Goal: Task Accomplishment & Management: Use online tool/utility

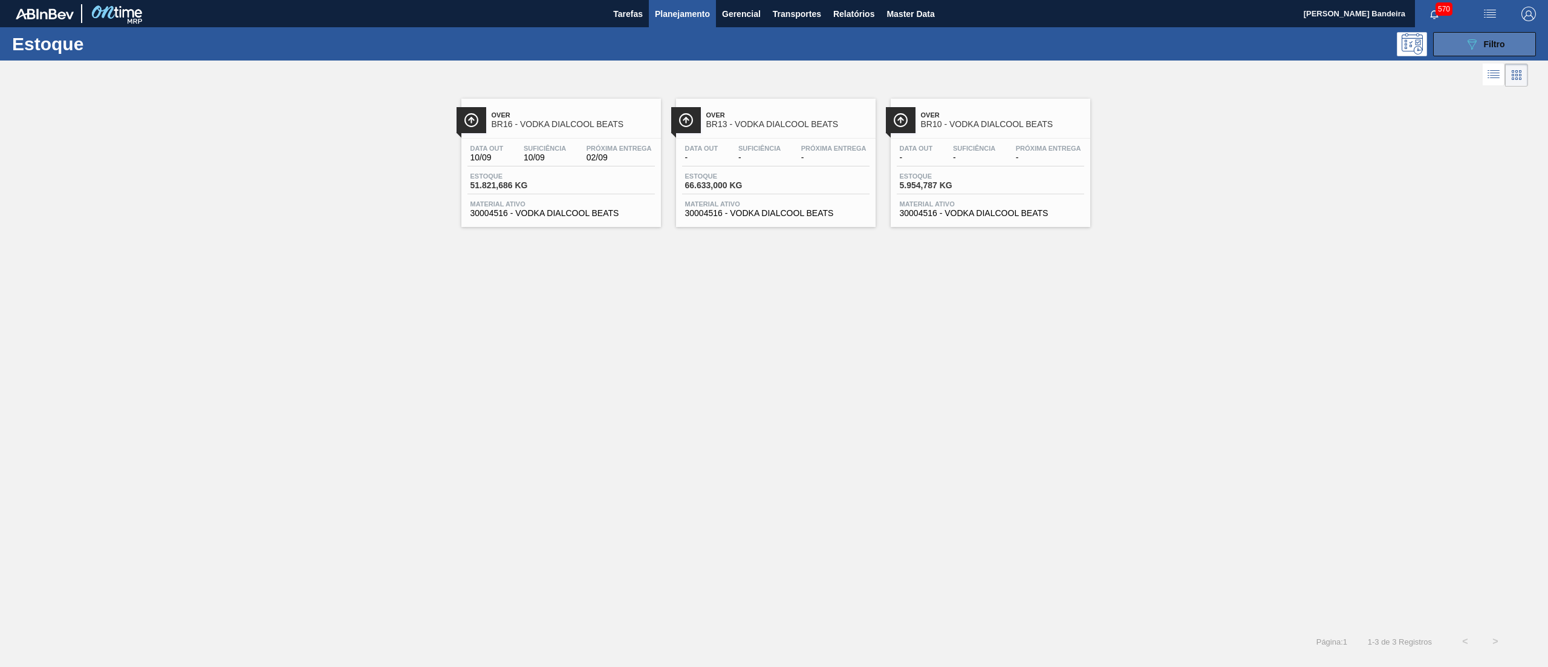
click at [1490, 41] on span "Filtro" at bounding box center [1494, 44] width 21 height 10
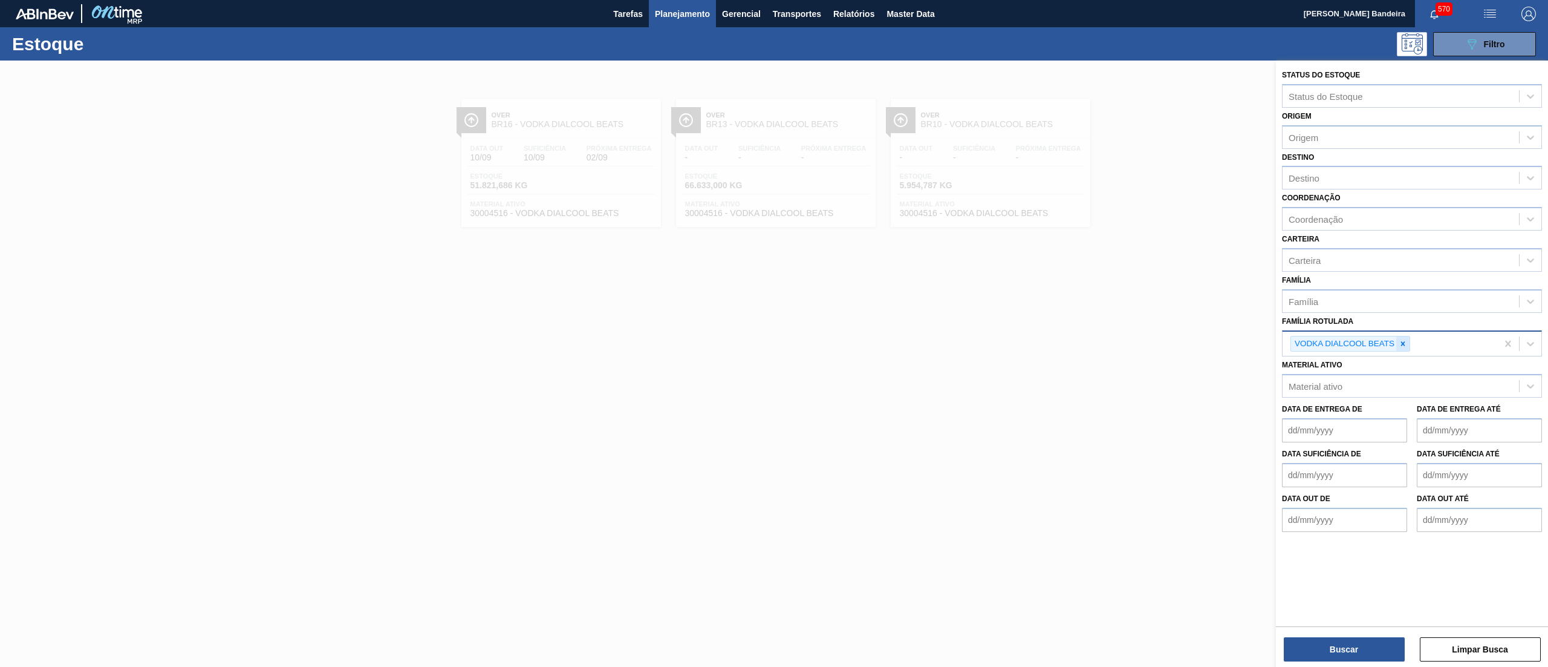
click at [1404, 342] on icon at bounding box center [1403, 343] width 4 height 4
click at [1332, 181] on div "Destino" at bounding box center [1401, 178] width 236 height 18
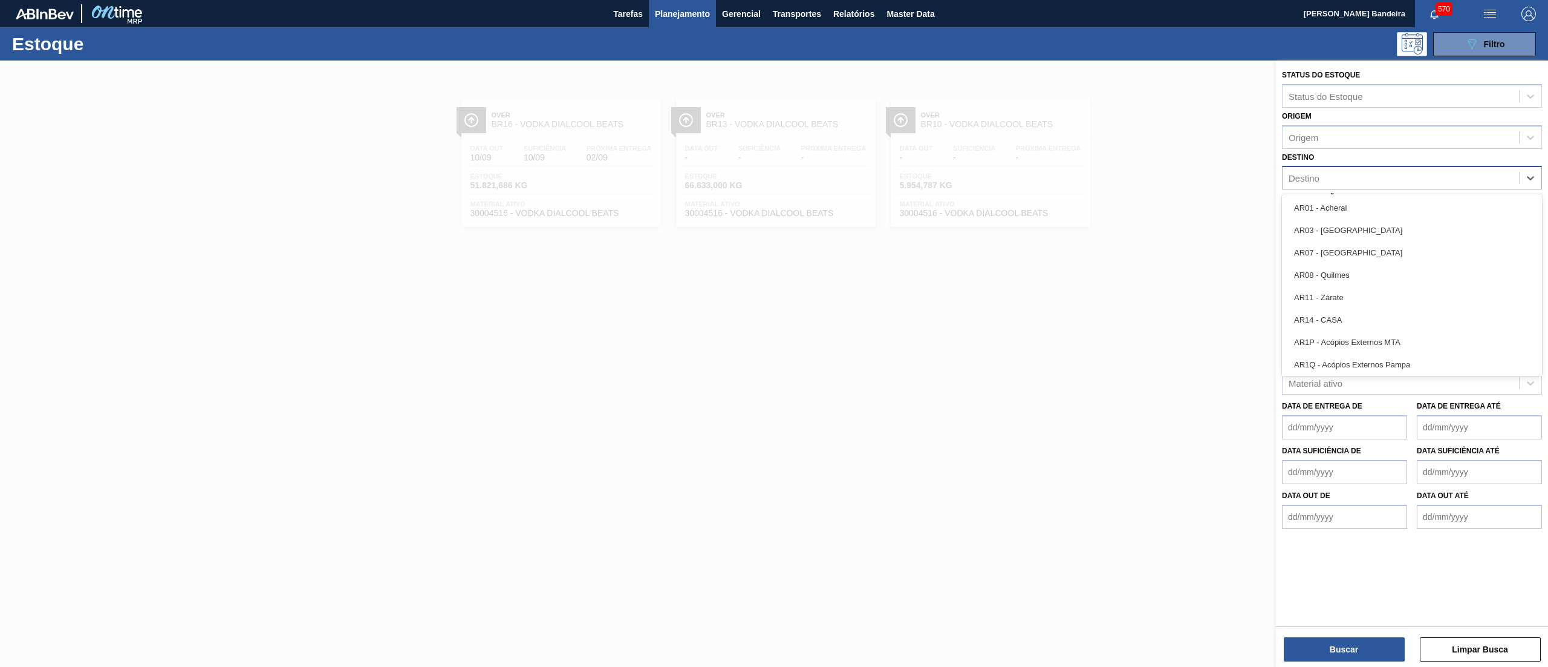
type input "23"
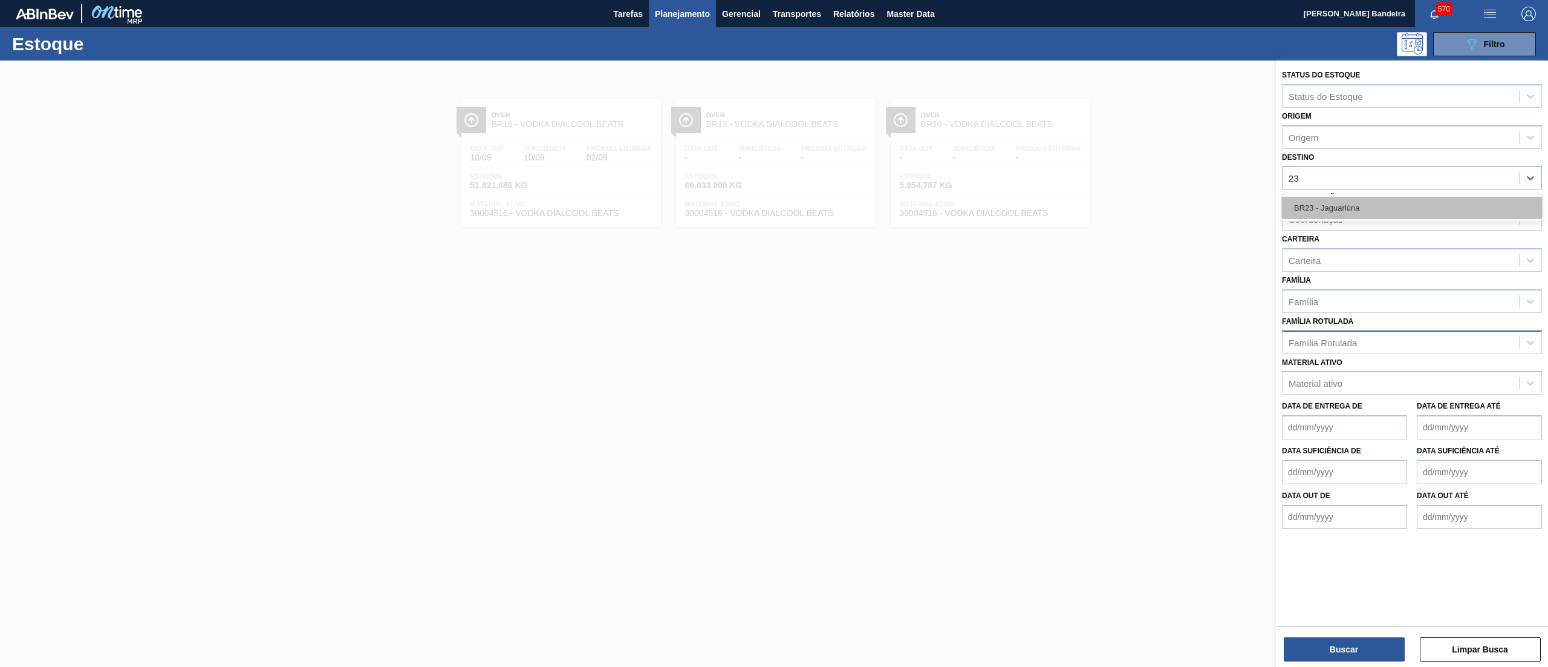
click at [1331, 217] on div "BR23 - Jaguariúna" at bounding box center [1412, 208] width 260 height 22
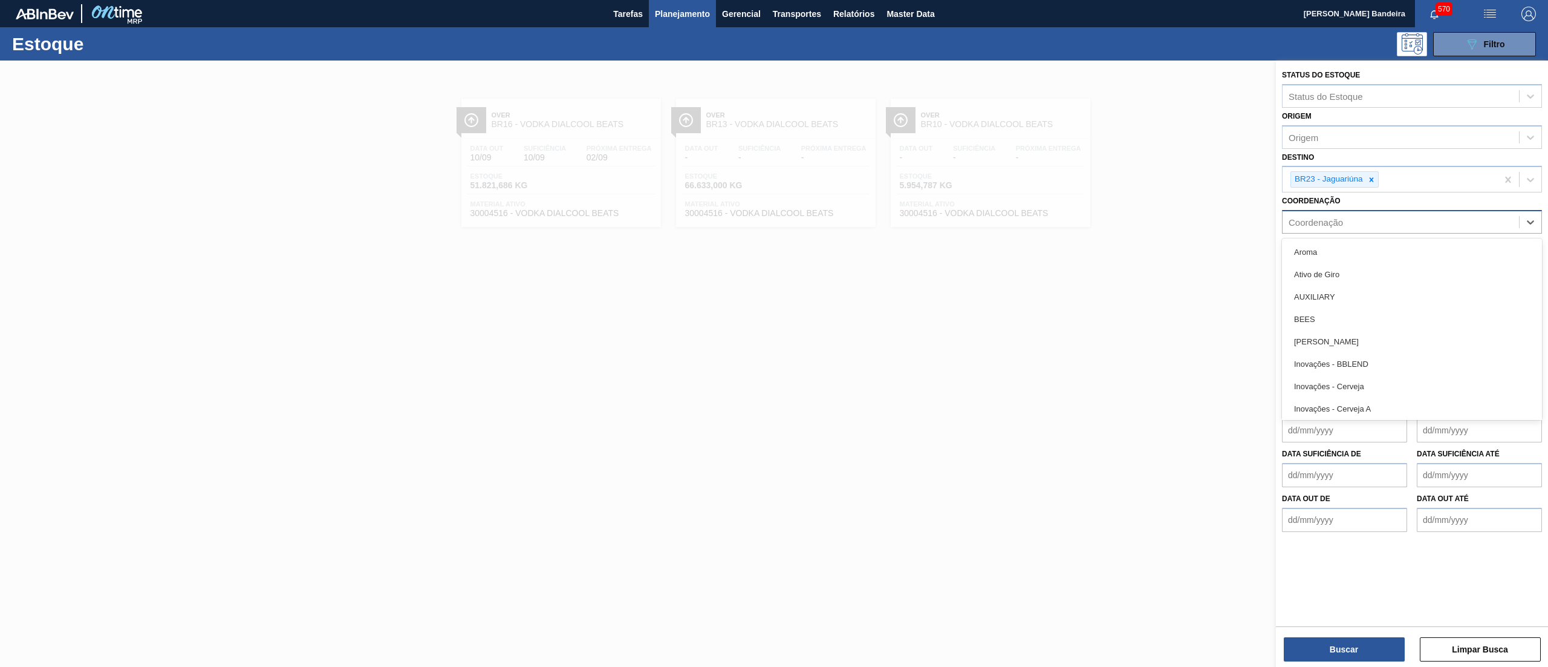
click at [1326, 223] on div "Coordenação" at bounding box center [1316, 222] width 54 height 10
click at [1331, 201] on label "Coordenação" at bounding box center [1311, 201] width 59 height 8
click at [1290, 217] on input "Coordenação" at bounding box center [1289, 222] width 1 height 10
click at [1327, 261] on div "Carteira" at bounding box center [1401, 263] width 236 height 18
type input "pep"
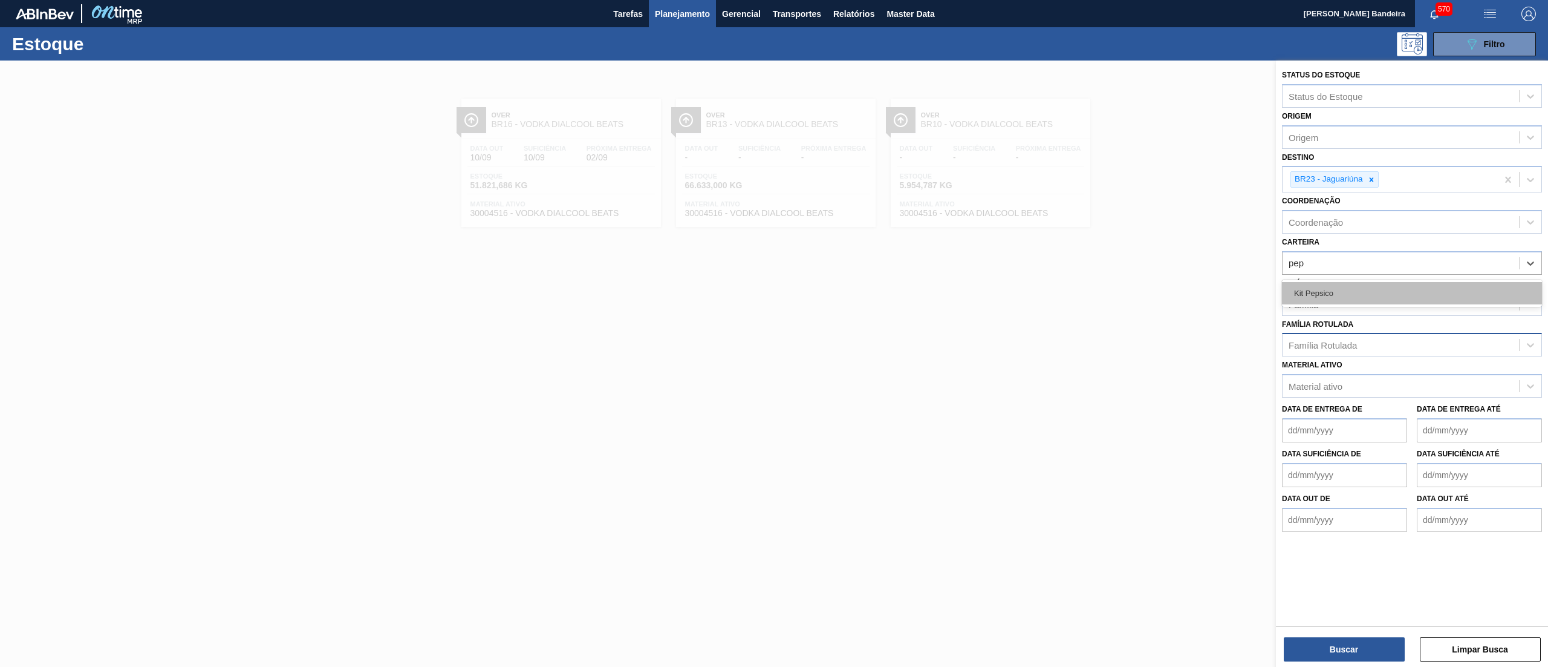
click at [1323, 287] on div "Kit Pepsico" at bounding box center [1412, 293] width 260 height 22
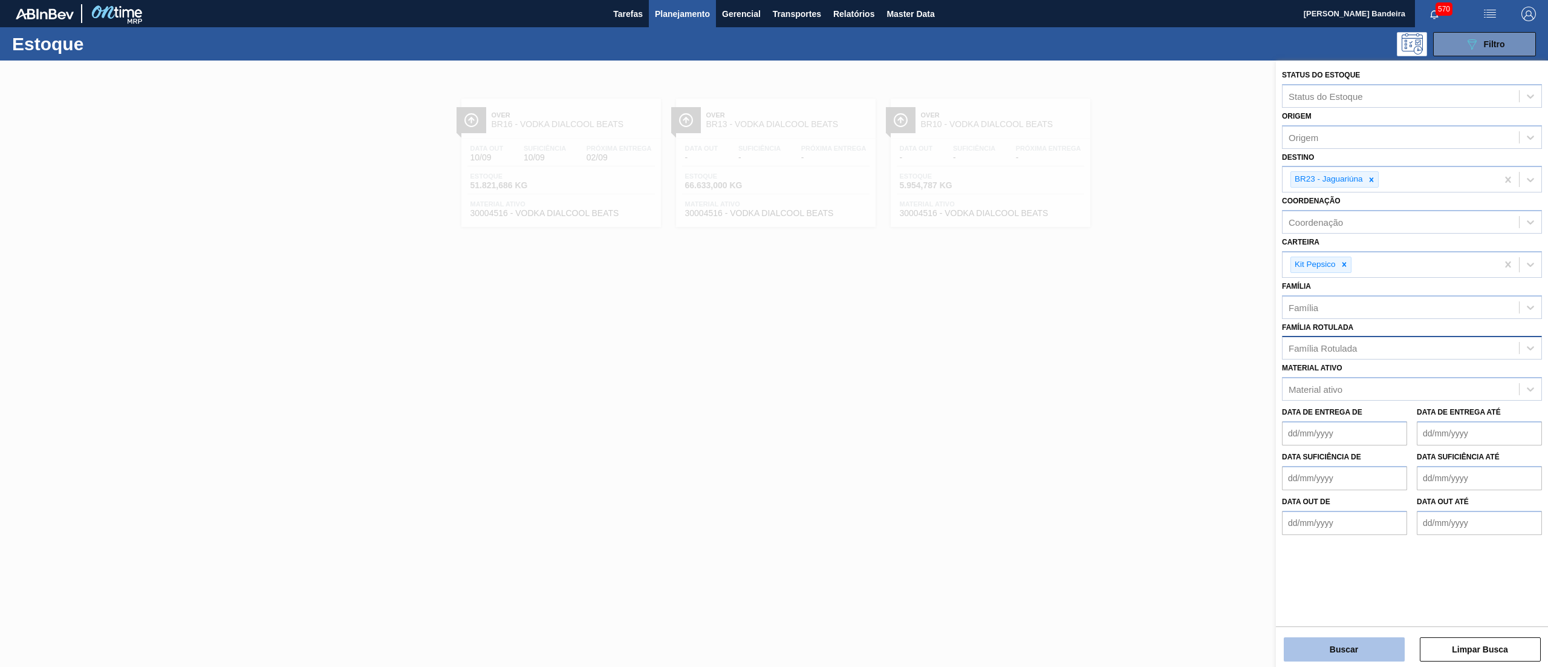
click at [1341, 642] on button "Buscar" at bounding box center [1344, 649] width 121 height 24
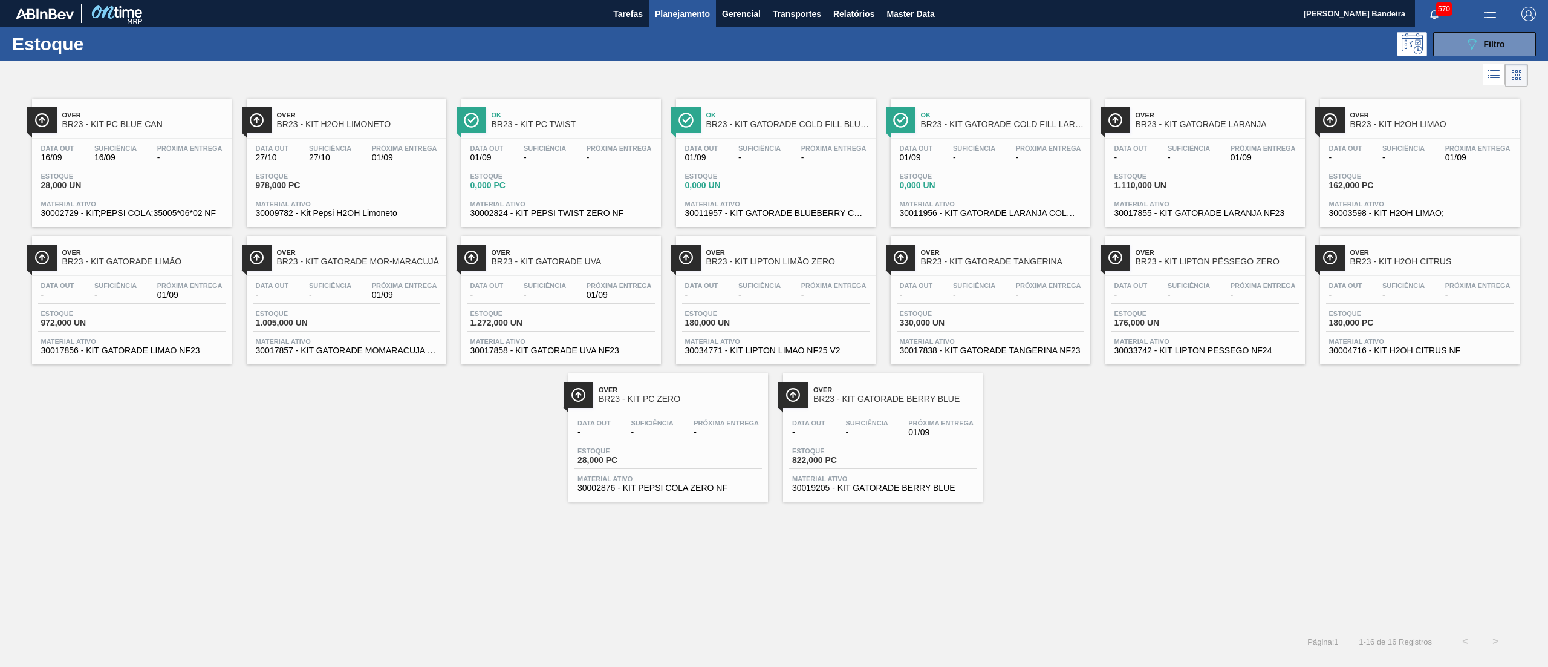
click at [990, 353] on span "30017838 - KIT GATORADE TANGERINA NF23" at bounding box center [990, 350] width 181 height 9
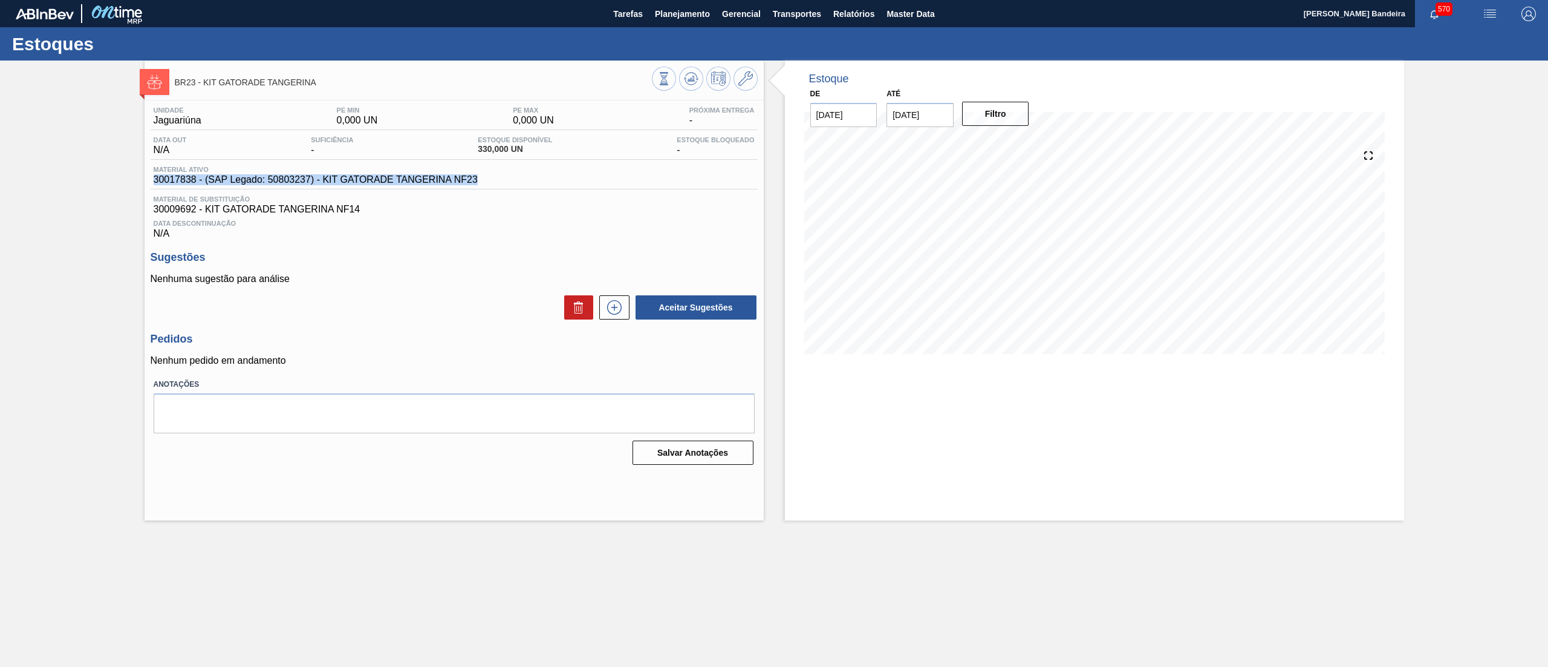
drag, startPoint x: 489, startPoint y: 181, endPoint x: 136, endPoint y: 183, distance: 353.2
click at [136, 183] on div "BR23 - KIT GATORADE TANGERINA Unidade Jaguariúna PE MIN 0,000 UN PE MAX 0,000 U…" at bounding box center [774, 290] width 1548 height 460
copy span "30017838 - (SAP Legado: 50803237) - KIT GATORADE TANGERINA NF23"
click at [670, 8] on span "Planejamento" at bounding box center [682, 14] width 55 height 15
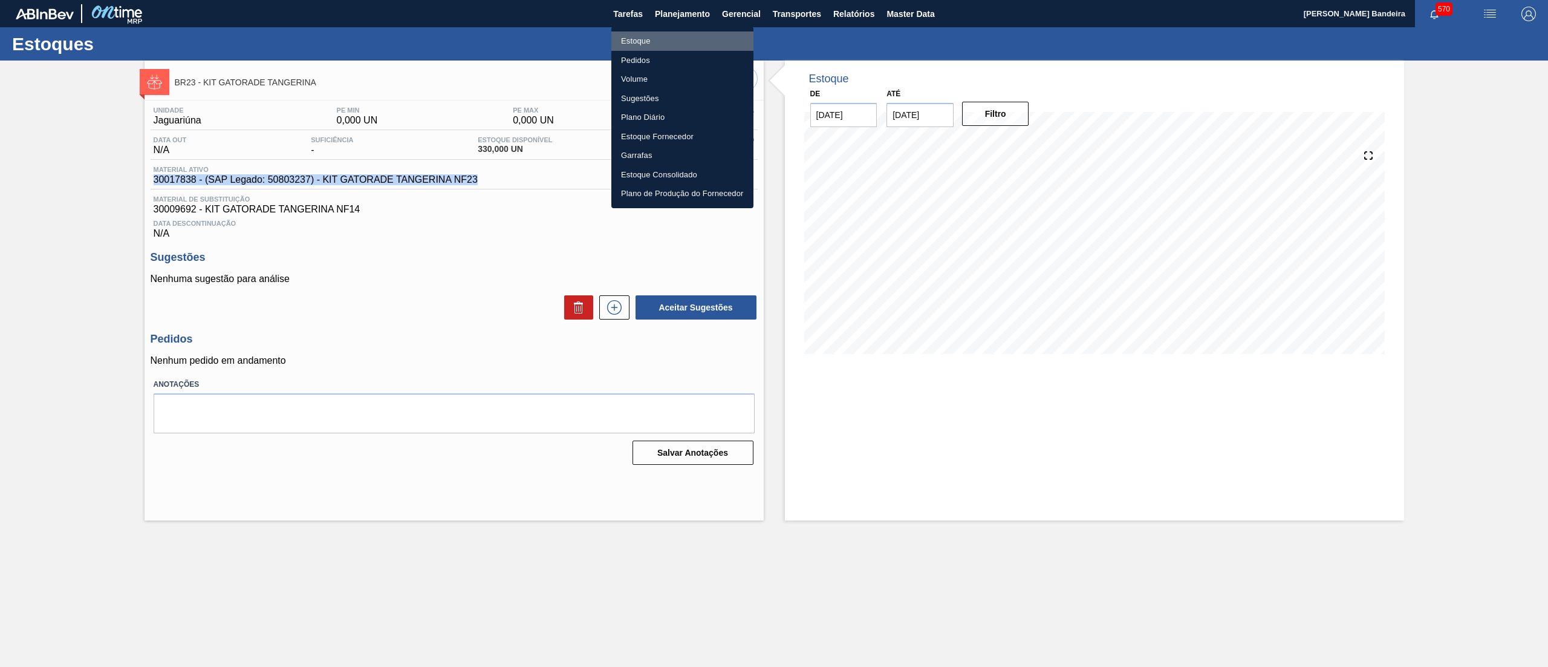
click at [650, 38] on li "Estoque" at bounding box center [682, 40] width 142 height 19
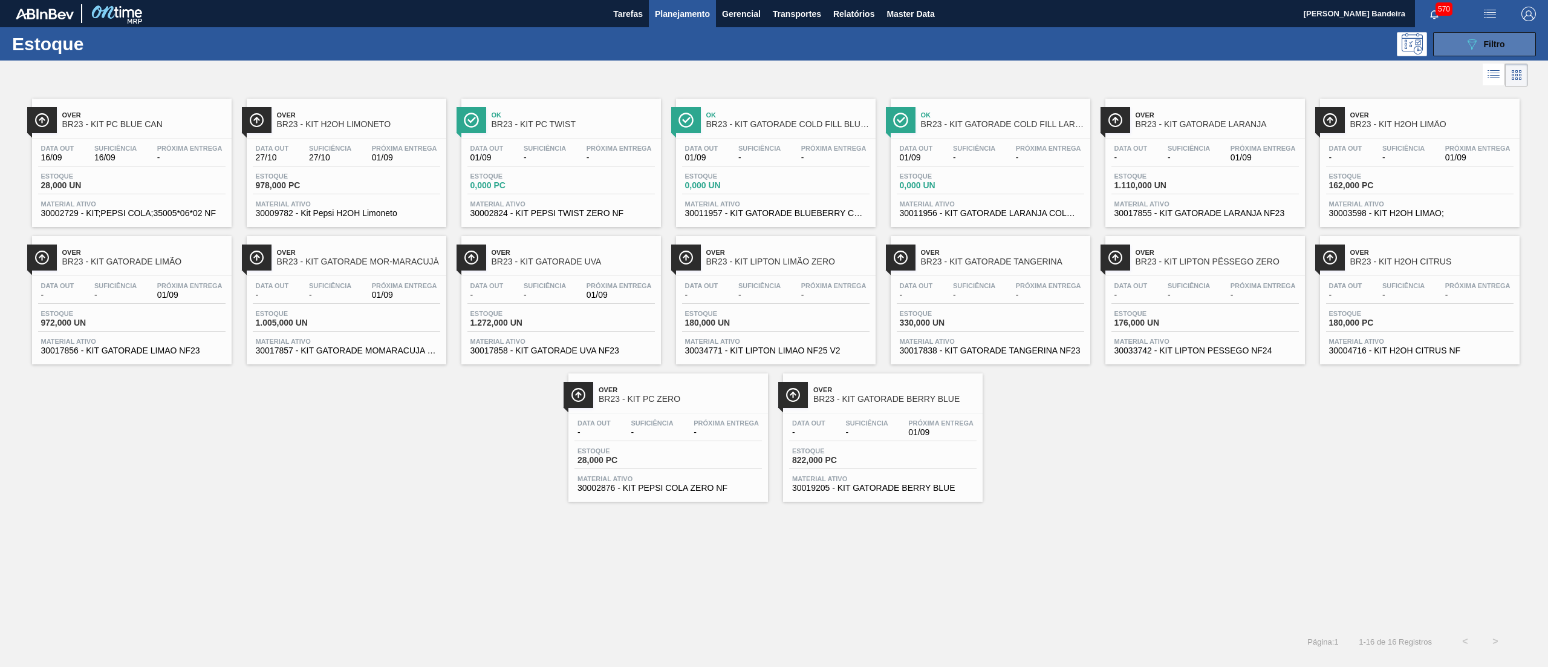
click at [1475, 39] on icon "089F7B8B-B2A5-4AFE-B5C0-19BA573D28AC" at bounding box center [1472, 44] width 15 height 15
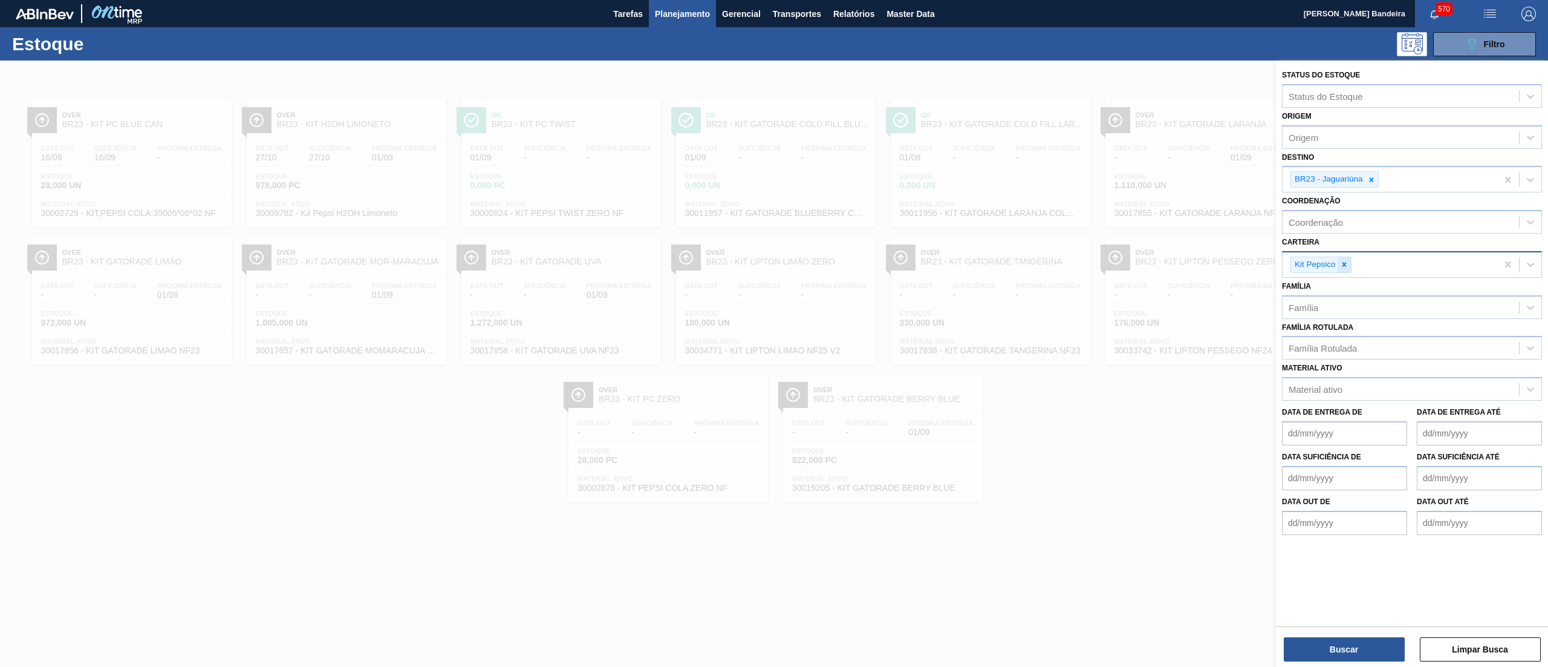
click at [1349, 261] on div at bounding box center [1344, 264] width 13 height 15
type input "garr"
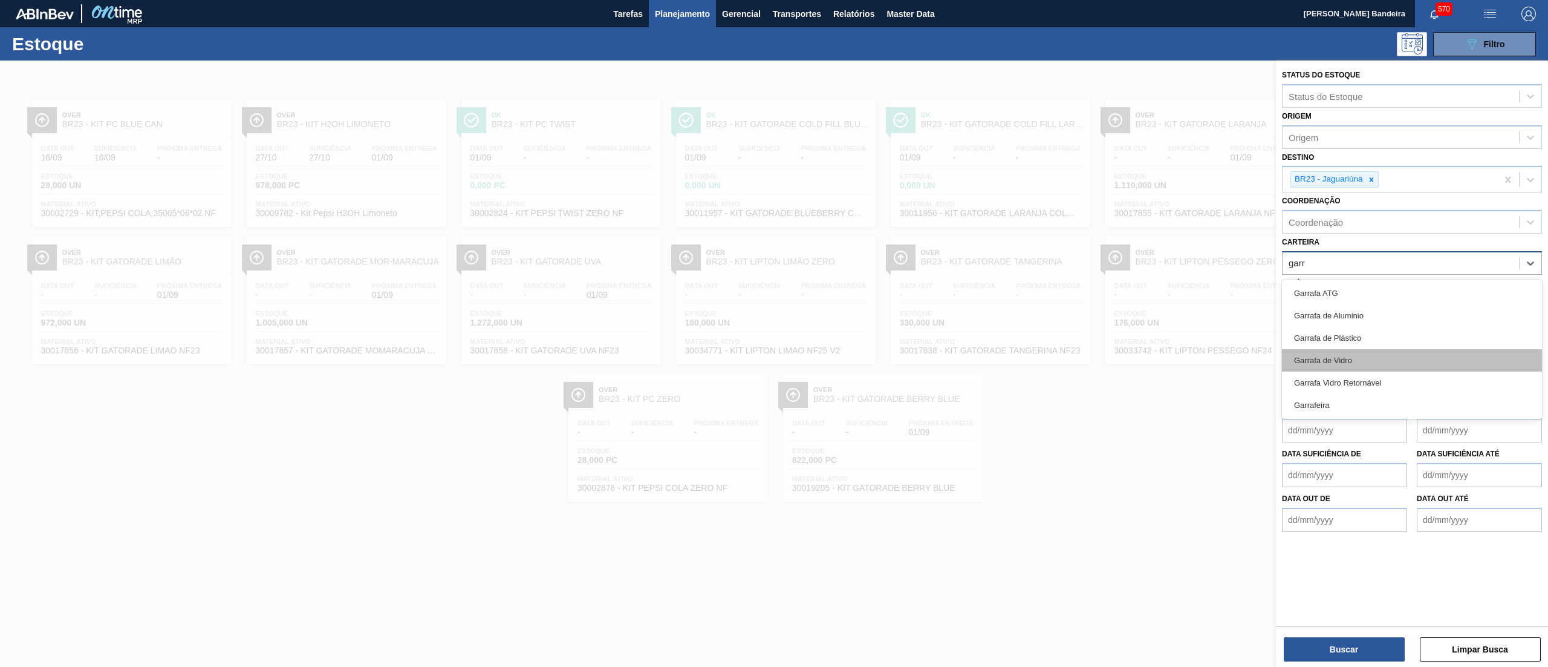
click at [1336, 349] on div "Garrafa de Vidro" at bounding box center [1412, 360] width 260 height 22
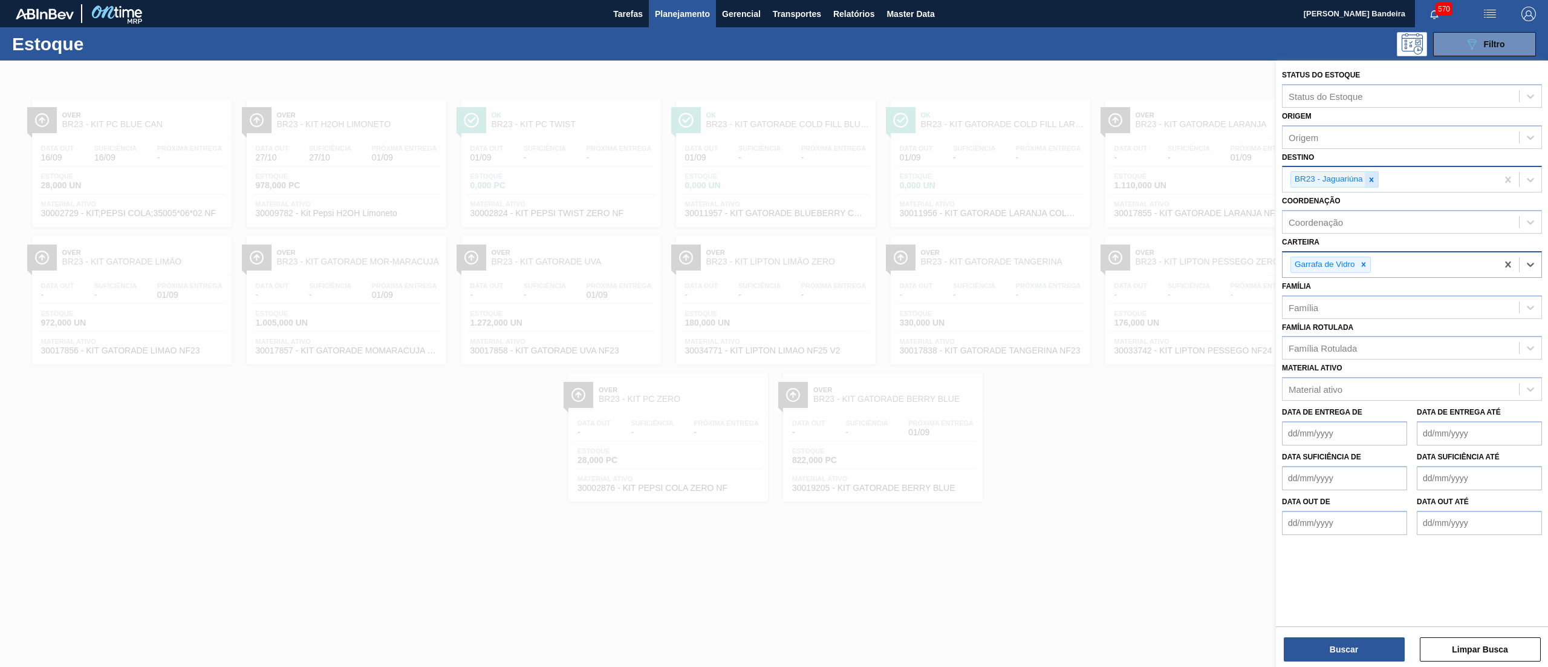
click at [1366, 181] on div at bounding box center [1371, 179] width 13 height 15
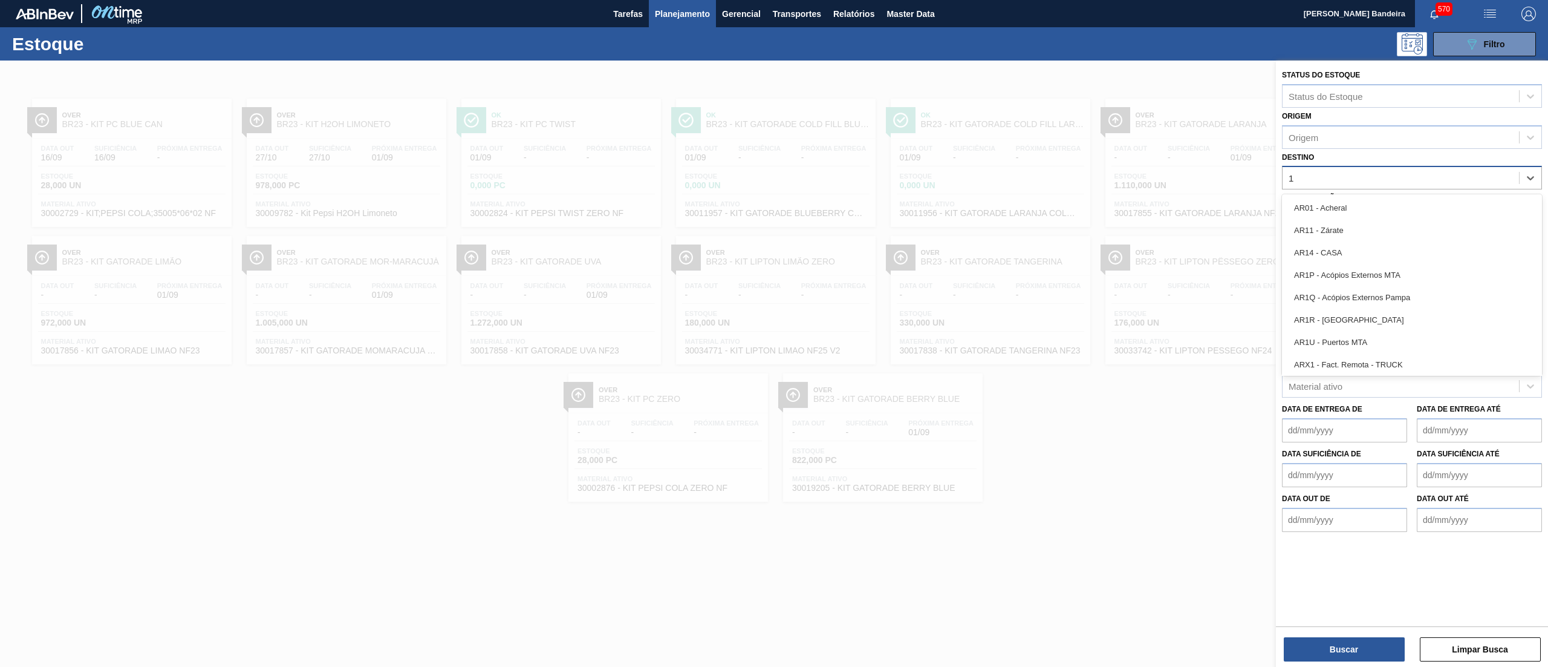
type input "16"
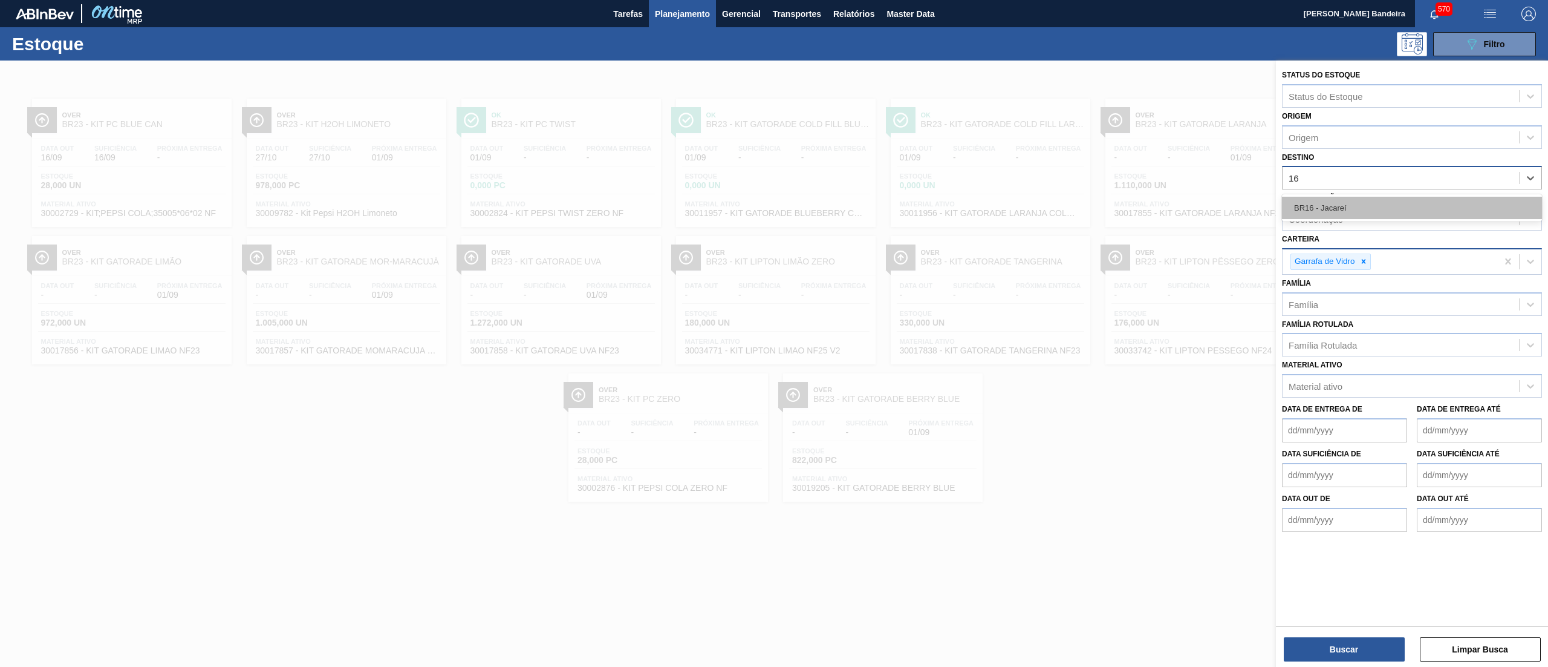
click at [1363, 212] on div "BR16 - Jacareí" at bounding box center [1412, 208] width 260 height 22
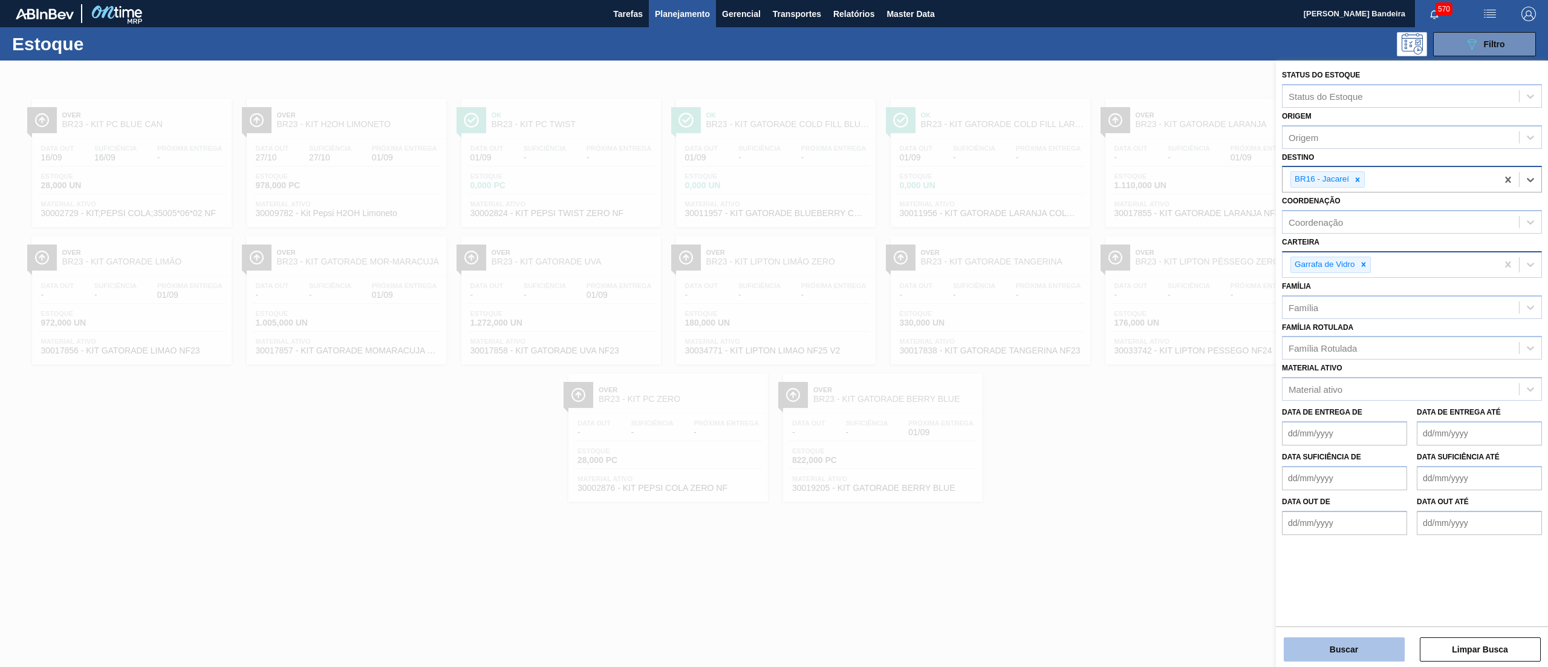
click at [1331, 653] on button "Buscar" at bounding box center [1344, 649] width 121 height 24
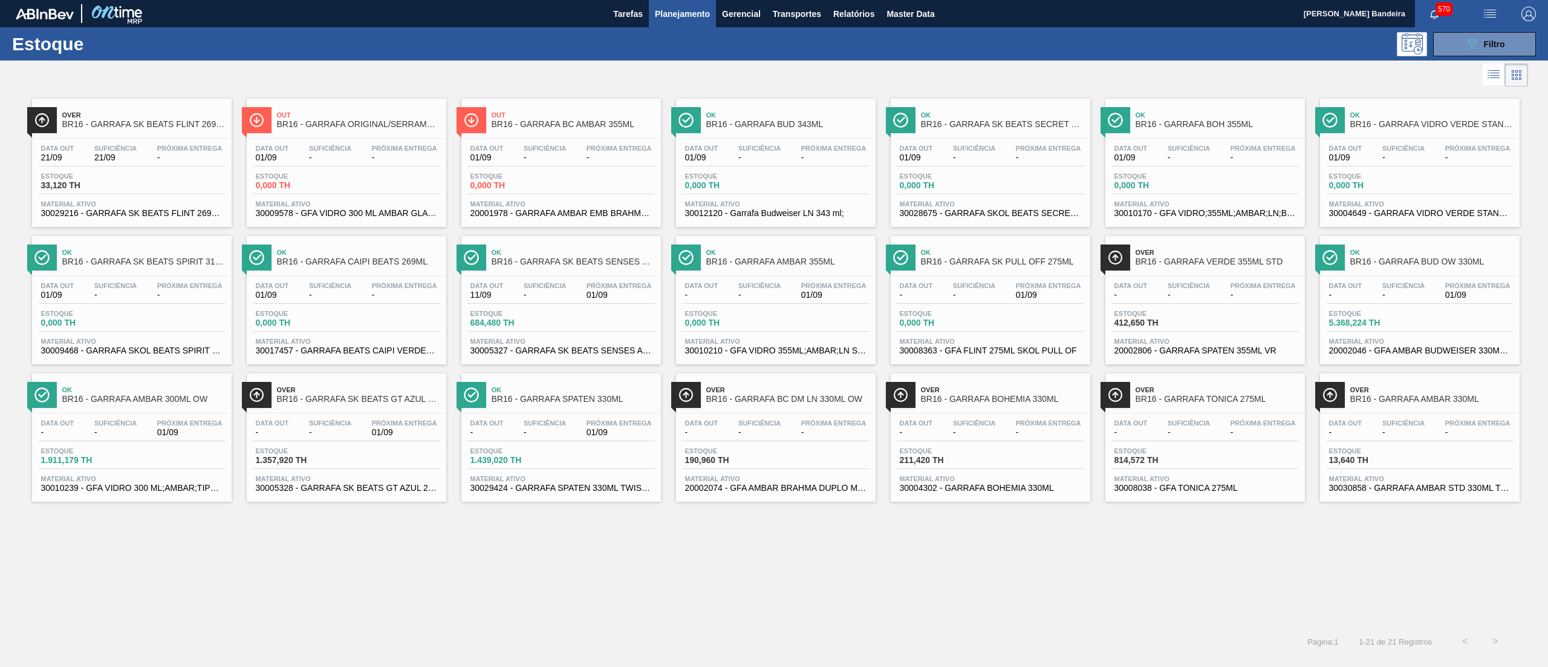
click at [161, 179] on div "Estoque 33,120 TH" at bounding box center [131, 183] width 187 height 22
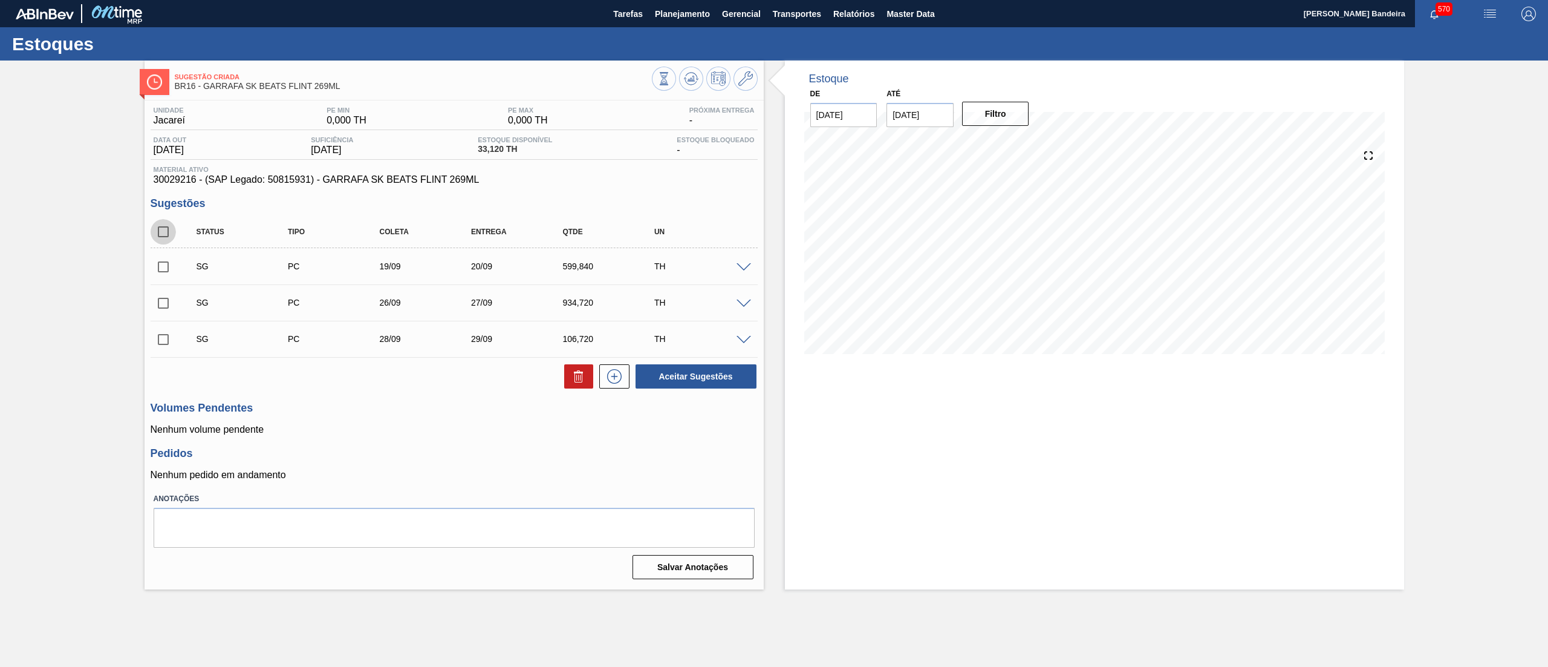
click at [160, 231] on input "checkbox" at bounding box center [163, 231] width 25 height 25
checkbox input "true"
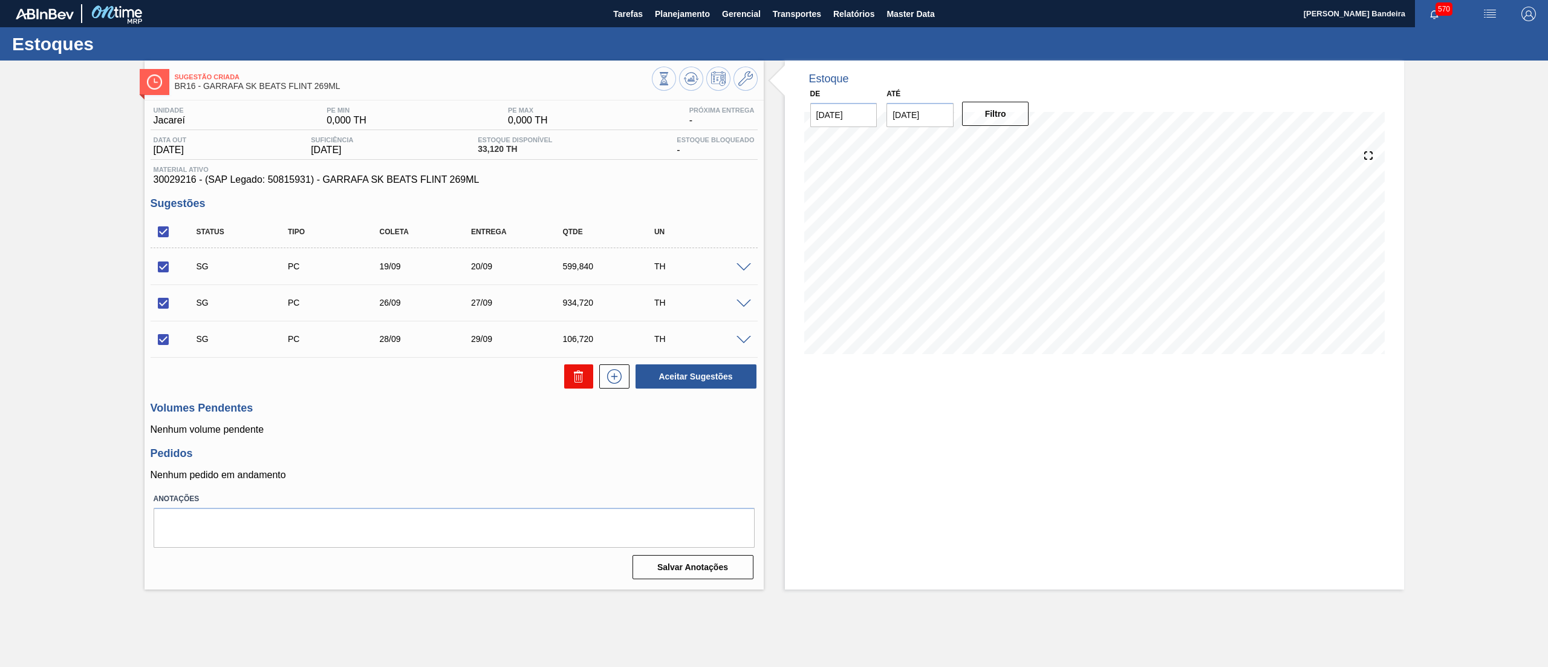
click at [569, 374] on button at bounding box center [578, 376] width 29 height 24
checkbox input "false"
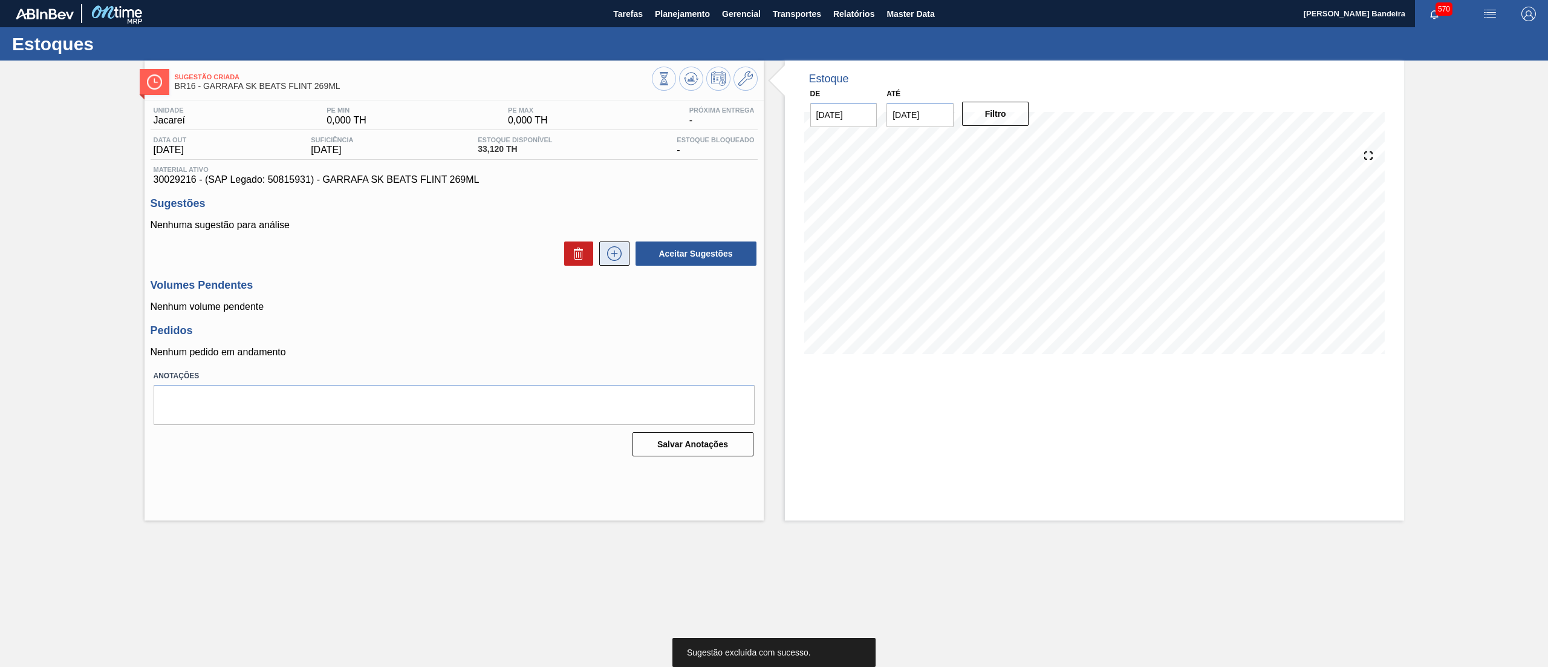
click at [607, 258] on icon at bounding box center [614, 253] width 19 height 15
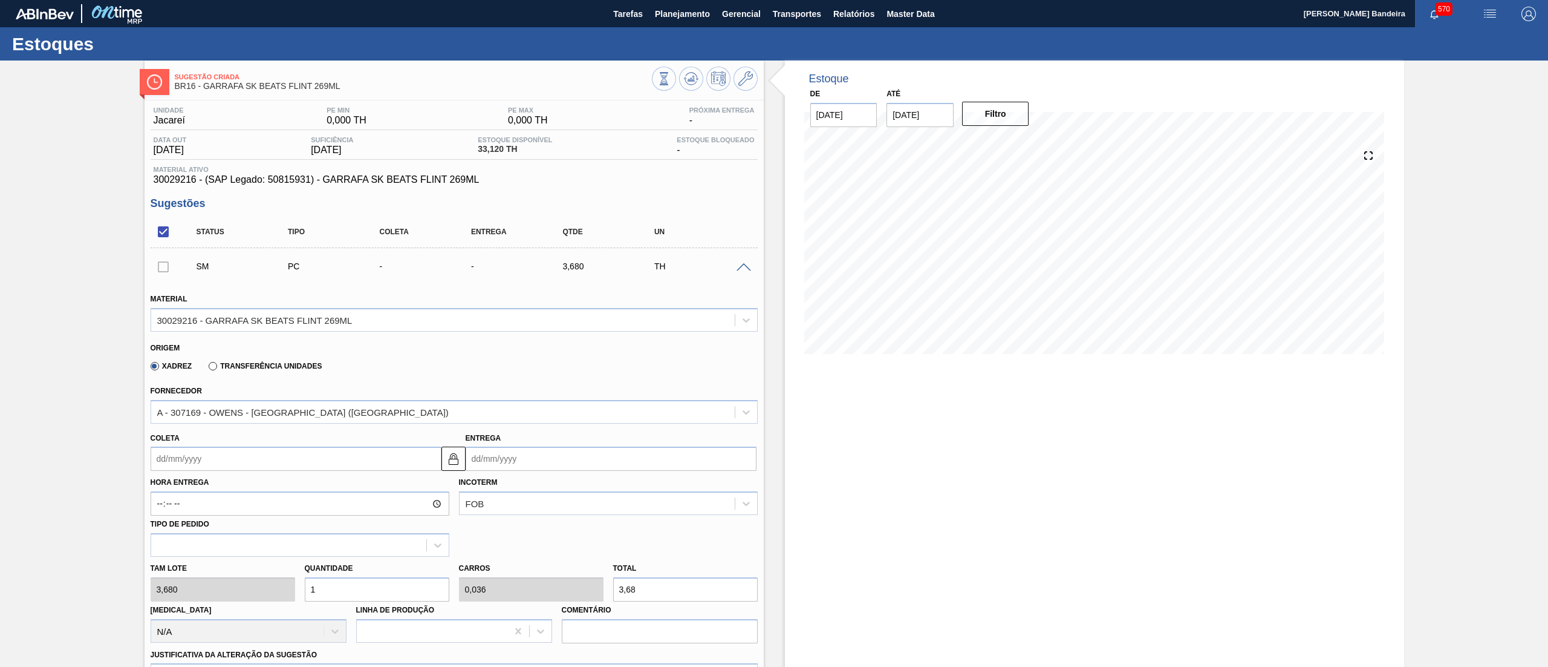
click at [282, 597] on div "Tam lote 3,680 Quantidade 1 Carros 0,036 Total 3,68 [MEDICAL_DATA] N/A Linha de…" at bounding box center [454, 599] width 617 height 86
type input "2"
type input "0,071"
type input "7,36"
type input "28"
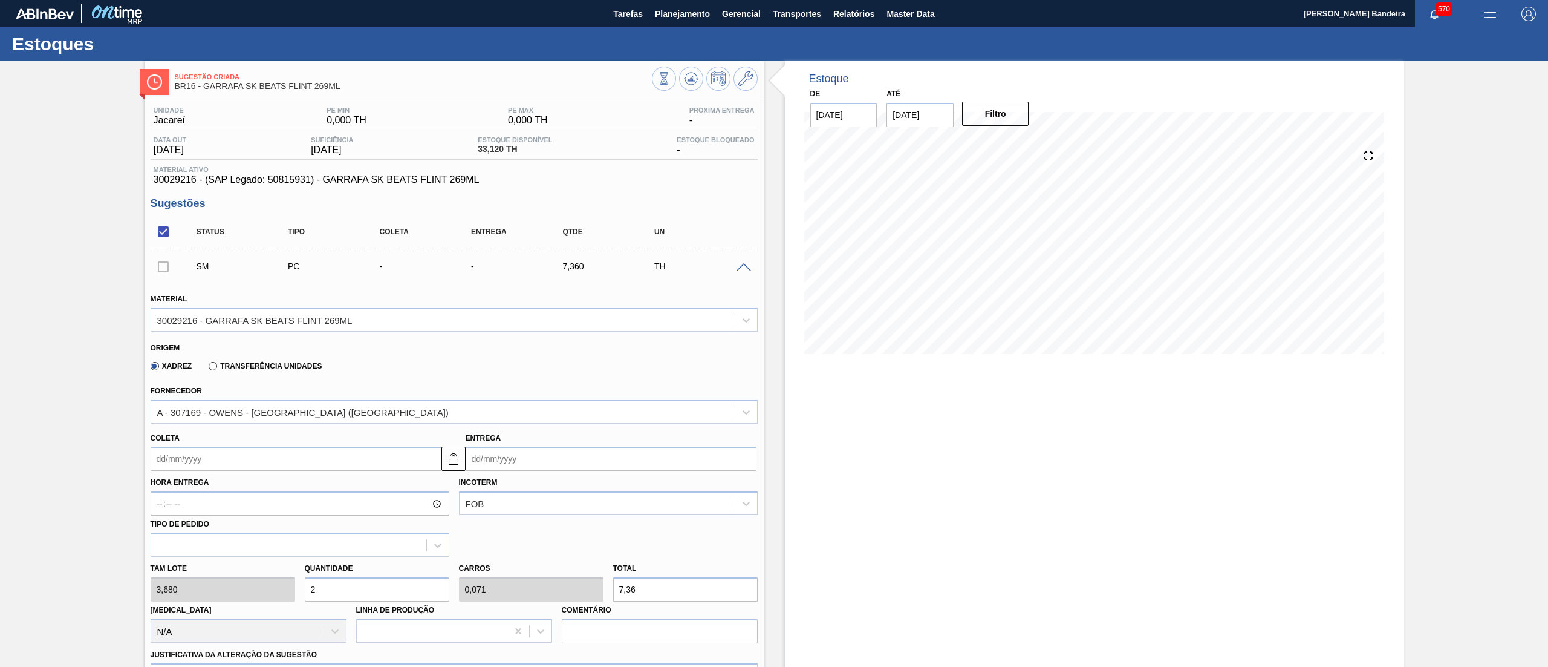
type input "1"
type input "103,04"
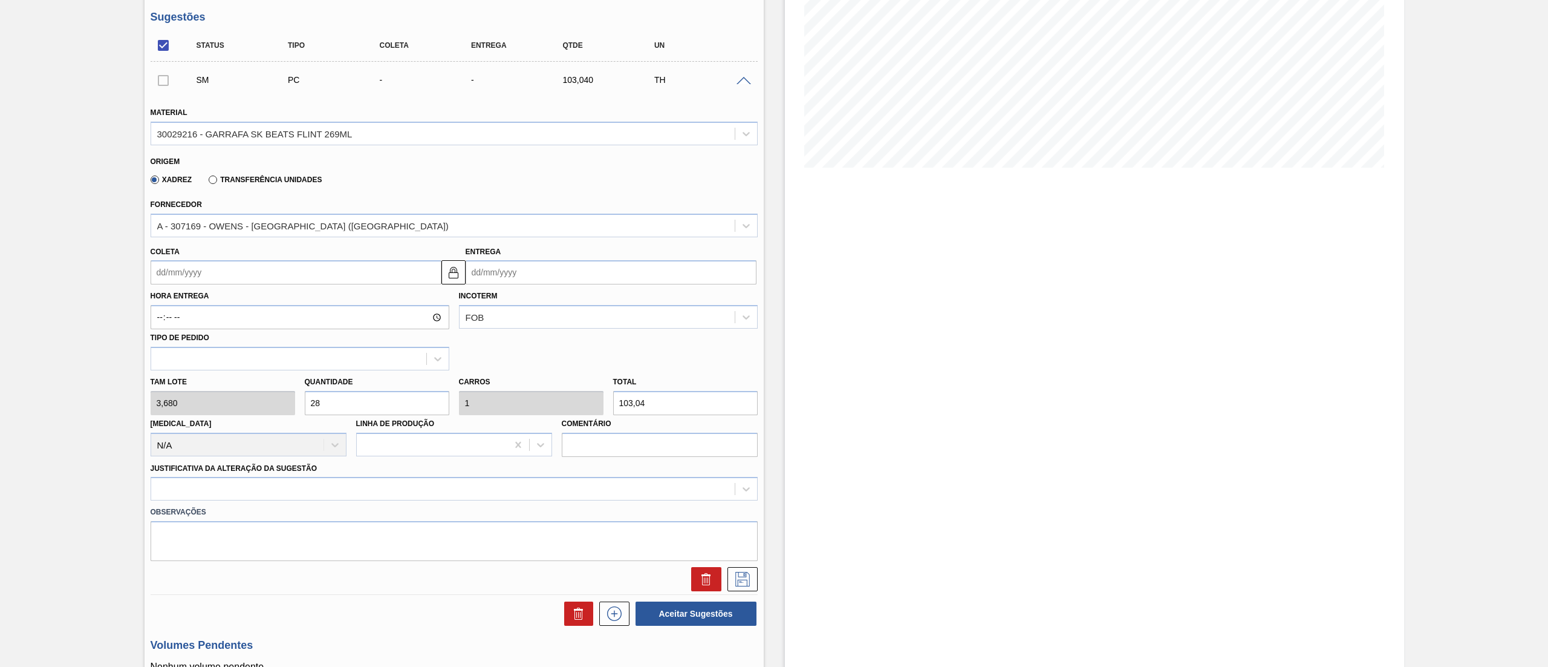
scroll to position [189, 0]
drag, startPoint x: 334, startPoint y: 398, endPoint x: 272, endPoint y: 411, distance: 63.7
click at [272, 411] on div "Tam lote 3,680 Quantidade 28 Carros 1 Total 103,04 [MEDICAL_DATA] N/A Linha de …" at bounding box center [454, 410] width 617 height 86
type input "1"
type input "0,036"
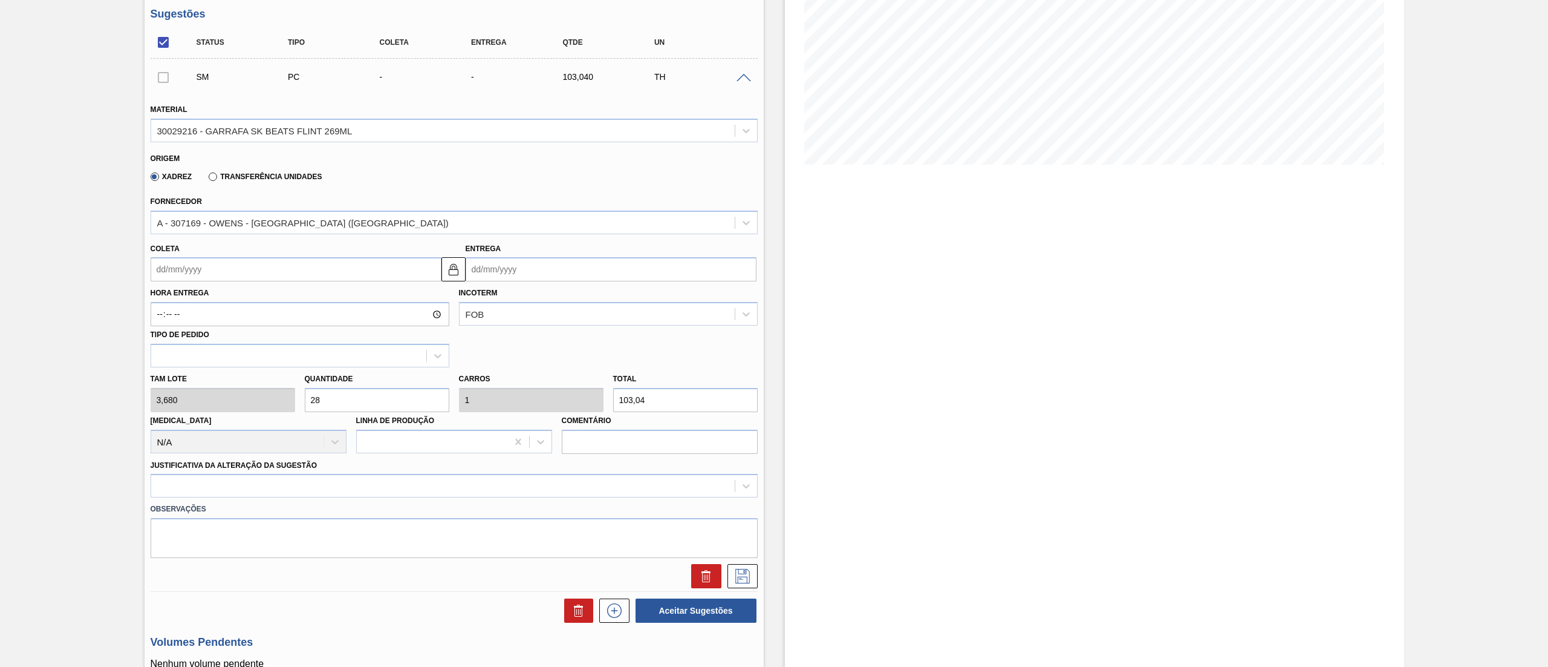
type input "3,68"
type input "14"
type input "0,5"
type input "51,52"
type input "140"
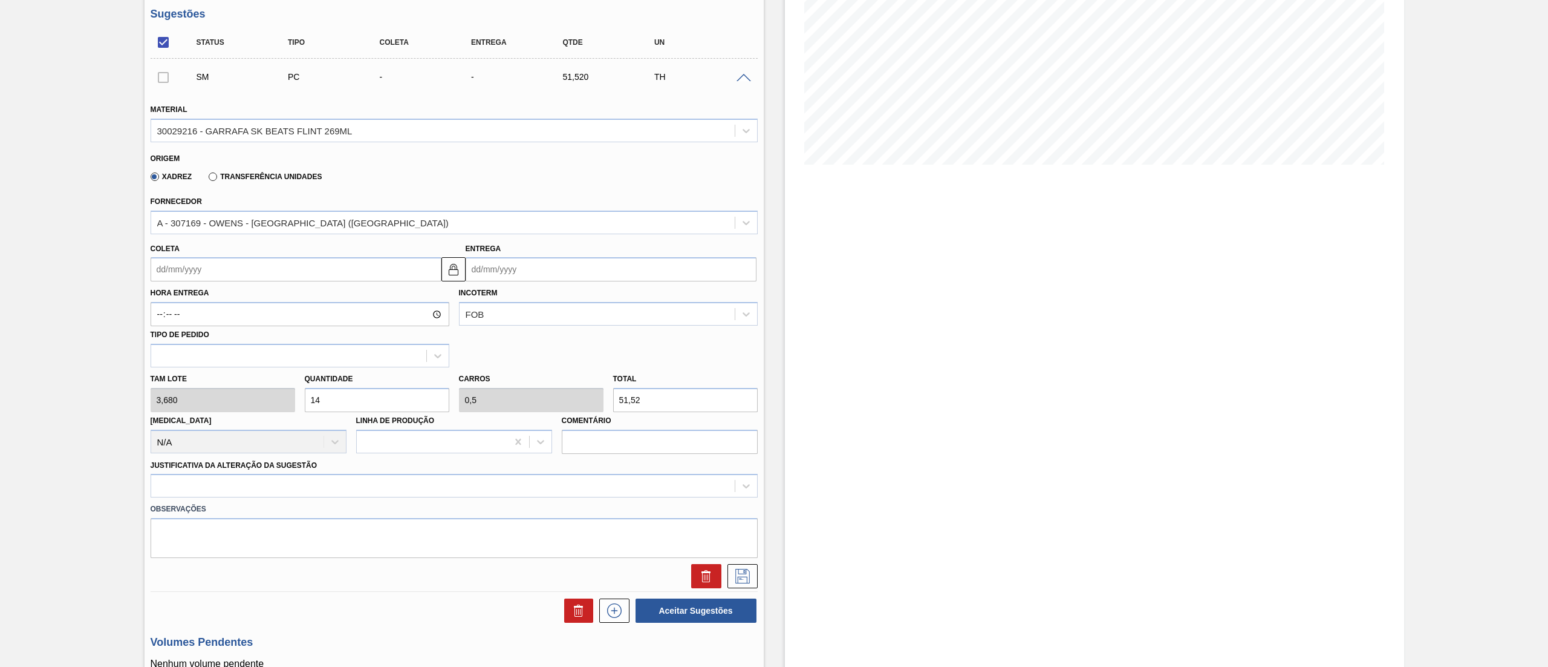
type input "5"
type input "515,2"
type input "140"
click at [240, 272] on input "Coleta" at bounding box center [296, 269] width 291 height 24
click at [181, 399] on div "22" at bounding box center [184, 396] width 16 height 16
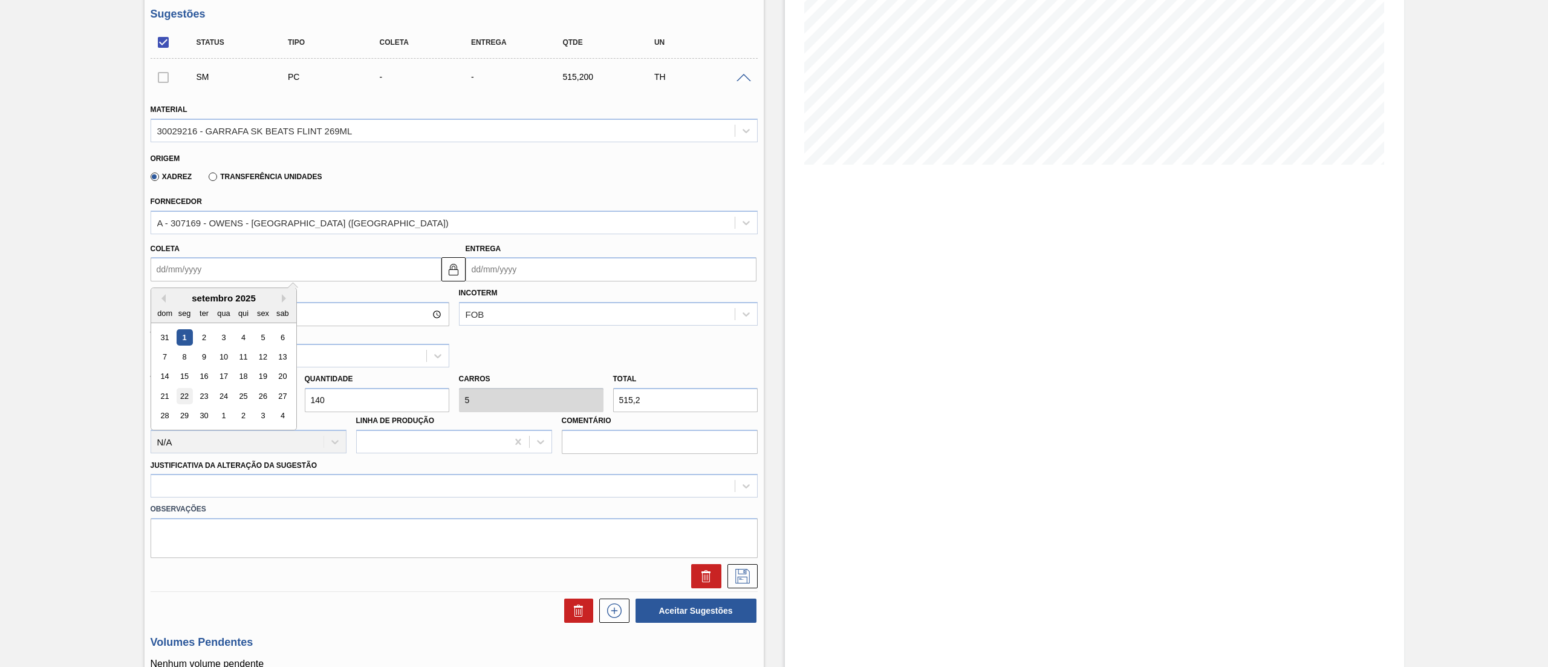
type input "[DATE]"
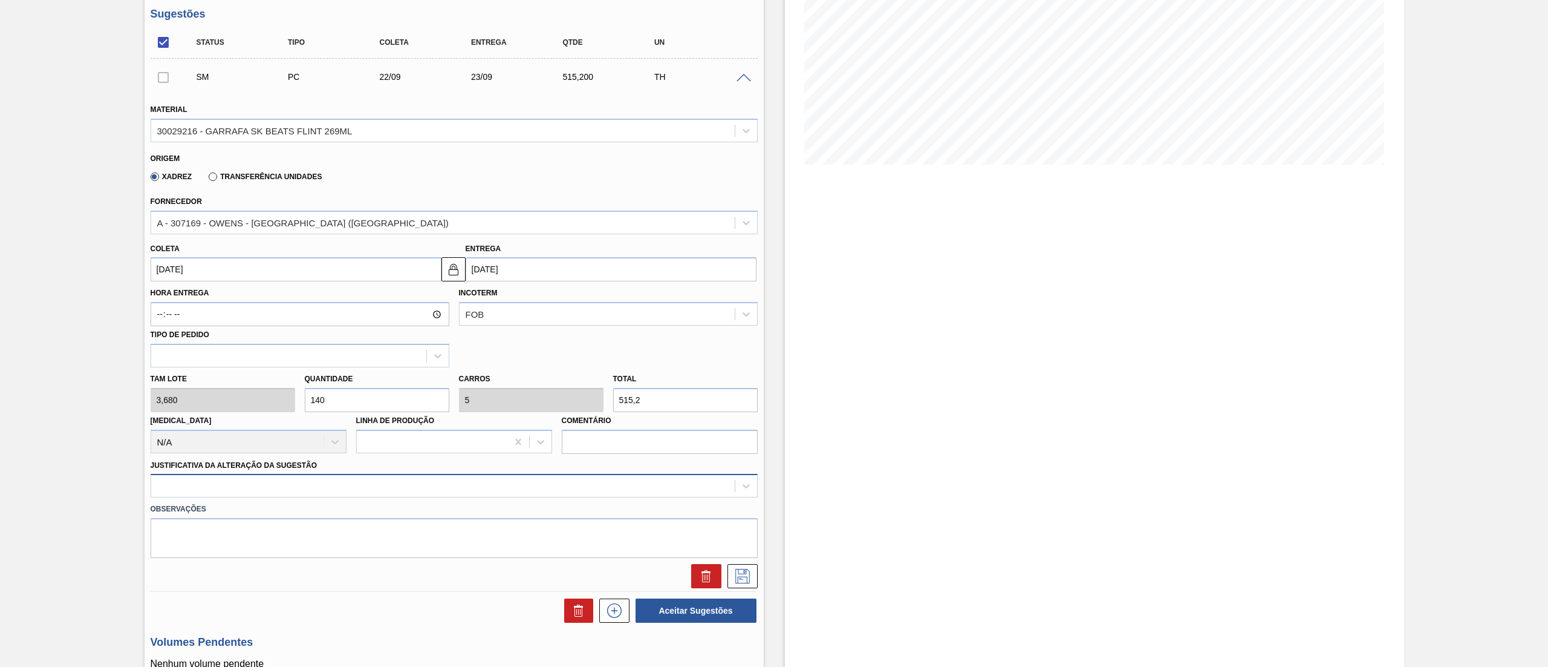
scroll to position [212, 0]
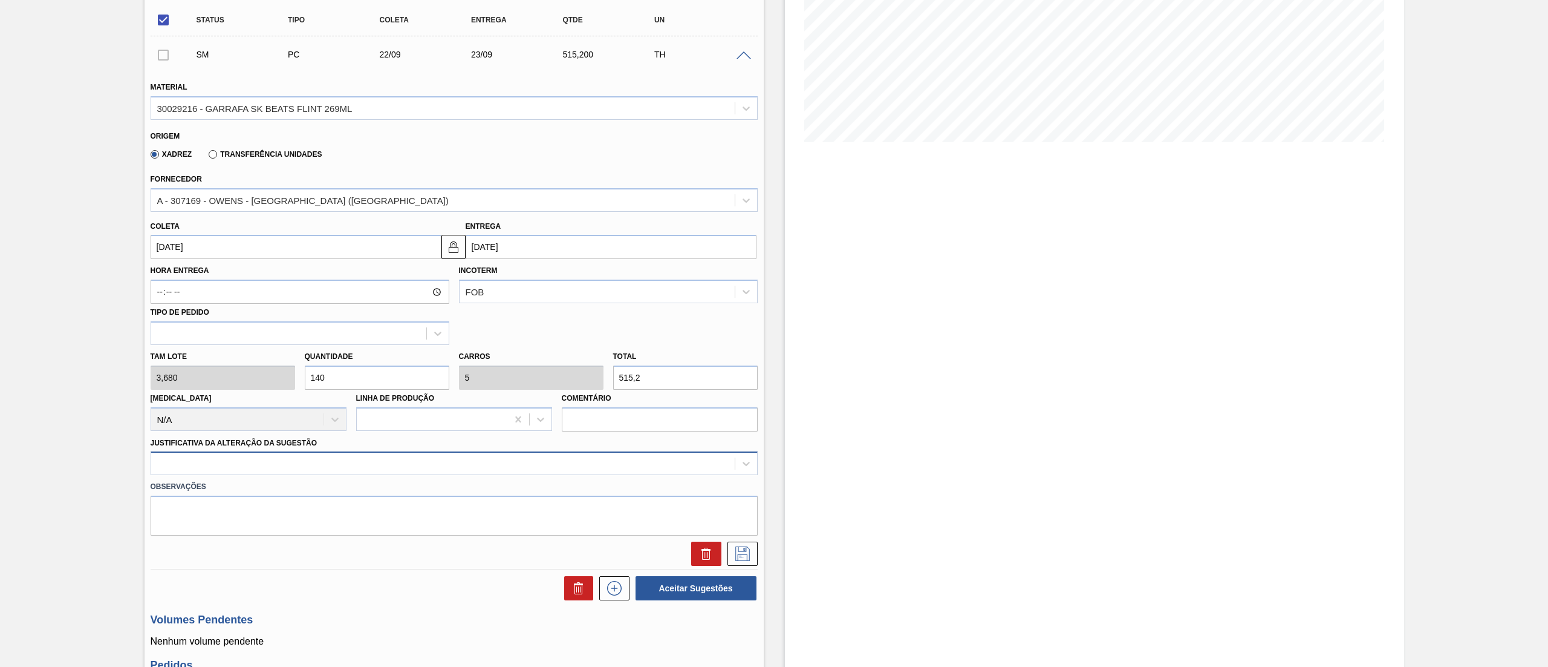
click at [252, 475] on div at bounding box center [454, 463] width 607 height 24
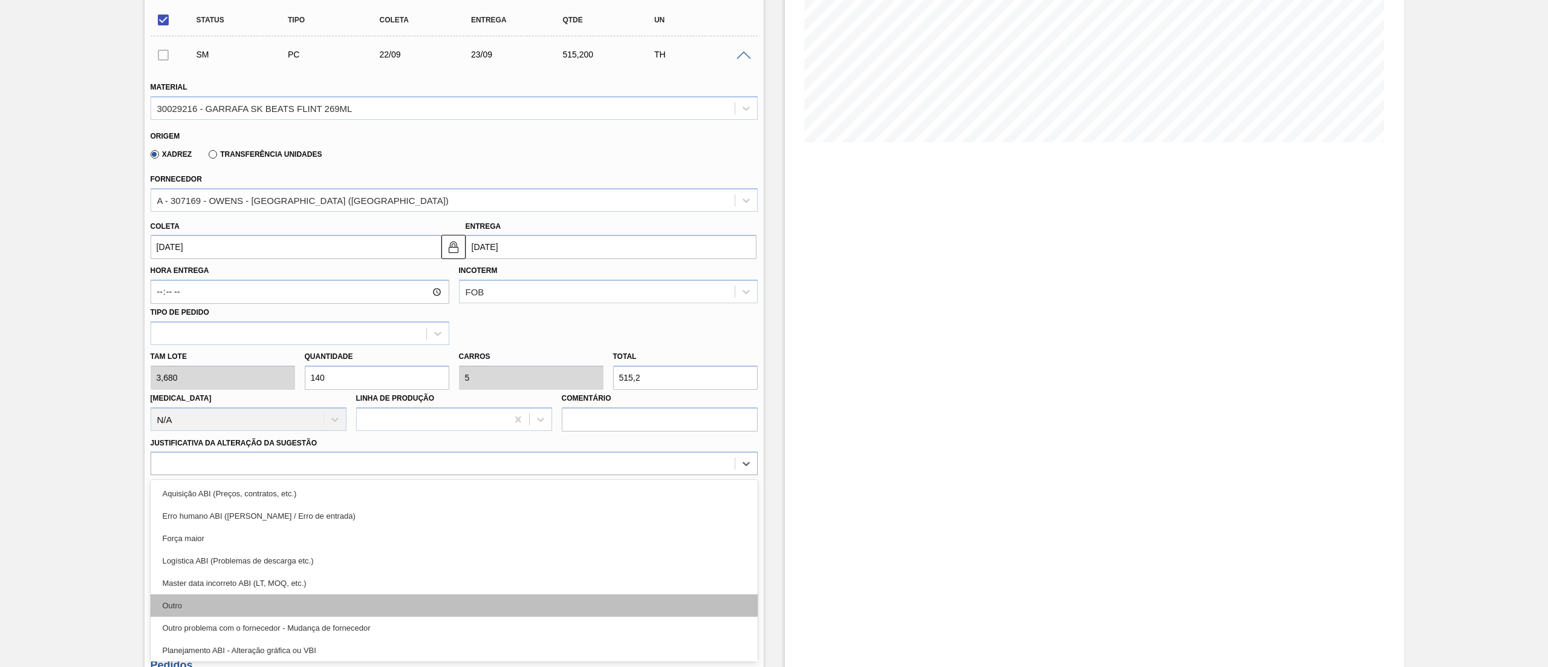
click at [247, 604] on div "Outro" at bounding box center [454, 605] width 607 height 22
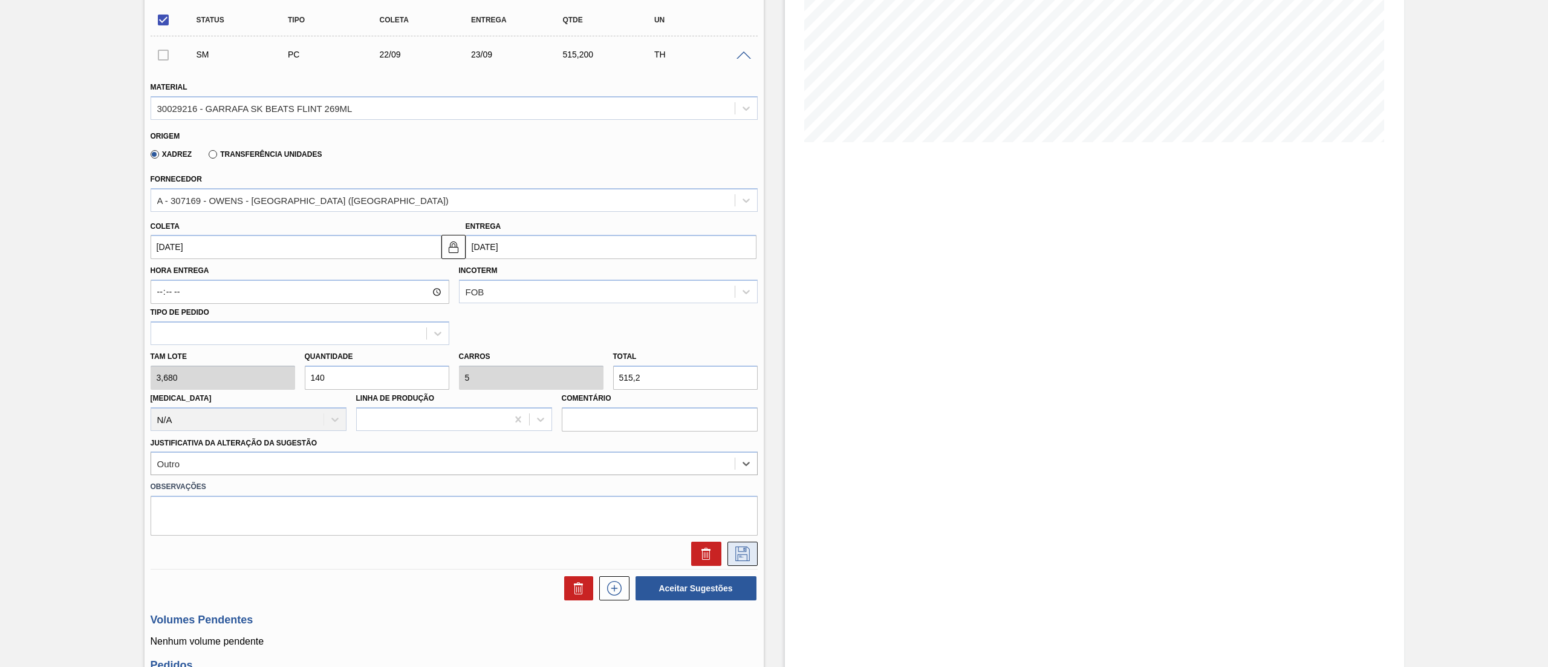
click at [735, 550] on icon at bounding box center [742, 553] width 15 height 15
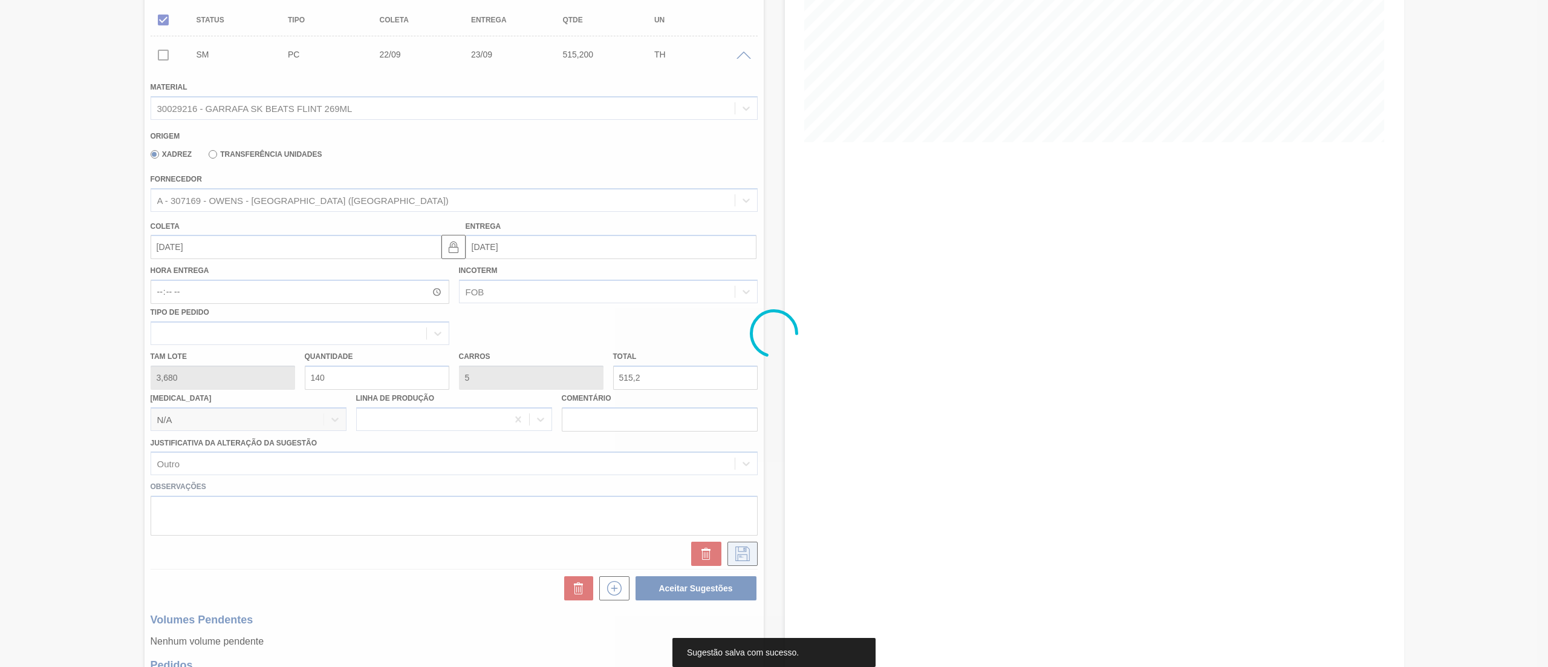
scroll to position [0, 0]
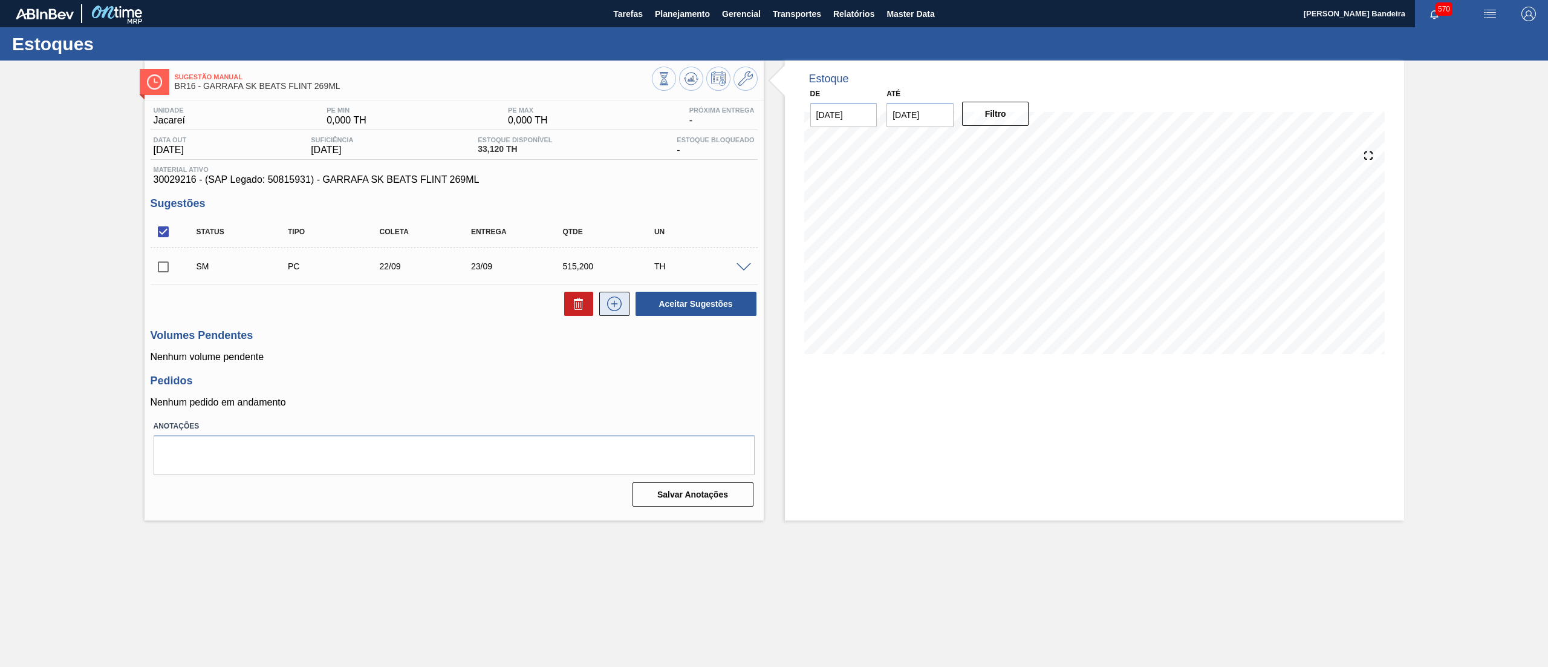
click at [608, 304] on icon at bounding box center [614, 303] width 19 height 15
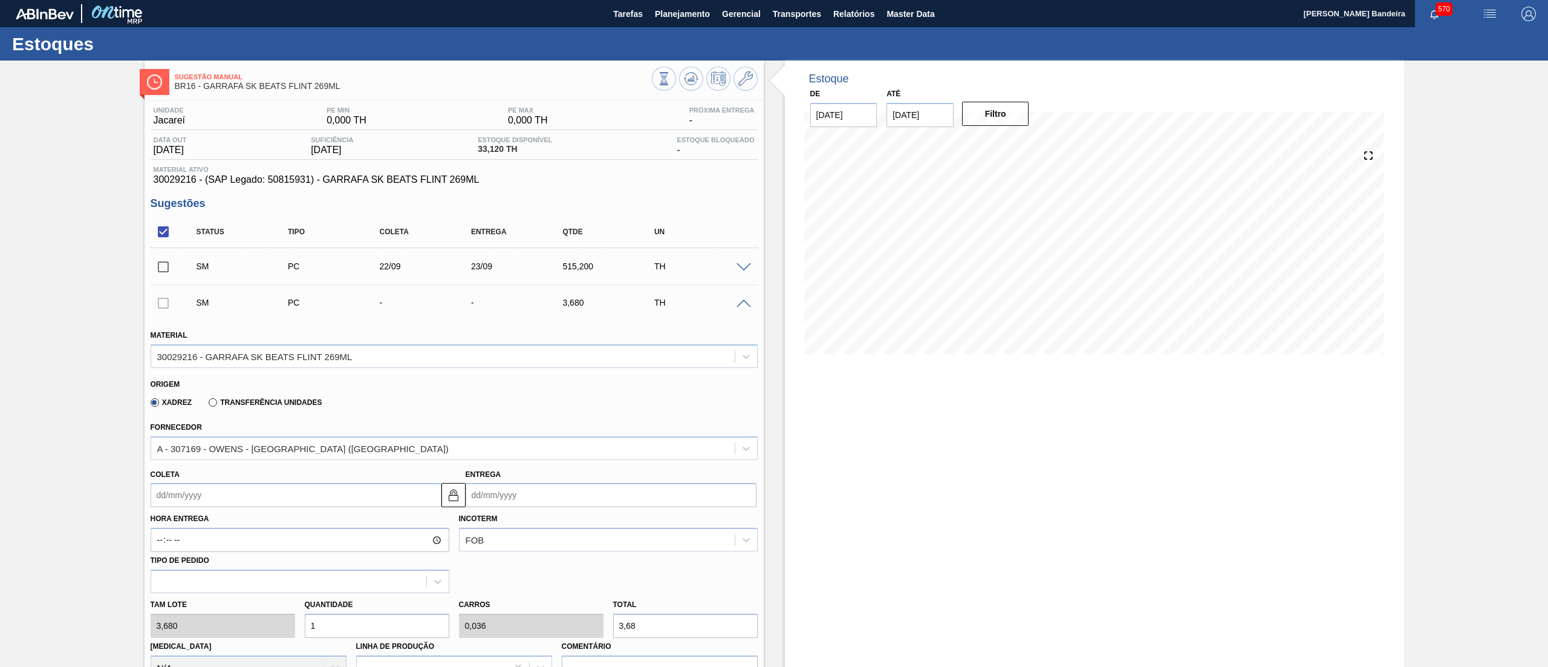
click at [201, 628] on div "Tam lote 3,680 Quantidade 1 Carros 0,036 Total 3,68 [MEDICAL_DATA] N/A Linha de…" at bounding box center [454, 636] width 617 height 86
type input "8"
type input "0,286"
type input "29,44"
type input "84"
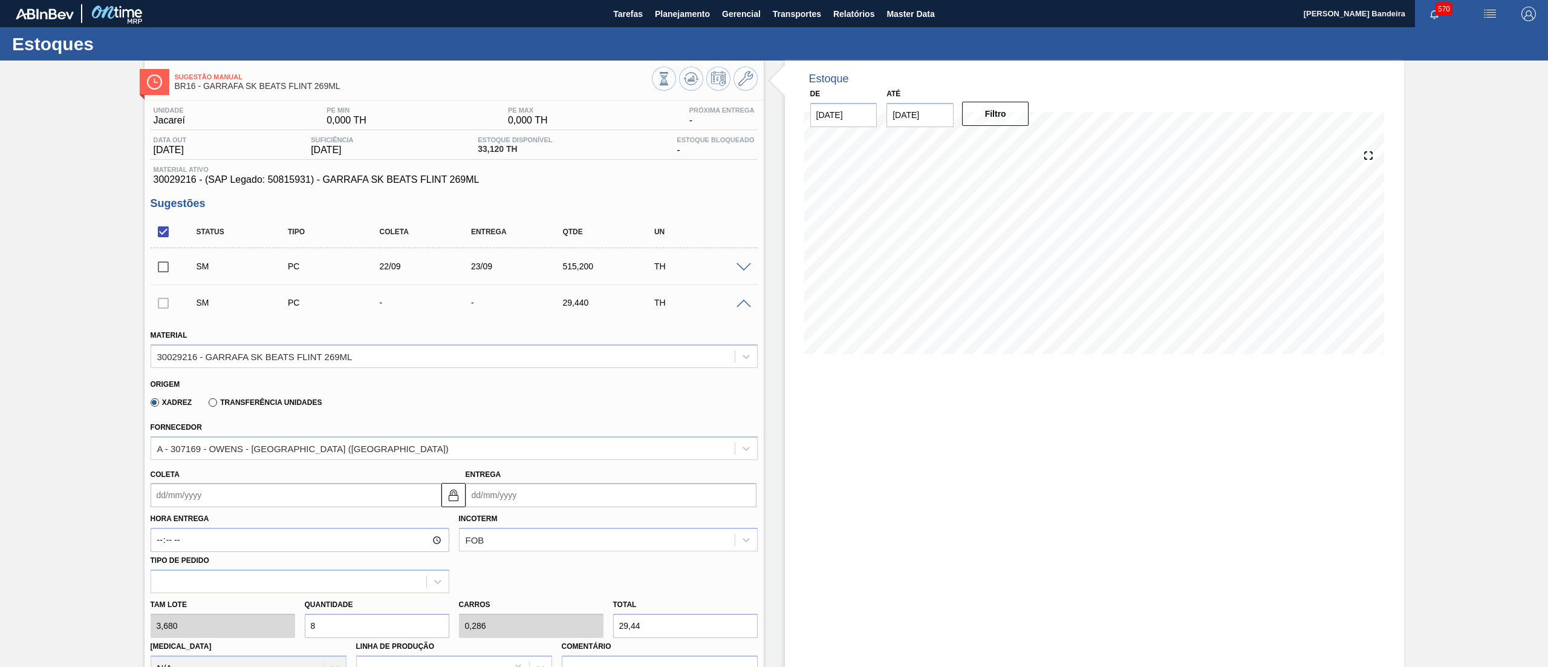
type input "3"
type input "309,12"
type input "84"
click at [298, 497] on input "Coleta" at bounding box center [296, 495] width 291 height 24
click at [200, 625] on div "23" at bounding box center [203, 621] width 16 height 16
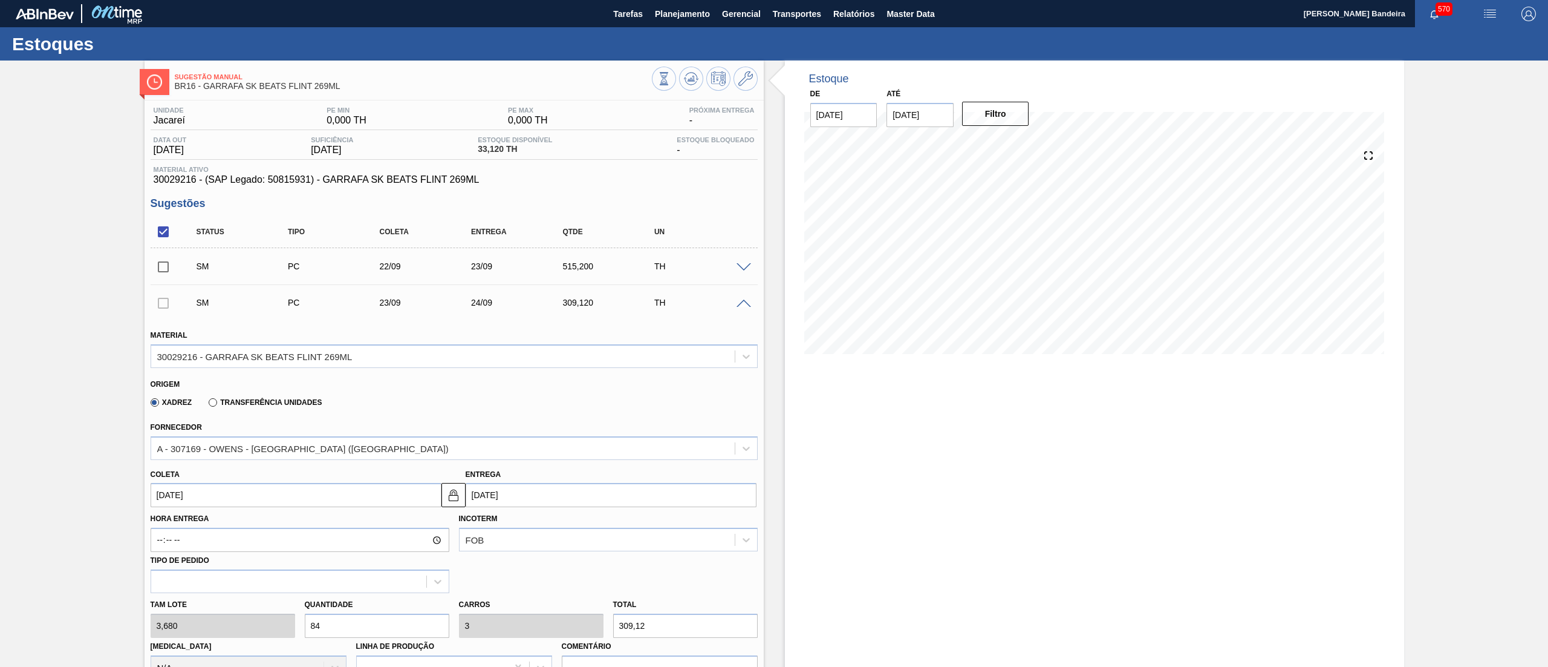
type input "[DATE]"
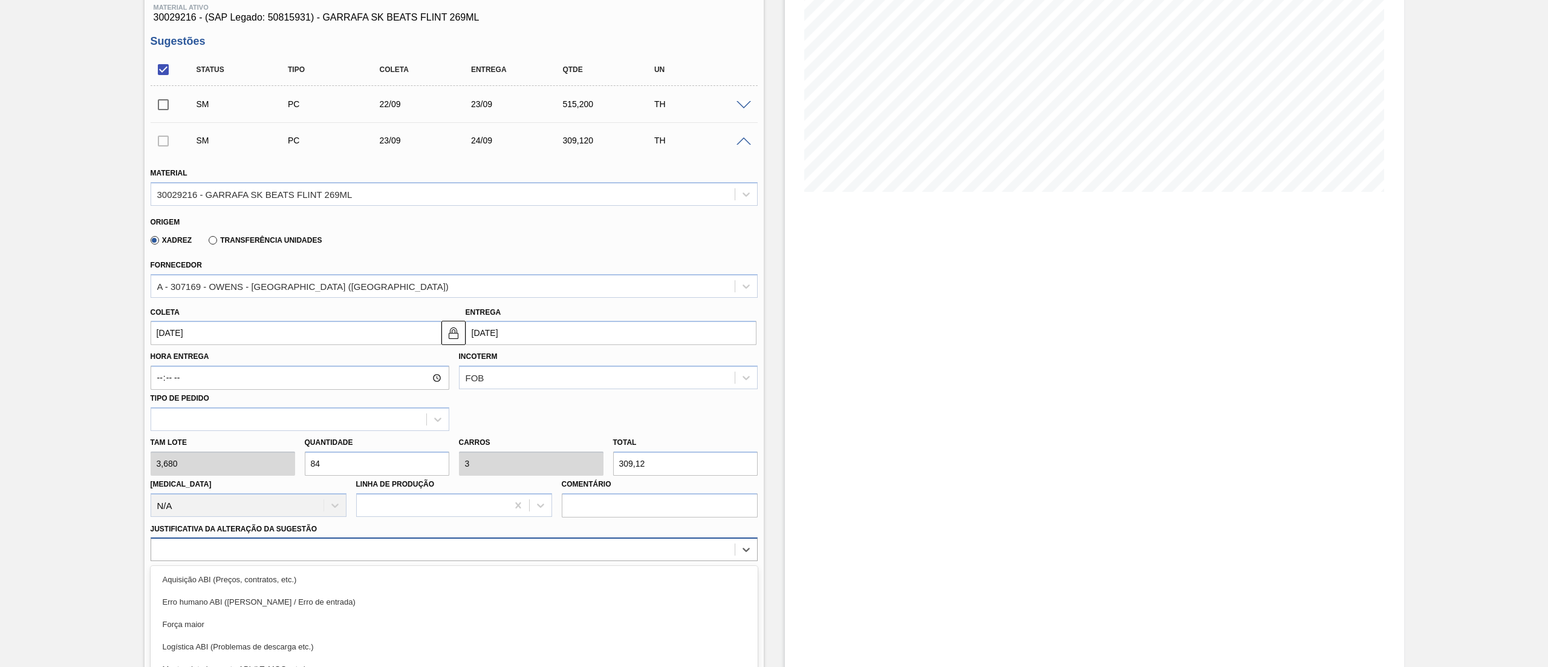
click at [199, 549] on div "option Logística ABI (Problemas de descarga etc.) focused, 4 of 18. 18 results …" at bounding box center [454, 549] width 607 height 24
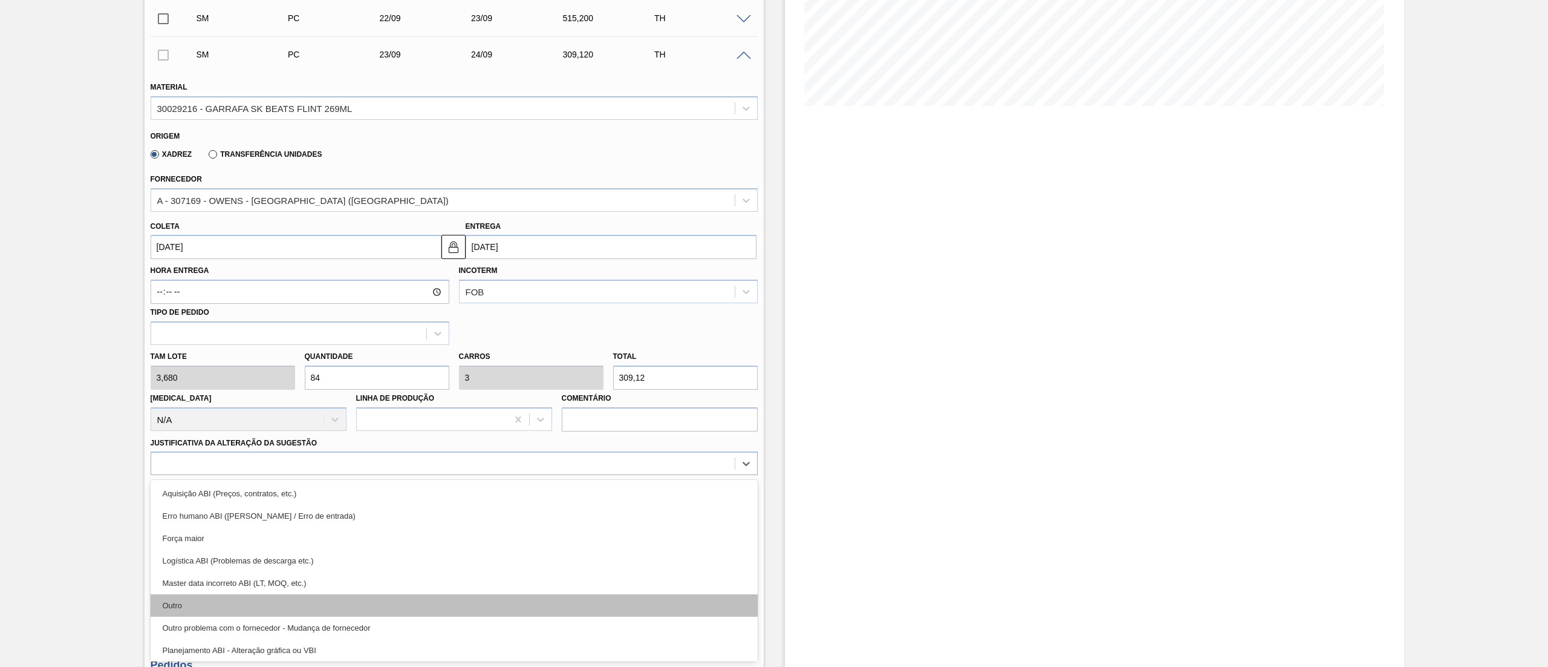
click at [210, 604] on div "Outro" at bounding box center [454, 605] width 607 height 22
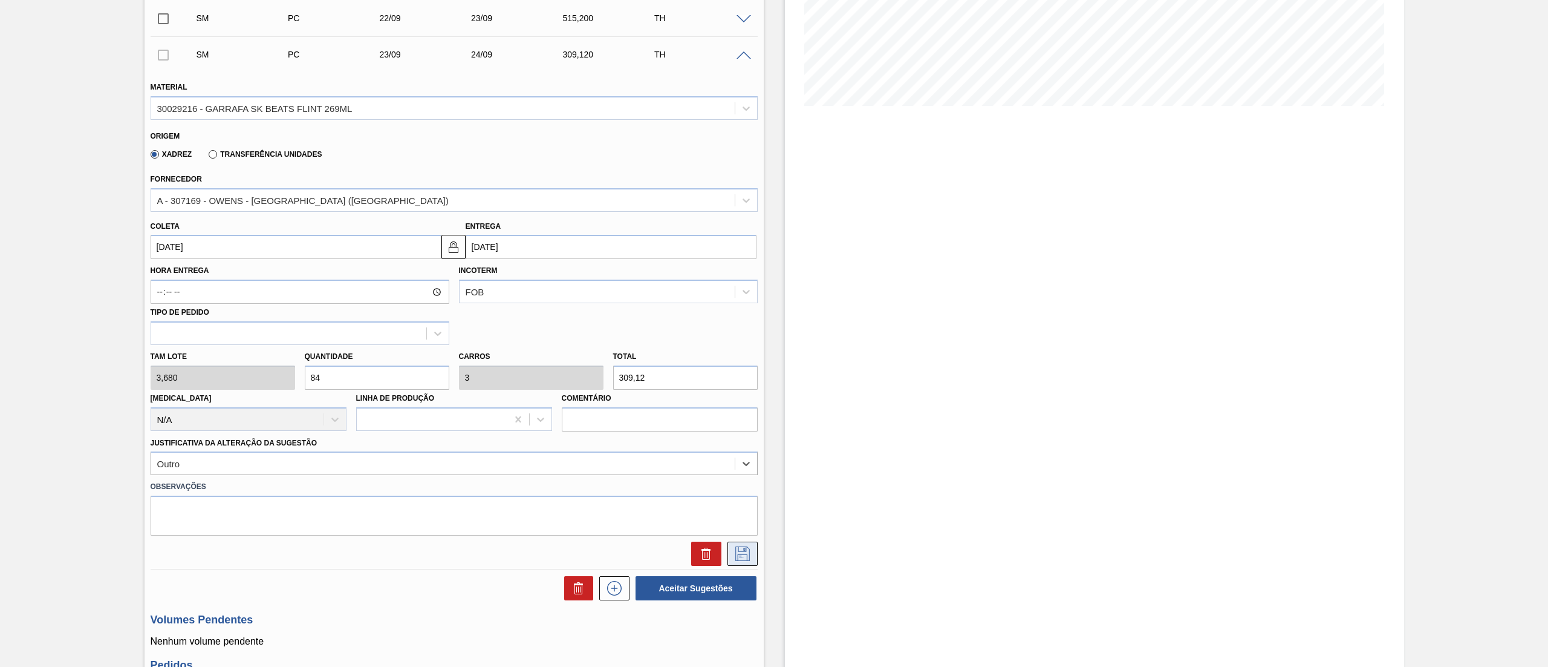
click at [746, 552] on icon at bounding box center [742, 553] width 19 height 15
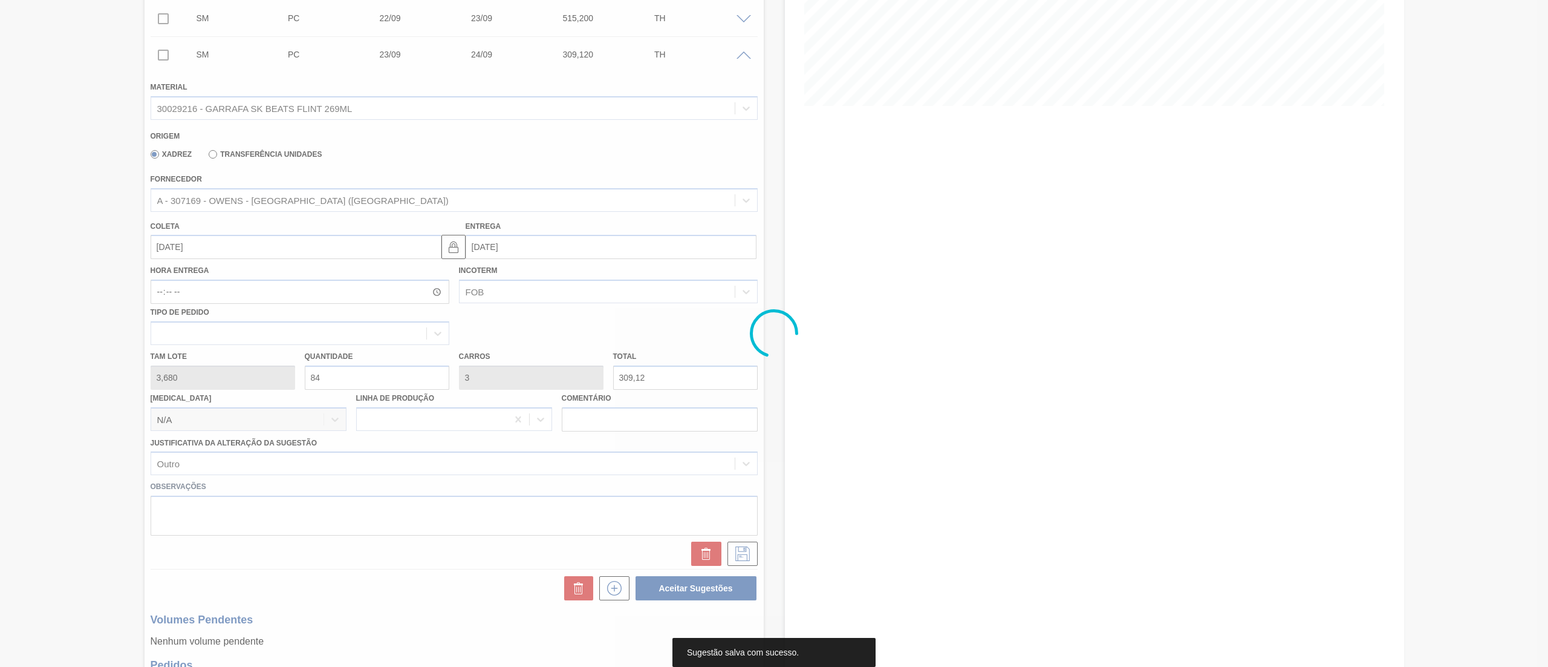
scroll to position [0, 0]
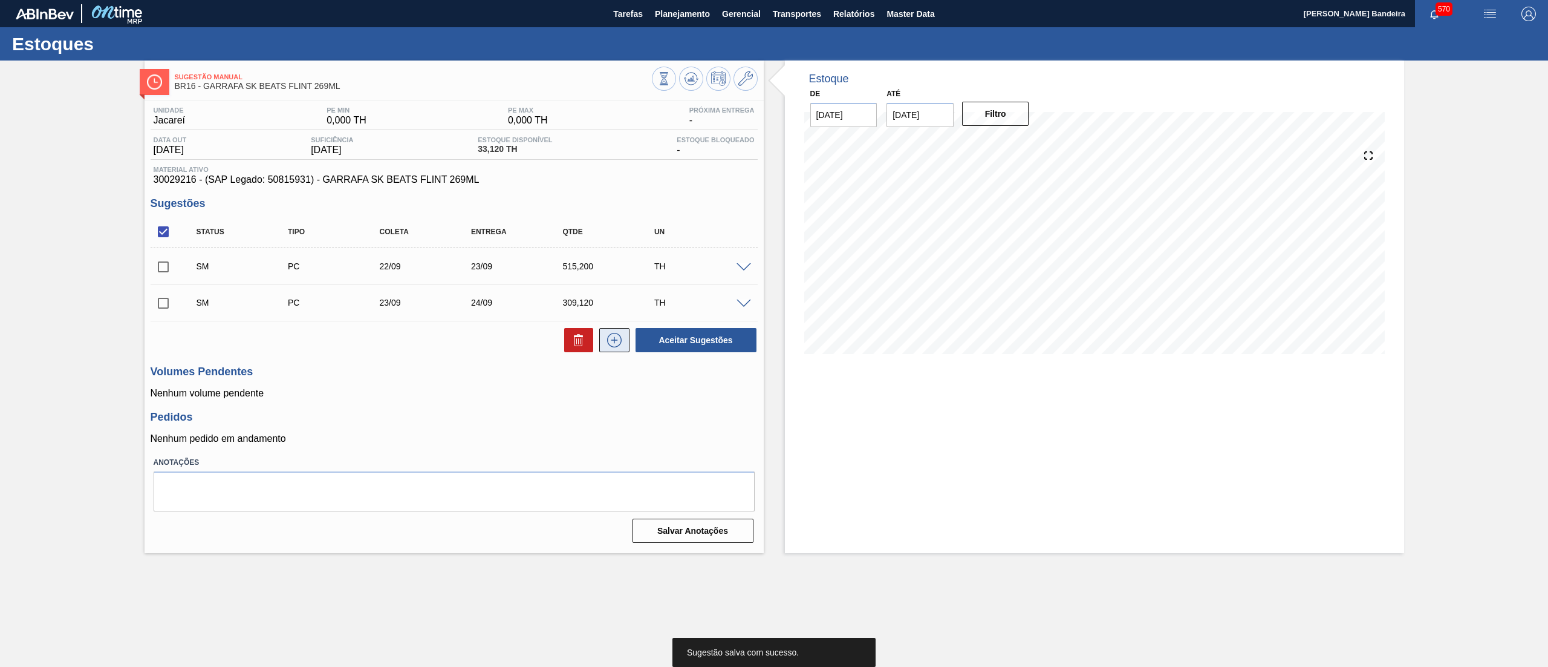
click at [607, 336] on icon at bounding box center [614, 340] width 19 height 15
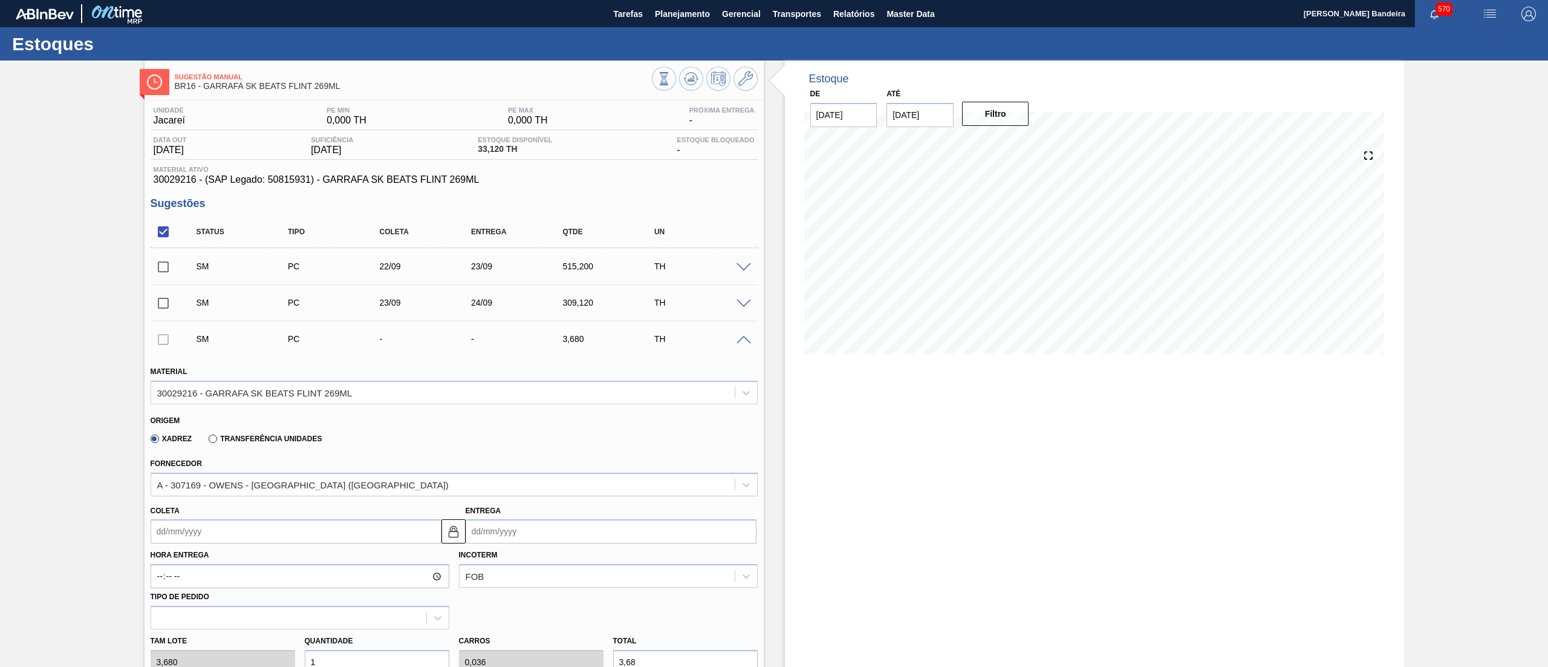
click at [259, 543] on input "Coleta" at bounding box center [296, 531] width 291 height 24
click at [221, 476] on div "24" at bounding box center [223, 476] width 16 height 16
type input "[DATE]"
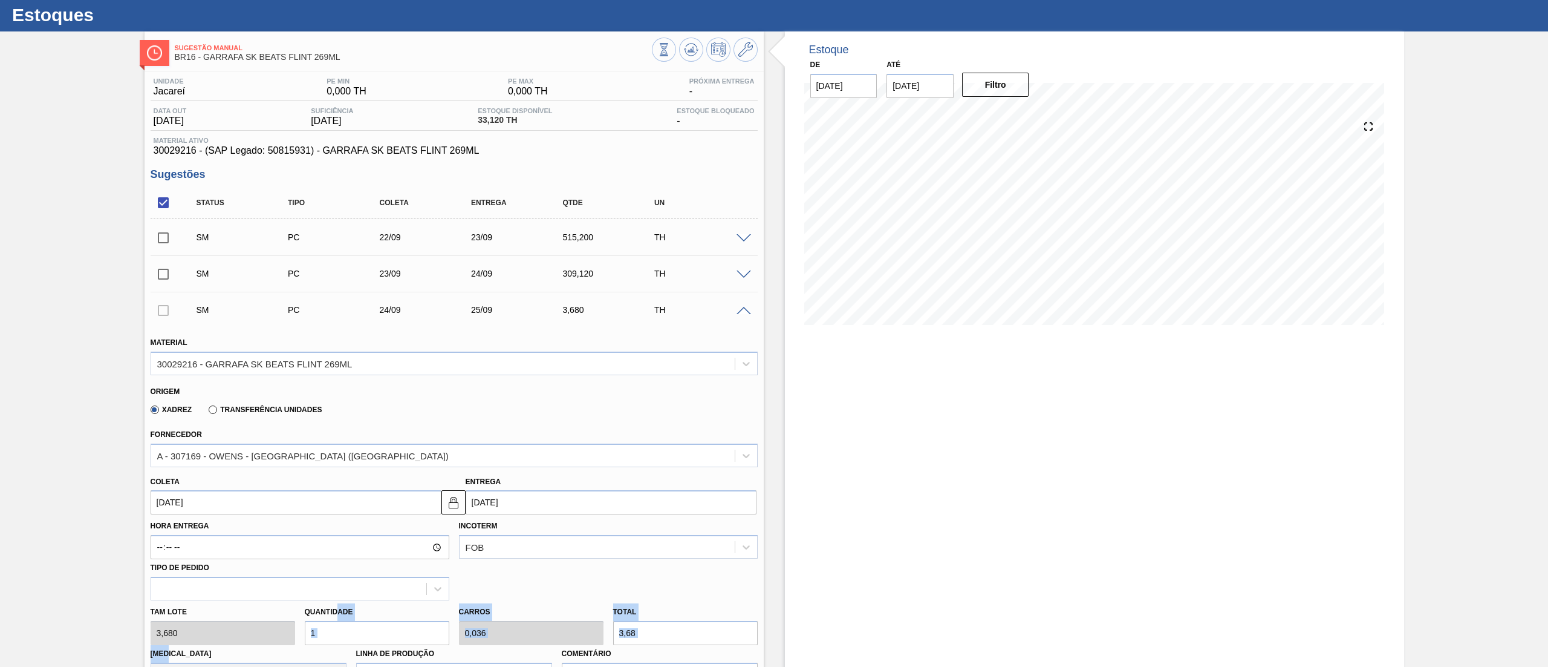
drag, startPoint x: 337, startPoint y: 648, endPoint x: 296, endPoint y: 654, distance: 41.7
click at [296, 654] on div "Tam lote 3,680 Quantidade 1 Carros 0,036 Total 3,68 [MEDICAL_DATA] N/A Linha de…" at bounding box center [454, 643] width 617 height 86
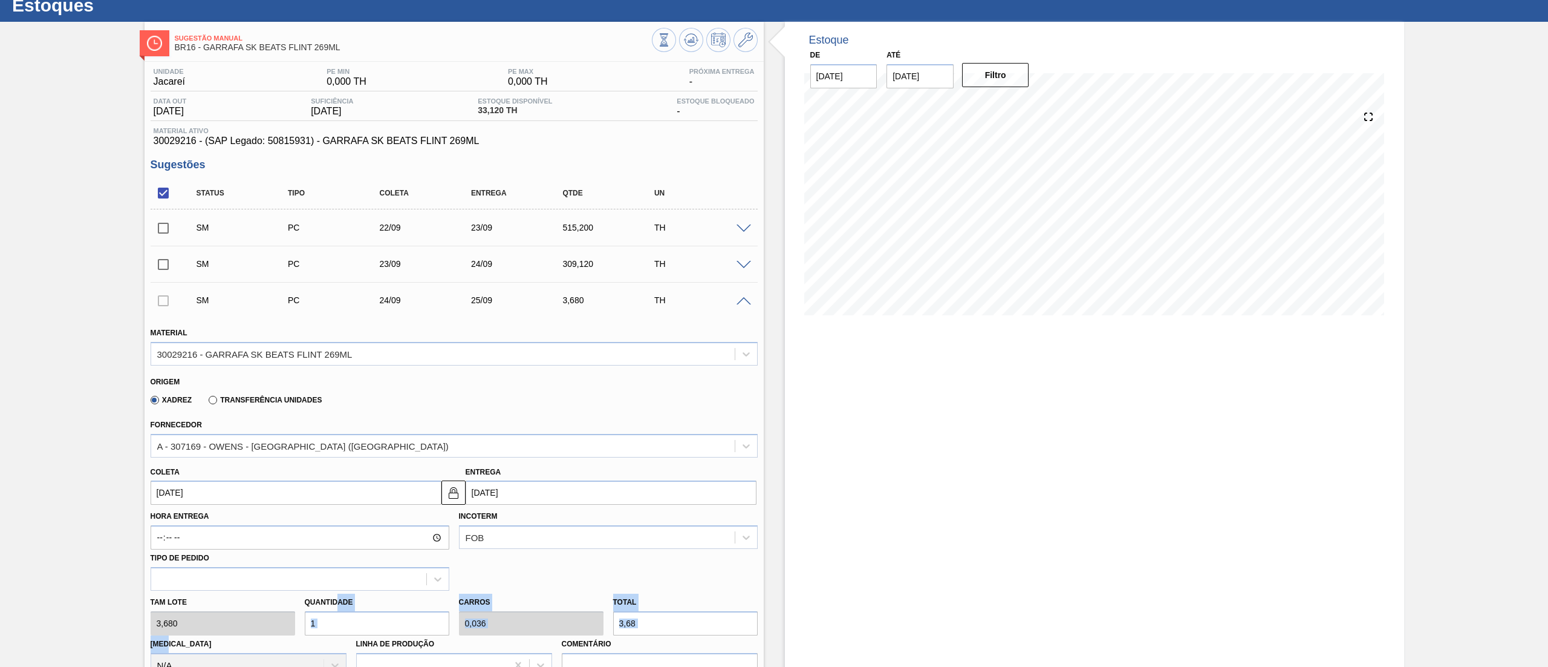
click at [327, 619] on input "1" at bounding box center [377, 623] width 145 height 24
click at [289, 625] on div "Tam lote 3,680 Quantidade 1 Carros 0,036 Total 3,68 [MEDICAL_DATA] N/A Linha de…" at bounding box center [454, 633] width 617 height 86
type input "8"
type input "0,286"
type input "29,44"
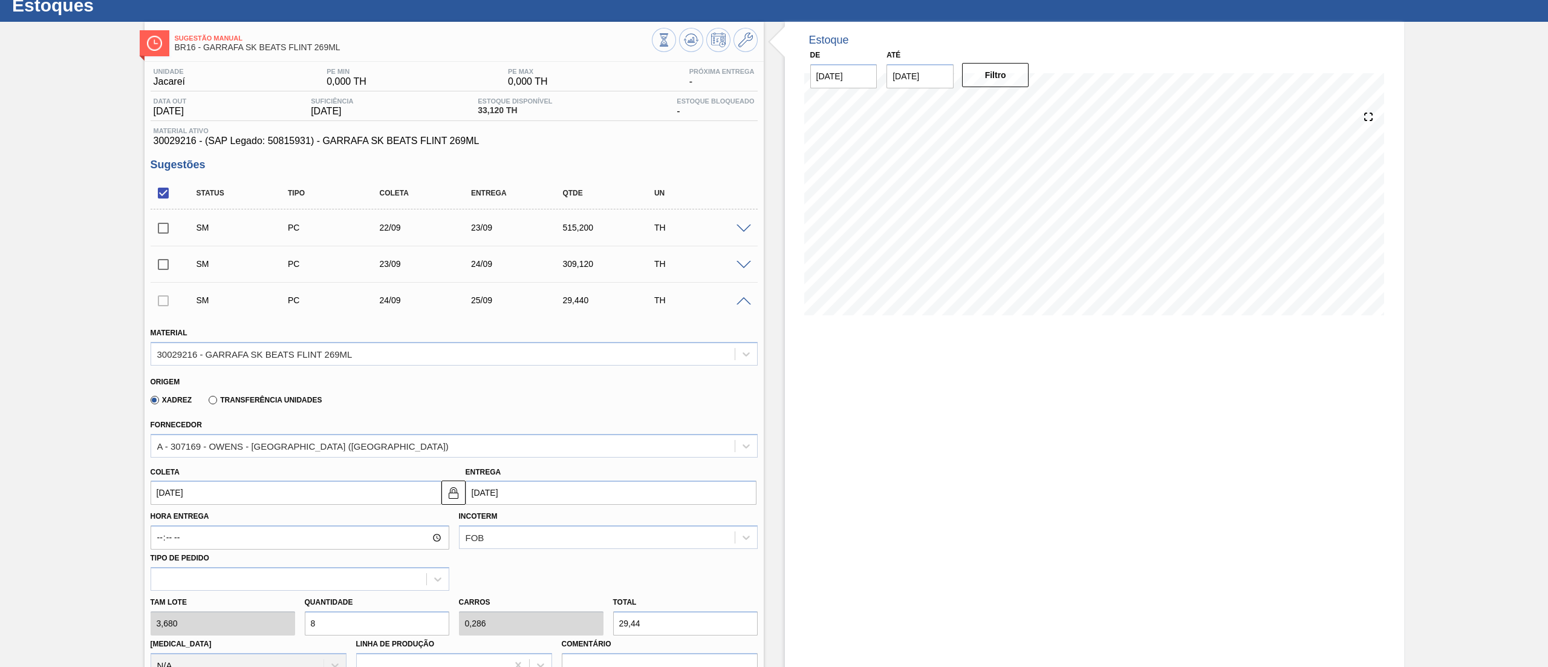
type input "84"
type input "3"
type input "309,12"
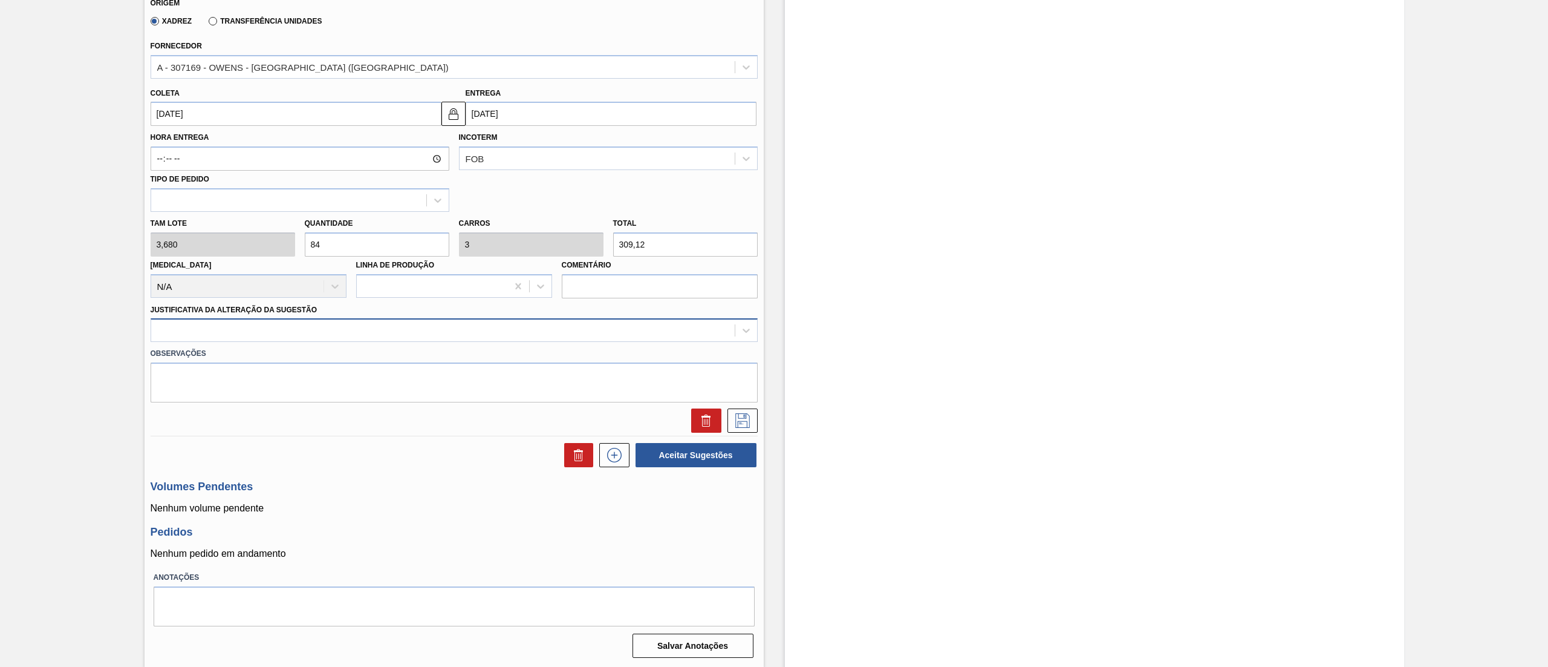
type input "84"
click at [313, 334] on div at bounding box center [443, 331] width 584 height 18
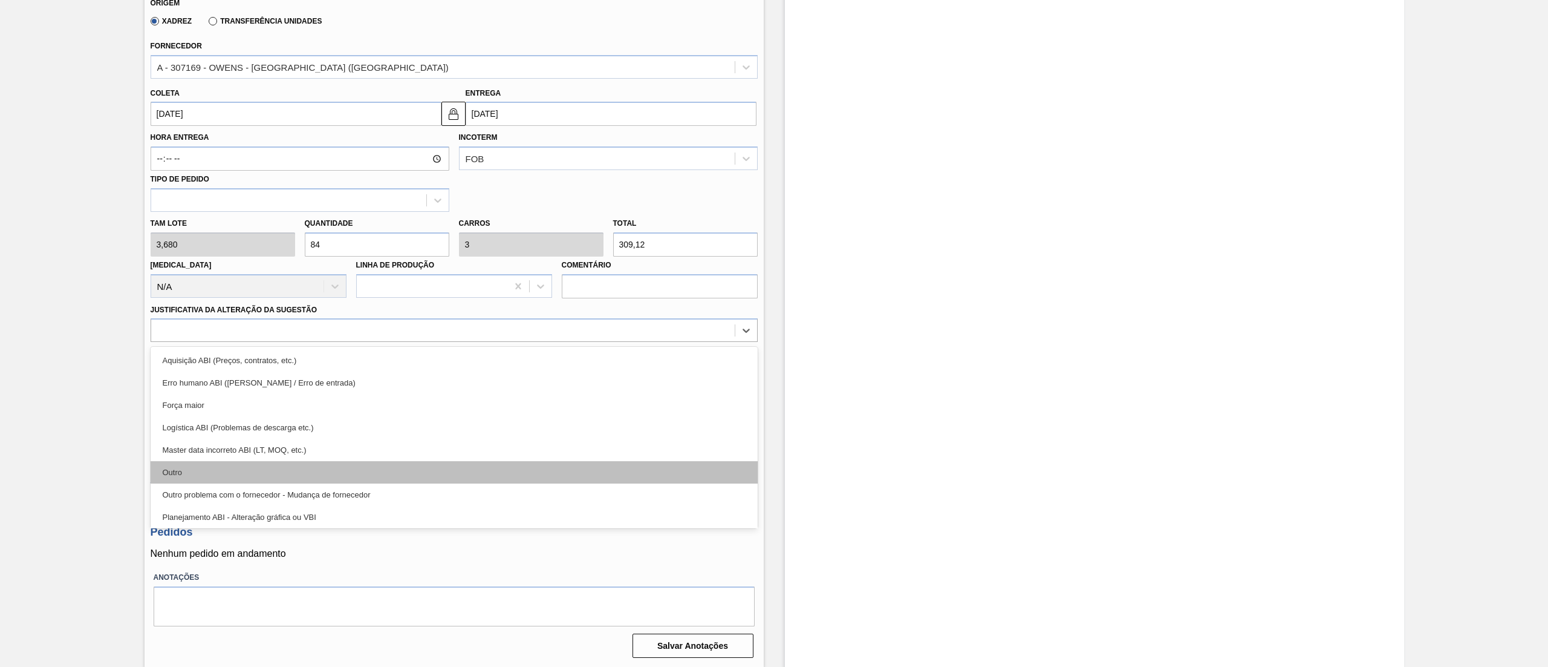
click at [259, 468] on div "Outro" at bounding box center [454, 472] width 607 height 22
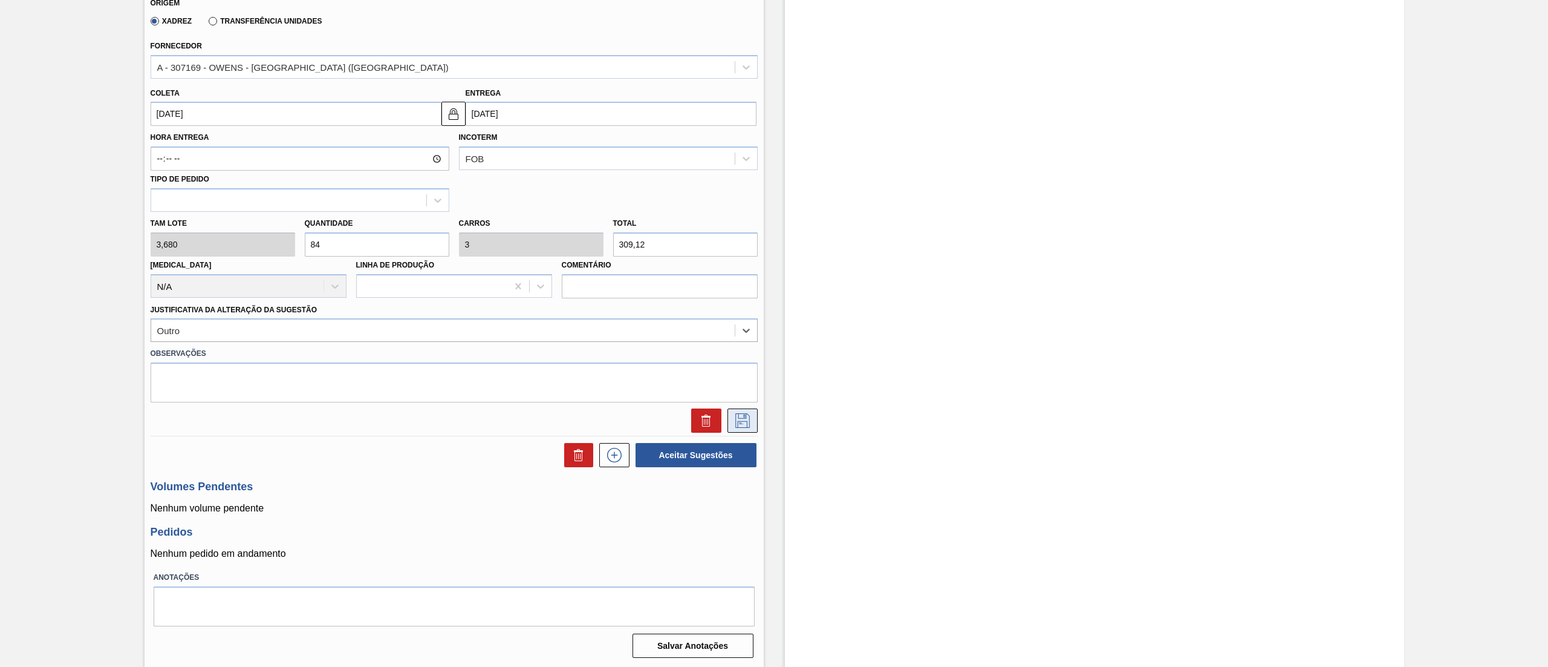
click at [735, 418] on icon at bounding box center [742, 420] width 15 height 15
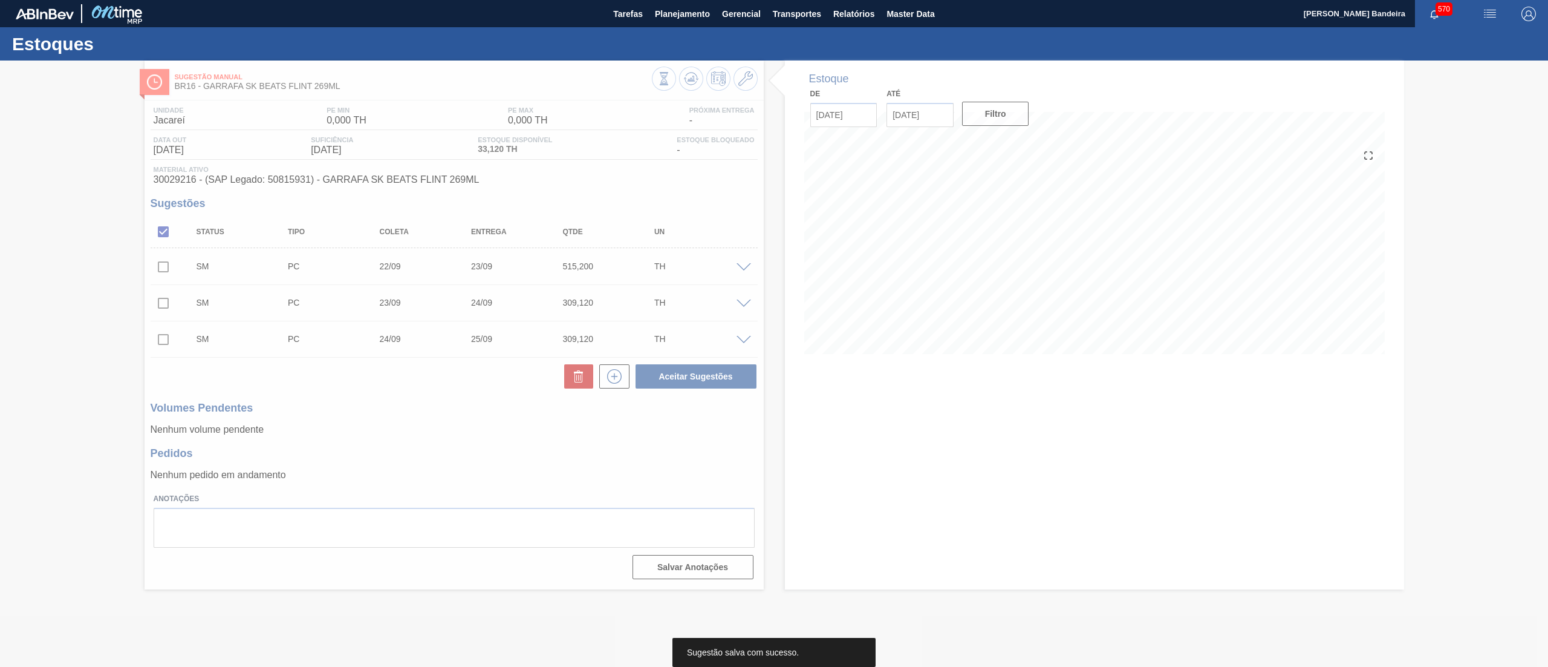
scroll to position [0, 0]
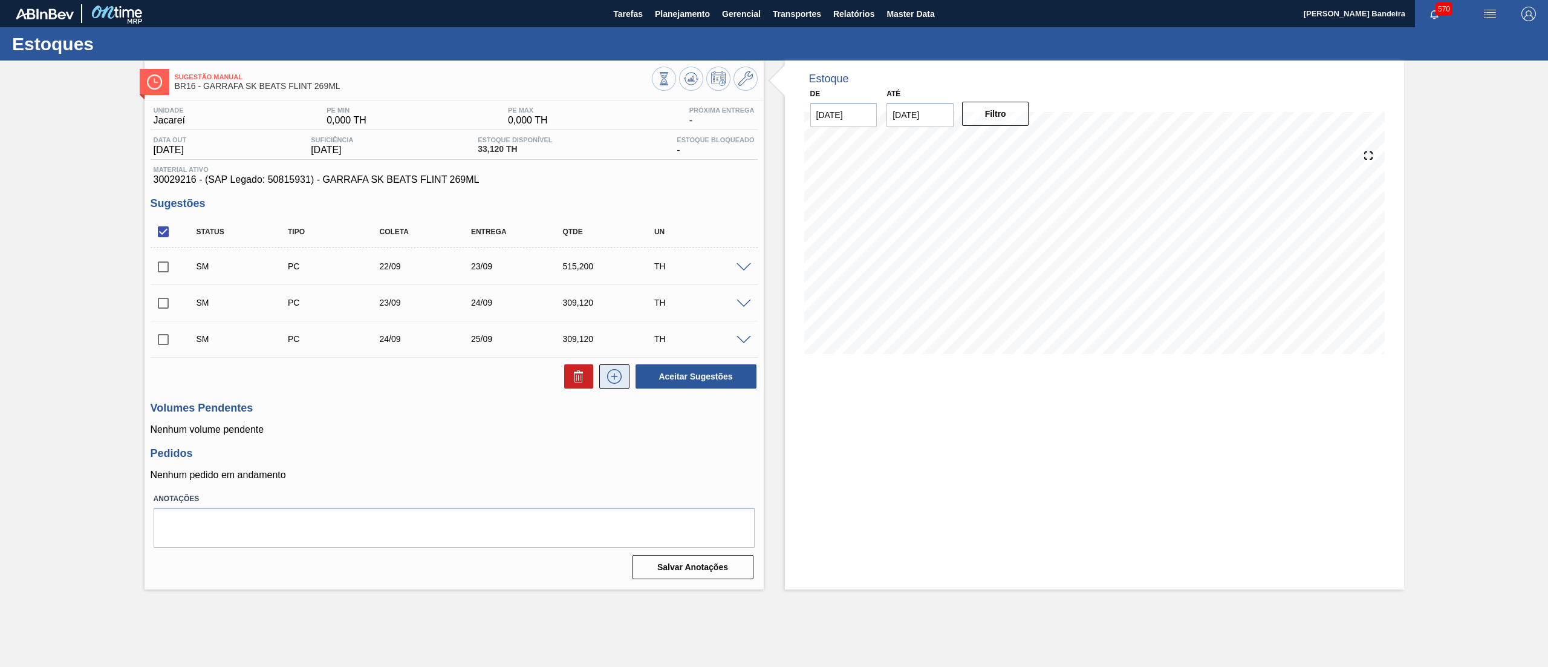
click at [618, 379] on icon at bounding box center [614, 376] width 19 height 15
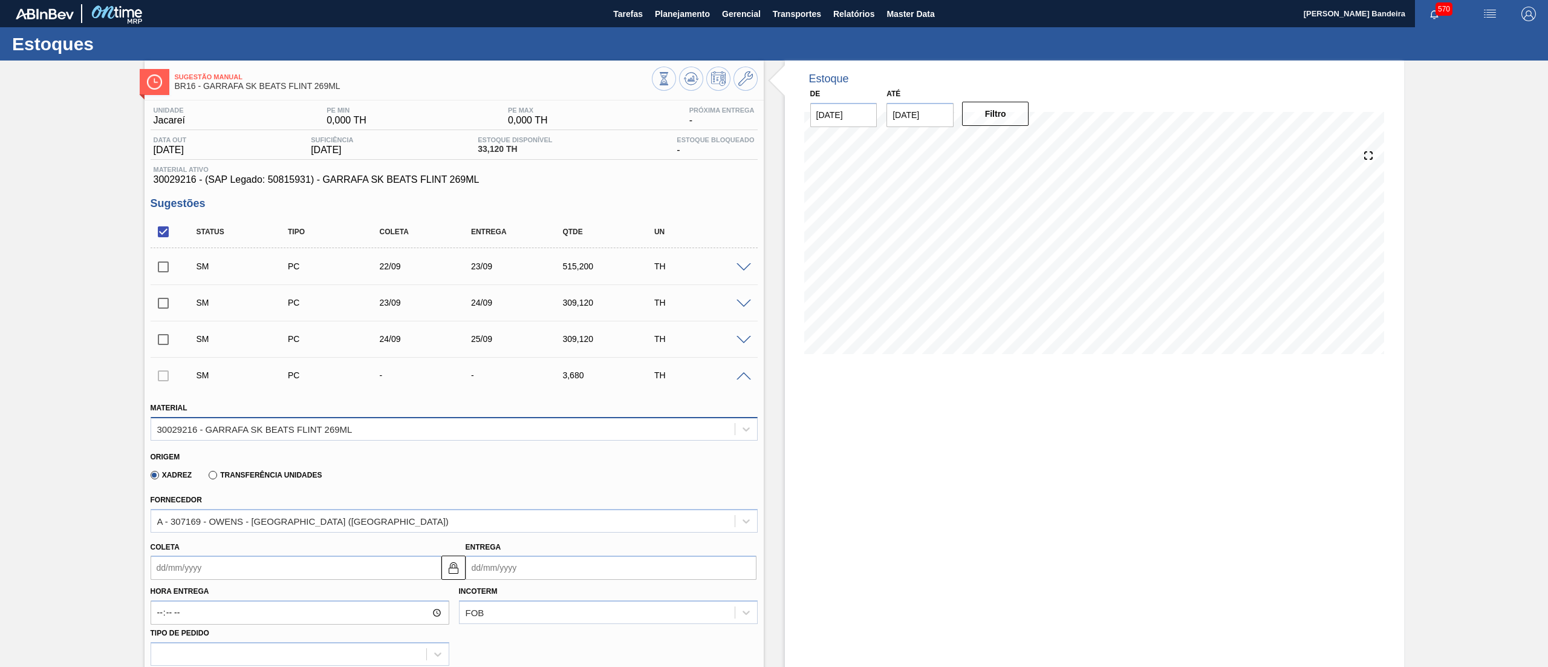
scroll to position [454, 0]
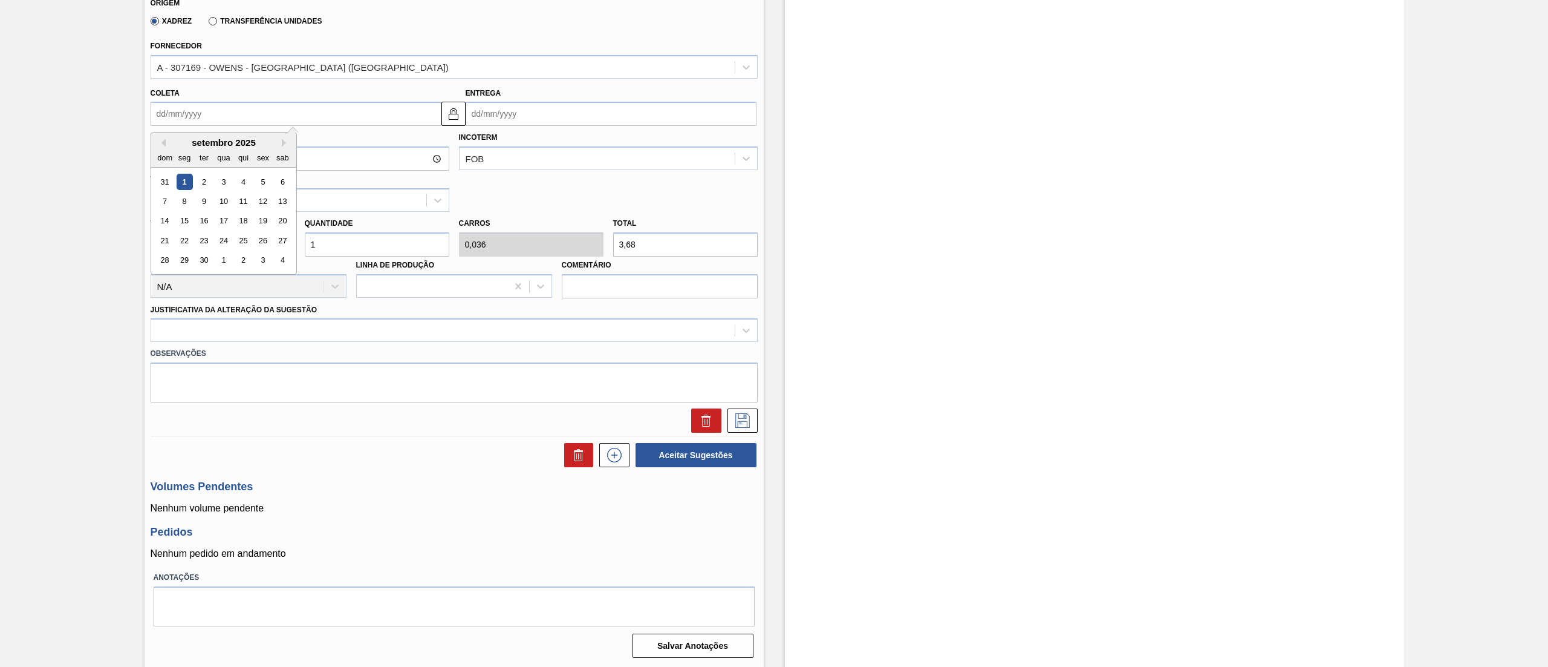
click at [197, 116] on input "Coleta" at bounding box center [296, 114] width 291 height 24
click at [241, 241] on div "25" at bounding box center [243, 240] width 16 height 16
type input "[DATE]"
drag, startPoint x: 328, startPoint y: 249, endPoint x: 269, endPoint y: 256, distance: 59.8
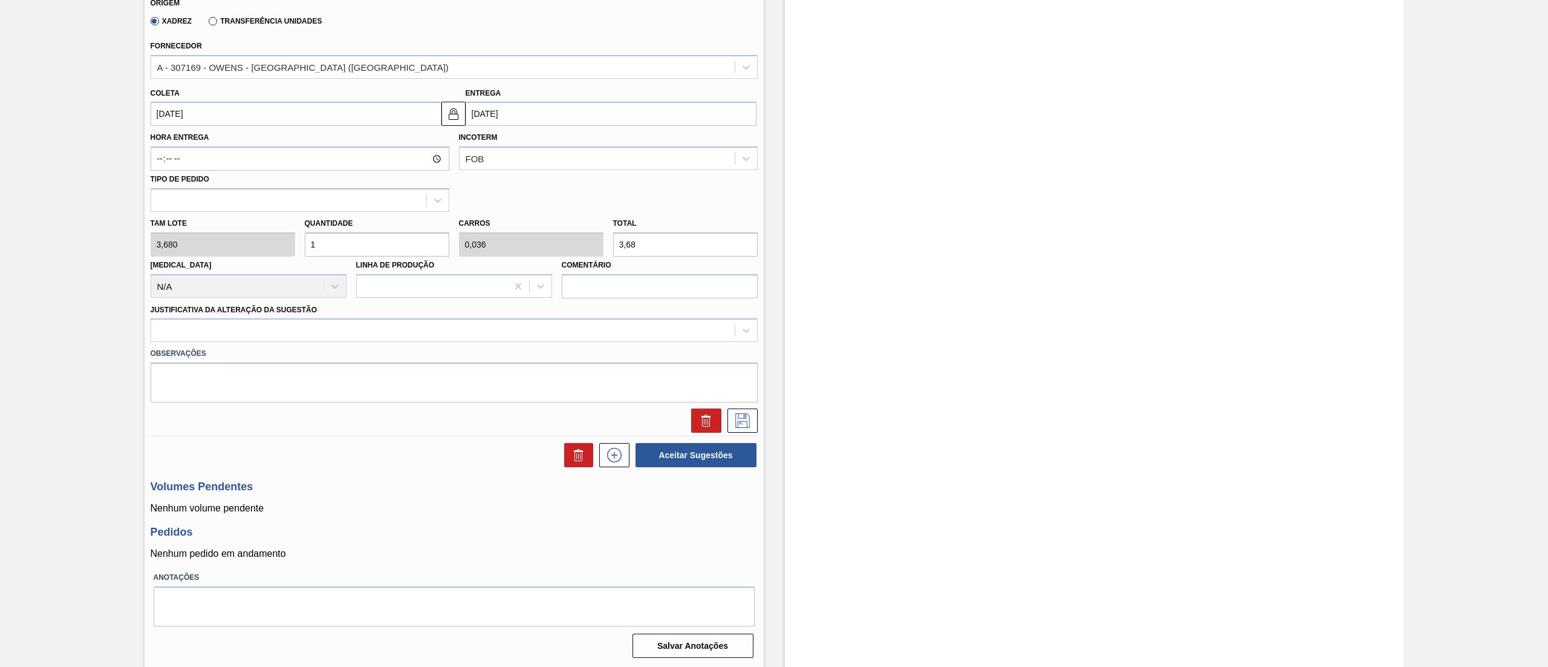
click at [269, 256] on div "Tam lote 3,680 Quantidade 1 Carros 0,036 Total 3,68 [MEDICAL_DATA] N/A Linha de…" at bounding box center [454, 255] width 617 height 86
type input "8"
type input "0,286"
type input "29,44"
type input "84"
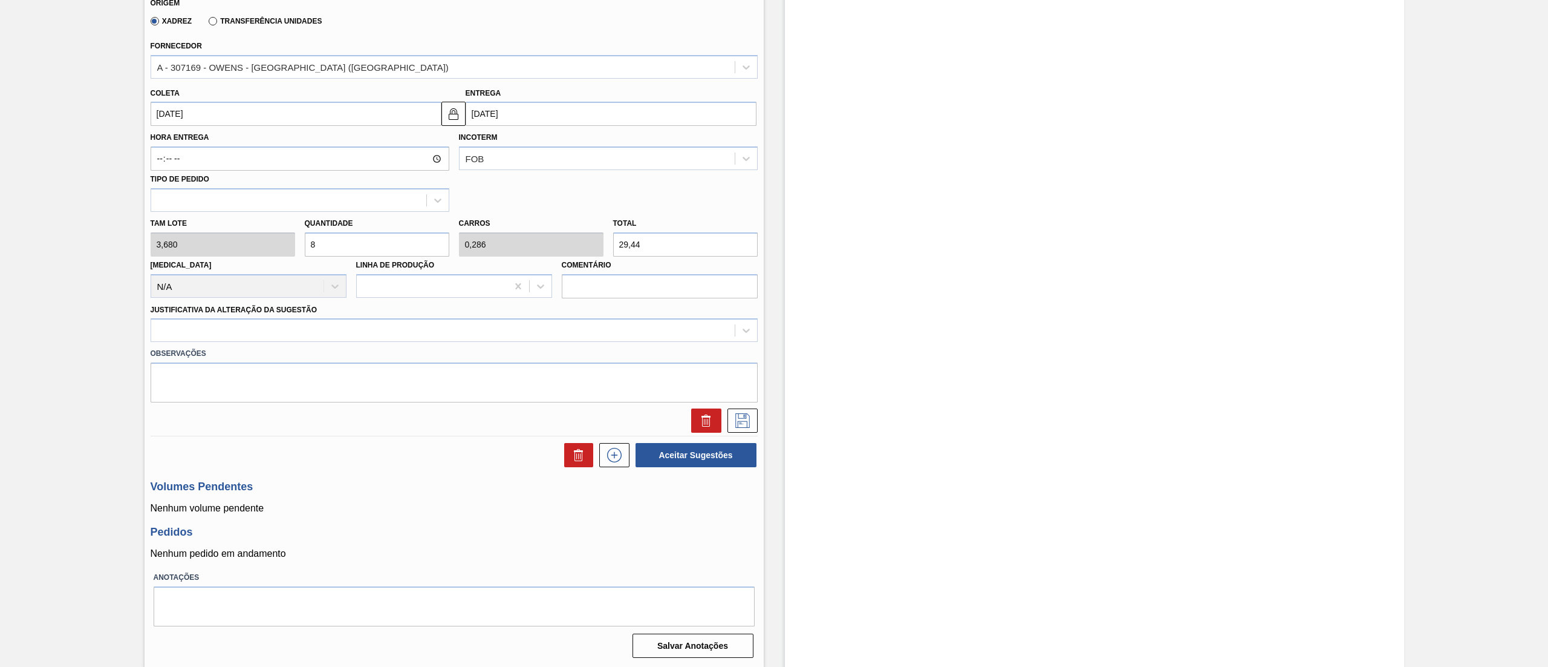
type input "3"
type input "309,12"
type input "84"
click at [278, 329] on div at bounding box center [443, 331] width 584 height 18
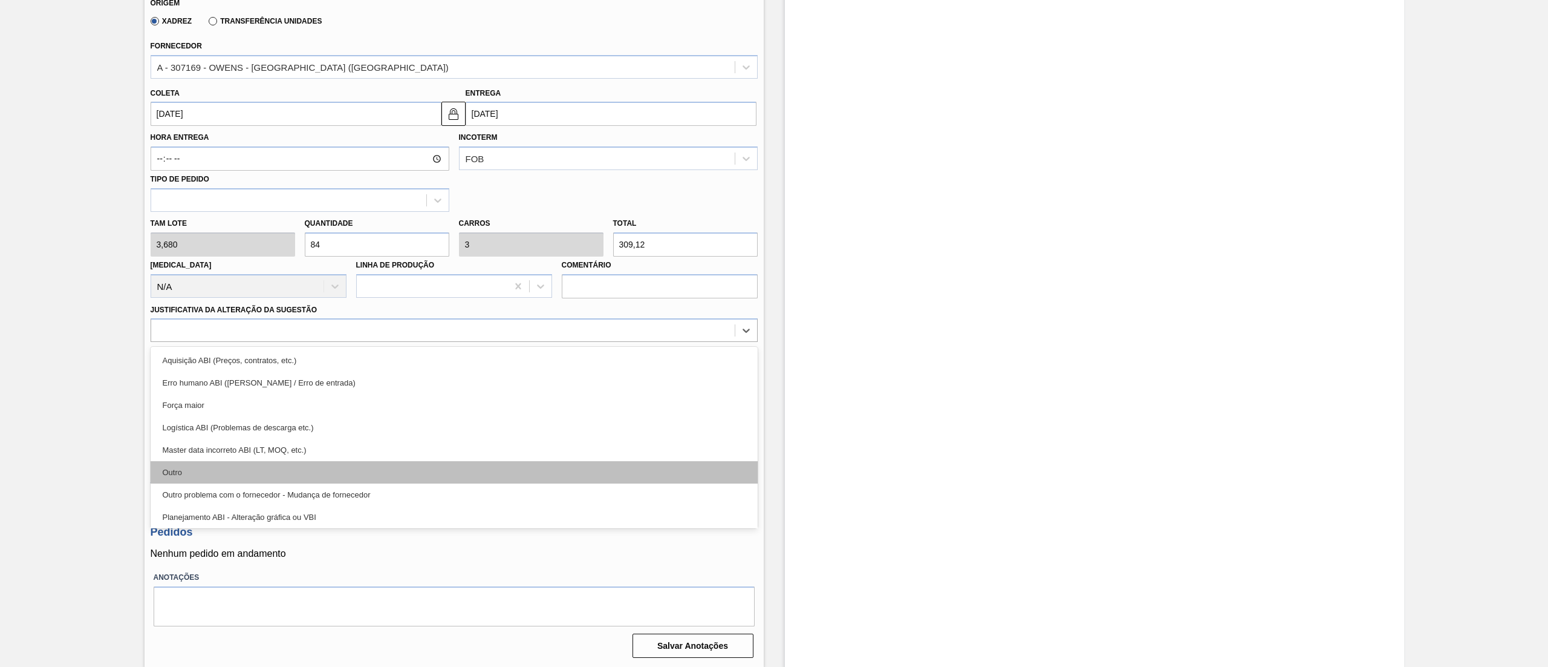
click at [225, 469] on div "Outro" at bounding box center [454, 472] width 607 height 22
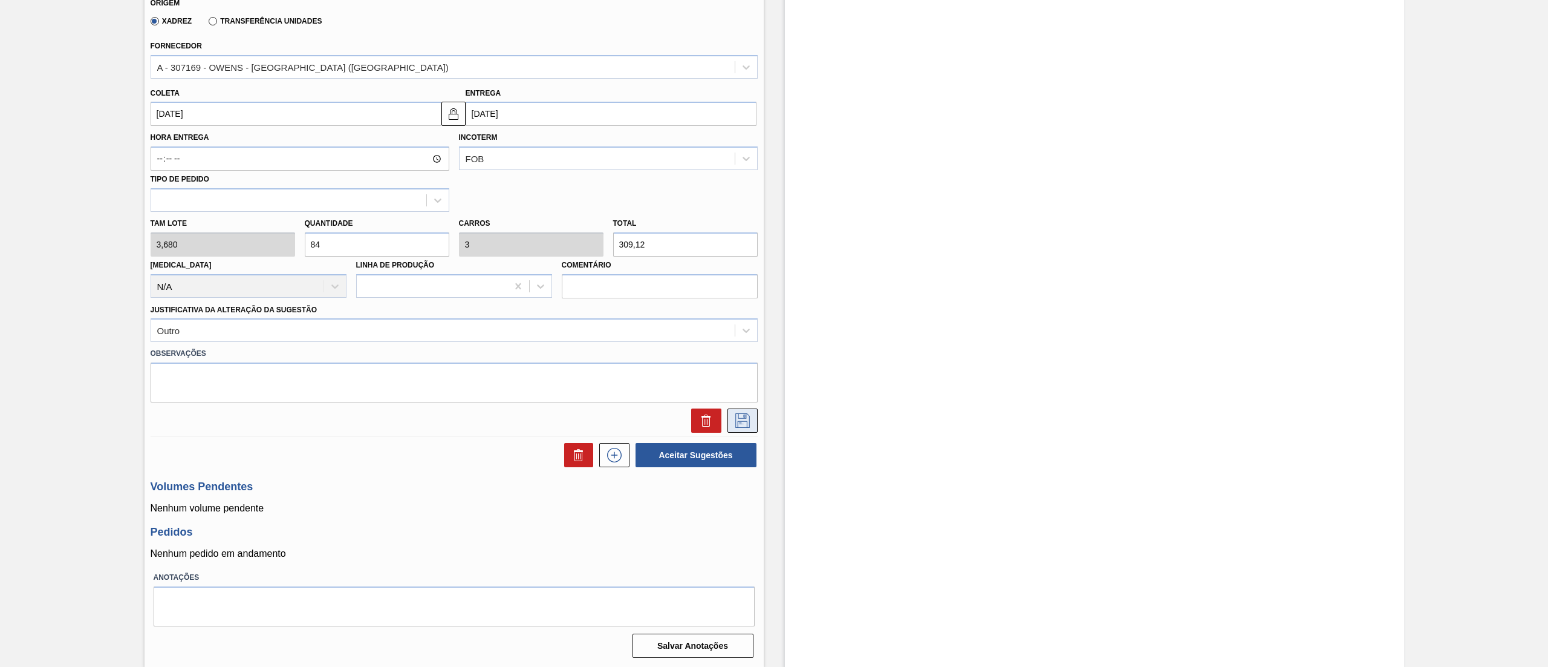
click at [735, 416] on icon at bounding box center [742, 420] width 19 height 15
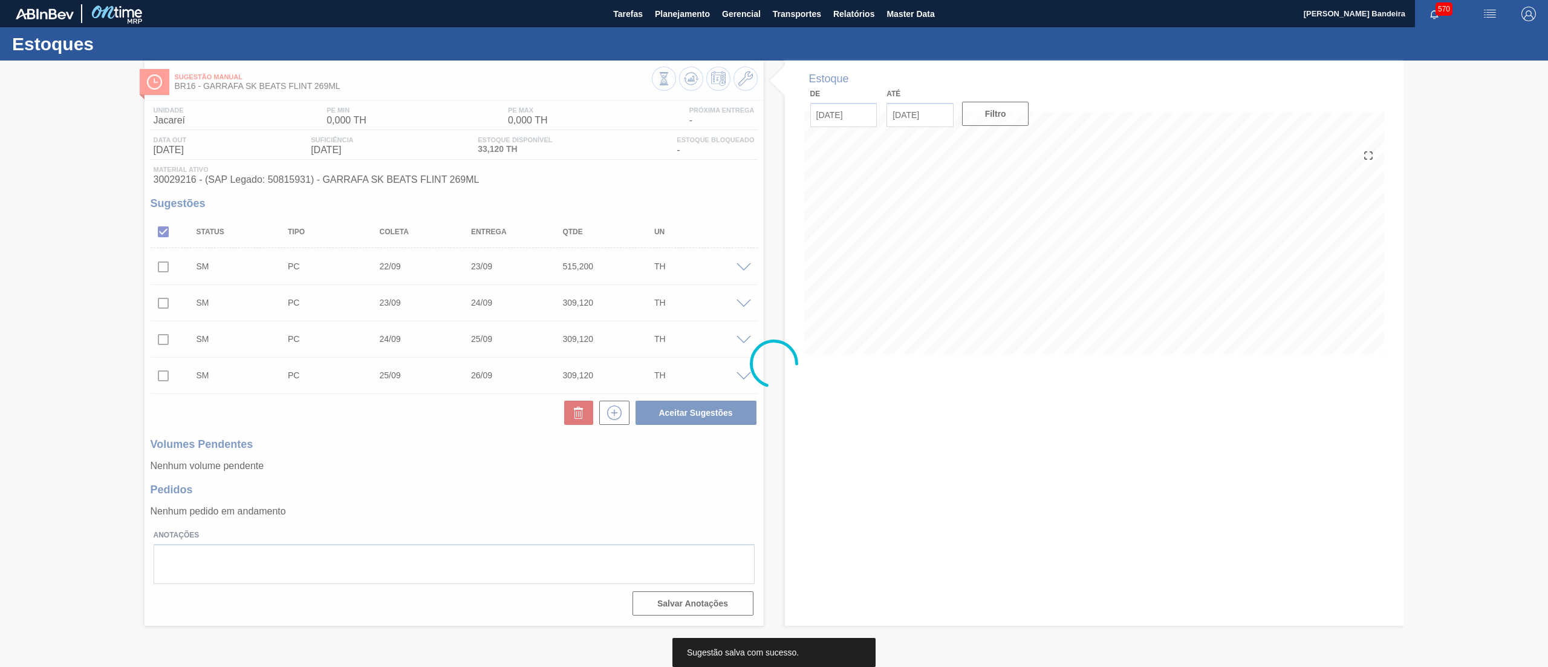
scroll to position [0, 0]
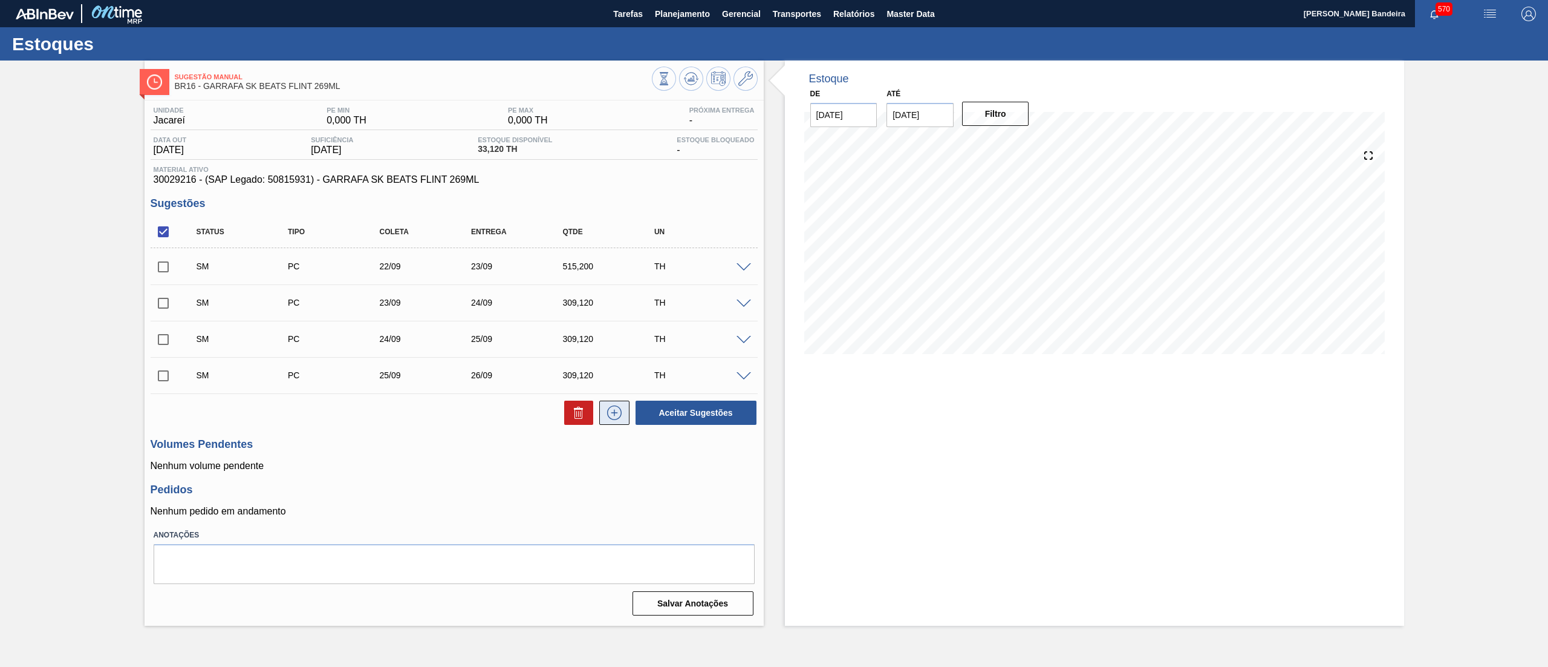
click at [618, 408] on icon at bounding box center [614, 412] width 15 height 15
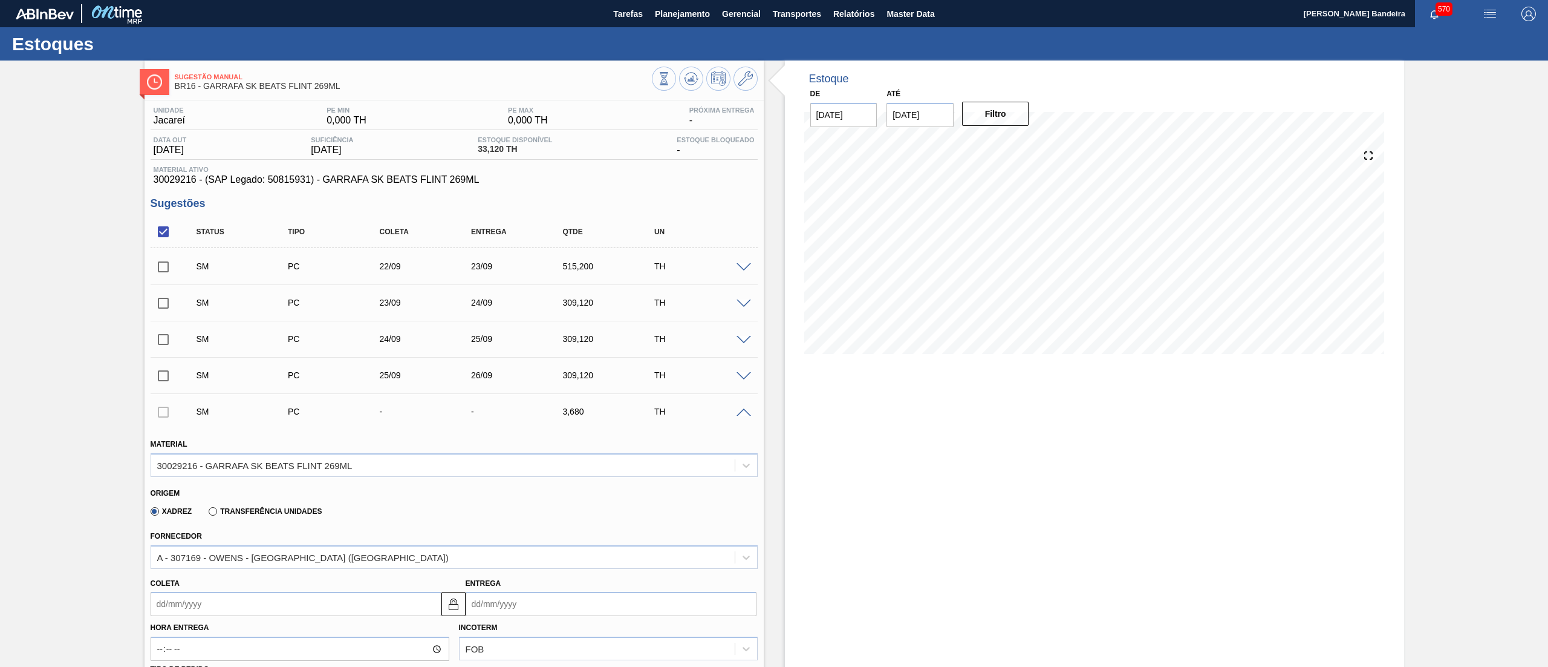
scroll to position [490, 0]
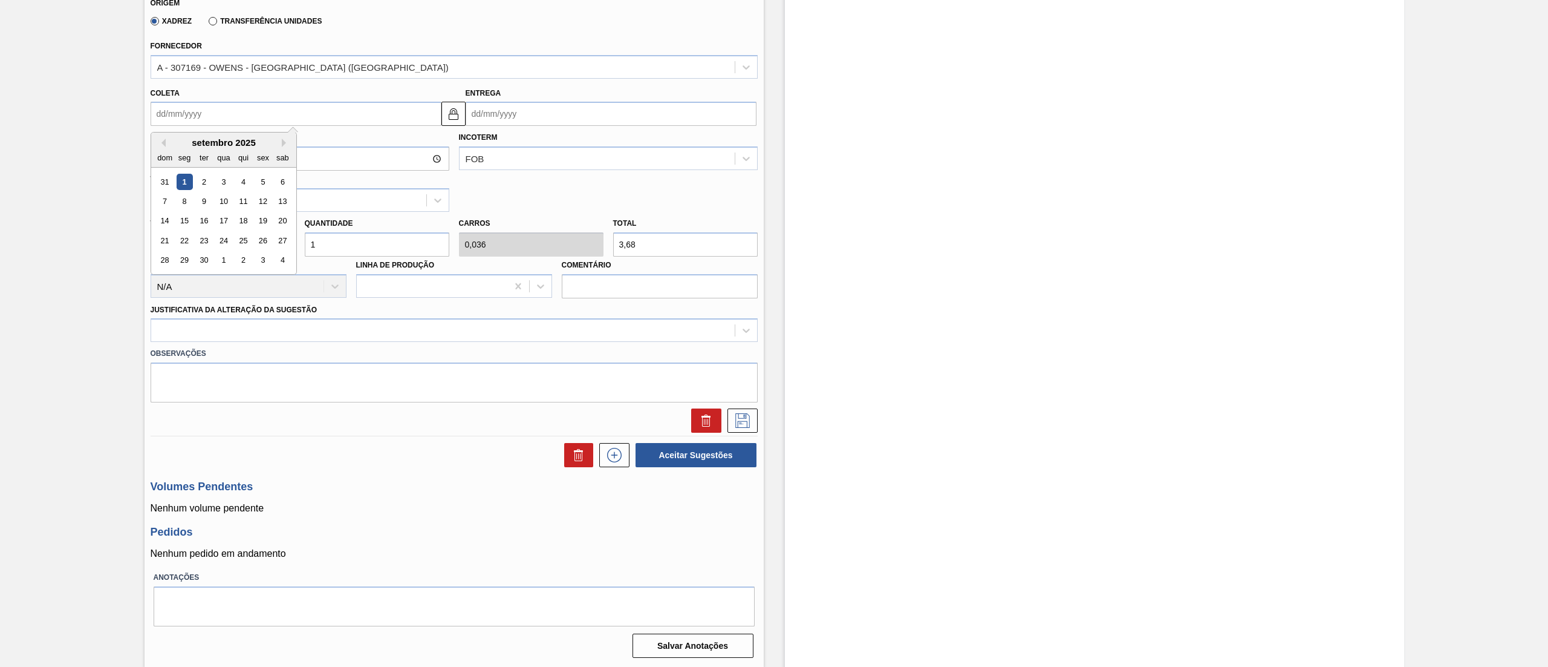
click at [202, 116] on input "Coleta" at bounding box center [296, 114] width 291 height 24
click at [266, 243] on div "26" at bounding box center [263, 240] width 16 height 16
type input "[DATE]"
click at [241, 253] on div "Tam lote 3,680 Quantidade 1 Carros 0,036 Total 3,68 [MEDICAL_DATA] N/A Linha de…" at bounding box center [454, 255] width 617 height 86
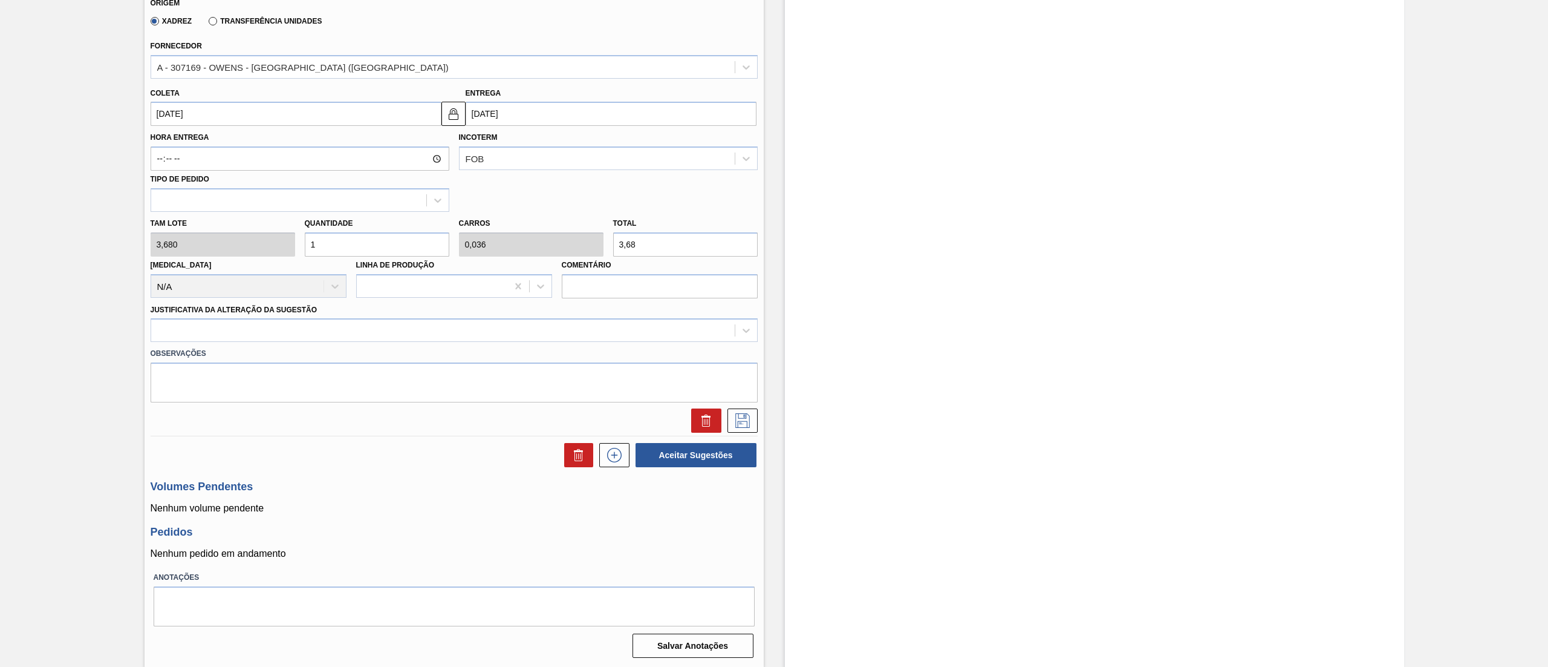
type input "8"
type input "0,286"
type input "29,44"
type input "84"
type input "3"
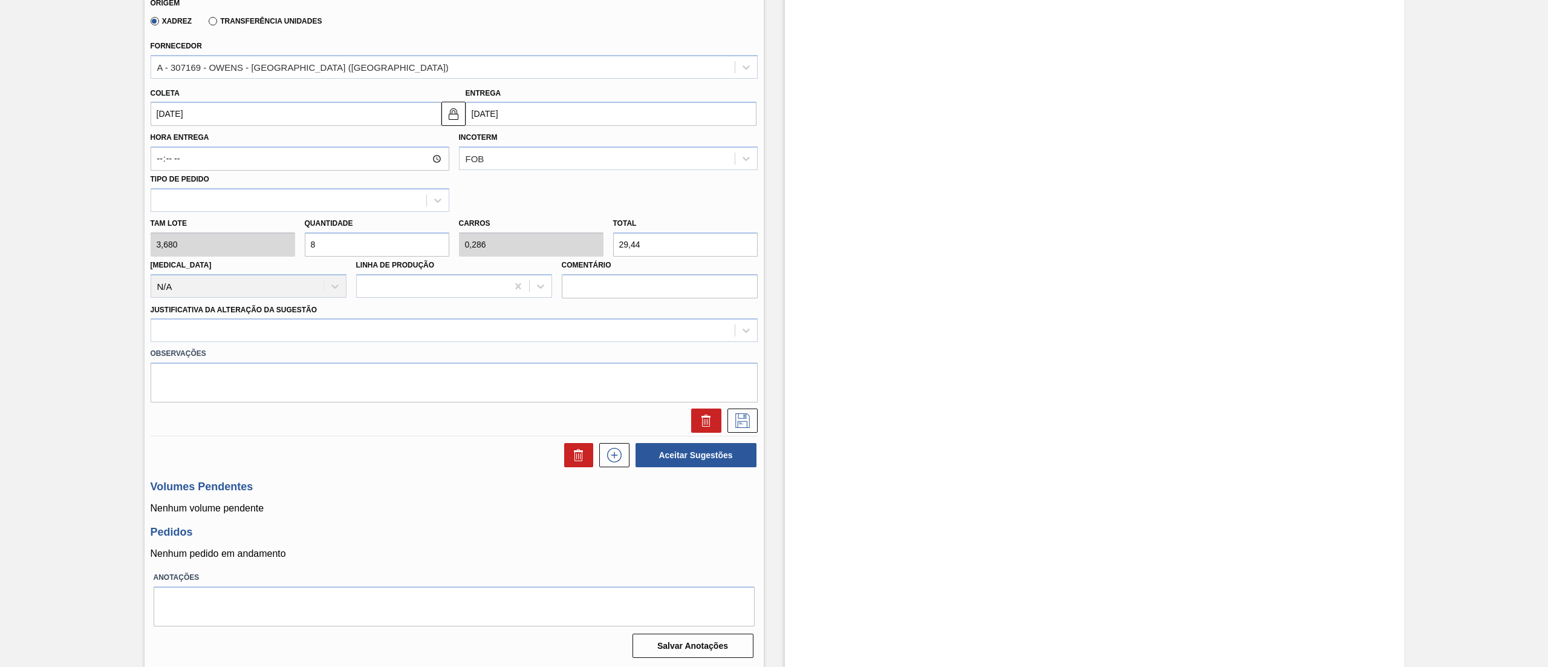
type input "309,12"
type input "84"
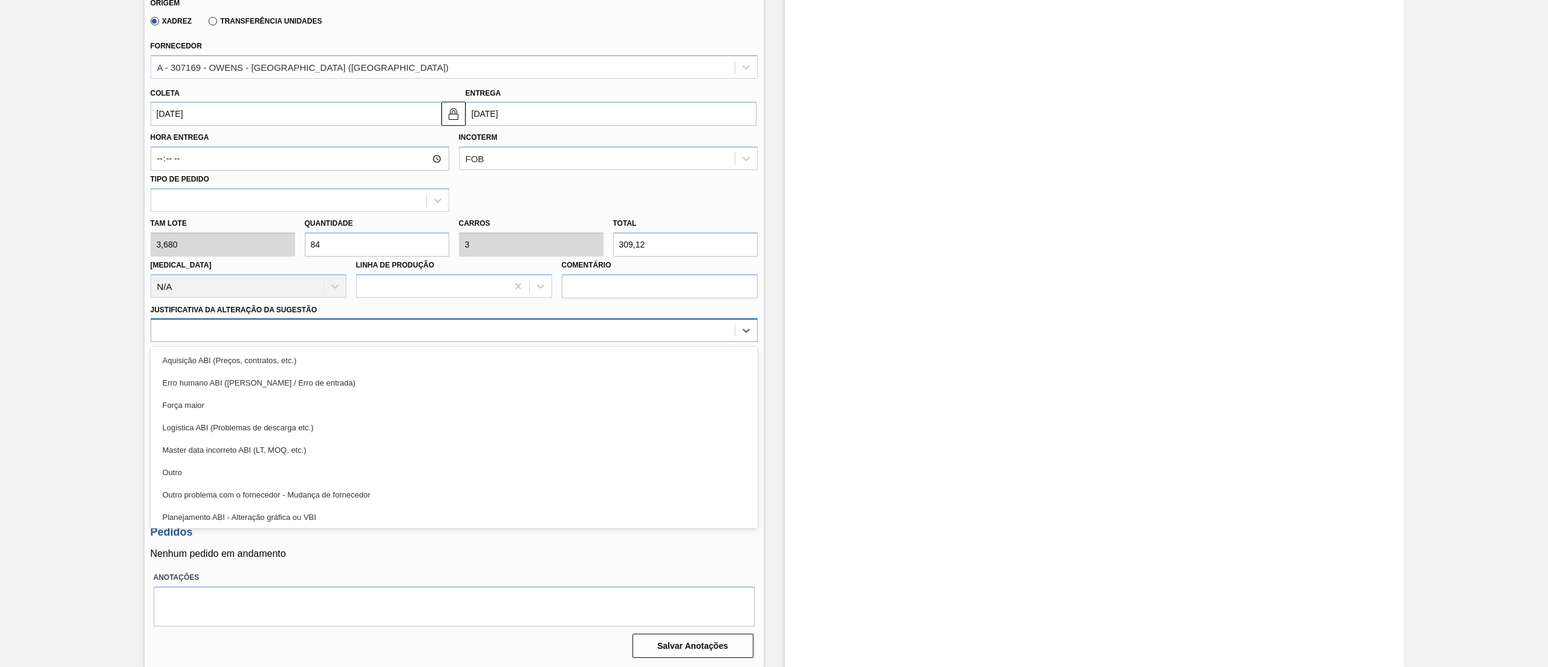
click at [245, 322] on div at bounding box center [443, 331] width 584 height 18
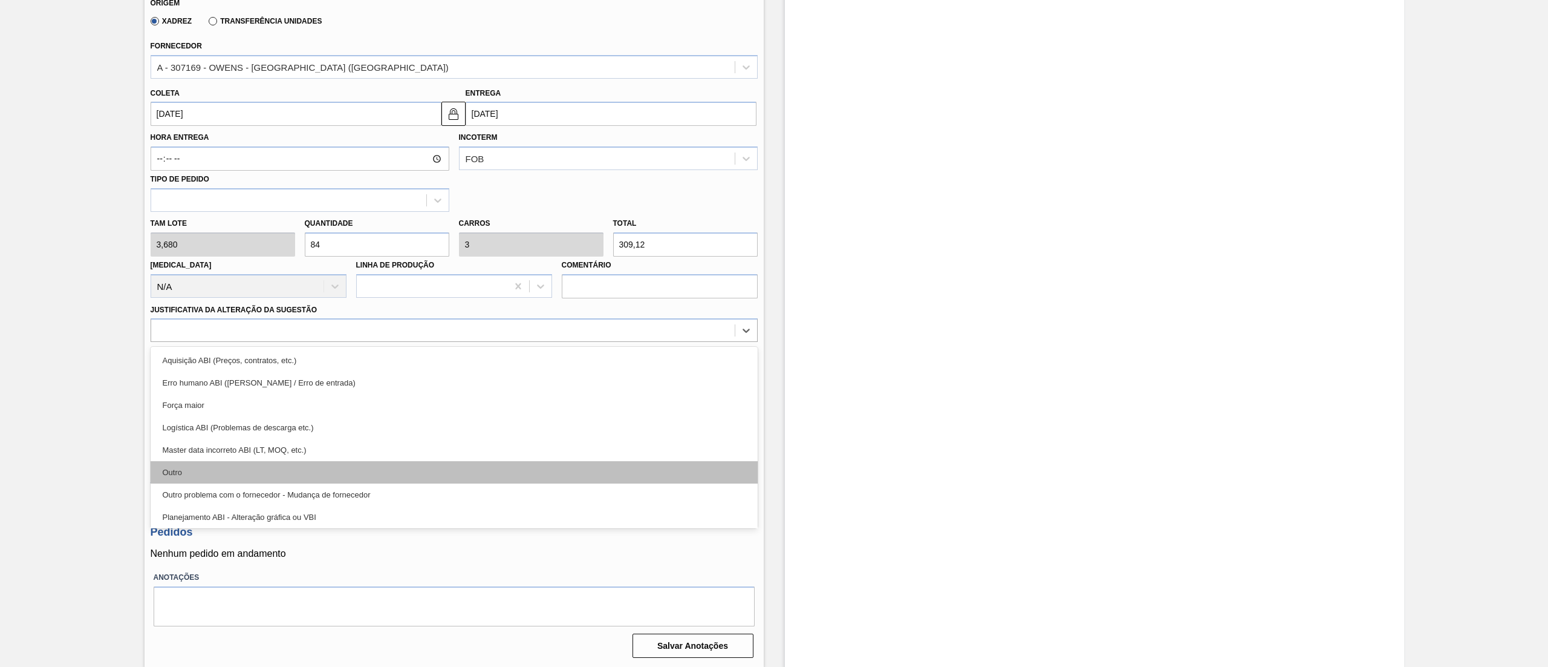
click at [210, 461] on div "Outro" at bounding box center [454, 472] width 607 height 22
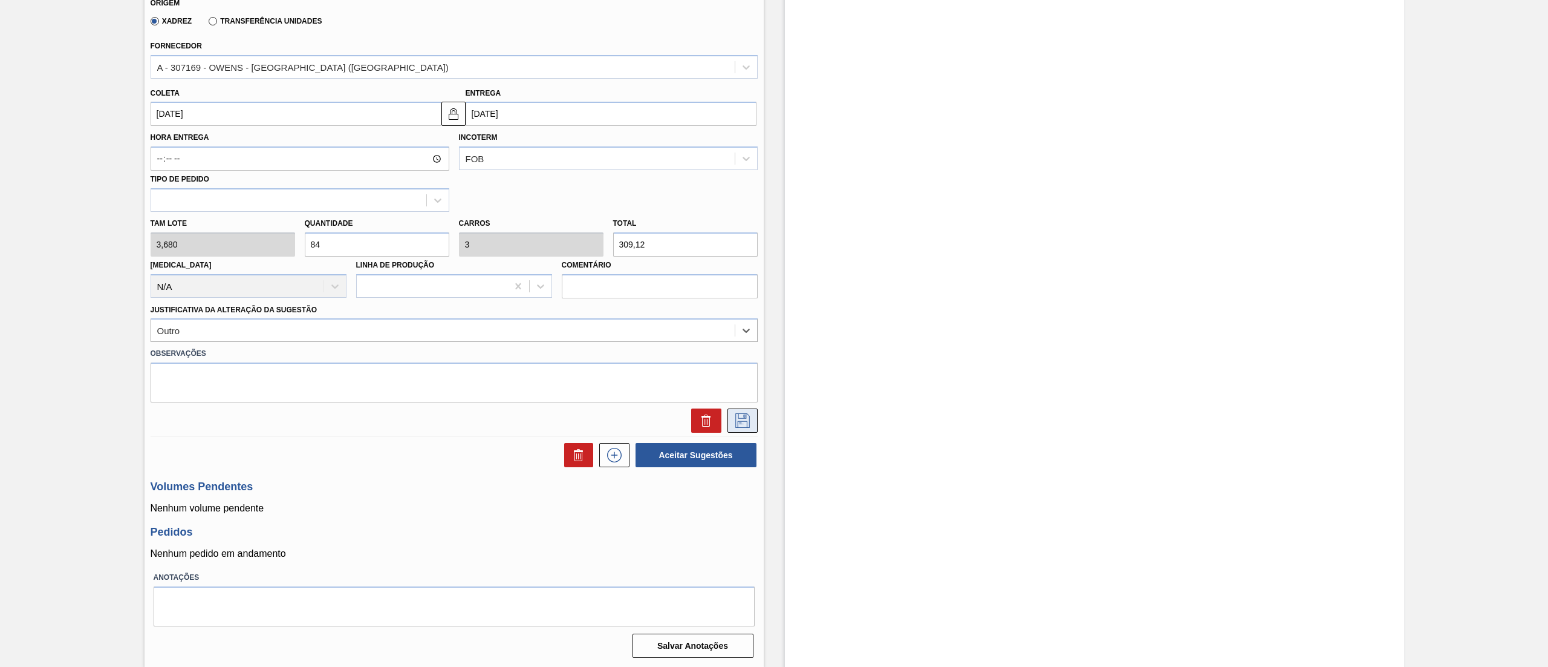
click at [733, 414] on icon at bounding box center [742, 420] width 19 height 15
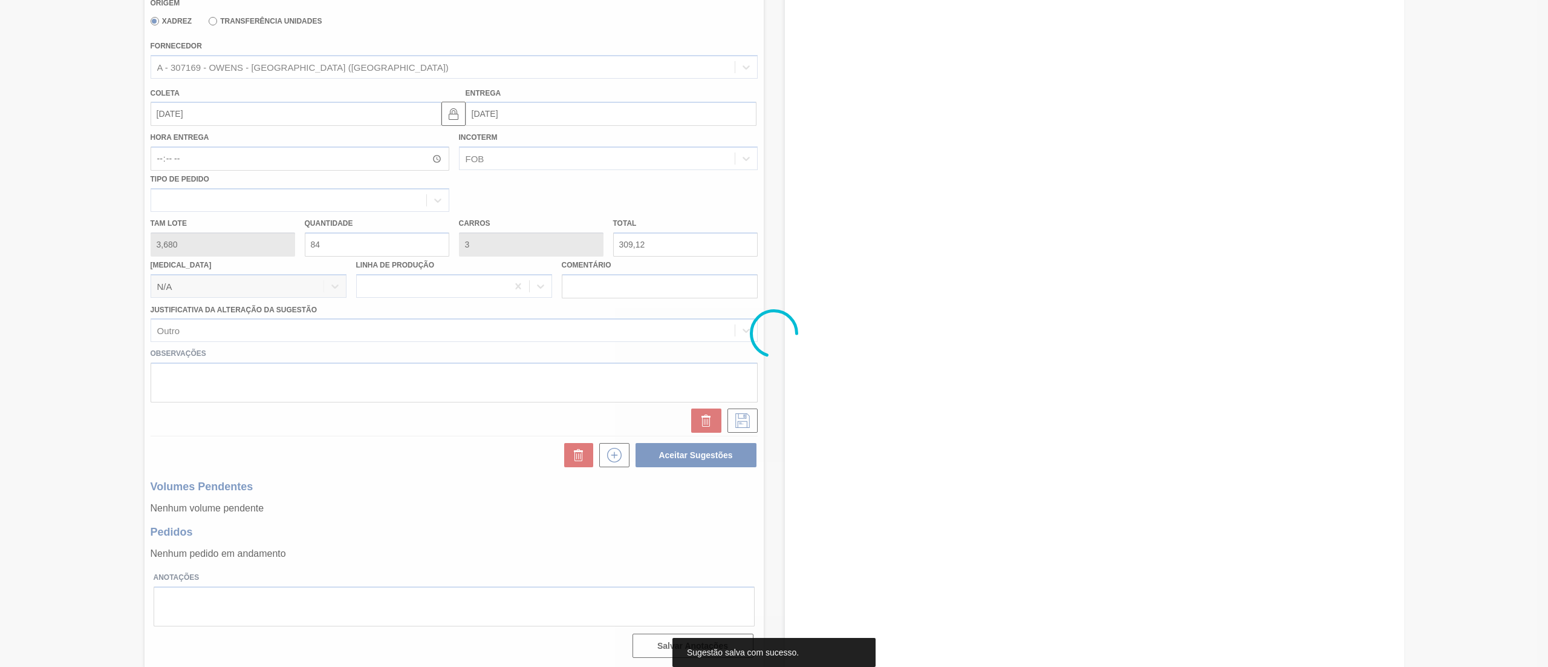
scroll to position [0, 0]
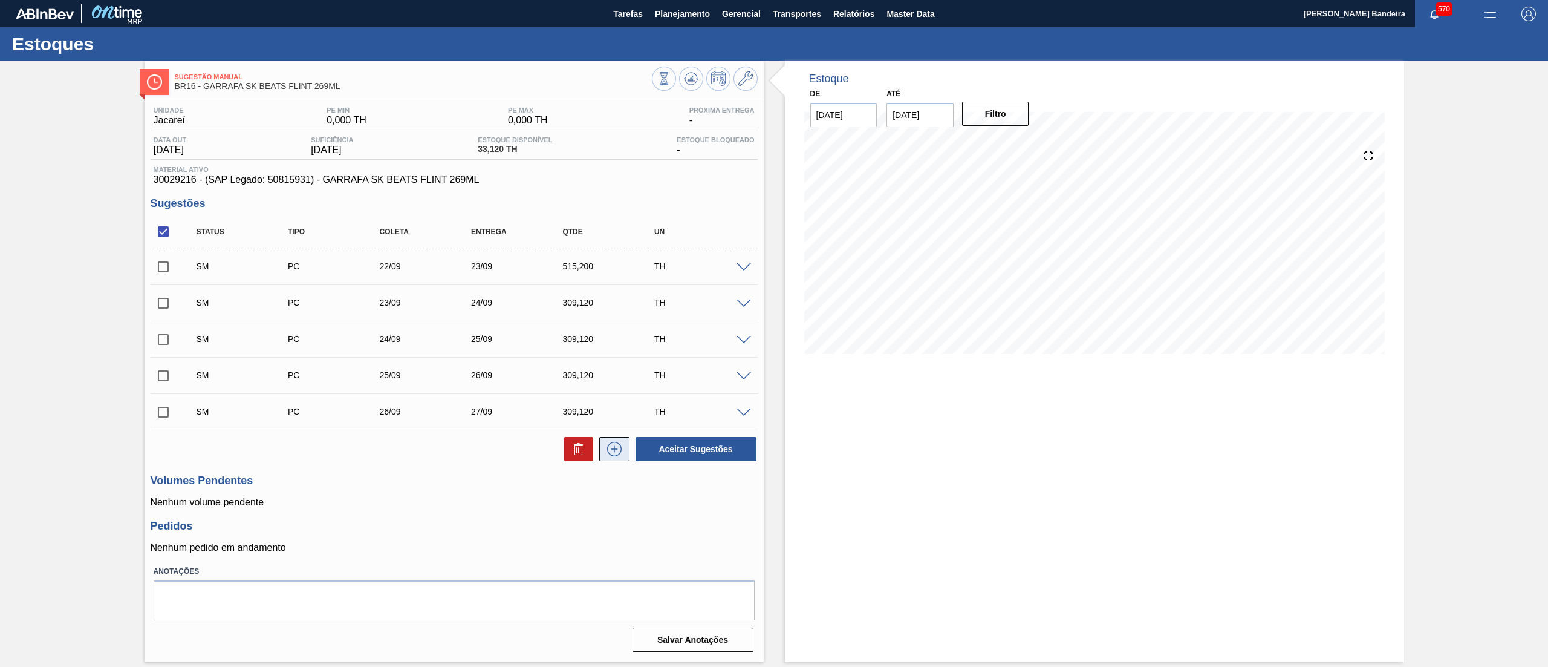
click at [617, 451] on icon at bounding box center [614, 449] width 19 height 15
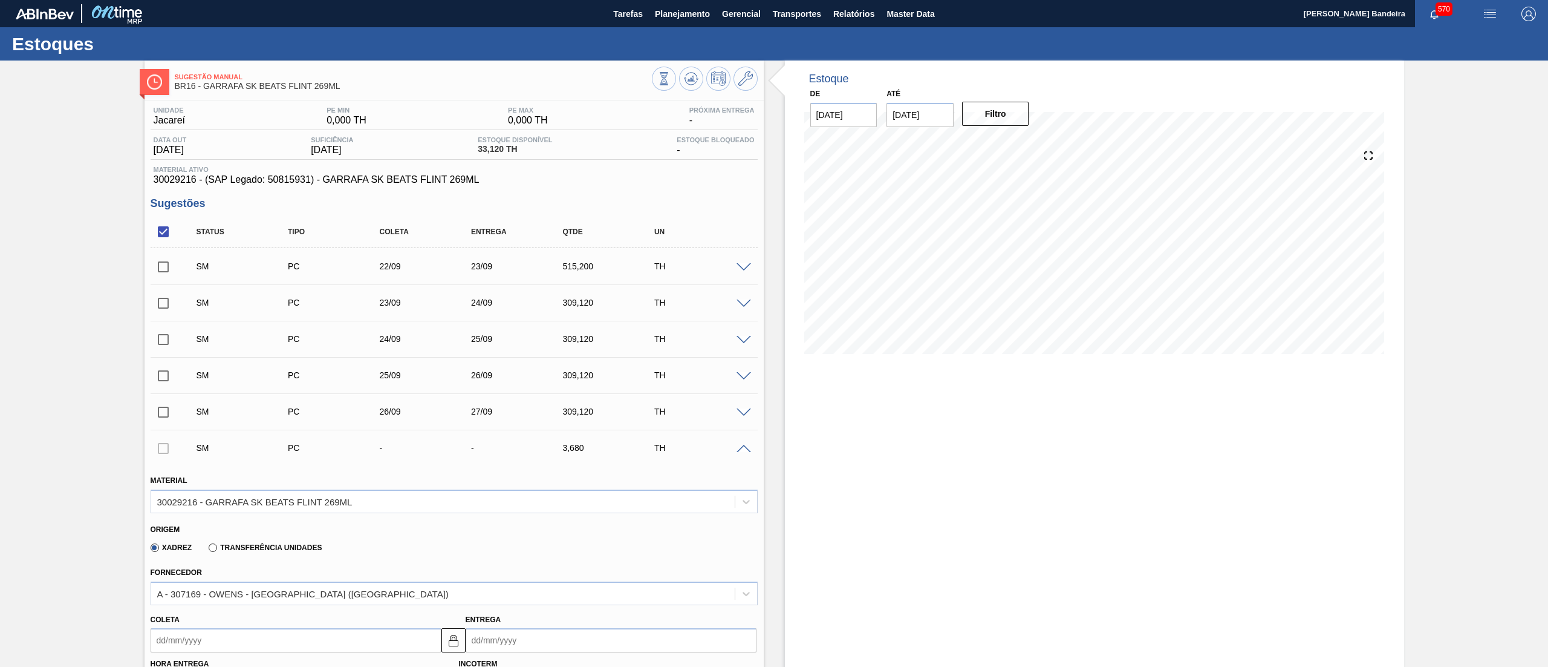
scroll to position [526, 0]
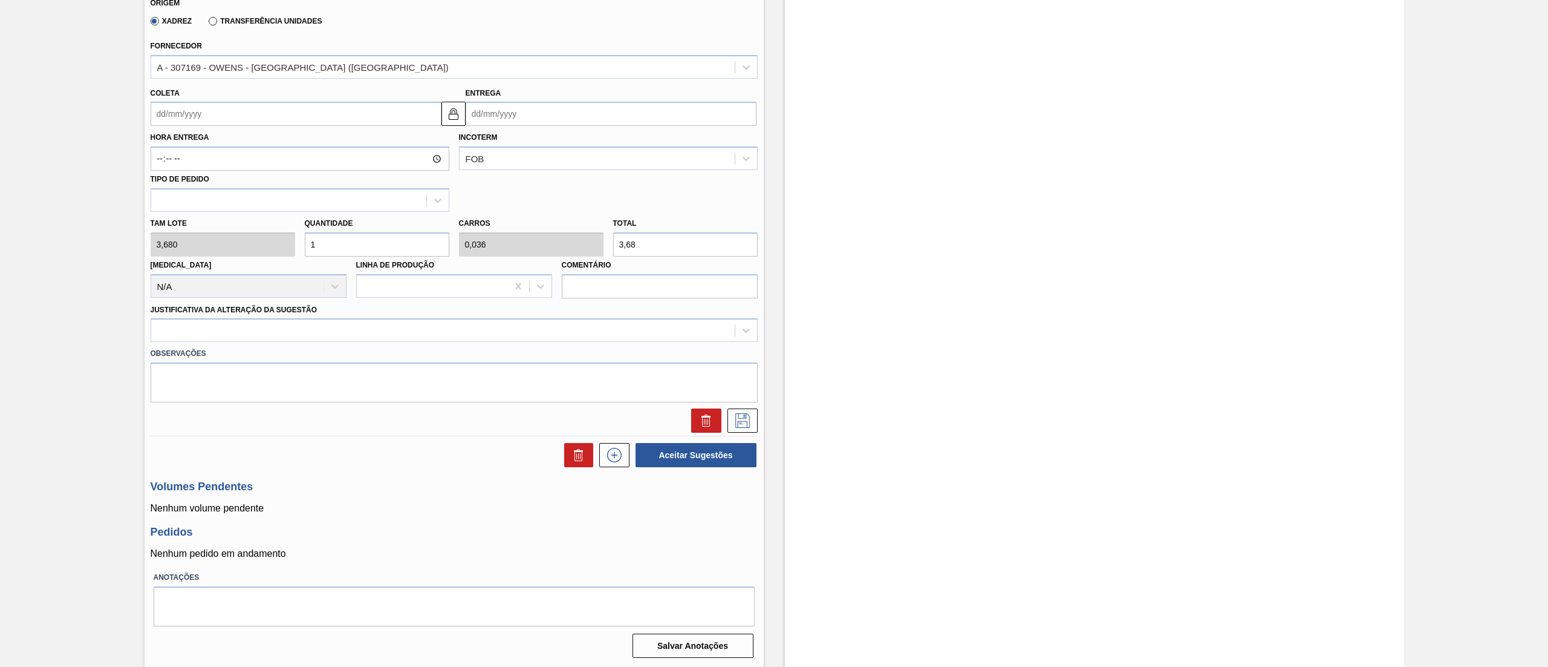
click at [227, 236] on div "Tam lote 3,680 Quantidade 1 Carros 0,036 Total 3,68 [MEDICAL_DATA] N/A Linha de…" at bounding box center [454, 255] width 617 height 86
type input "8"
type input "0,286"
type input "29,44"
type input "84"
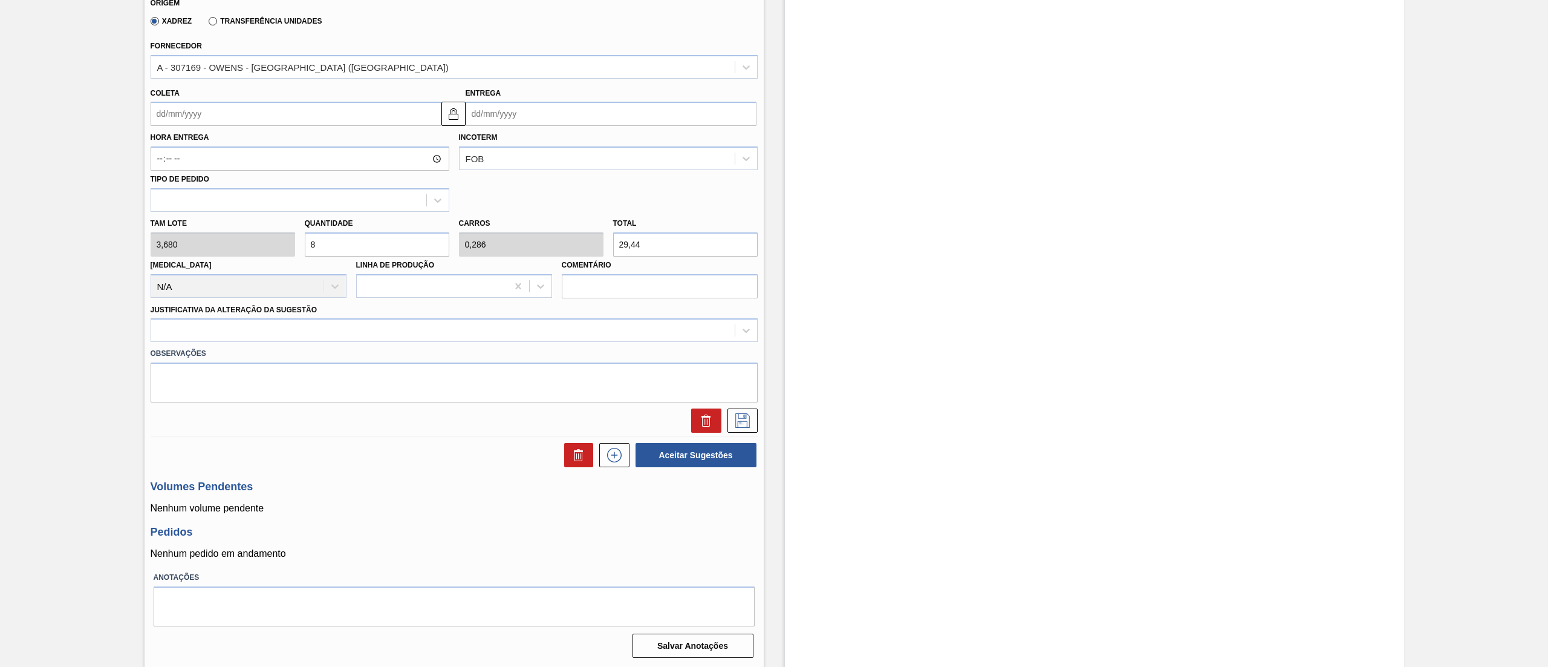
type input "3"
type input "309,12"
type input "84"
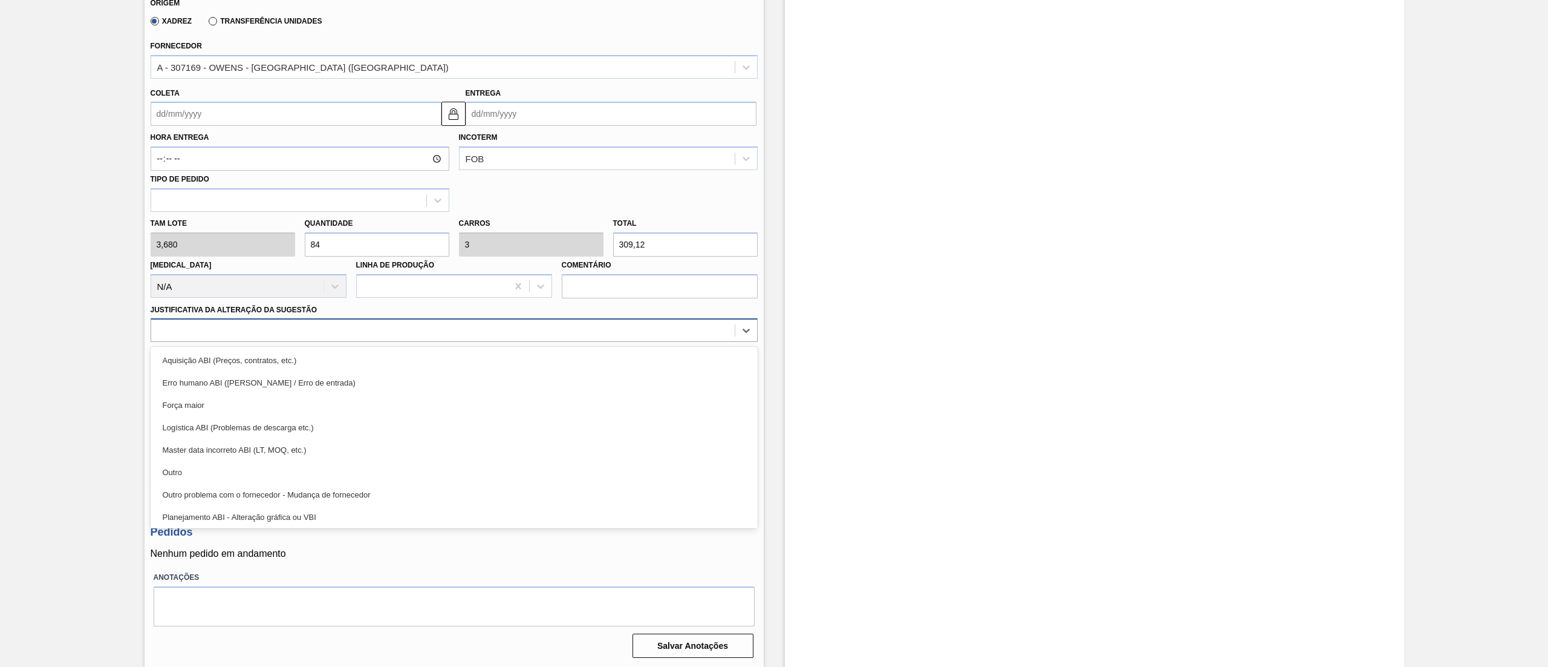
click at [229, 330] on div at bounding box center [443, 331] width 584 height 18
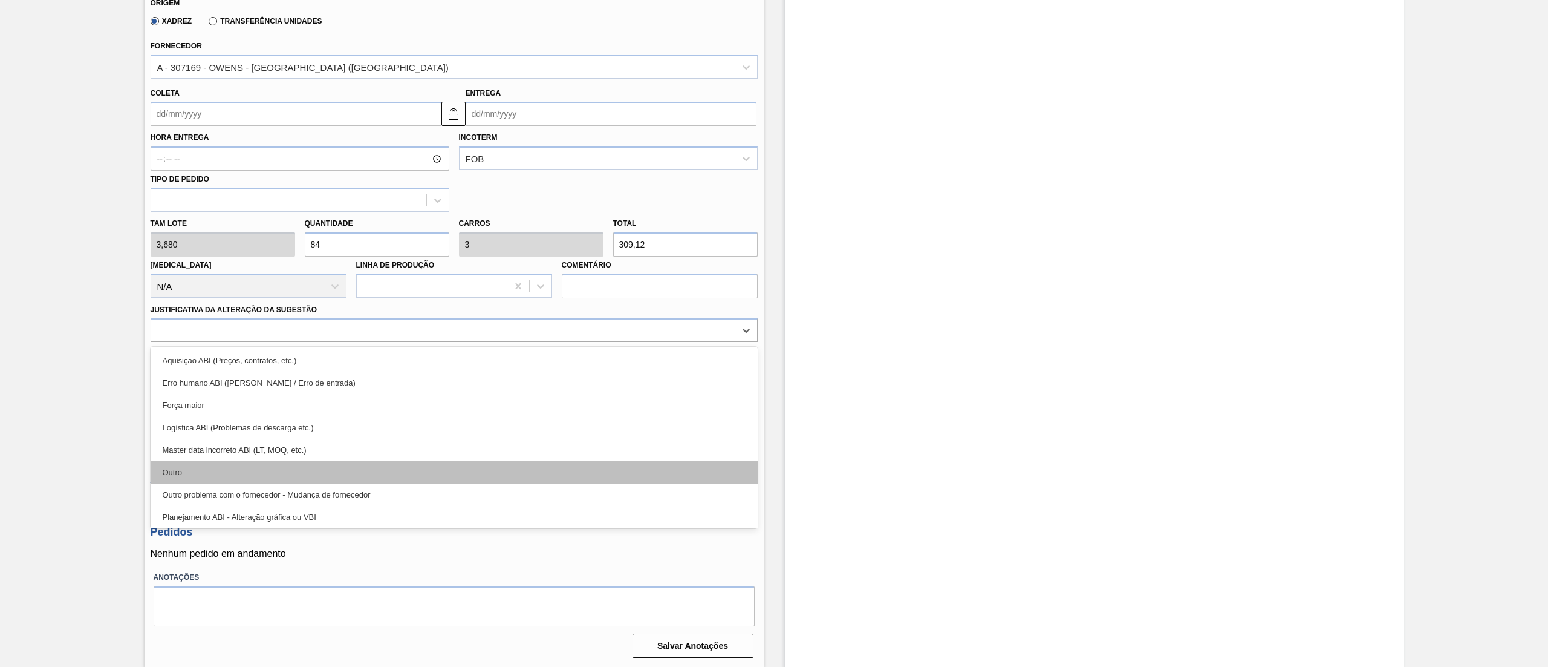
click at [226, 463] on div "Outro" at bounding box center [454, 472] width 607 height 22
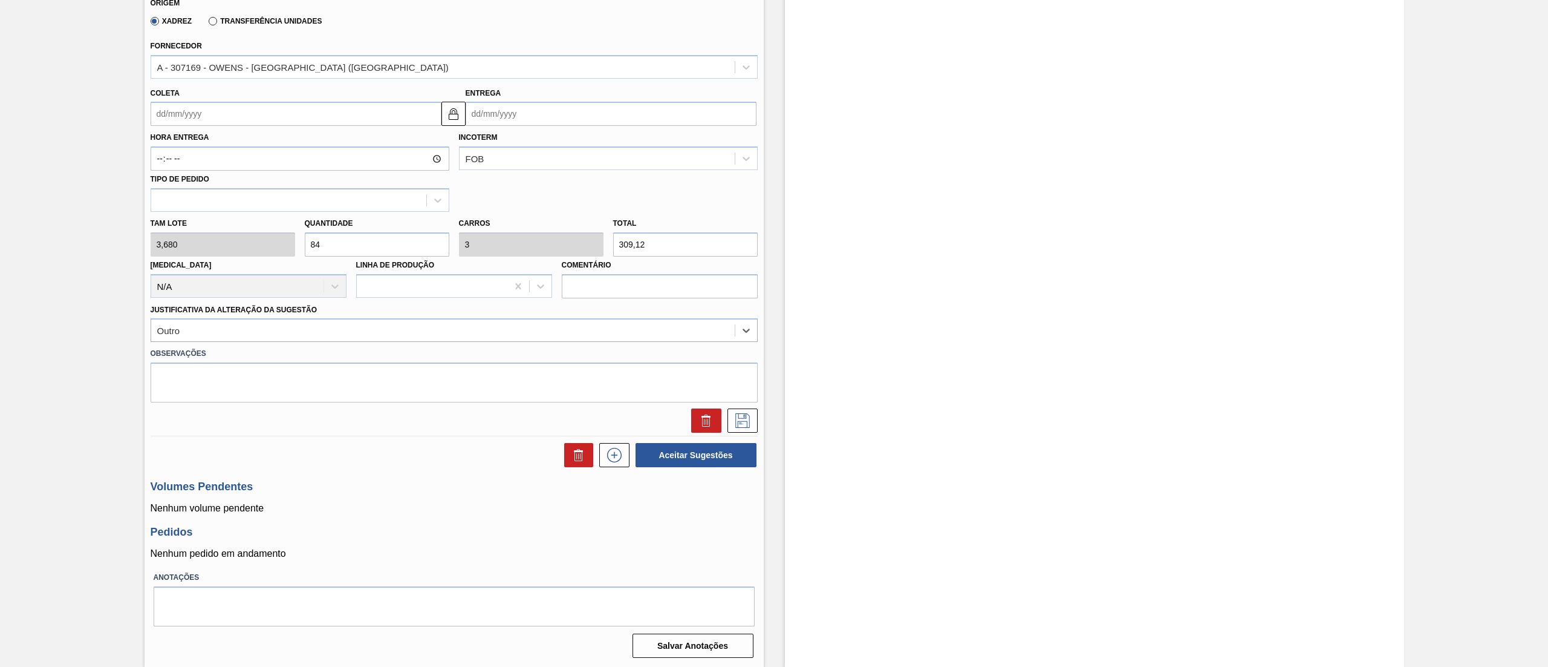
click at [190, 106] on input "Coleta" at bounding box center [296, 114] width 291 height 24
click at [284, 233] on div "27" at bounding box center [282, 240] width 16 height 16
type input "[DATE]"
click at [746, 426] on icon at bounding box center [742, 420] width 19 height 15
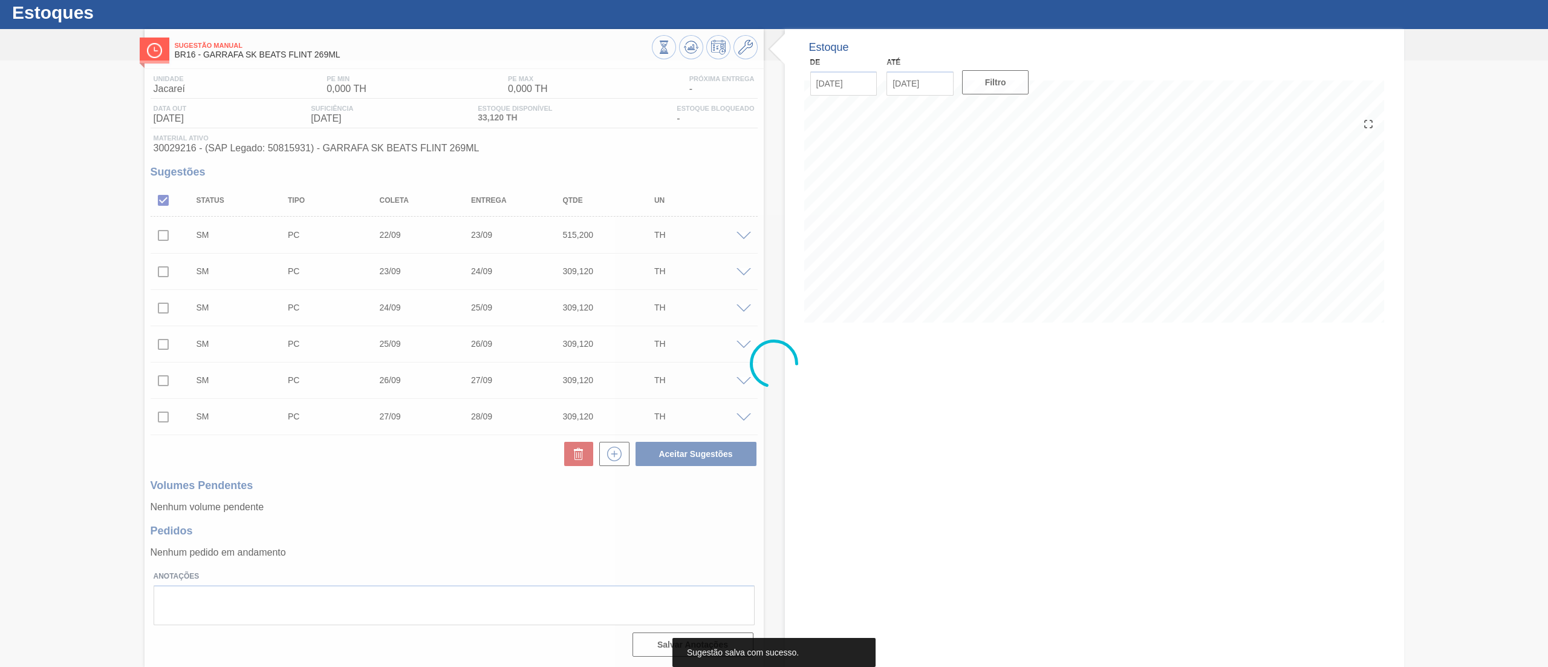
scroll to position [31, 0]
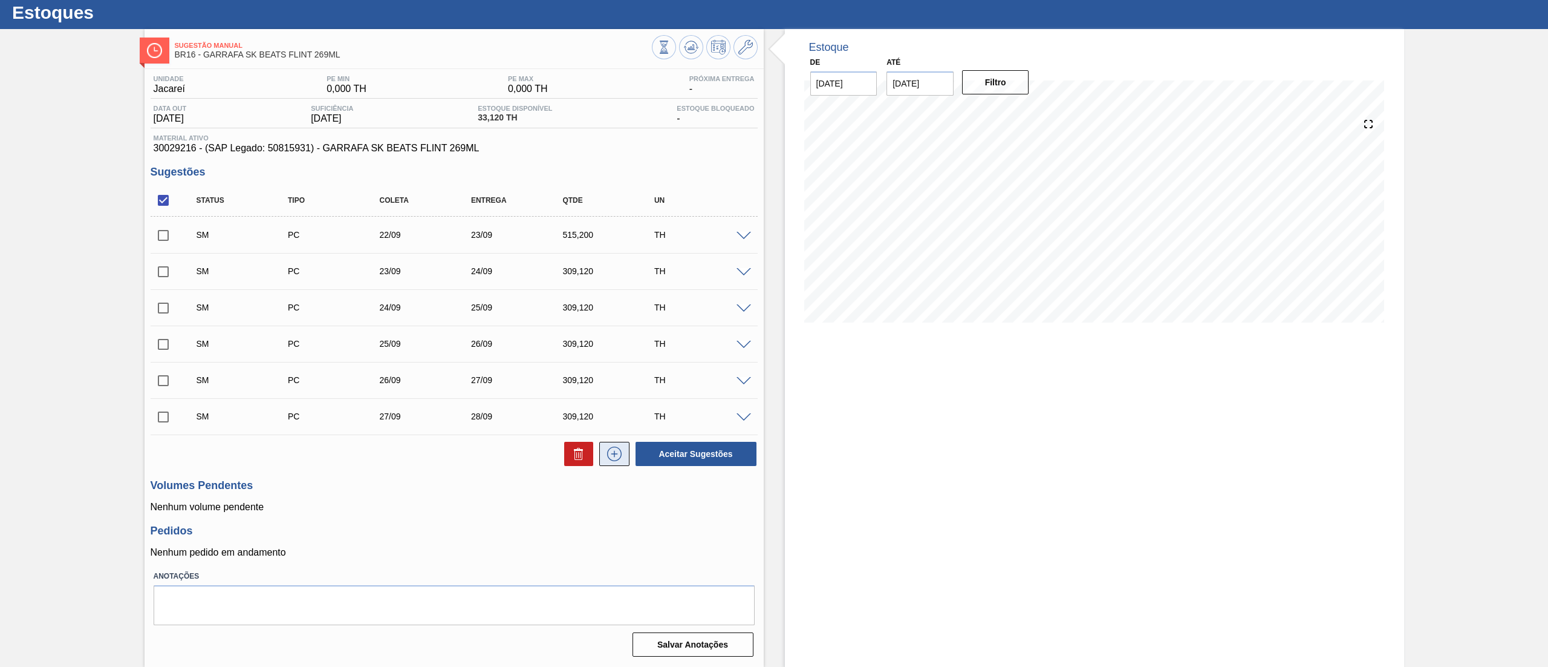
click at [622, 454] on icon at bounding box center [614, 453] width 19 height 15
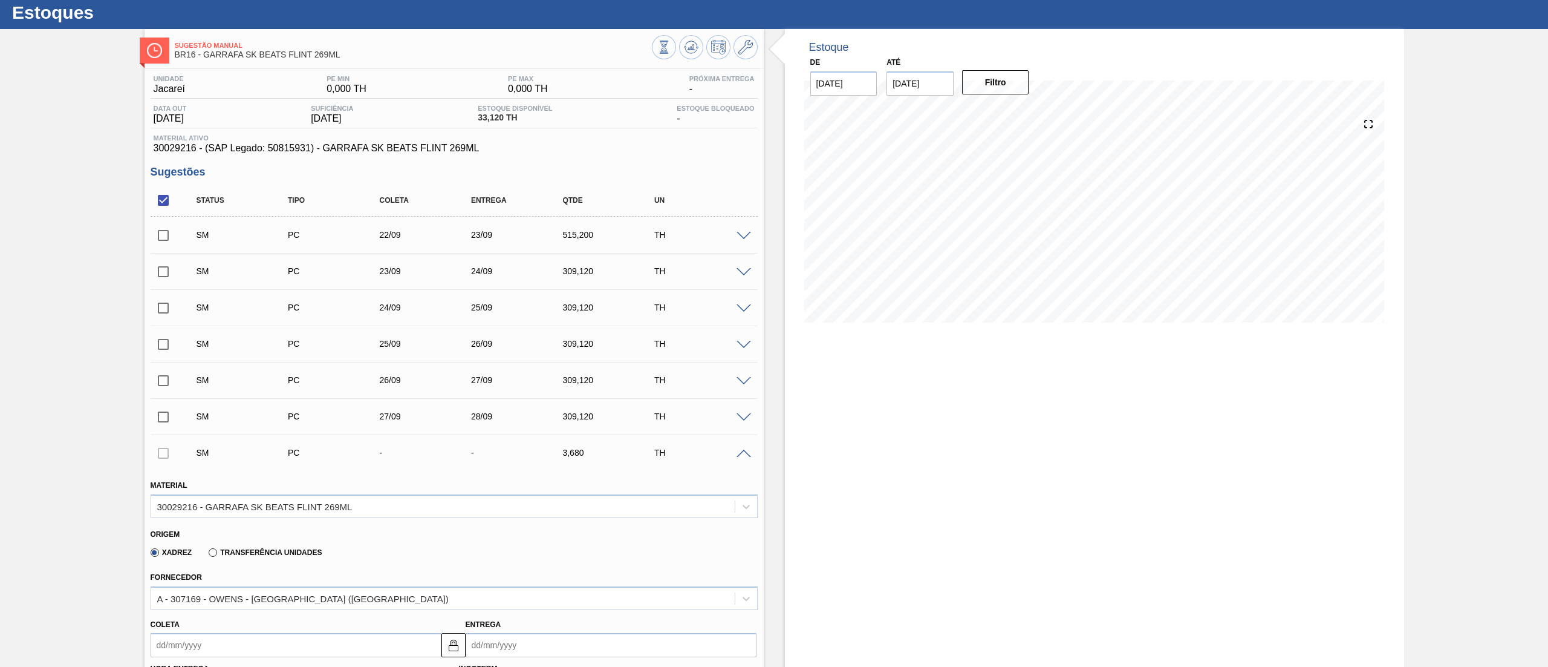
scroll to position [562, 0]
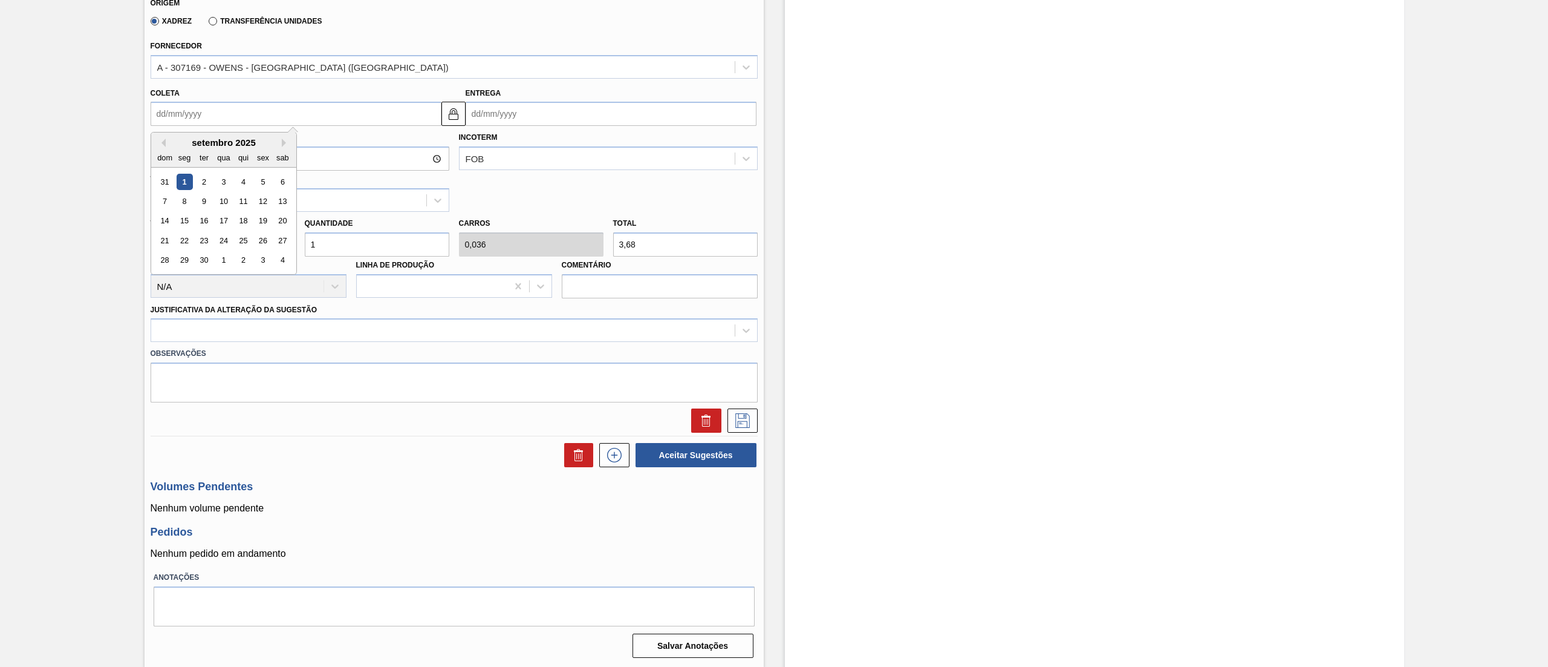
click at [198, 111] on input "Coleta" at bounding box center [296, 114] width 291 height 24
click at [189, 261] on div "29" at bounding box center [184, 260] width 16 height 16
type input "[DATE]"
click at [264, 244] on div "Tam lote 3,680 Quantidade 1 Carros 0,036 Total 3,68 [MEDICAL_DATA] N/A Linha de…" at bounding box center [454, 255] width 617 height 86
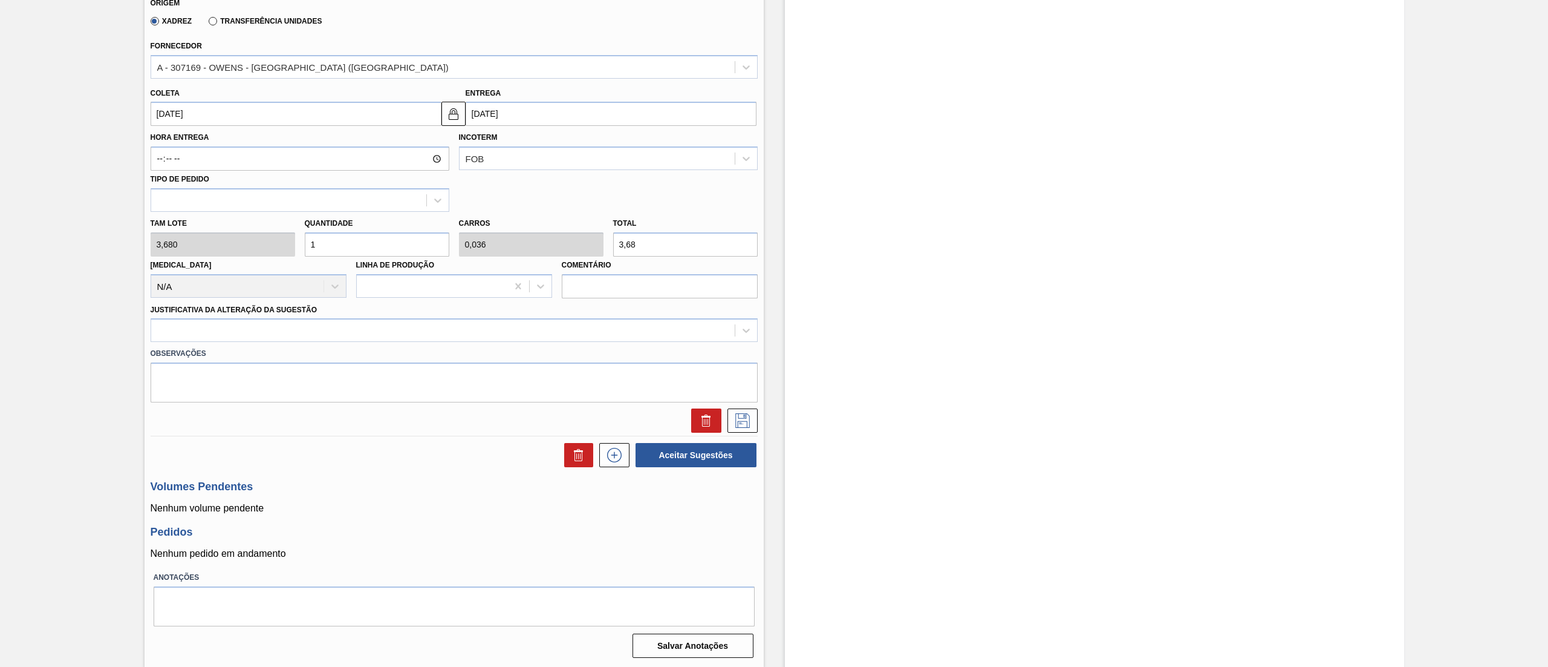
type input "16"
type input "0,571"
type input "58,88"
type input "168"
type input "6"
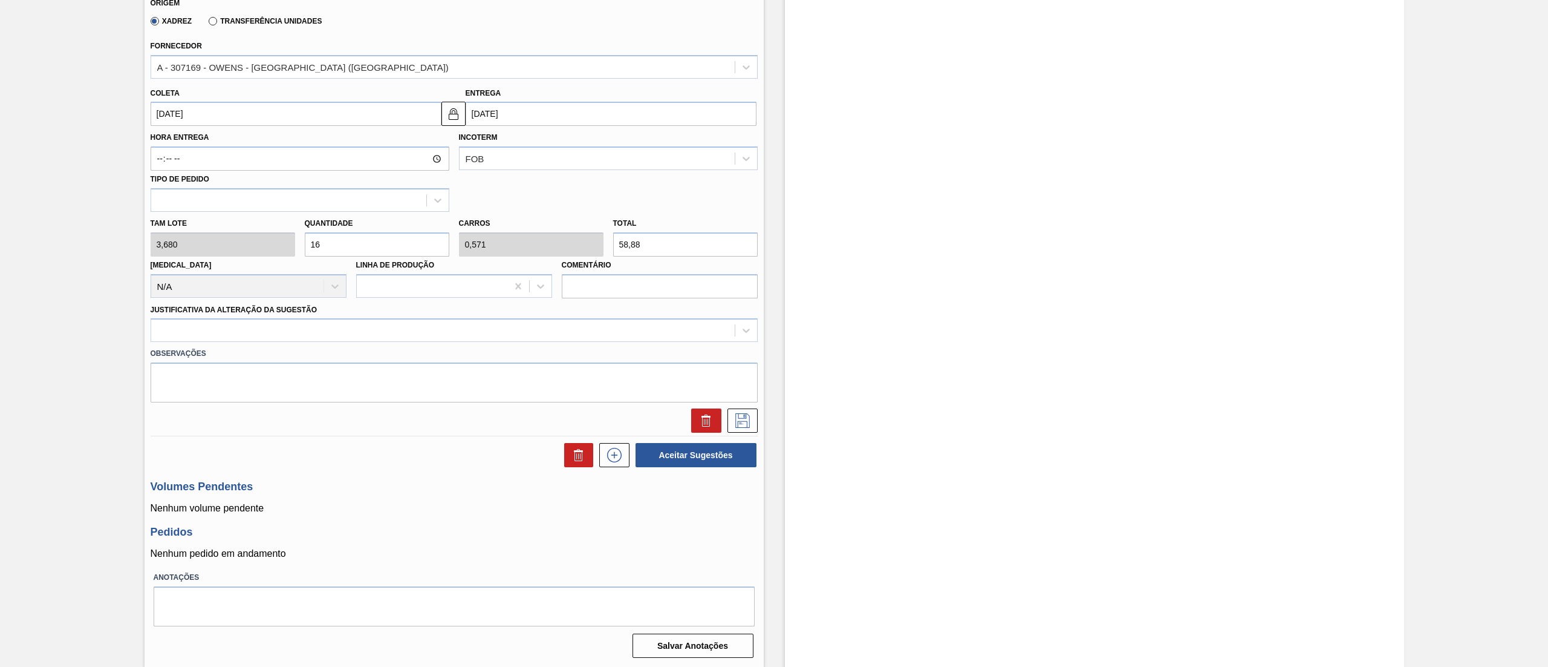
type input "618,24"
type input "168"
click at [235, 319] on div at bounding box center [454, 330] width 607 height 24
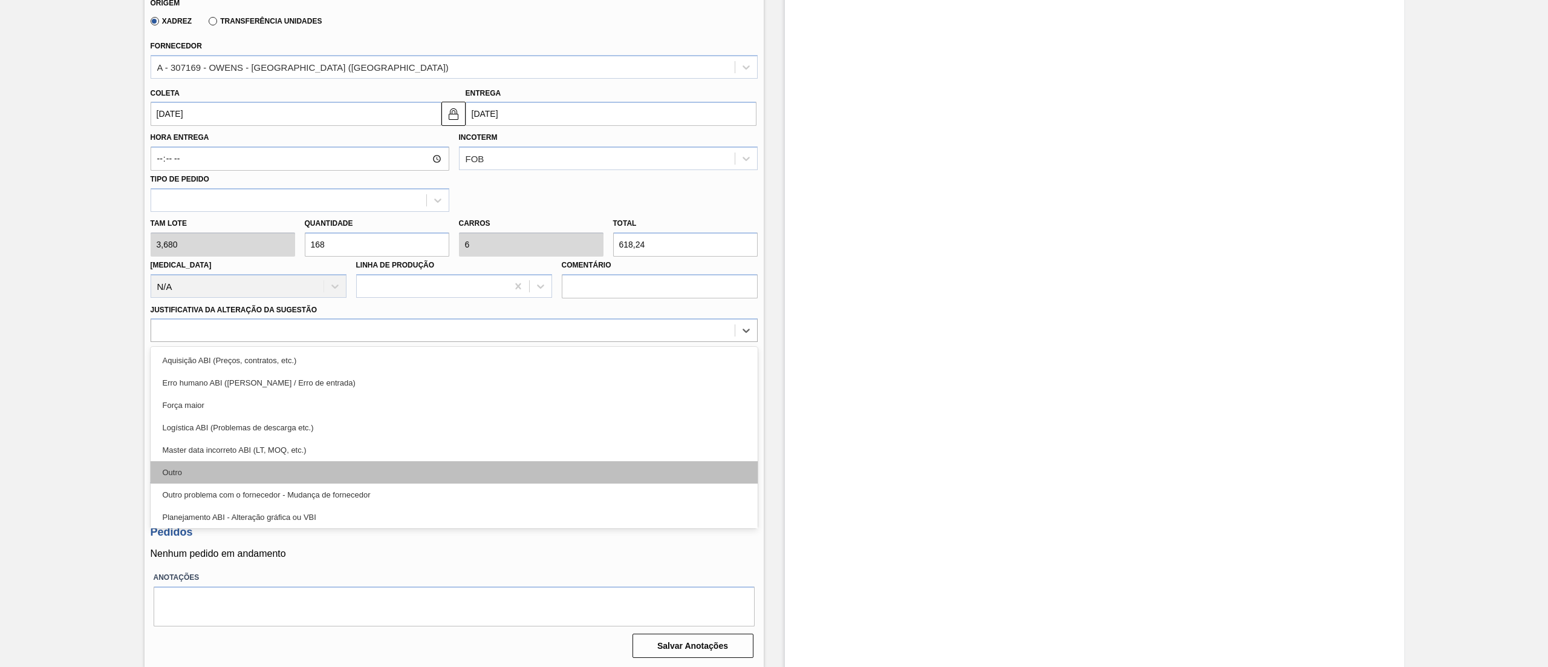
click at [223, 475] on div "Outro" at bounding box center [454, 472] width 607 height 22
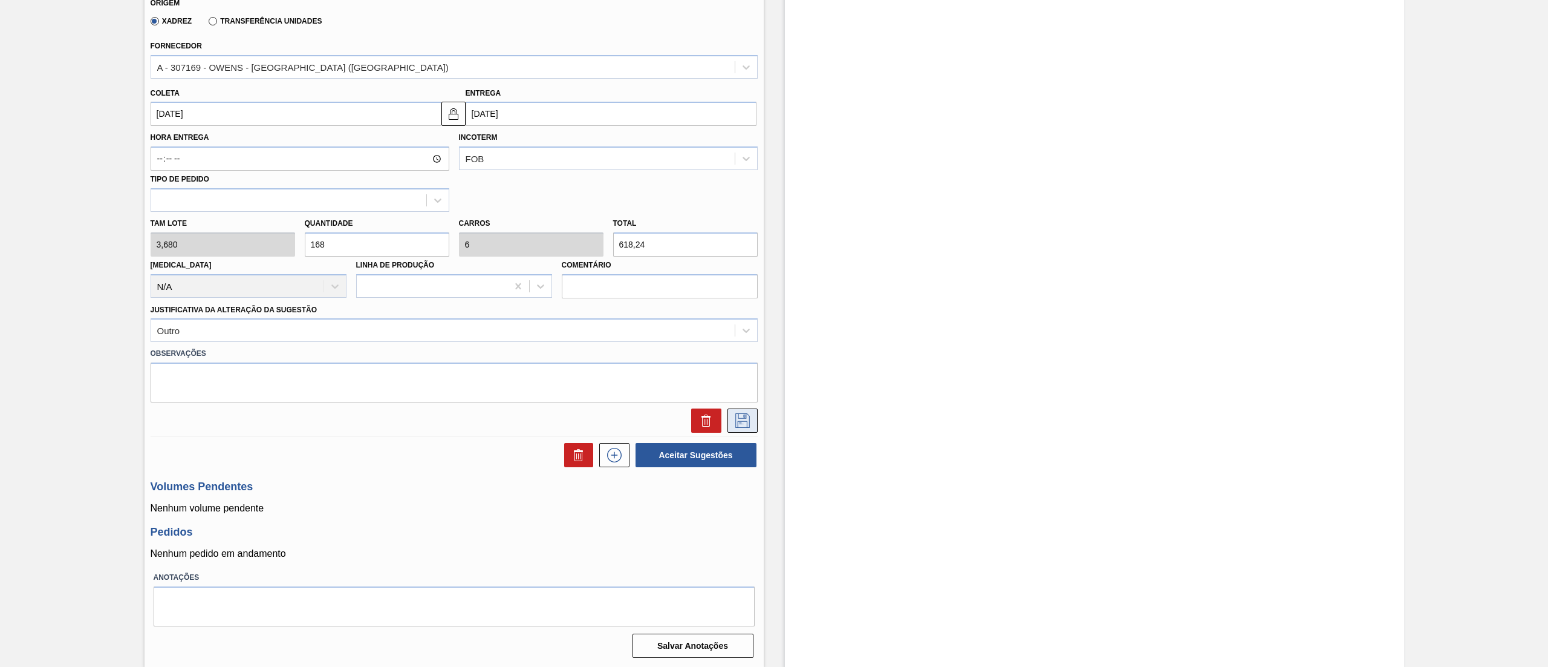
click at [739, 413] on icon at bounding box center [742, 420] width 15 height 15
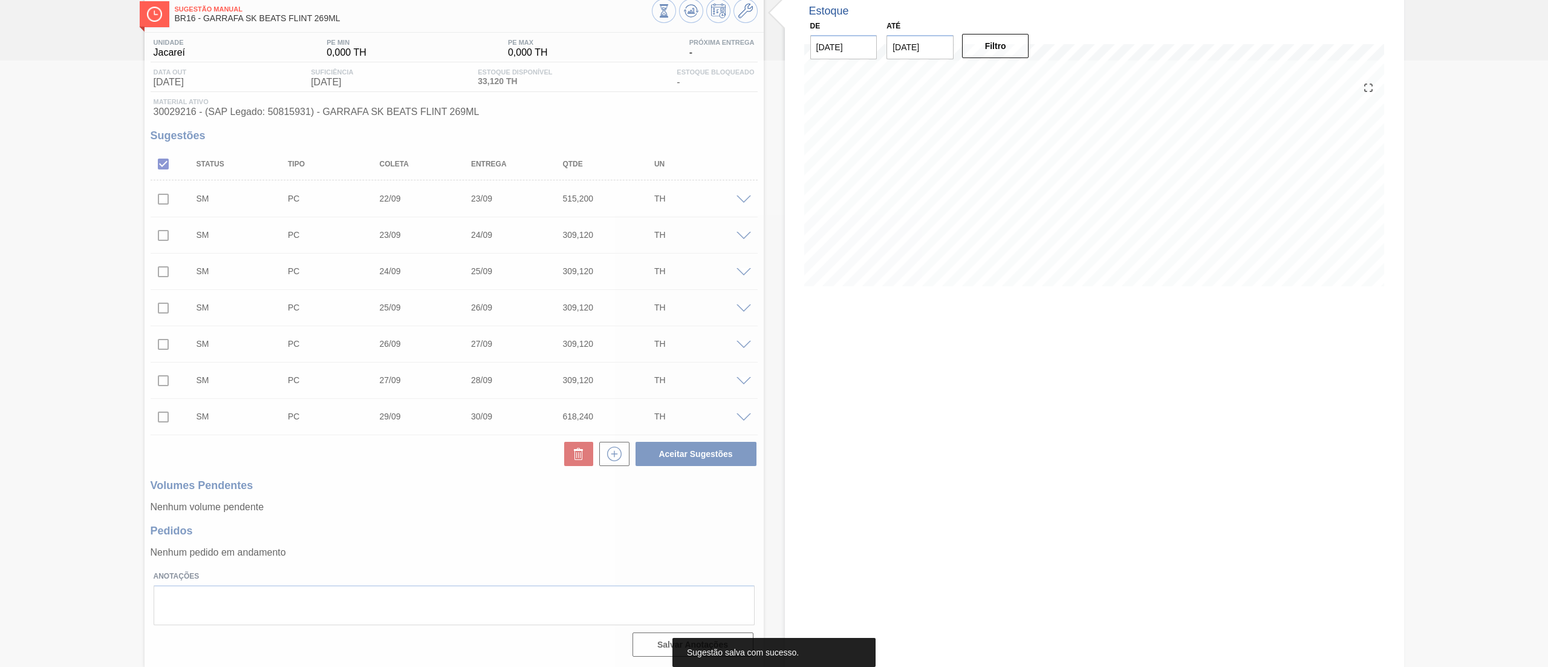
scroll to position [68, 0]
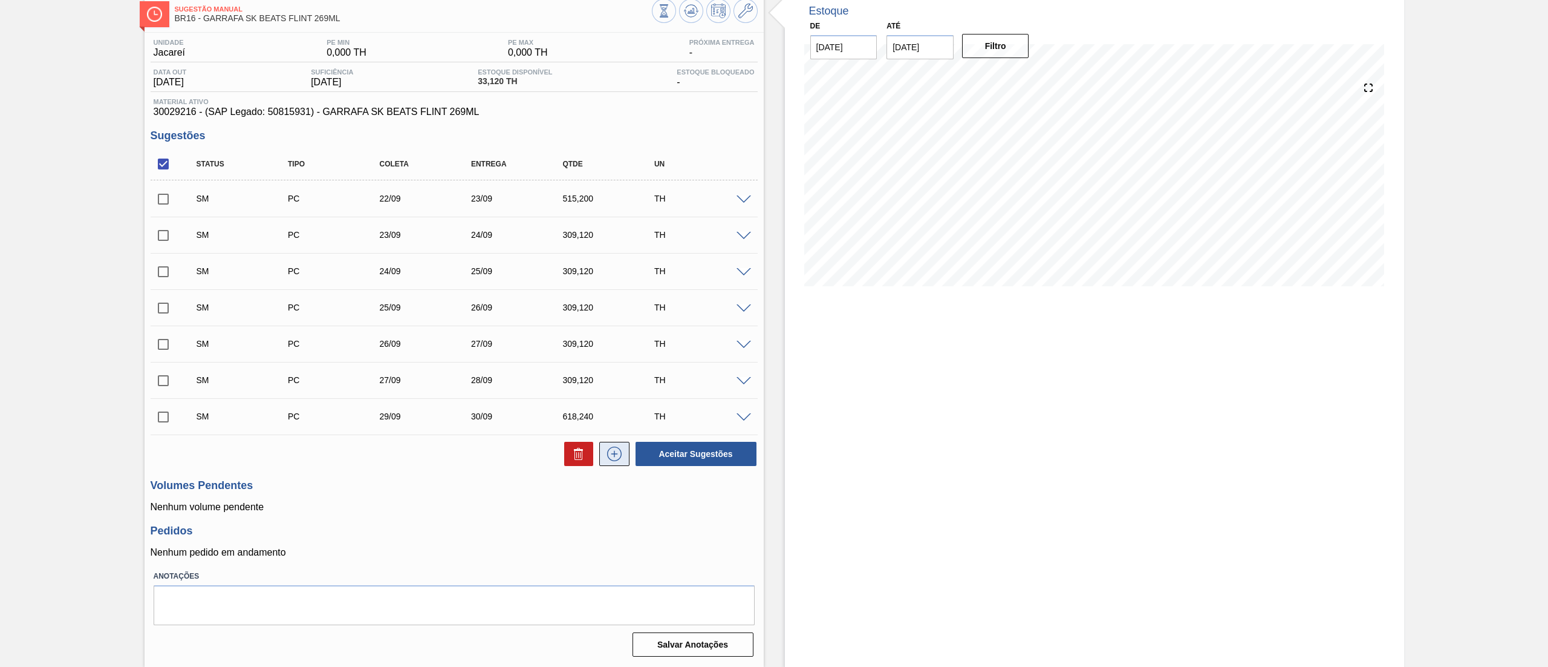
click at [622, 461] on icon at bounding box center [614, 453] width 19 height 15
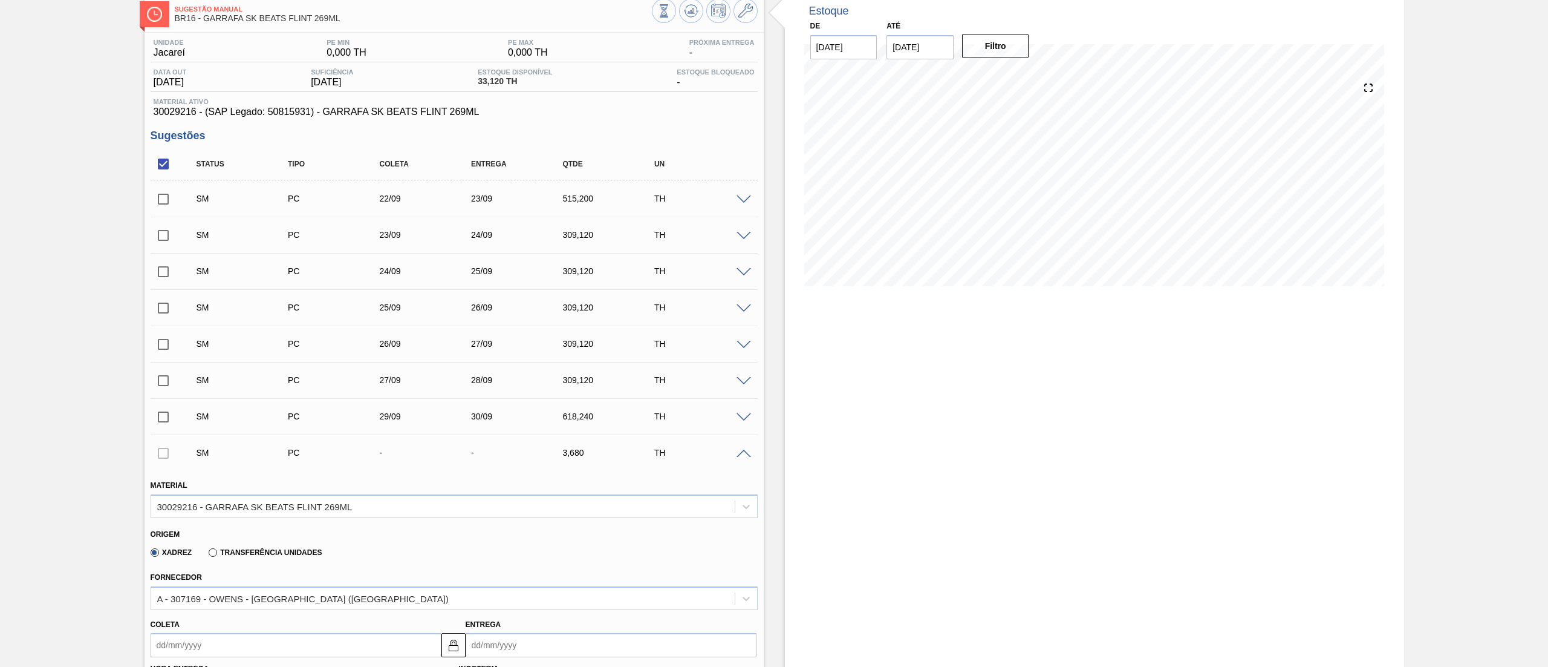
scroll to position [599, 0]
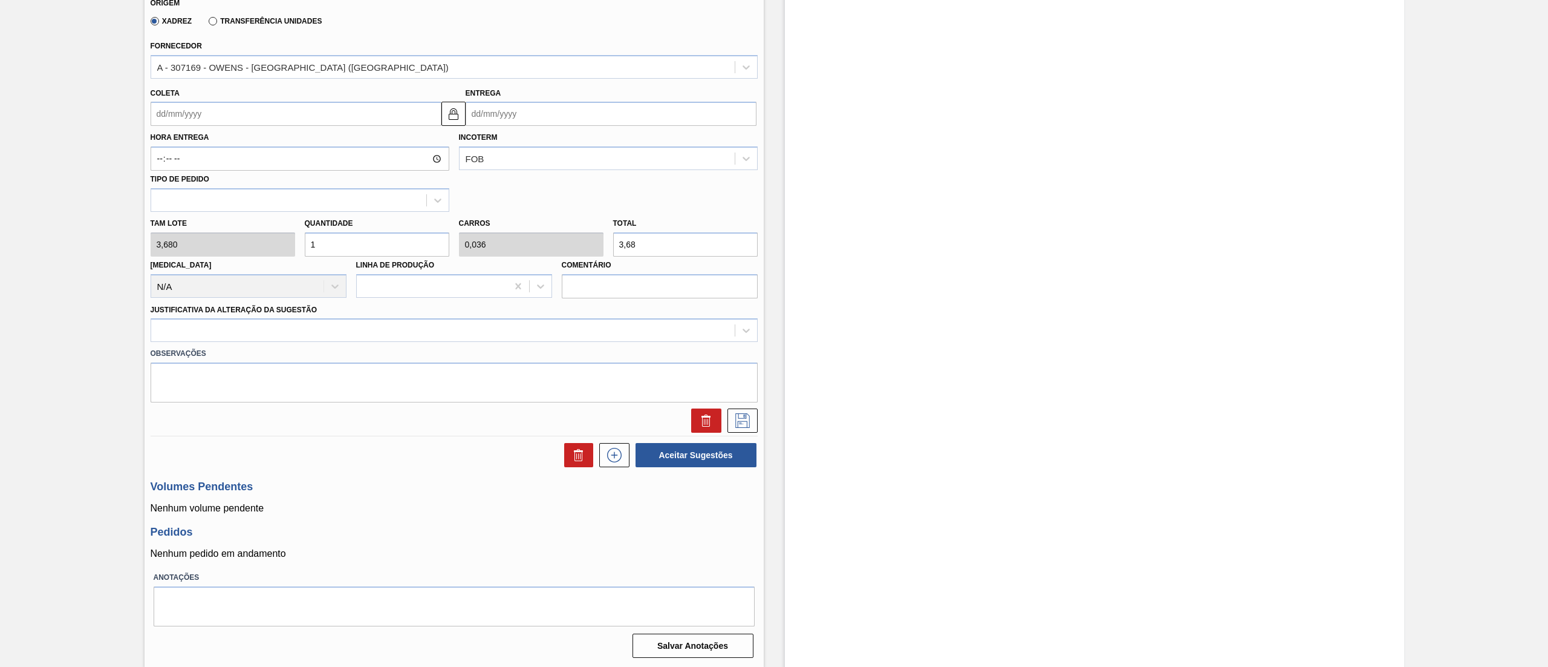
click at [189, 123] on input "Coleta" at bounding box center [296, 114] width 291 height 24
click at [209, 262] on div "30" at bounding box center [203, 260] width 16 height 16
type input "[DATE]"
drag, startPoint x: 345, startPoint y: 246, endPoint x: 265, endPoint y: 266, distance: 82.3
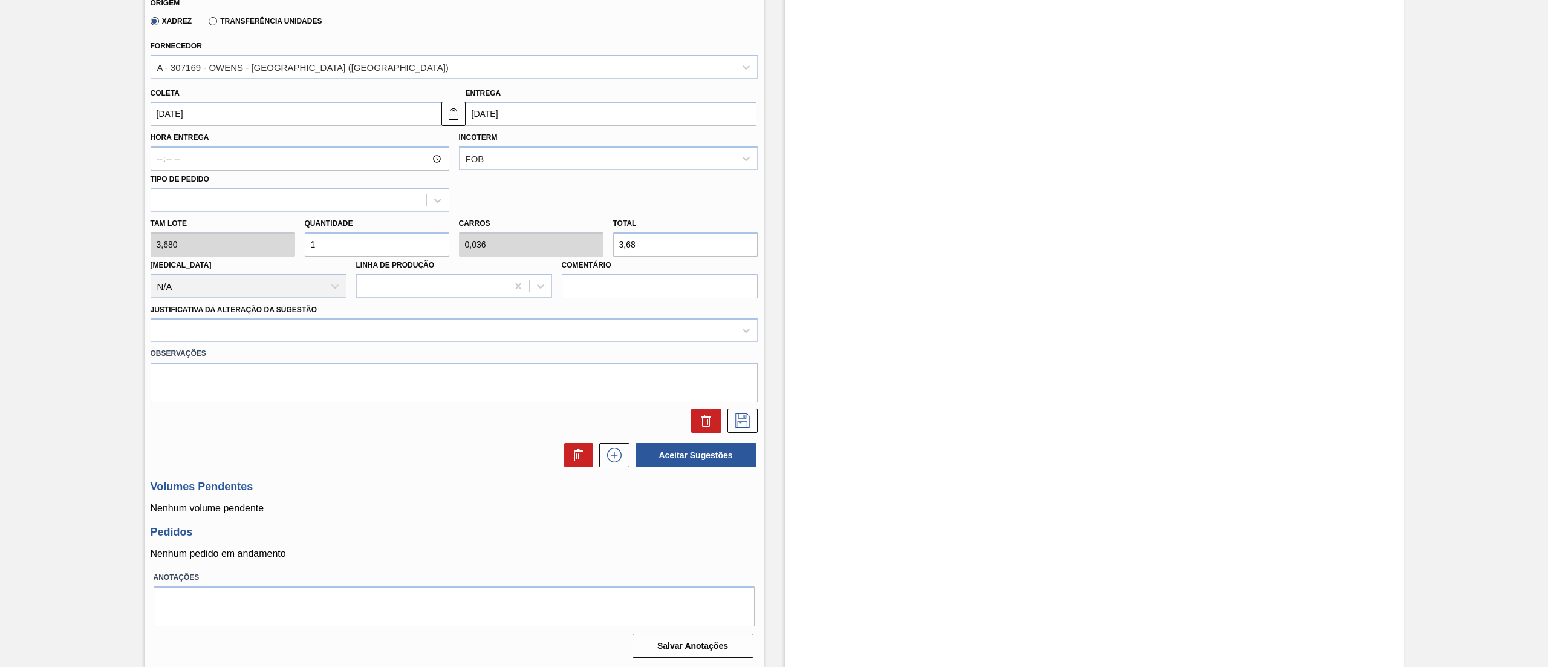
click at [265, 266] on div "Tam lote 3,680 Quantidade 1 Carros 0,036 Total 3,68 [MEDICAL_DATA] N/A Linha de…" at bounding box center [454, 255] width 617 height 86
type input "8"
type input "0,286"
type input "29,44"
type input "84"
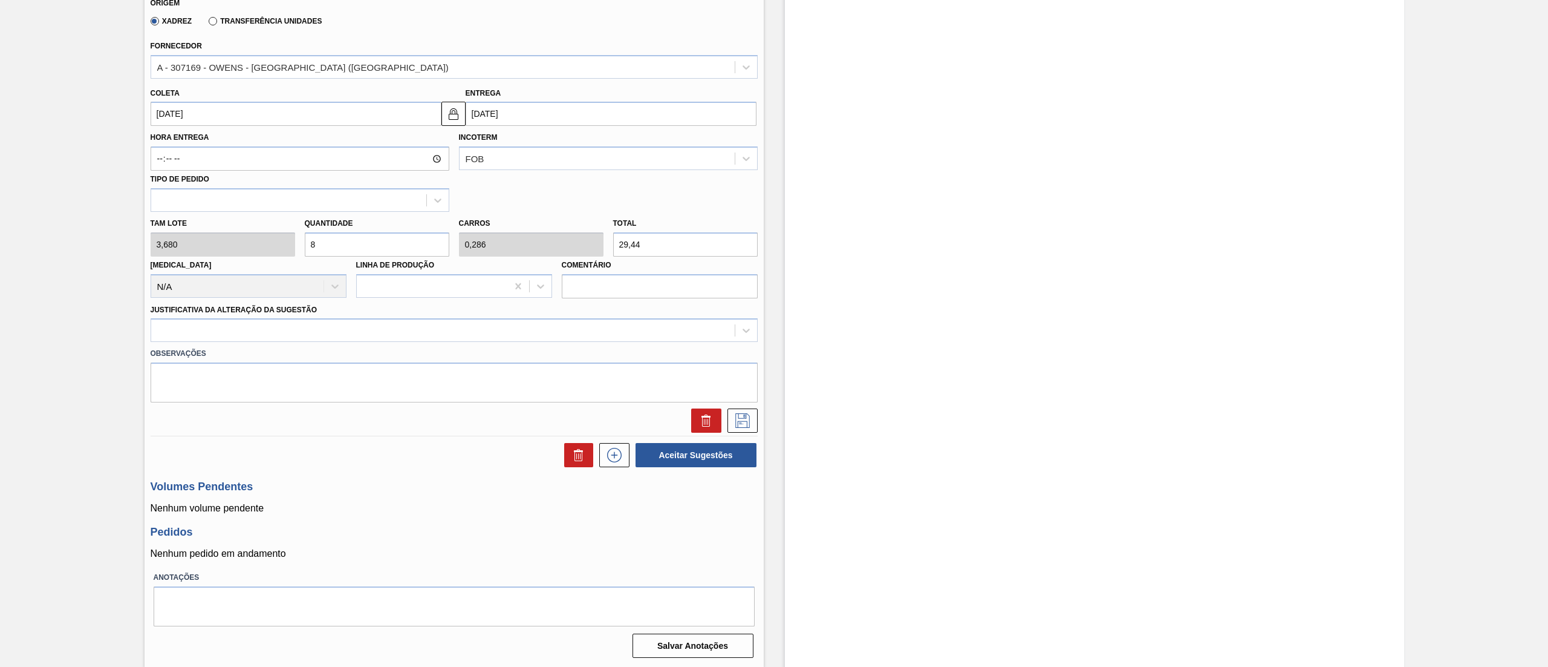
type input "3"
type input "309,12"
type input "84"
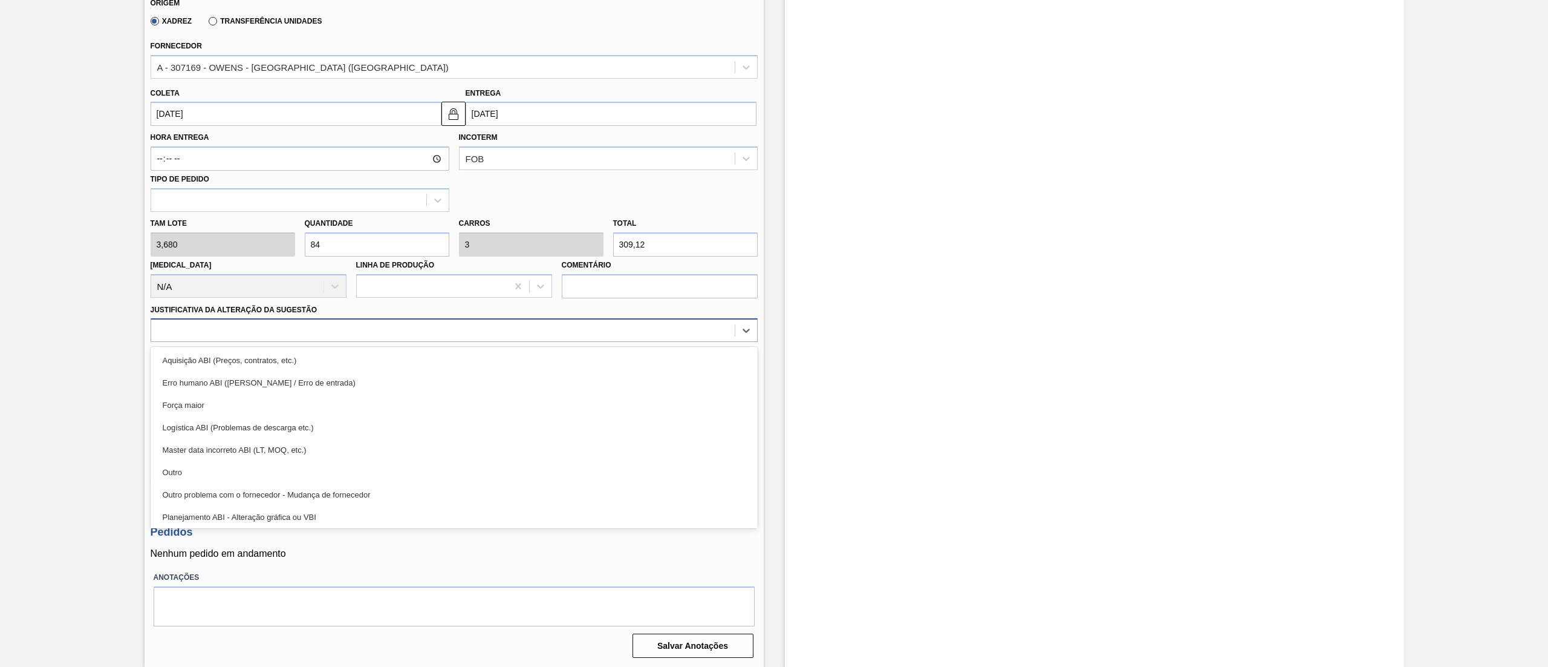
click at [271, 336] on div at bounding box center [443, 331] width 584 height 18
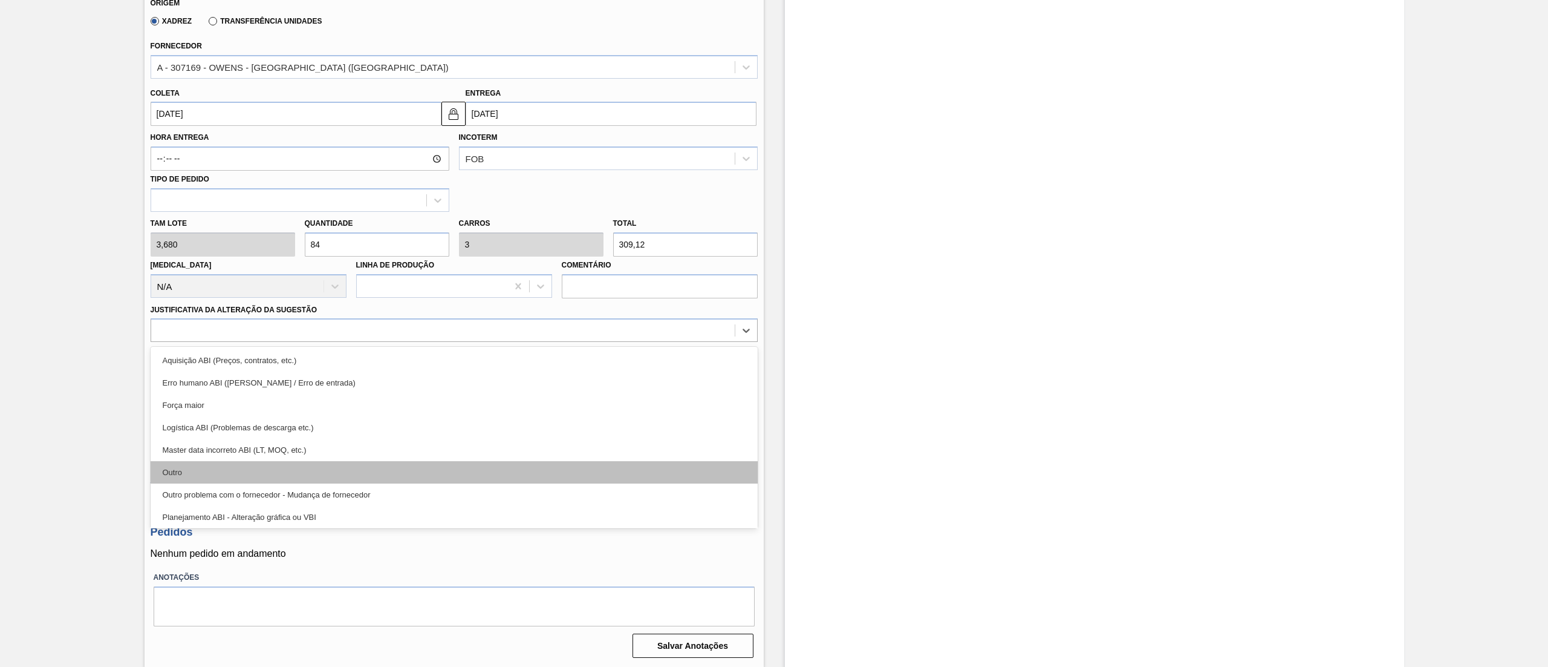
click at [267, 468] on div "Outro" at bounding box center [454, 472] width 607 height 22
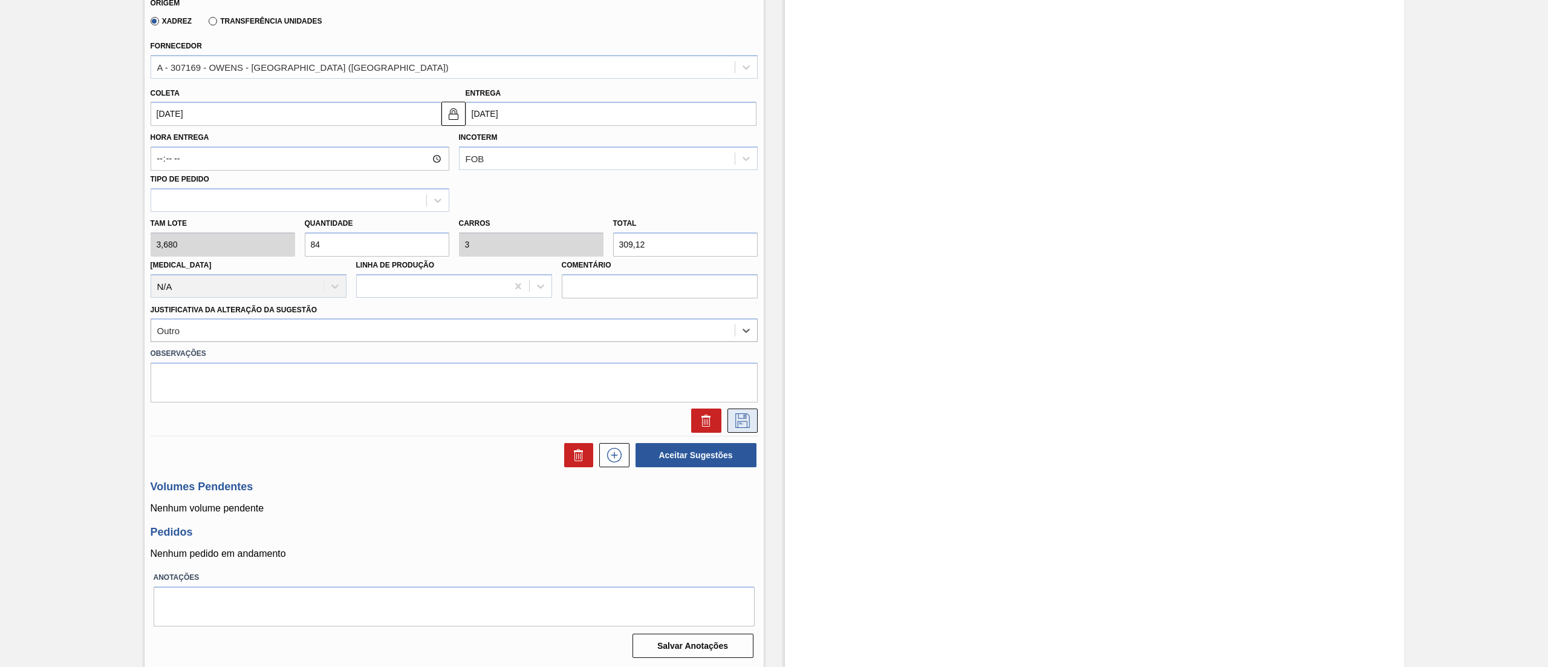
click at [753, 420] on button at bounding box center [743, 420] width 30 height 24
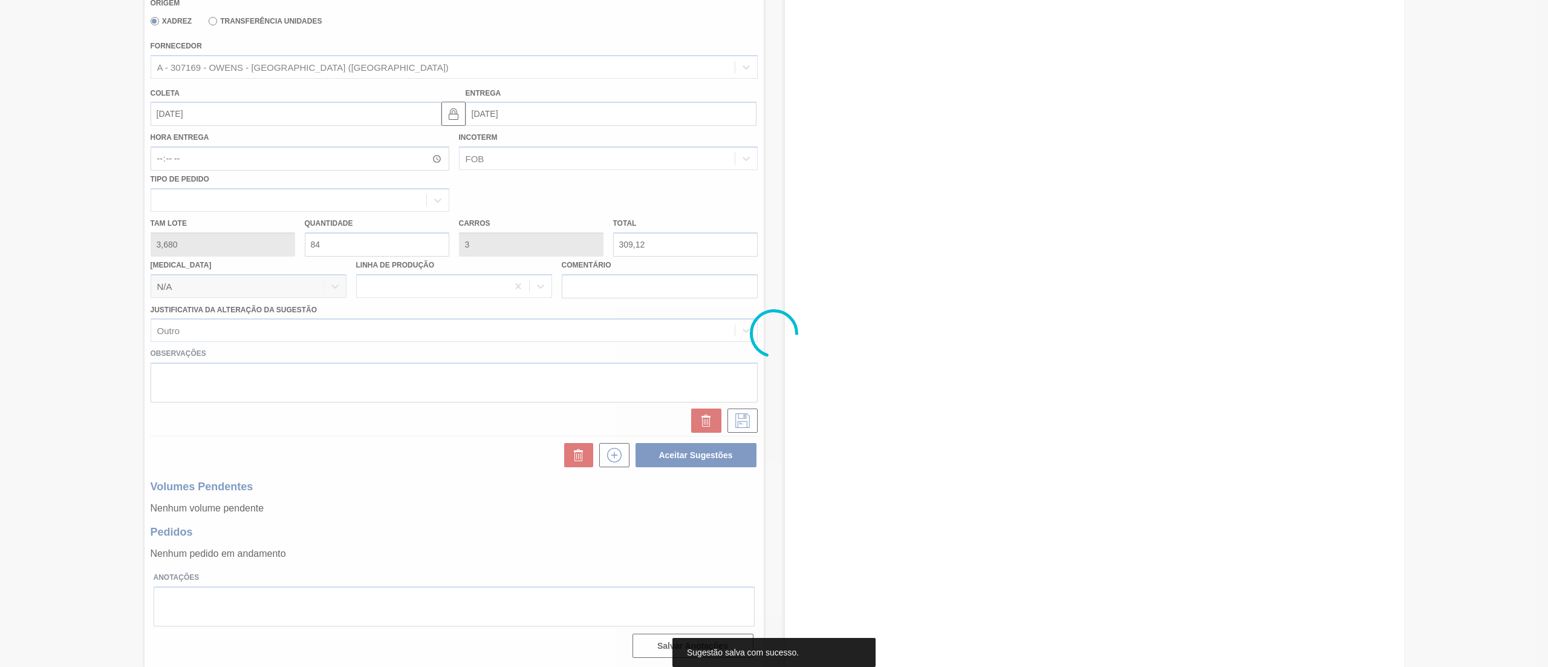
scroll to position [104, 0]
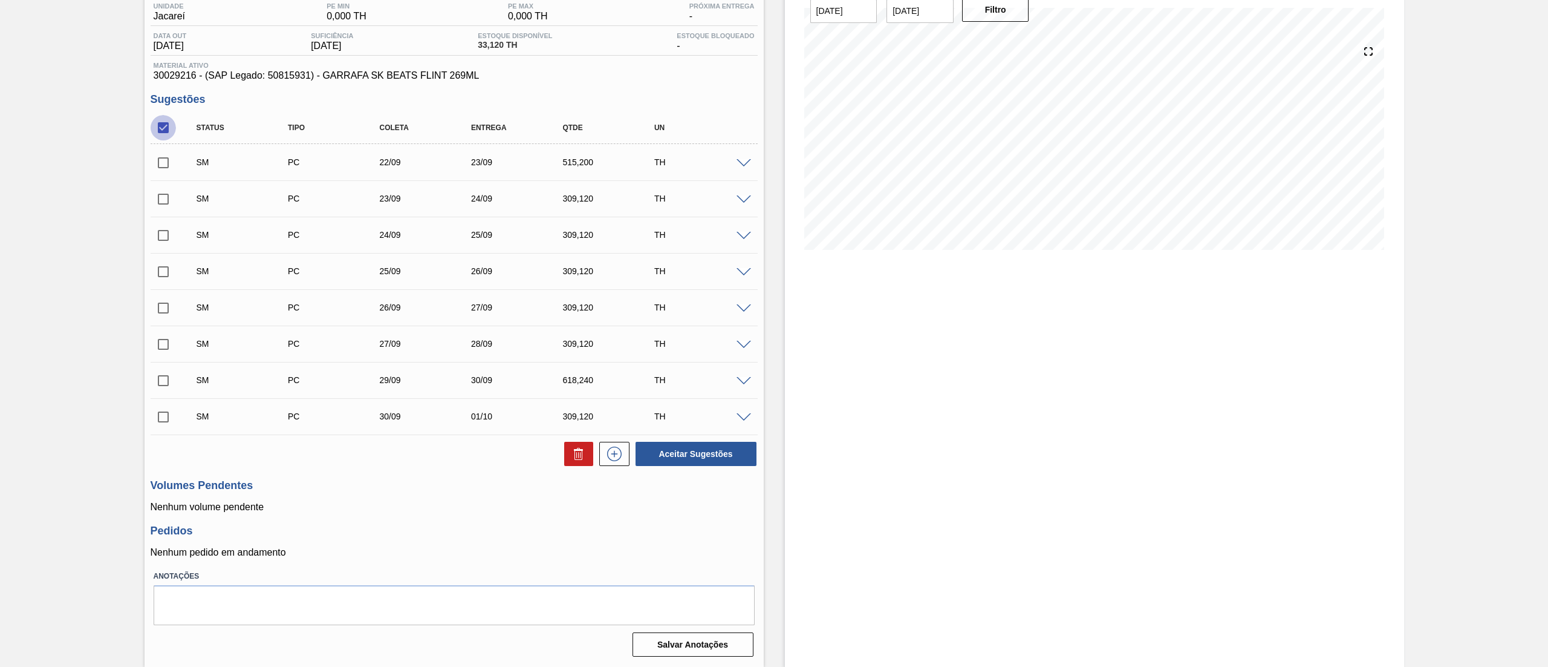
click at [166, 134] on input "checkbox" at bounding box center [163, 127] width 25 height 25
checkbox input "true"
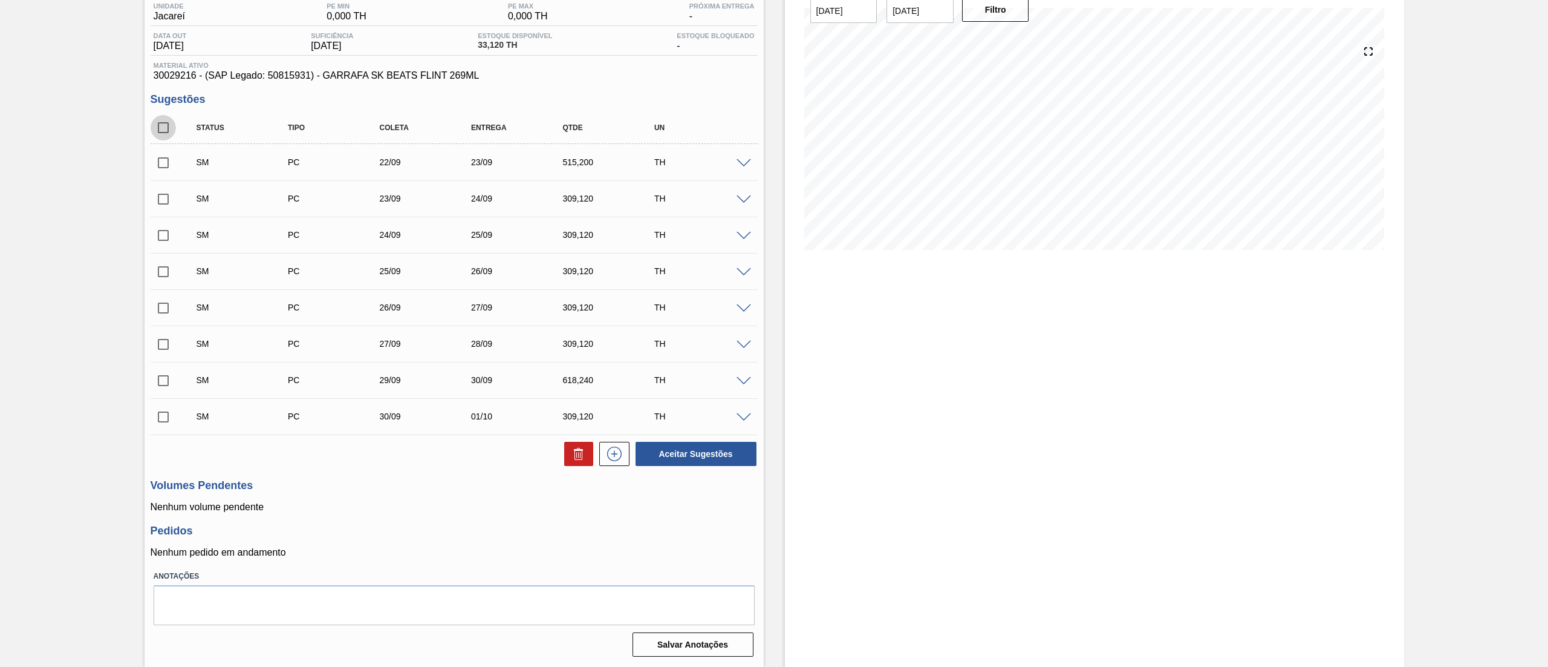
checkbox input "true"
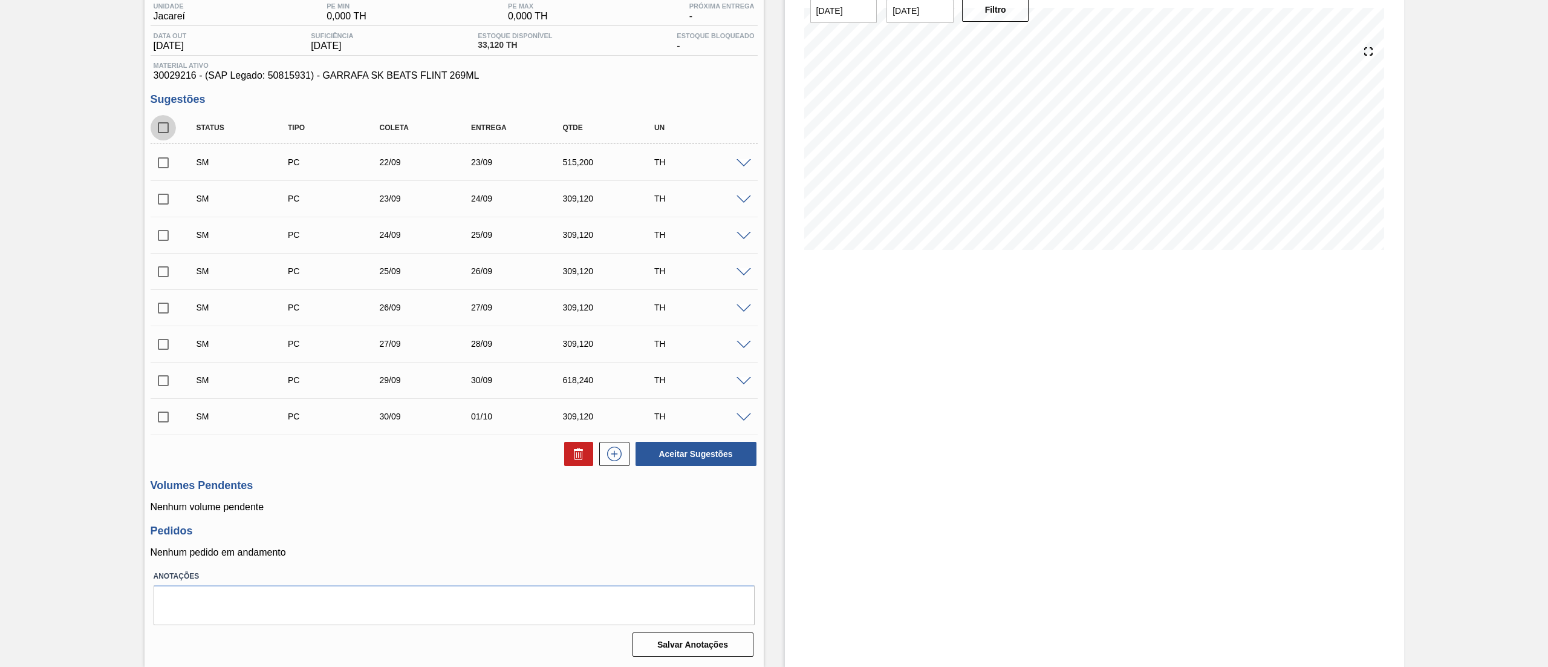
checkbox input "true"
click at [693, 455] on button "Aceitar Sugestões" at bounding box center [696, 454] width 121 height 24
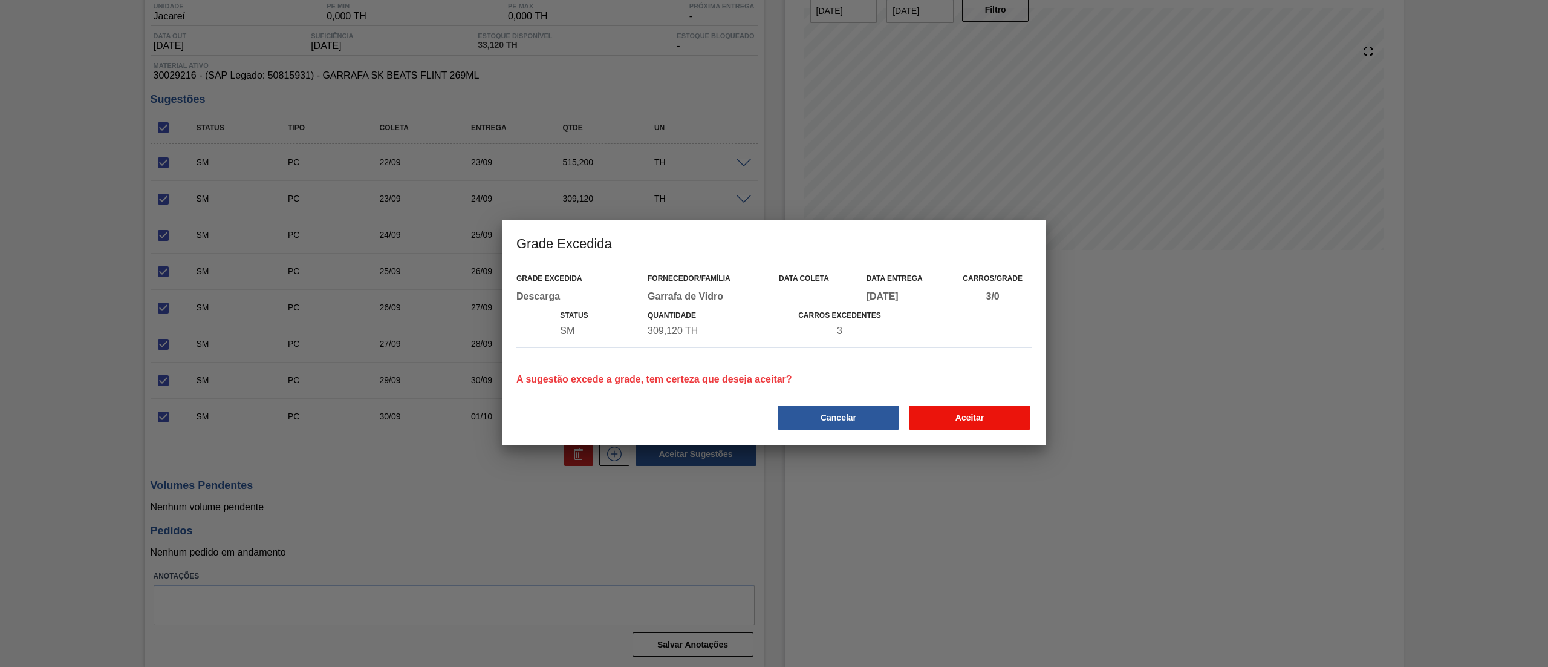
click at [963, 413] on button "Aceitar" at bounding box center [970, 417] width 122 height 24
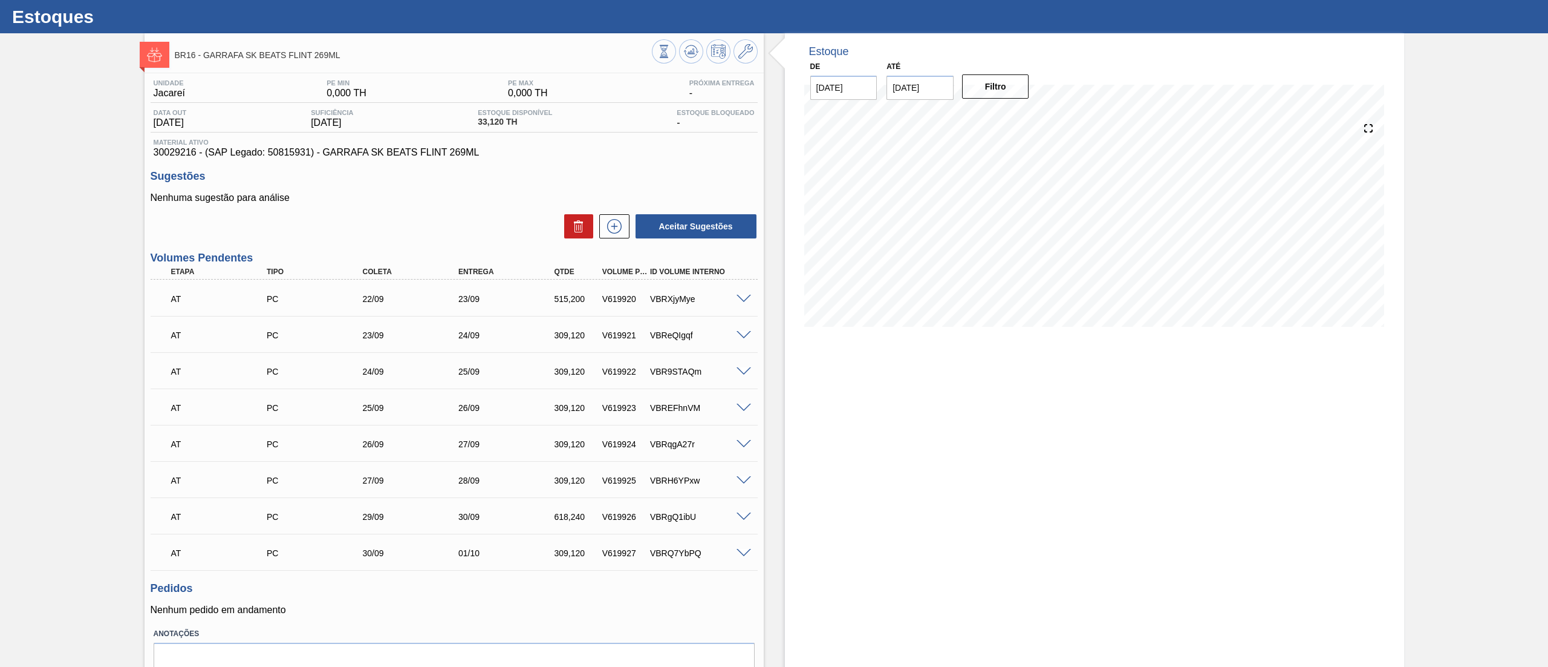
scroll to position [0, 0]
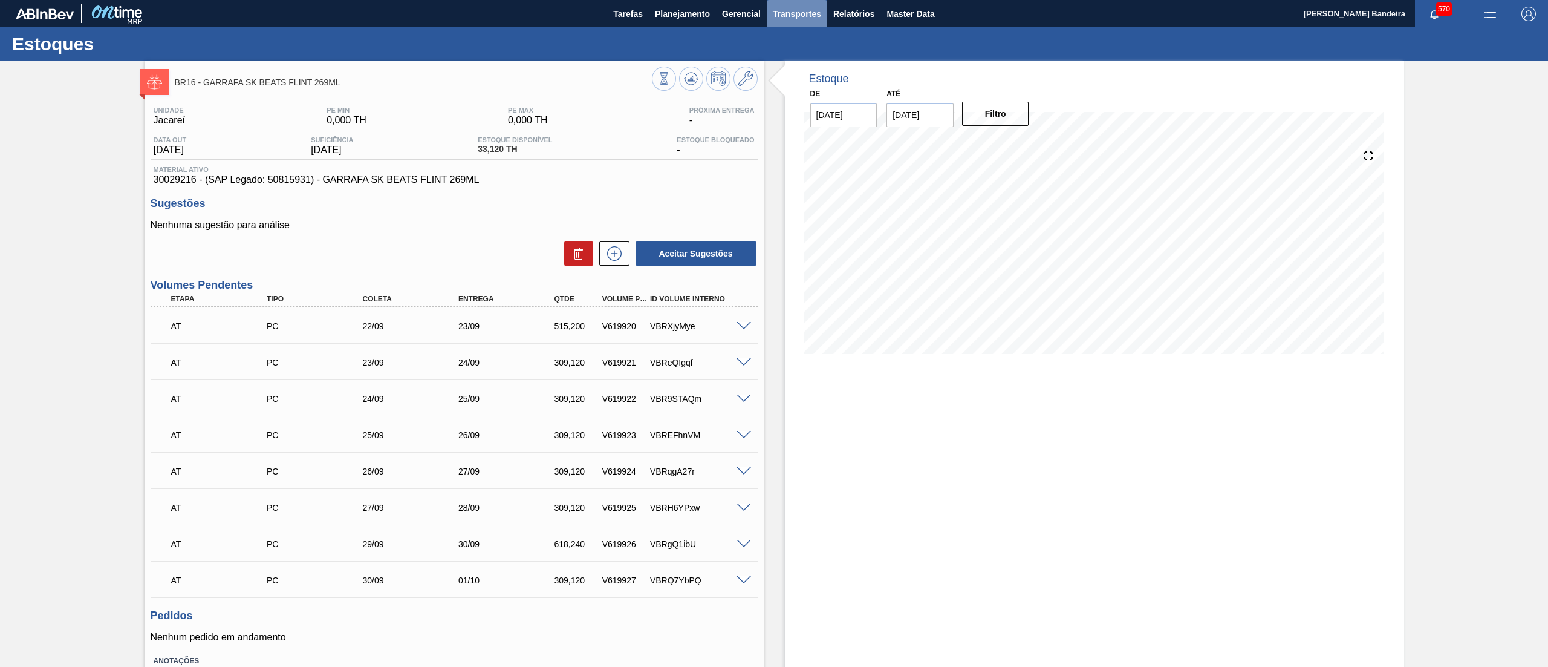
click at [787, 19] on span "Transportes" at bounding box center [797, 14] width 48 height 15
click at [783, 57] on li "Otimização de Carga" at bounding box center [796, 60] width 99 height 19
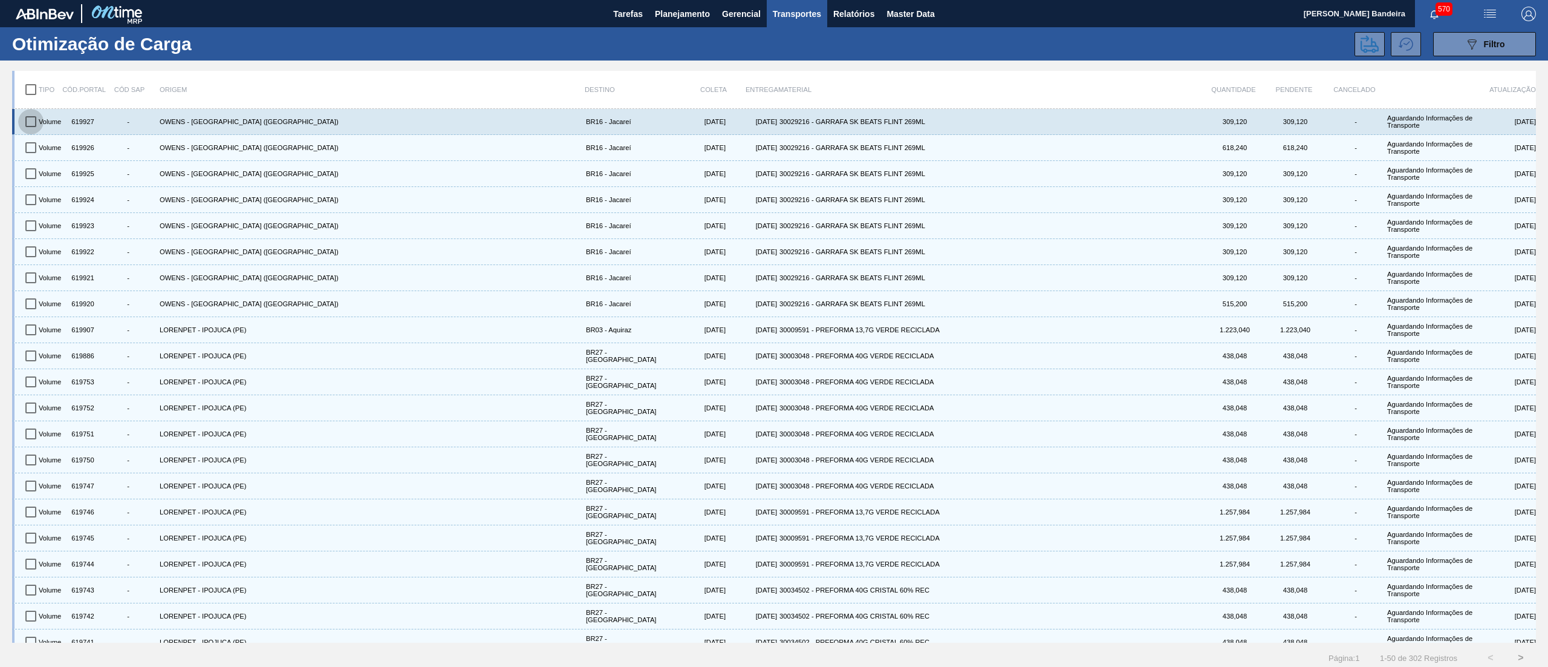
click at [32, 120] on input "checkbox" at bounding box center [30, 121] width 25 height 25
checkbox input "true"
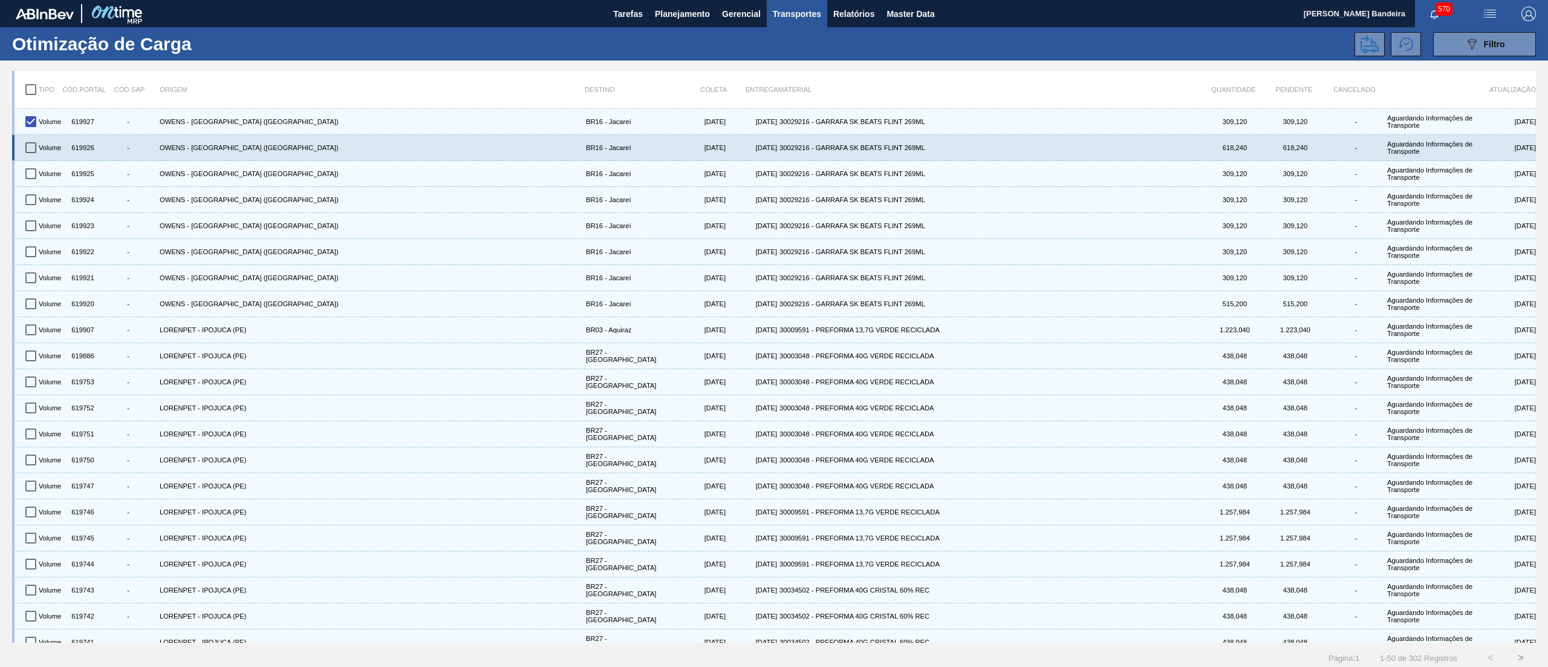
click at [32, 149] on input "checkbox" at bounding box center [30, 147] width 25 height 25
checkbox input "true"
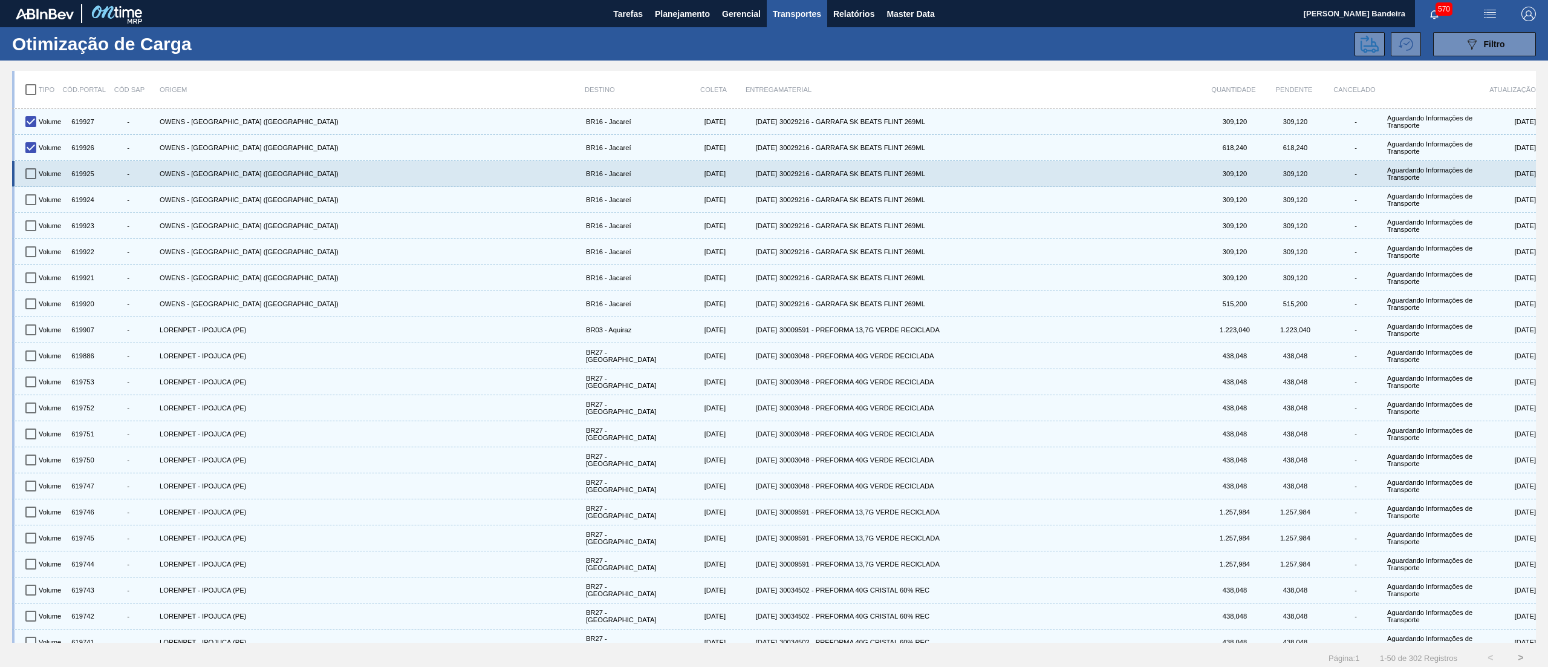
click at [32, 173] on input "checkbox" at bounding box center [30, 173] width 25 height 25
checkbox input "true"
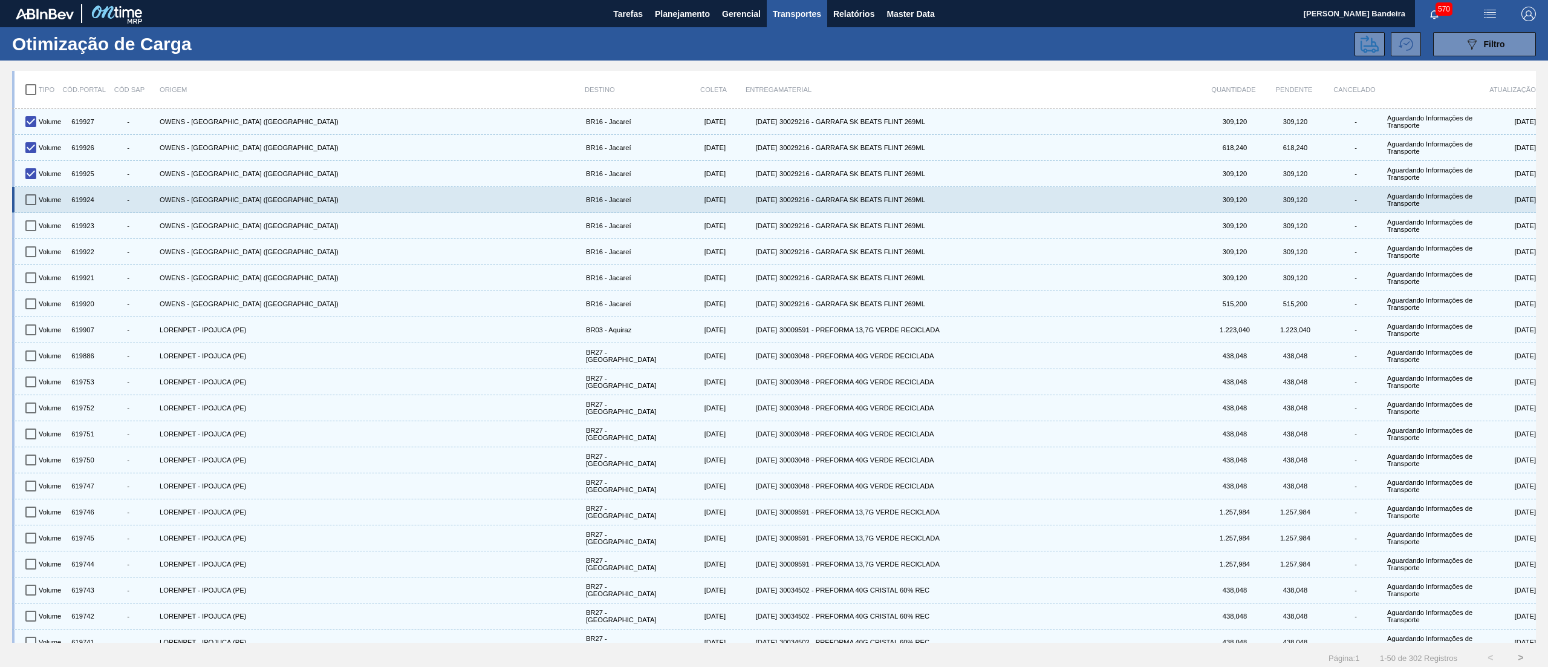
click at [30, 197] on input "checkbox" at bounding box center [30, 199] width 25 height 25
checkbox input "true"
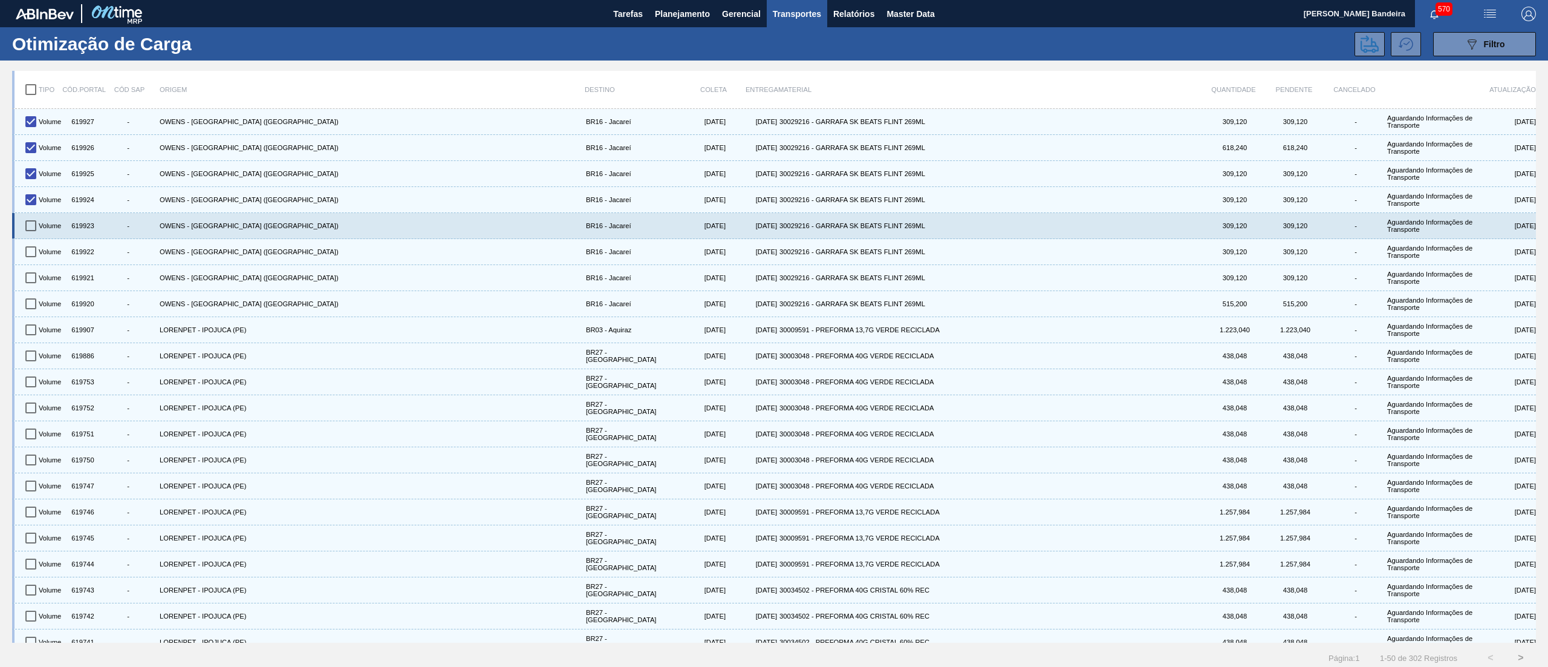
click at [31, 221] on input "checkbox" at bounding box center [30, 225] width 25 height 25
checkbox input "true"
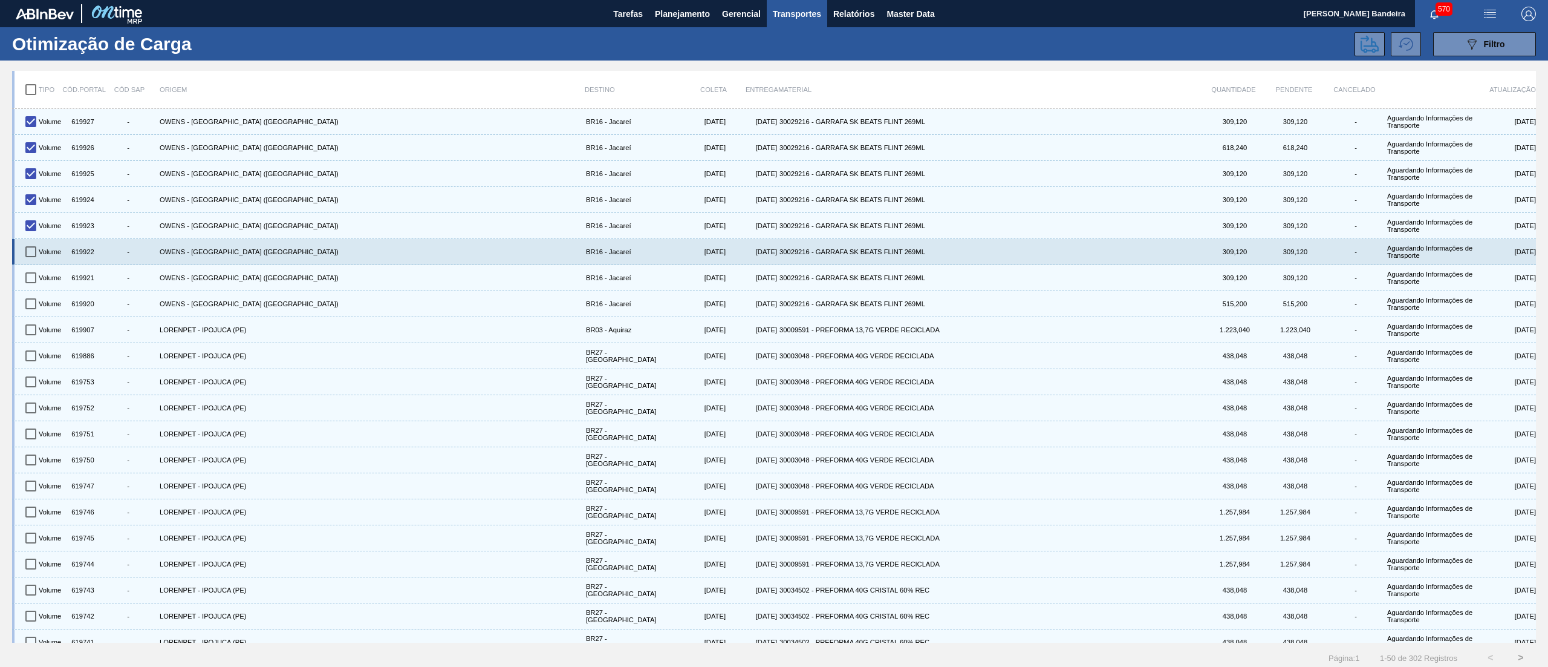
click at [31, 253] on input "checkbox" at bounding box center [30, 251] width 25 height 25
checkbox input "true"
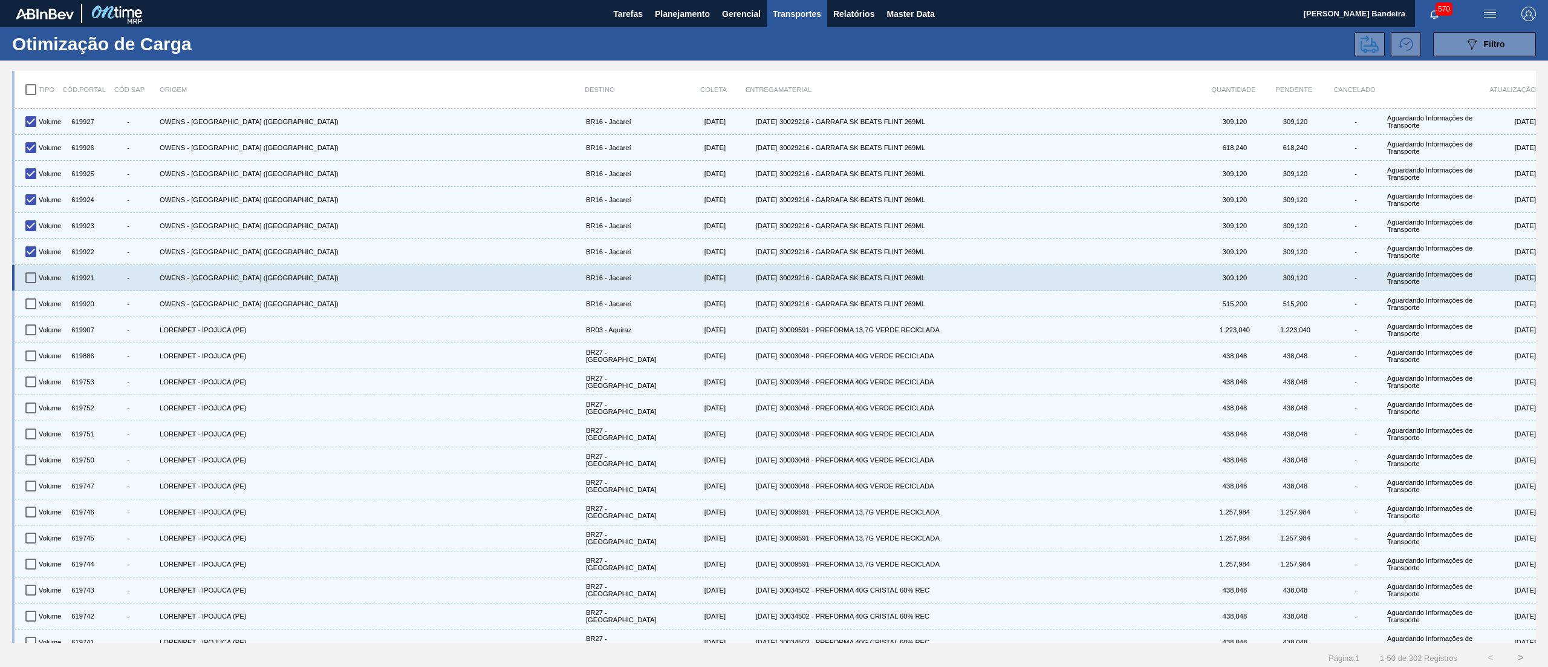
click at [33, 275] on input "checkbox" at bounding box center [30, 277] width 25 height 25
checkbox input "true"
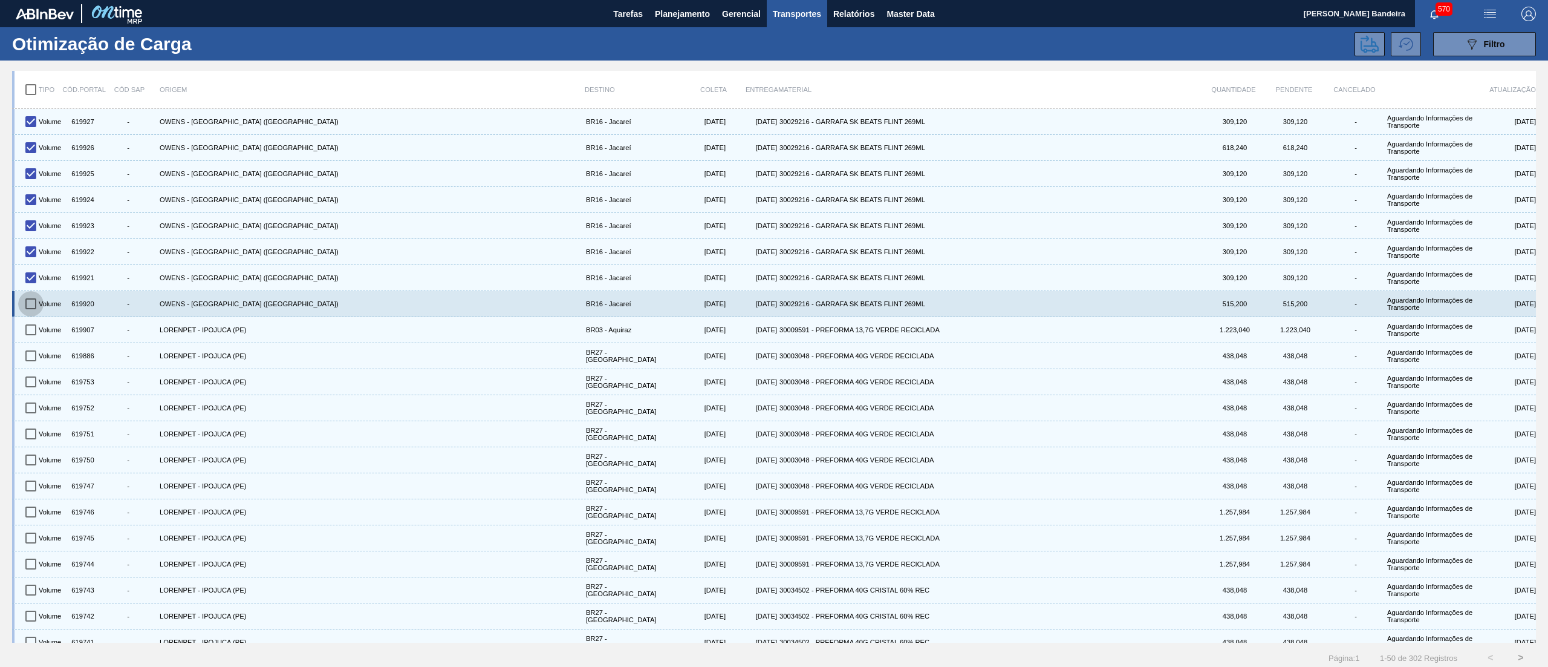
click at [39, 304] on input "checkbox" at bounding box center [30, 303] width 25 height 25
checkbox input "true"
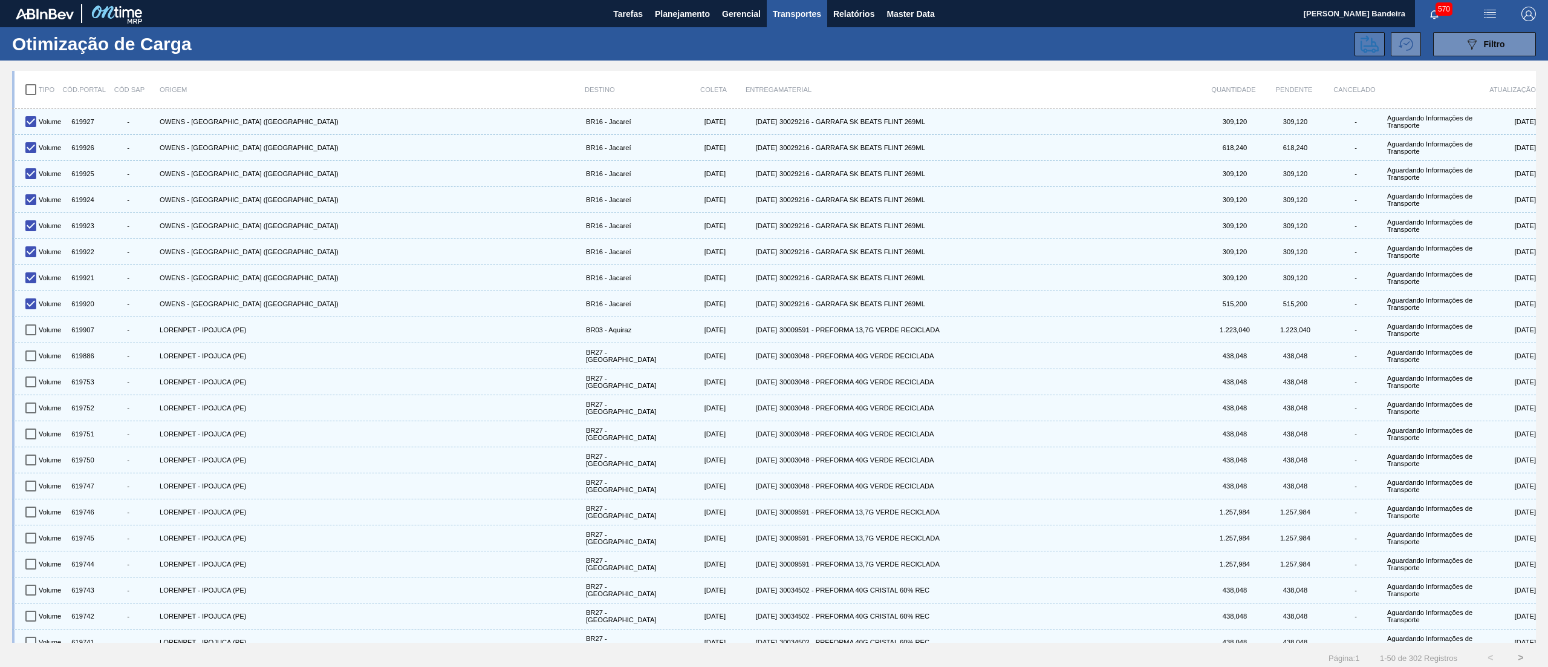
click at [1375, 35] on icon at bounding box center [1370, 44] width 18 height 18
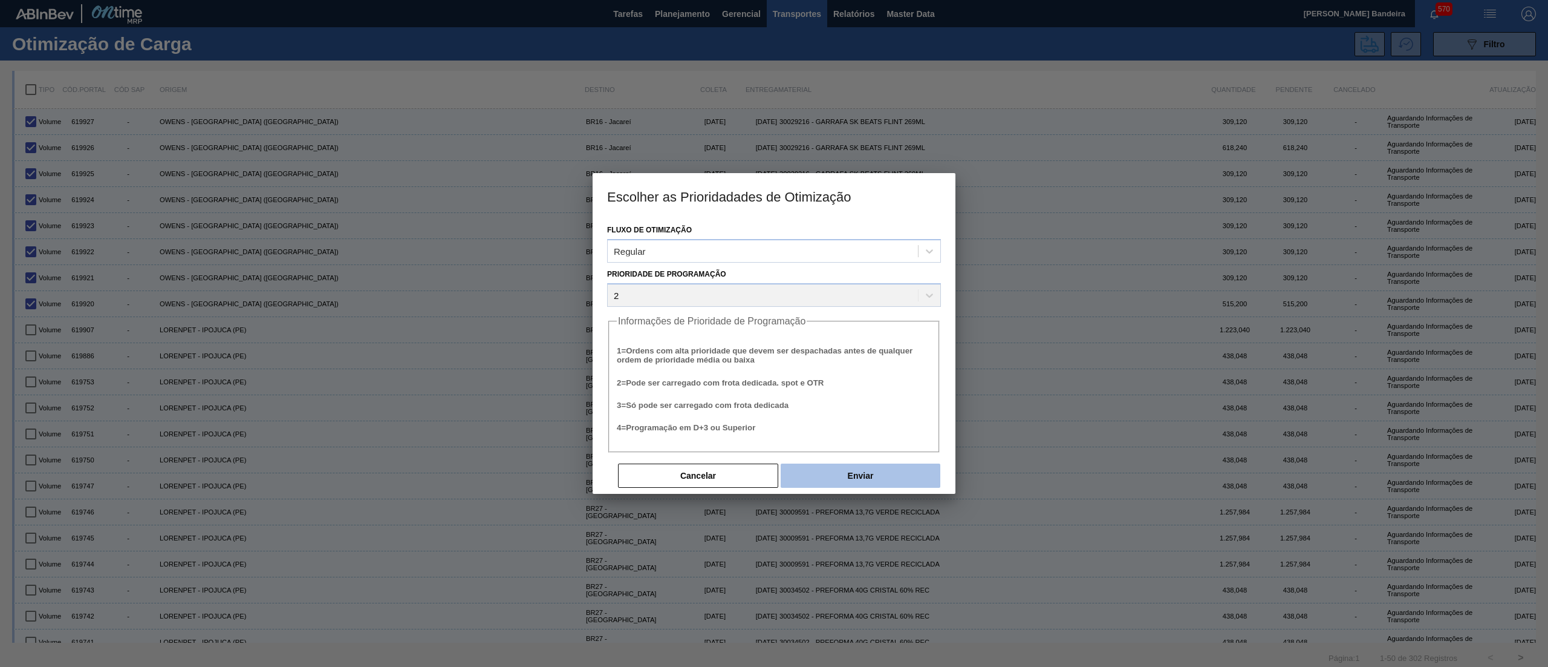
click at [836, 472] on button "Enviar" at bounding box center [861, 475] width 160 height 24
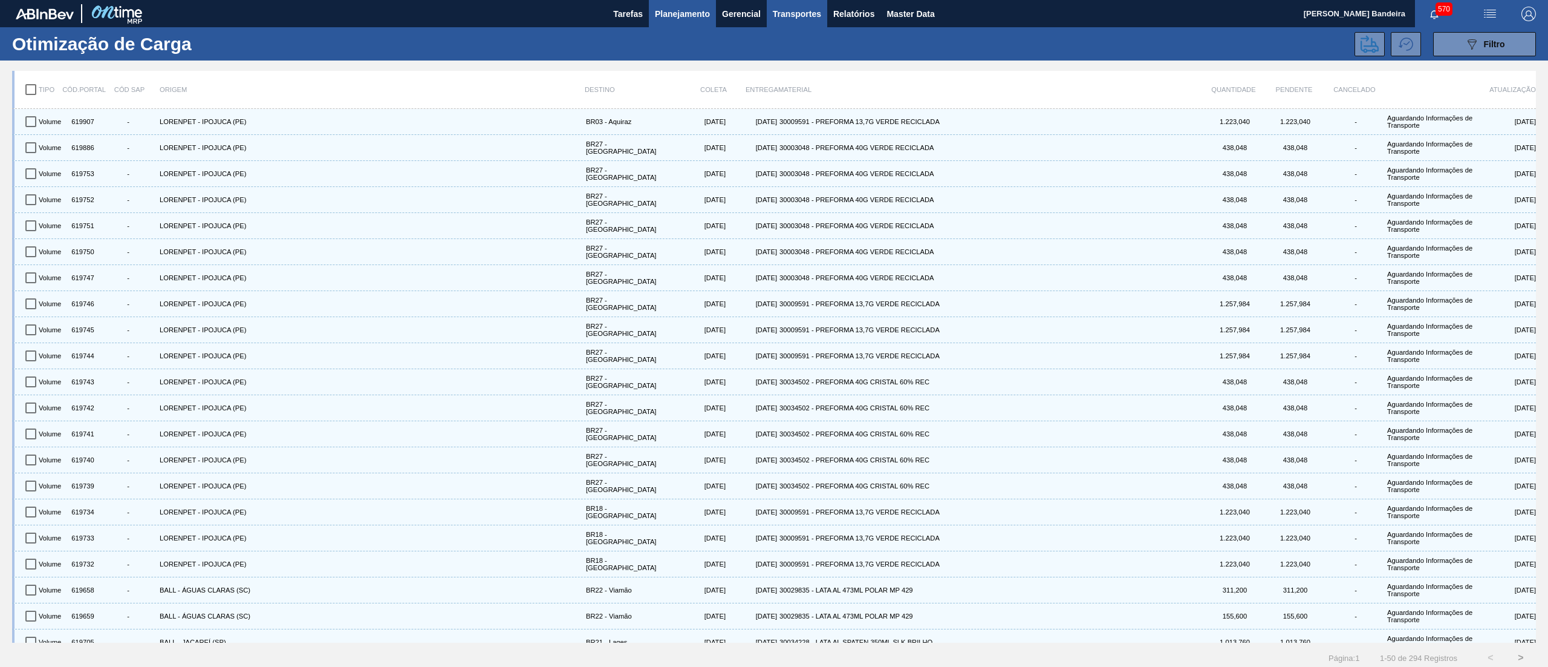
click at [685, 7] on span "Planejamento" at bounding box center [682, 14] width 55 height 15
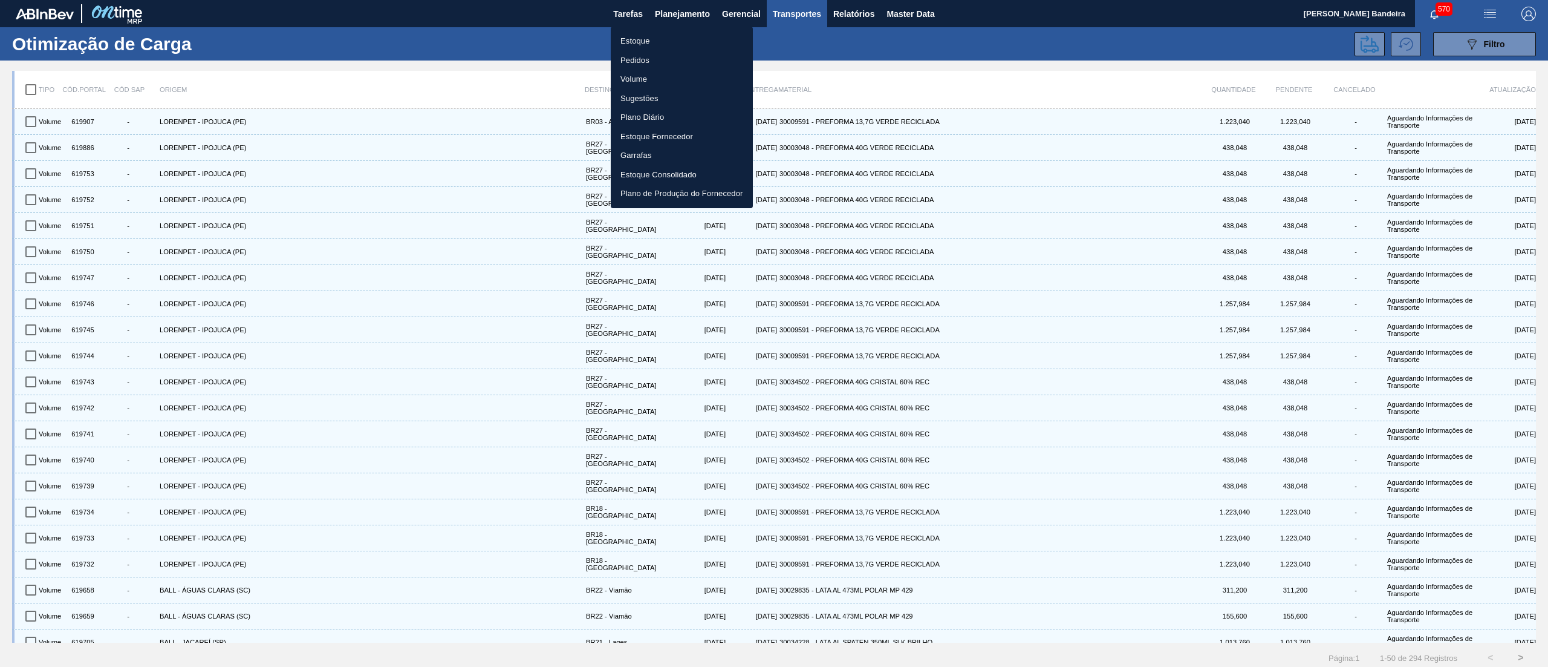
click at [664, 36] on li "Estoque" at bounding box center [682, 40] width 142 height 19
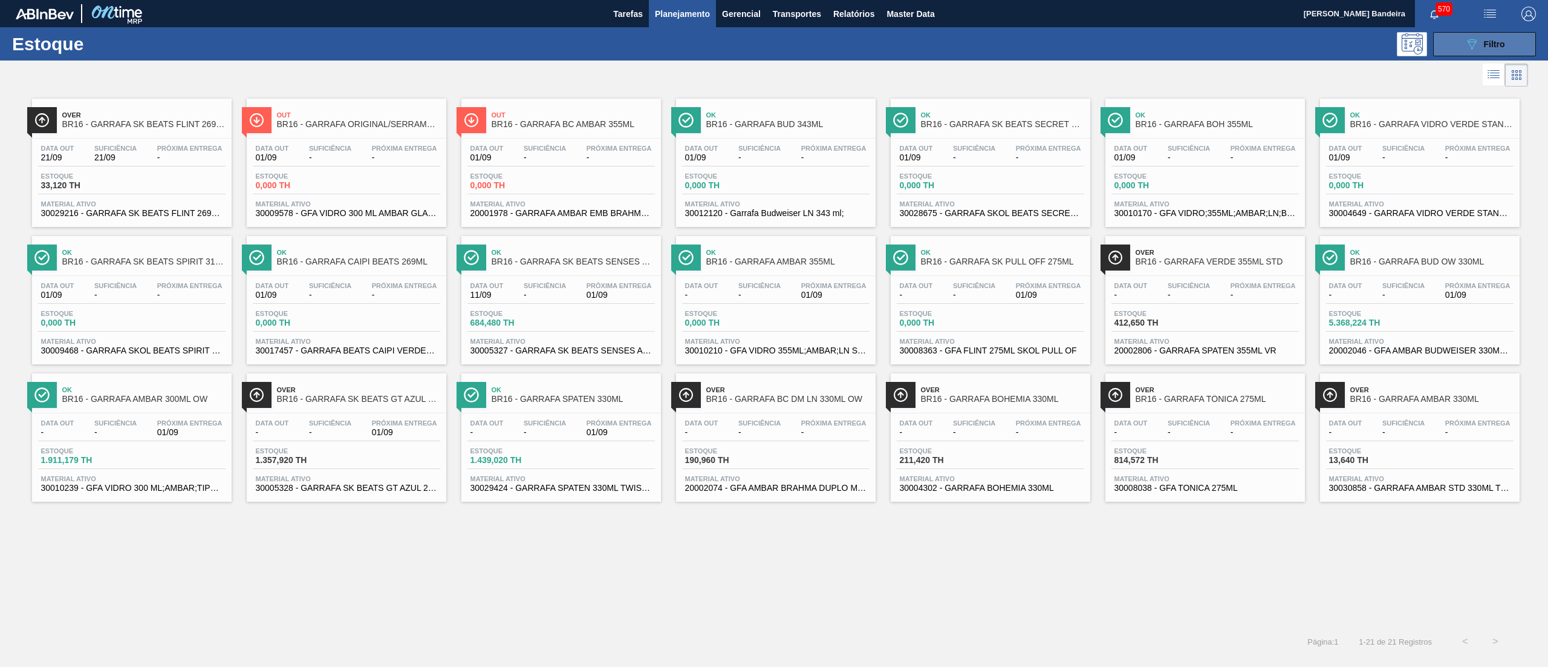
click at [1485, 43] on span "Filtro" at bounding box center [1494, 44] width 21 height 10
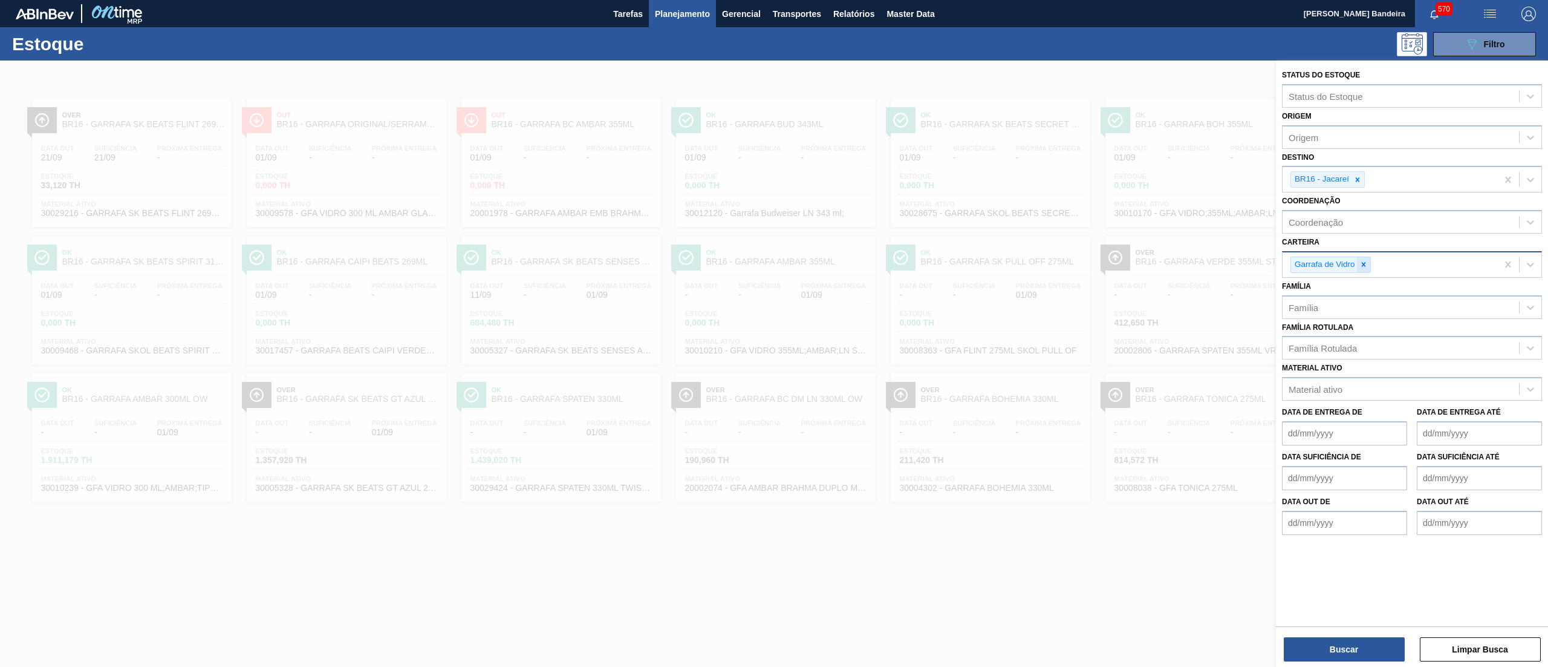
click at [1366, 266] on icon at bounding box center [1364, 264] width 8 height 8
click at [1360, 178] on icon at bounding box center [1358, 179] width 4 height 4
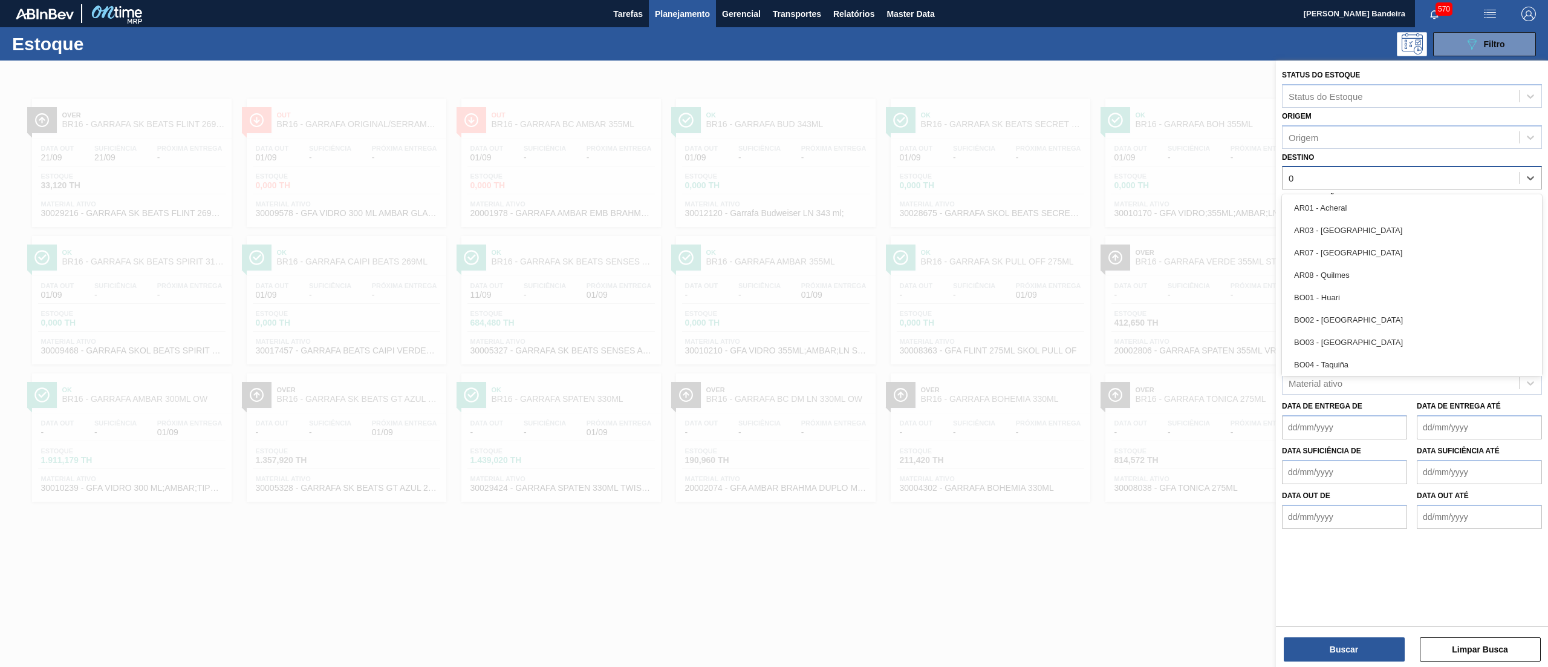
type input "07"
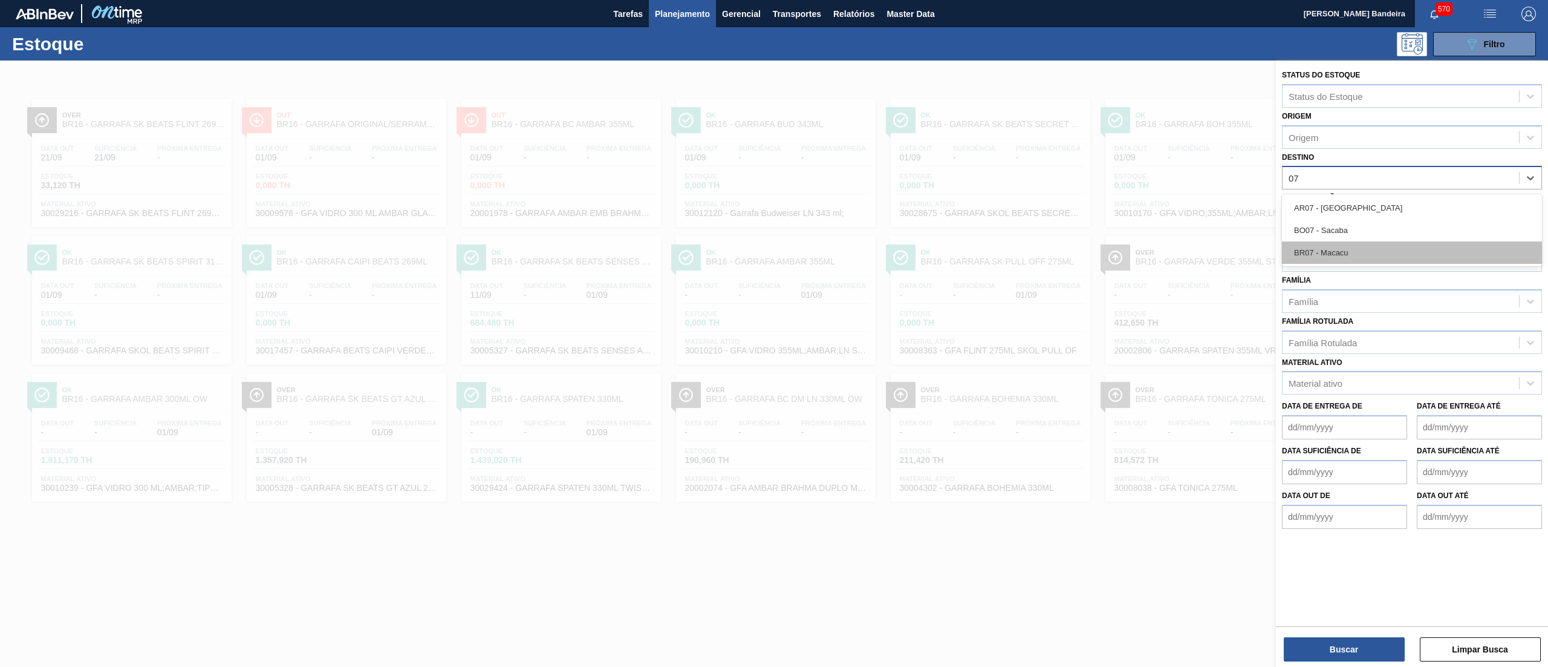
click at [1368, 241] on div "BR07 - Macacu" at bounding box center [1412, 252] width 260 height 22
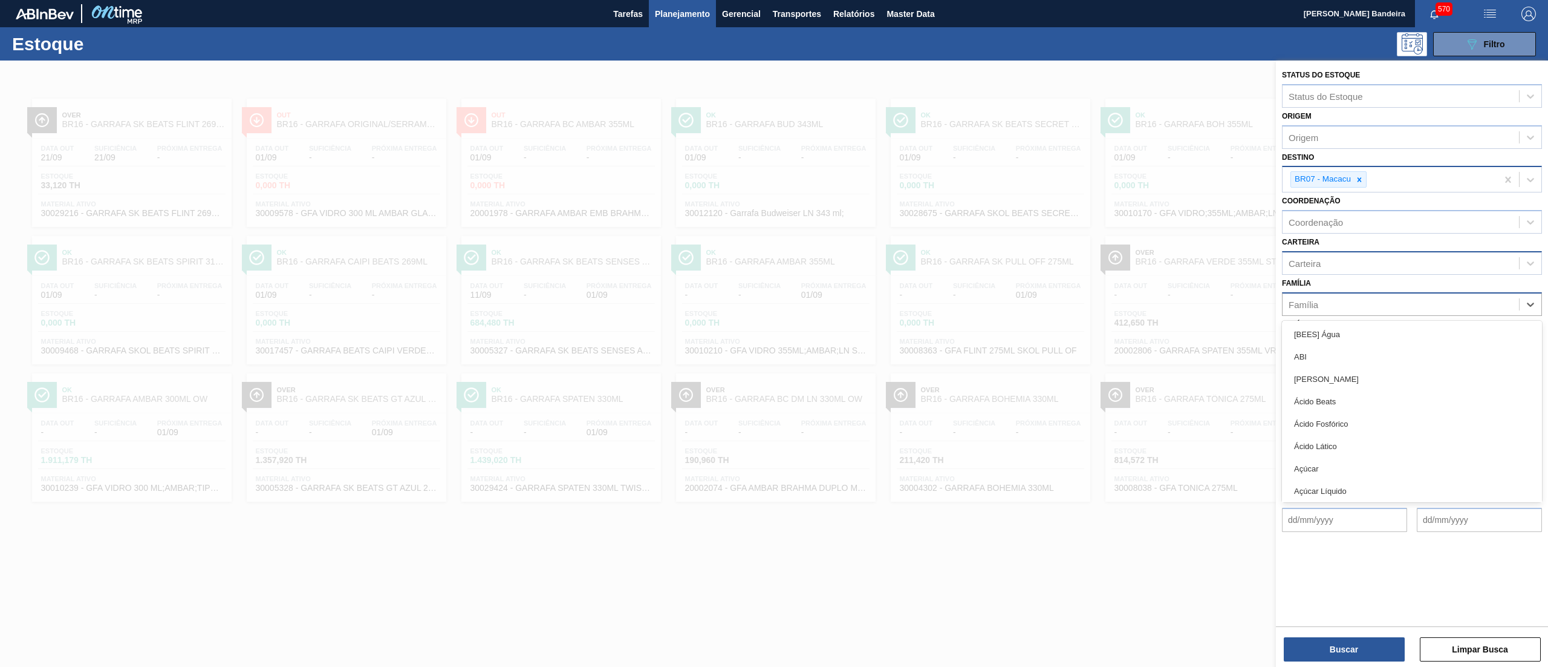
click at [1355, 304] on div "Família" at bounding box center [1401, 304] width 236 height 18
click at [1353, 295] on div "Família" at bounding box center [1401, 304] width 236 height 18
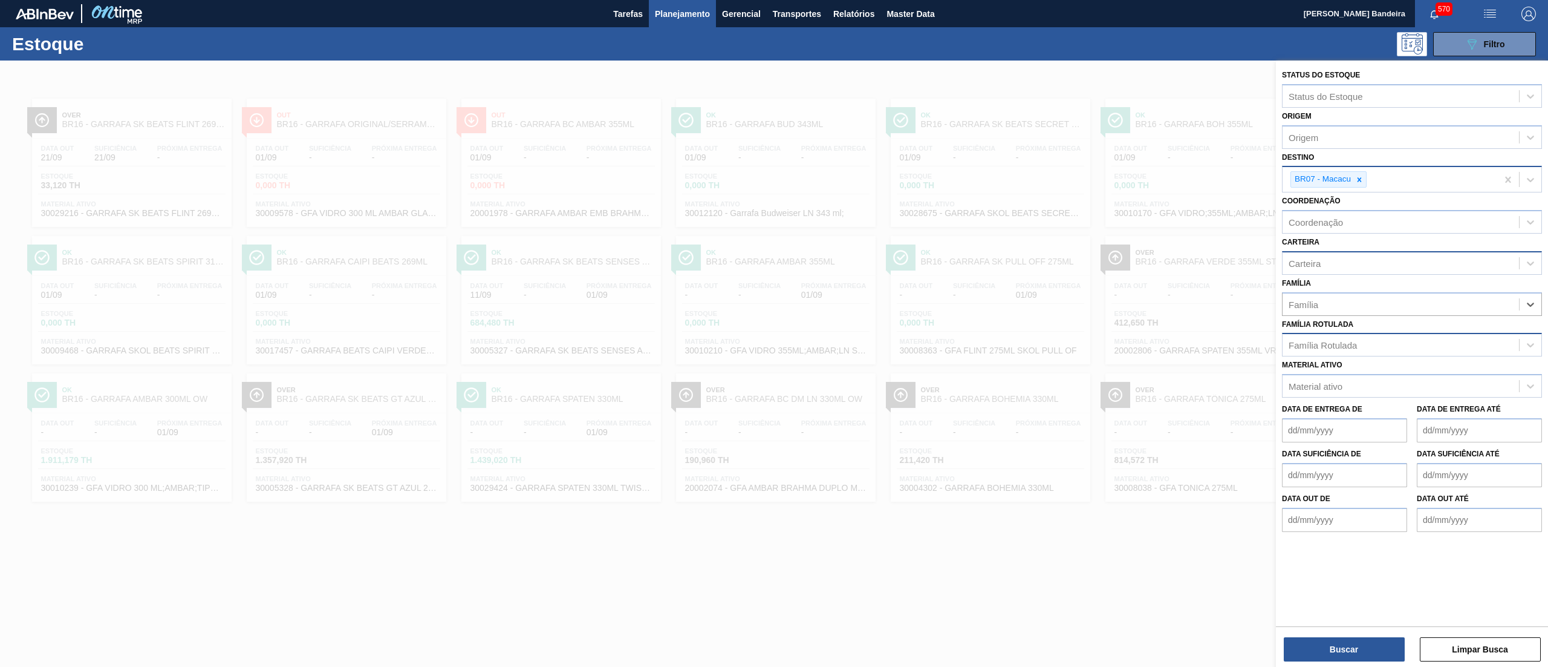
click at [1341, 345] on div "Família Rotulada" at bounding box center [1323, 345] width 68 height 10
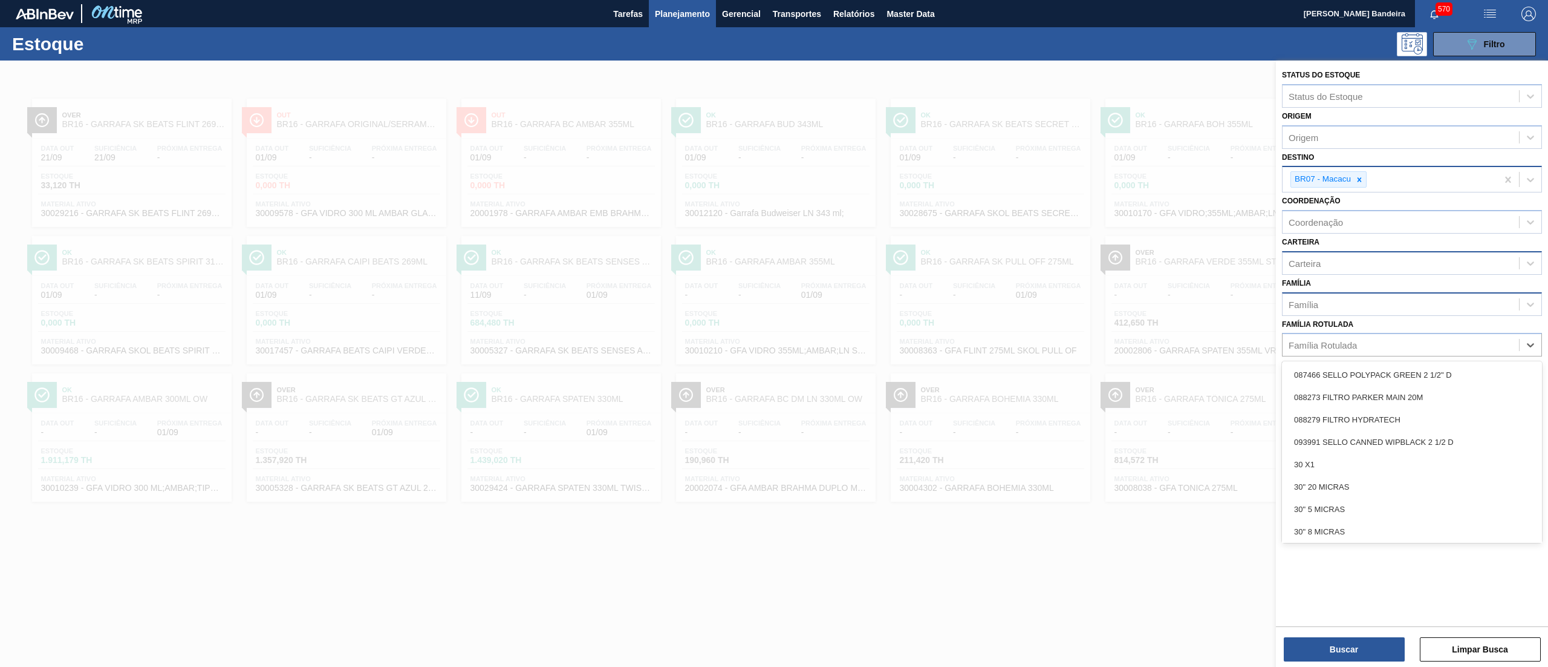
click at [1326, 301] on div "Família" at bounding box center [1401, 304] width 236 height 18
click at [1329, 283] on div "Família option [BEES] Água focused, 1 of 101. 101 results available. Use Up and…" at bounding box center [1412, 295] width 260 height 41
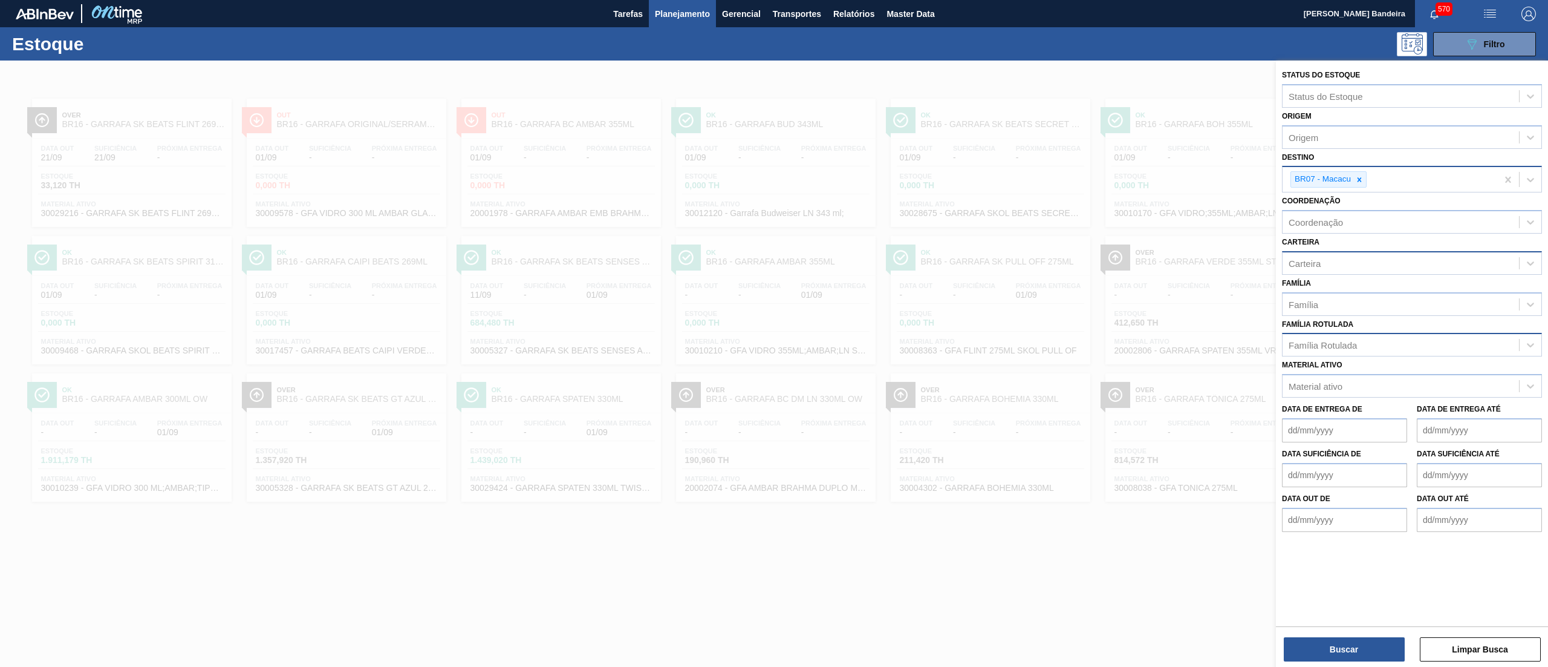
click at [1319, 344] on div "Família Rotulada" at bounding box center [1323, 345] width 68 height 10
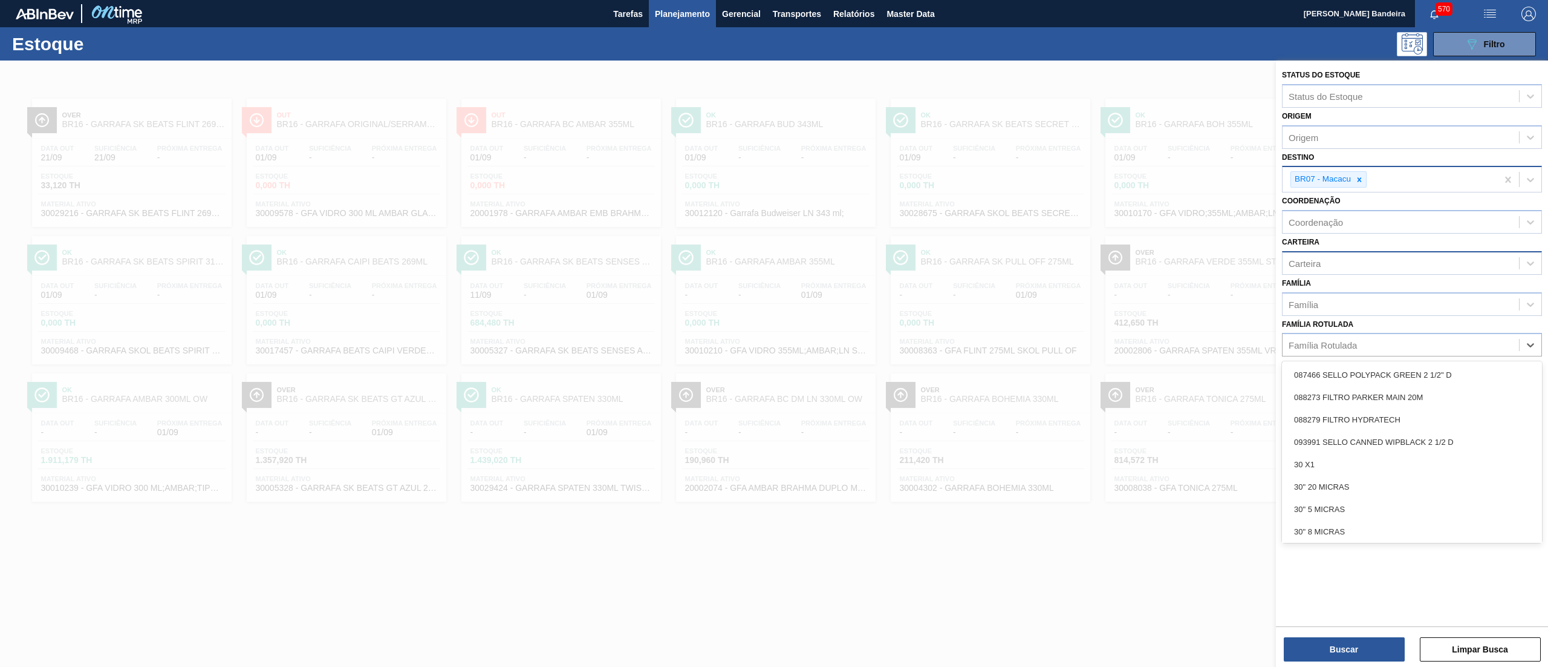
click at [1319, 329] on div "Família Rotulada option 087466 SELLO POLYPACK GREEN 2 1/2" D focused, 1 of 101.…" at bounding box center [1412, 336] width 260 height 41
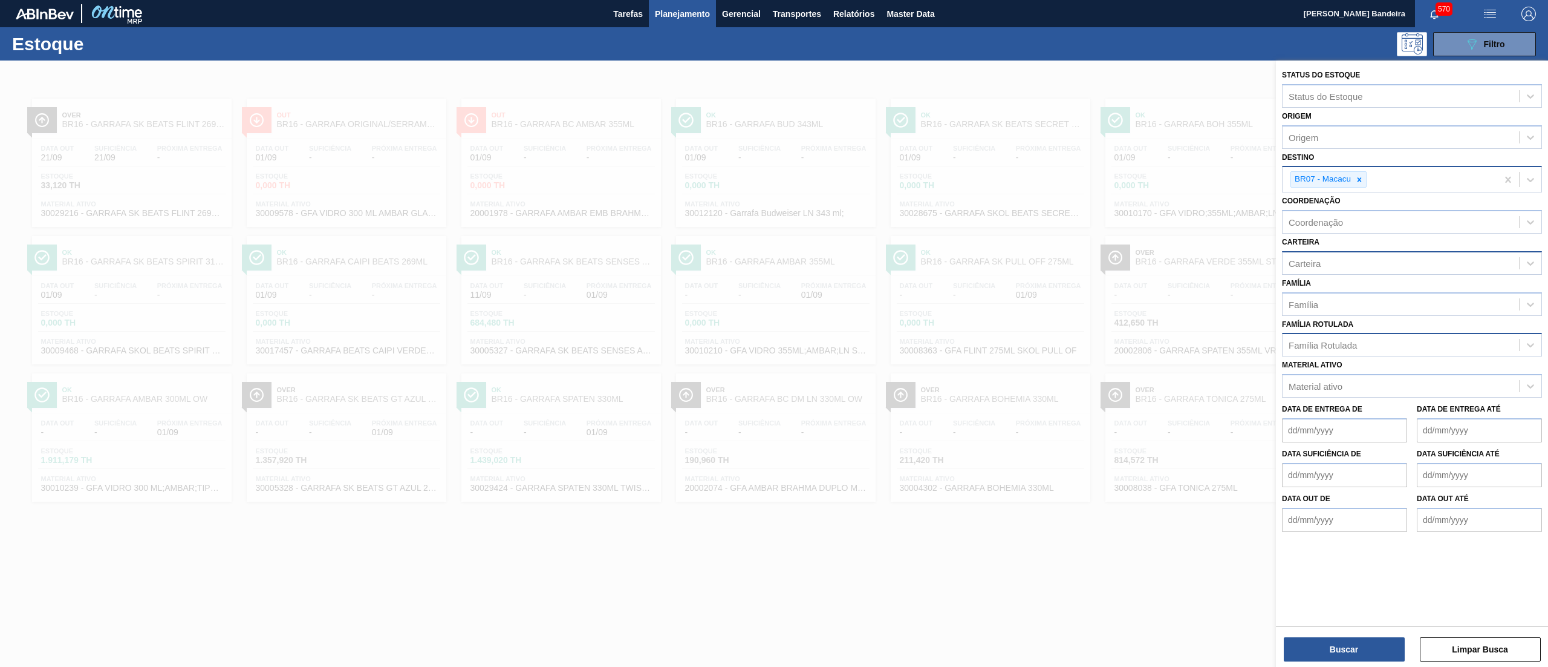
click at [1312, 350] on div "Família Rotulada" at bounding box center [1401, 345] width 236 height 18
type Rotulada "gcaz 35"
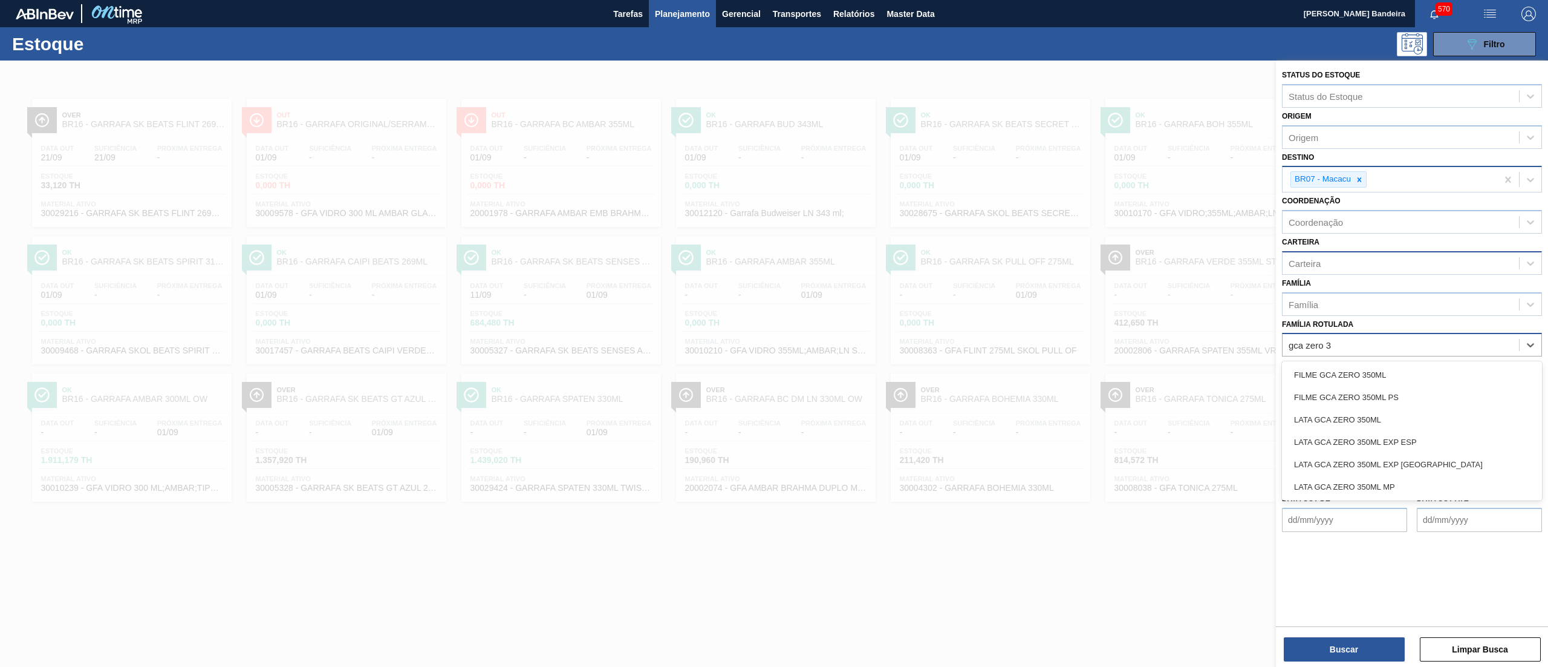
type Rotulada "gca zero 35"
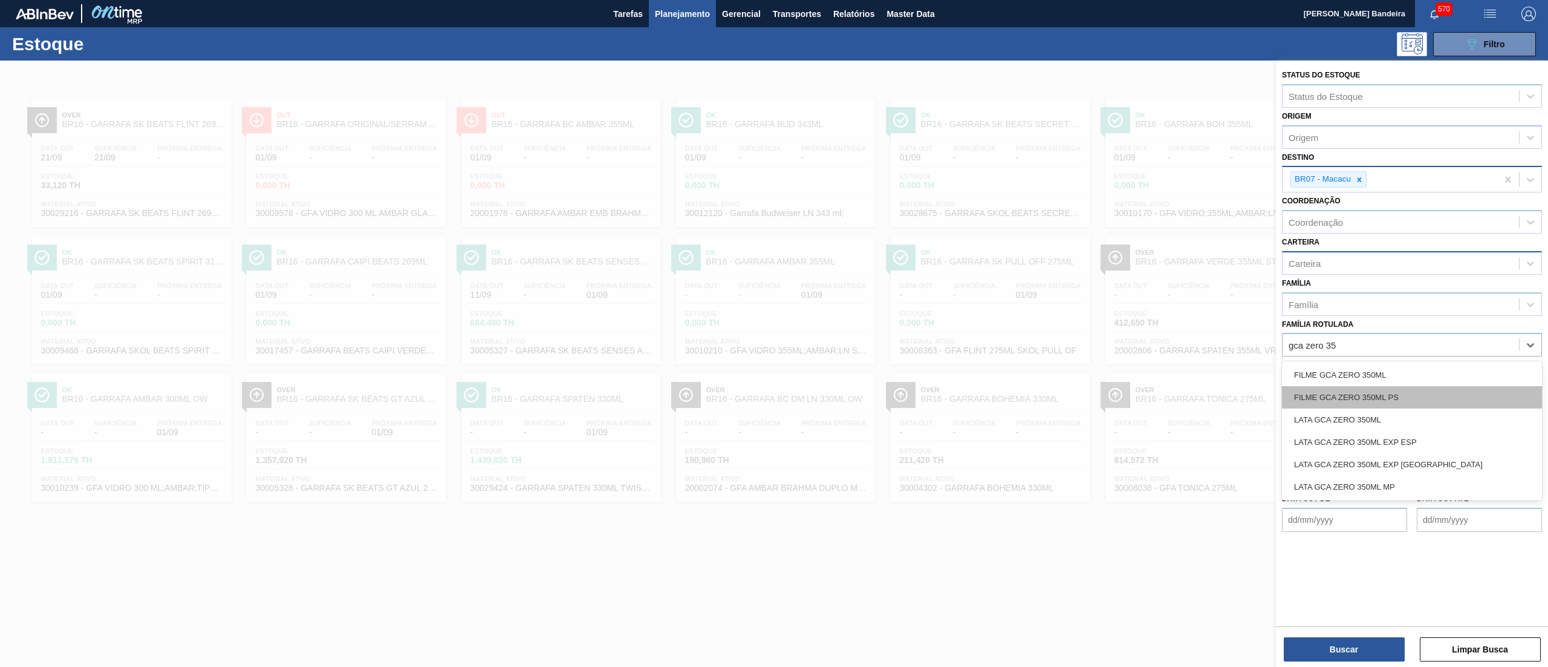
click at [1399, 397] on div "FILME GCA ZERO 350ML PS" at bounding box center [1412, 397] width 260 height 22
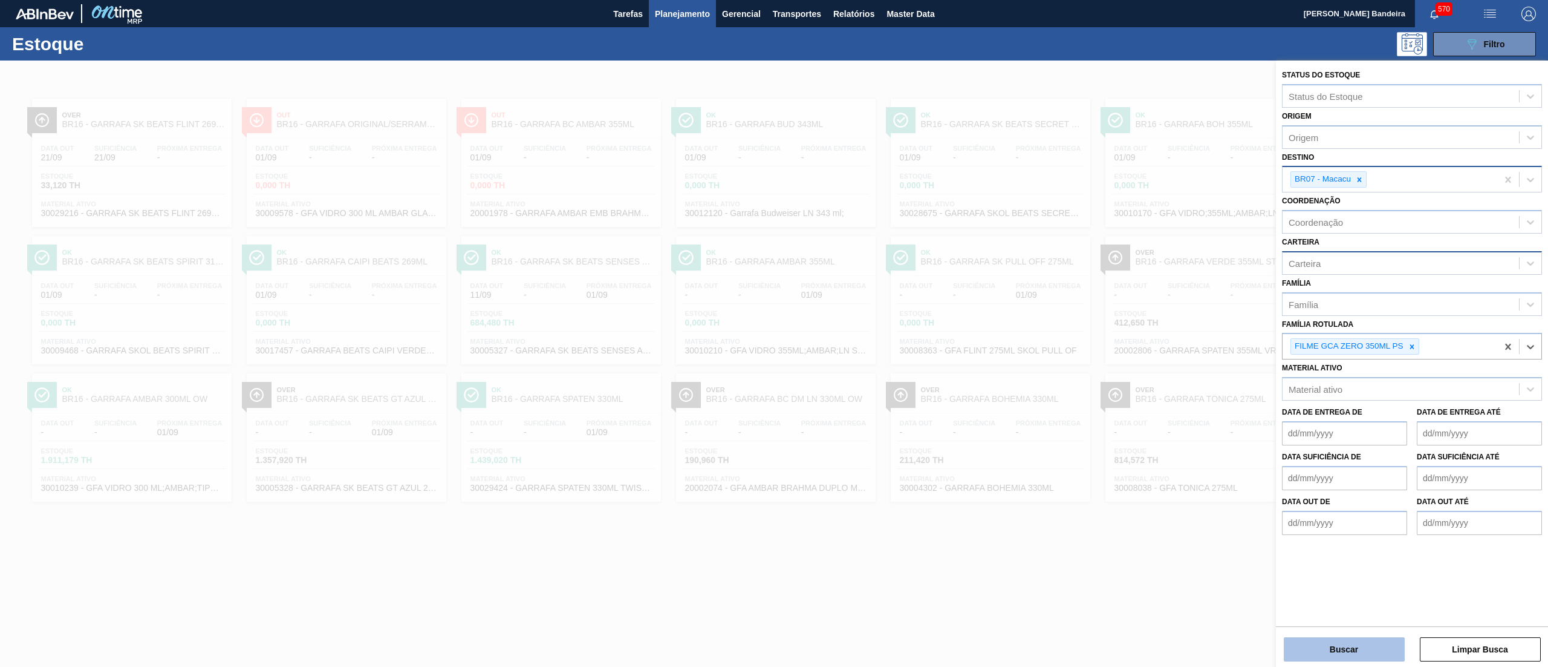
click at [1319, 640] on button "Buscar" at bounding box center [1344, 649] width 121 height 24
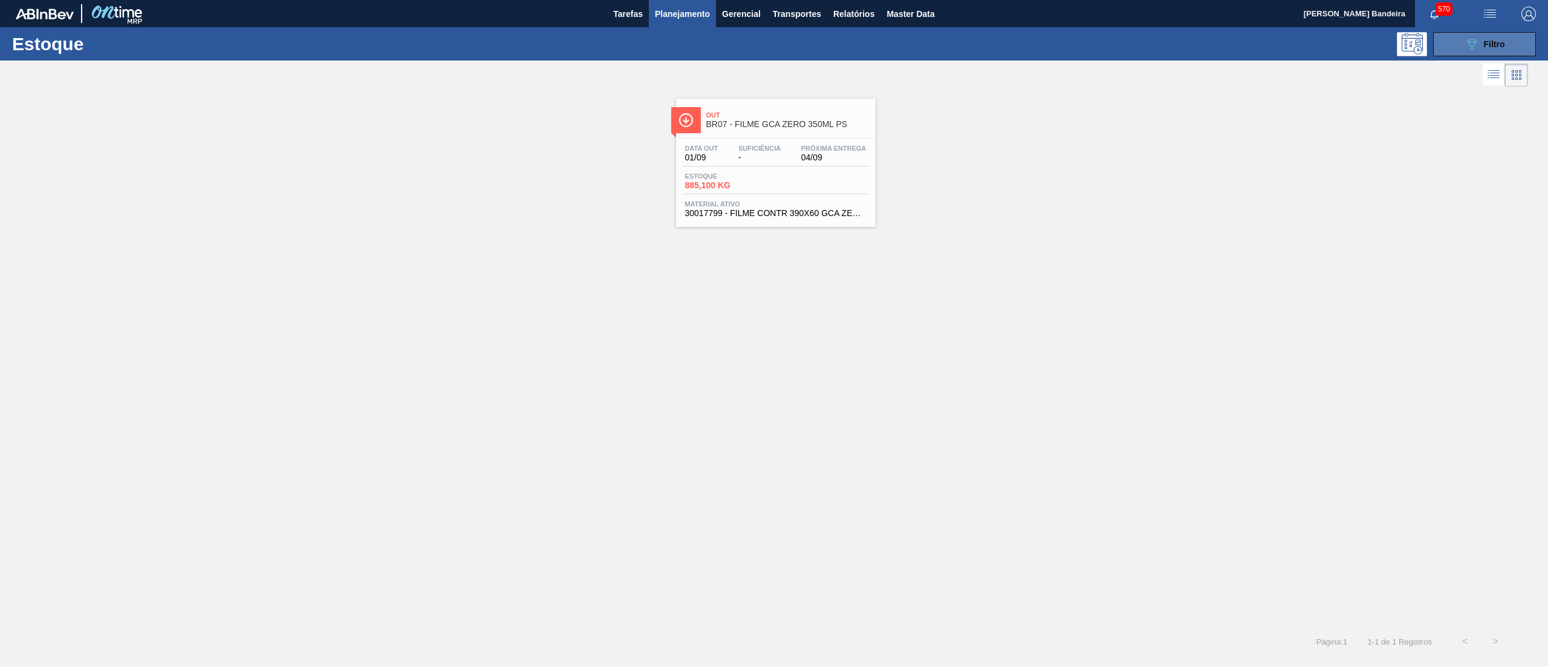
click at [1504, 43] on span "Filtro" at bounding box center [1494, 44] width 21 height 10
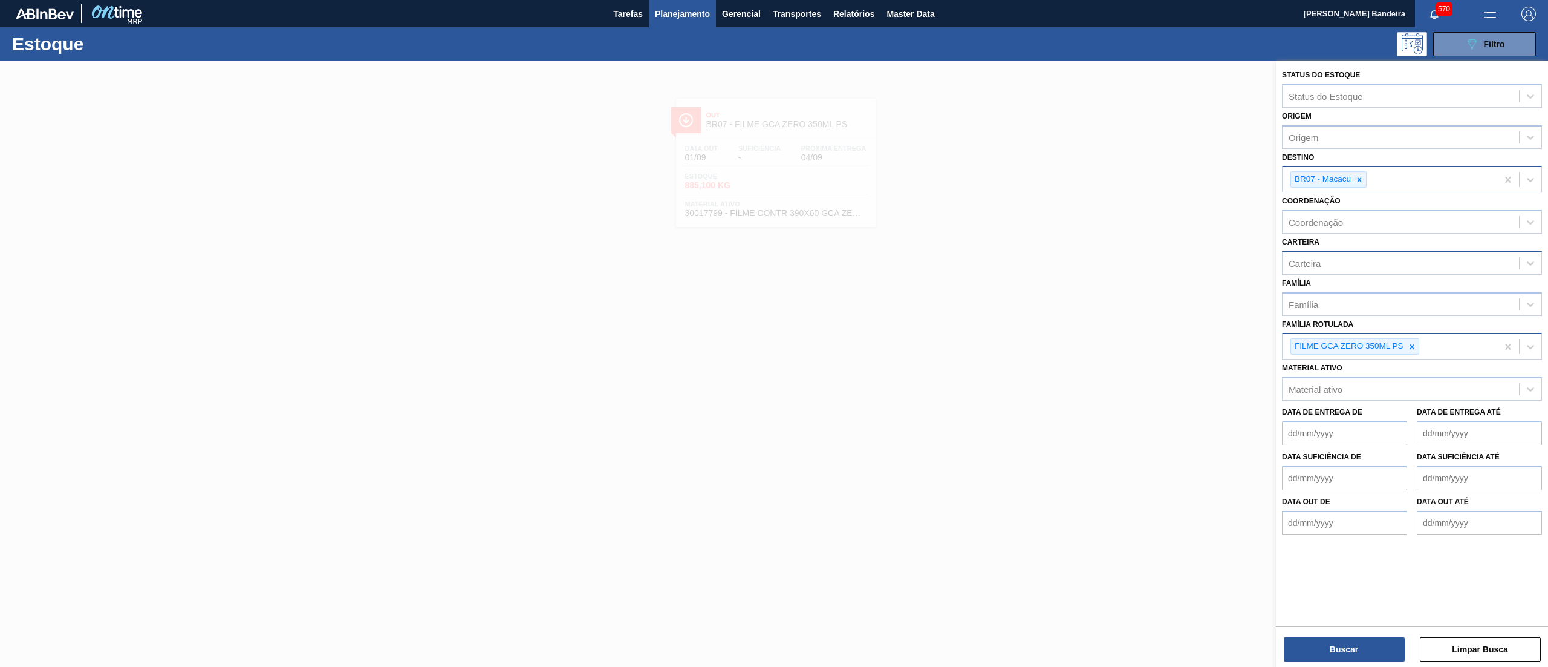
click at [1442, 347] on div "FILME GCA ZERO 350ML PS" at bounding box center [1390, 346] width 215 height 25
type Rotulada "pc black 350ml"
click at [1429, 383] on div "FILME PC BLACK 350ML PS" at bounding box center [1412, 378] width 260 height 22
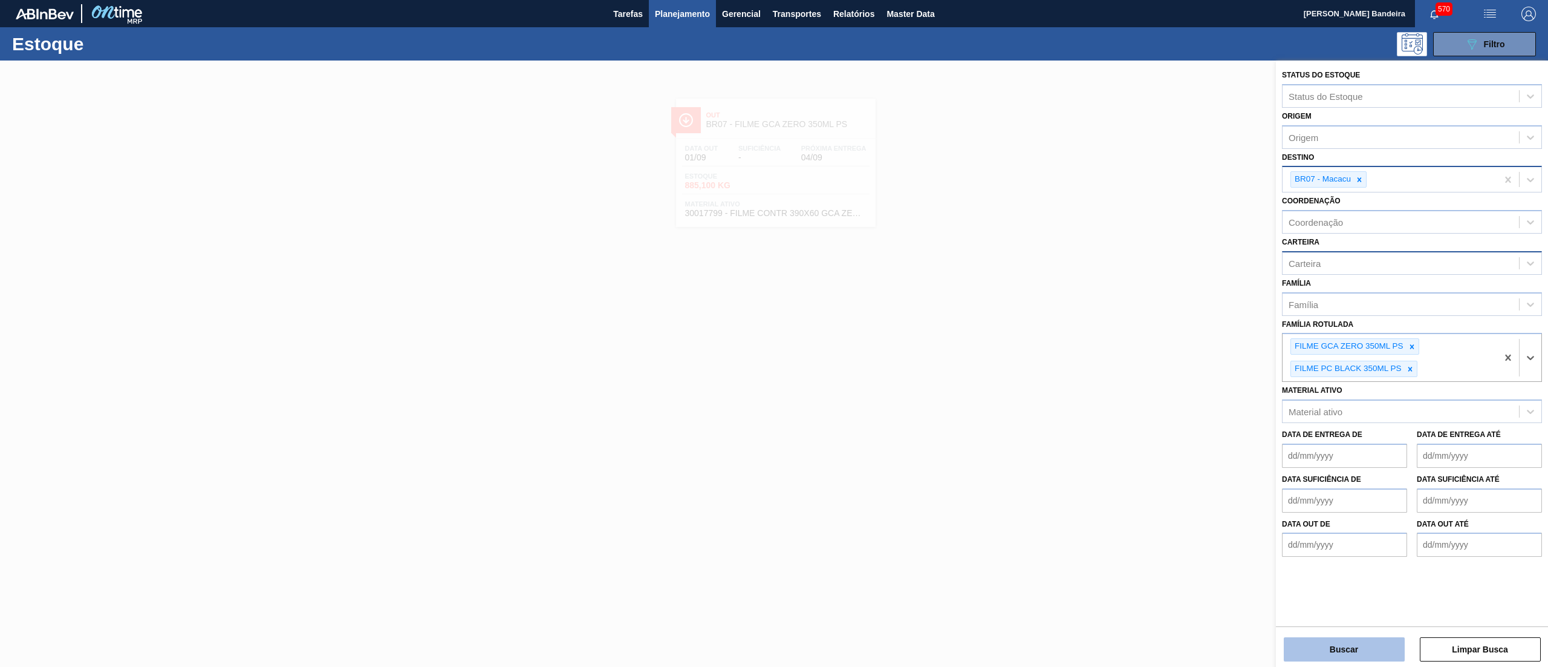
click at [1353, 650] on button "Buscar" at bounding box center [1344, 649] width 121 height 24
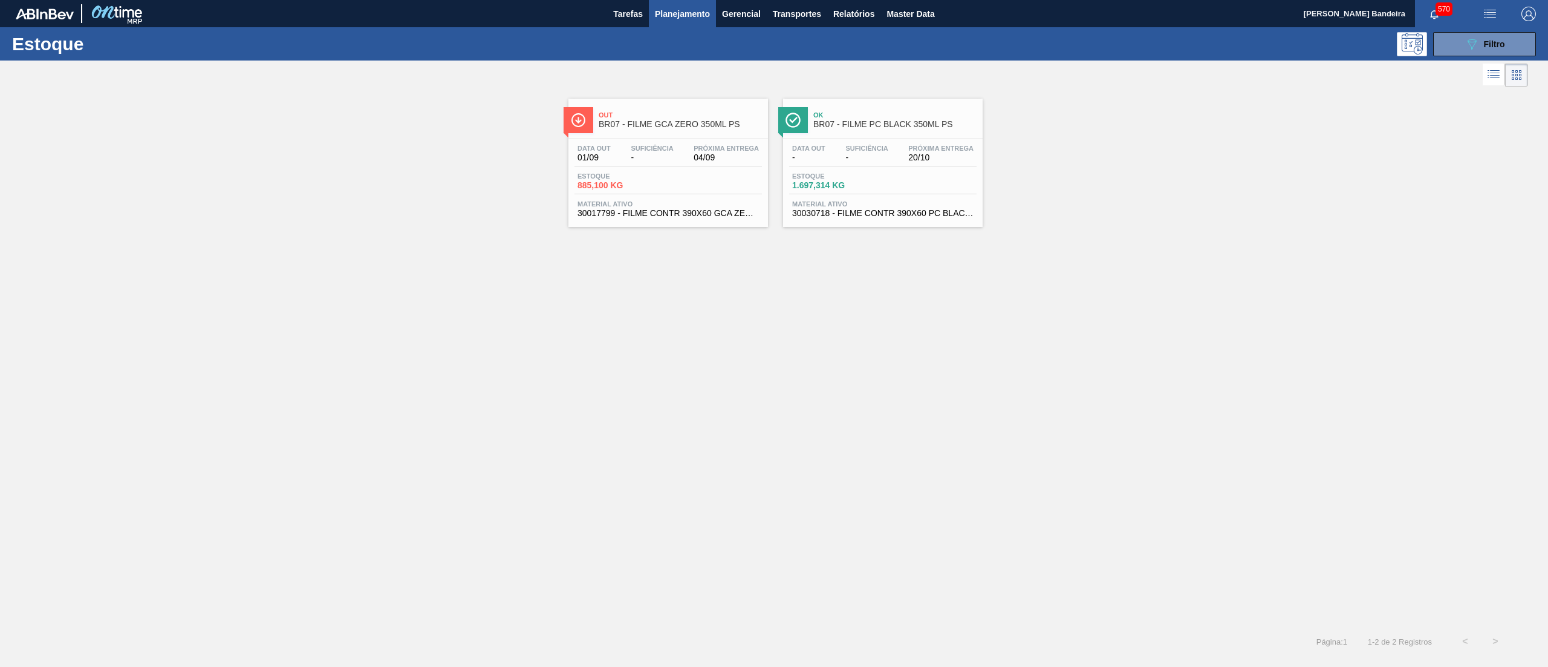
click at [686, 212] on span "30017799 - FILME CONTR 390X60 GCA ZERO 350ML NIV22" at bounding box center [668, 213] width 181 height 9
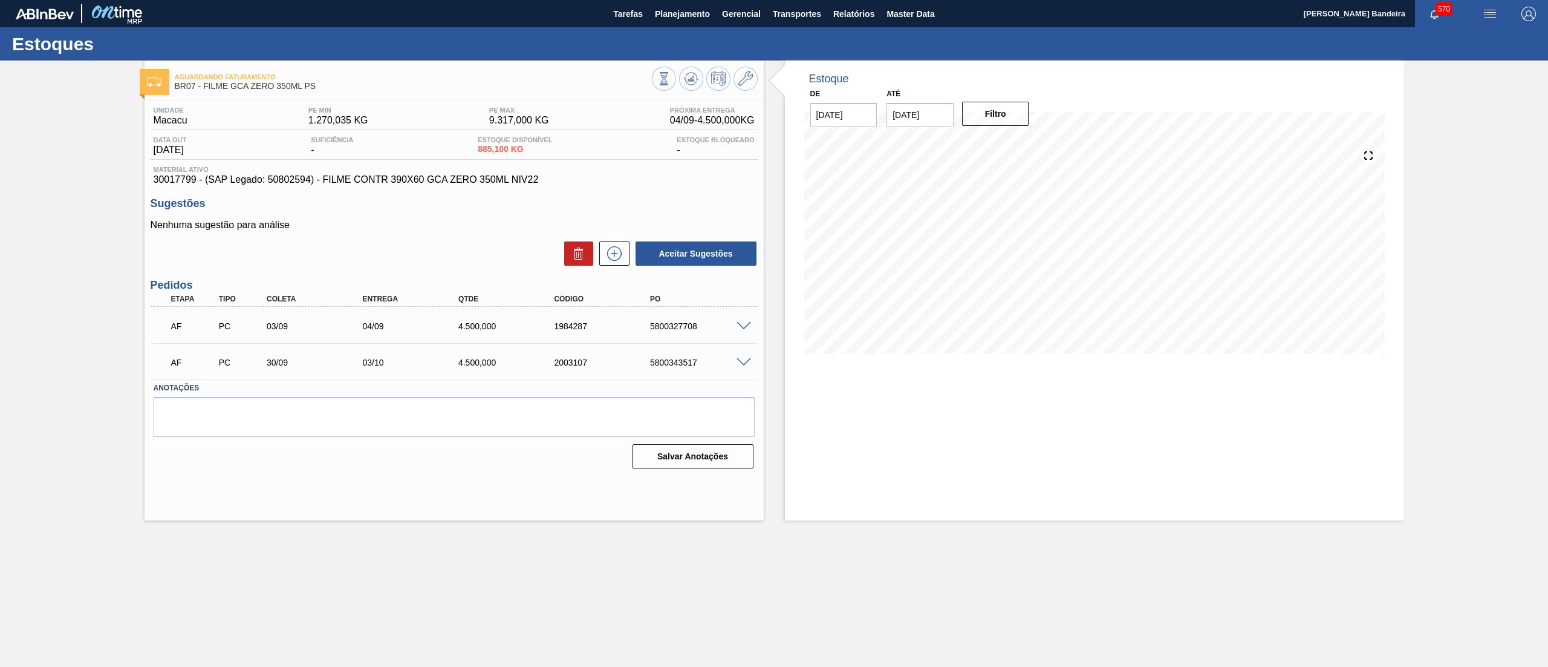
click at [746, 324] on span at bounding box center [744, 326] width 15 height 9
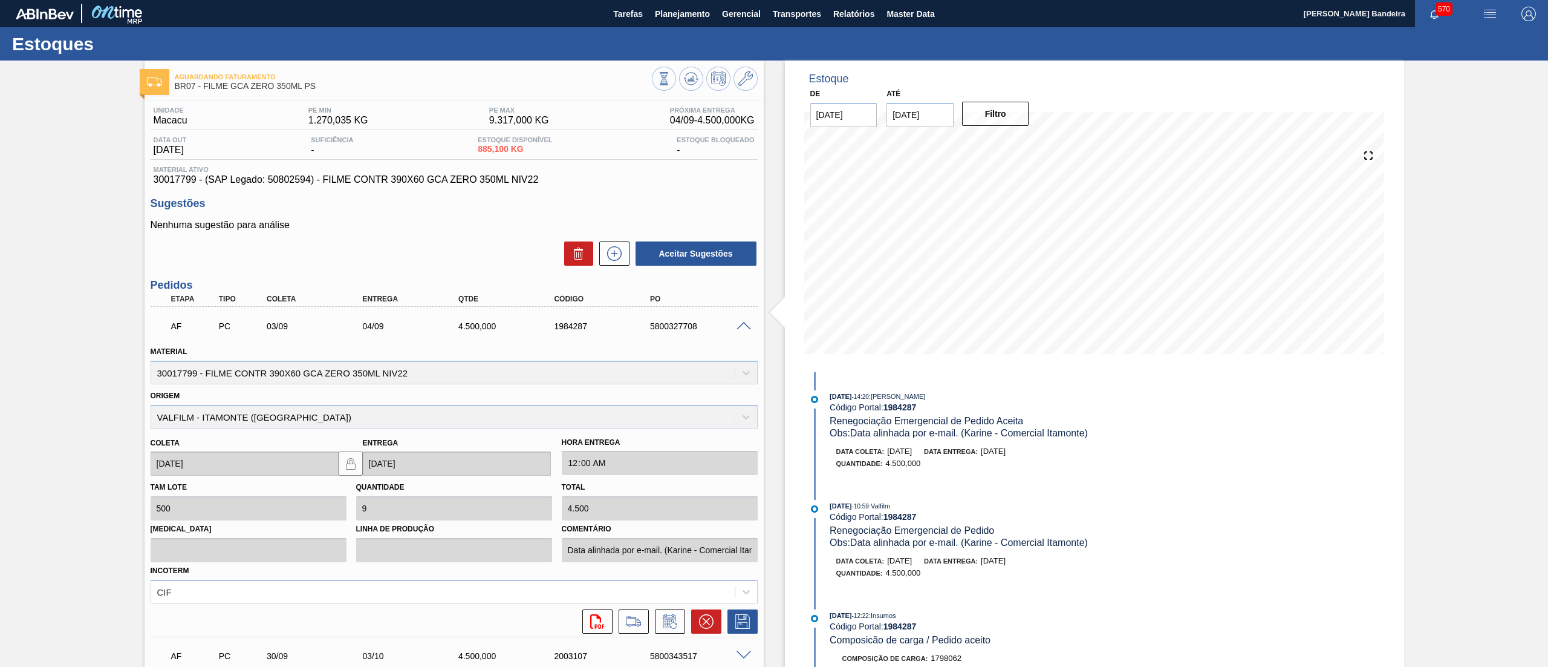
scroll to position [487, 0]
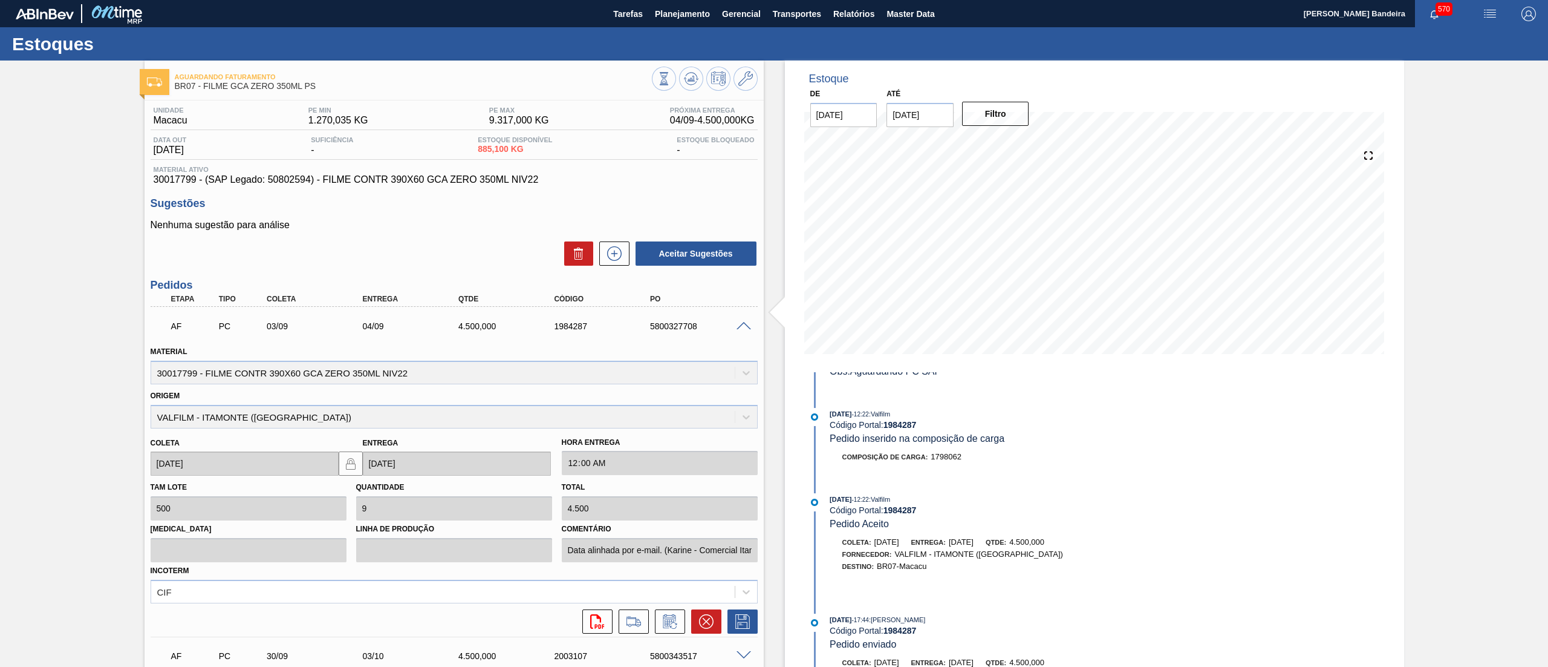
click at [748, 325] on span at bounding box center [744, 326] width 15 height 9
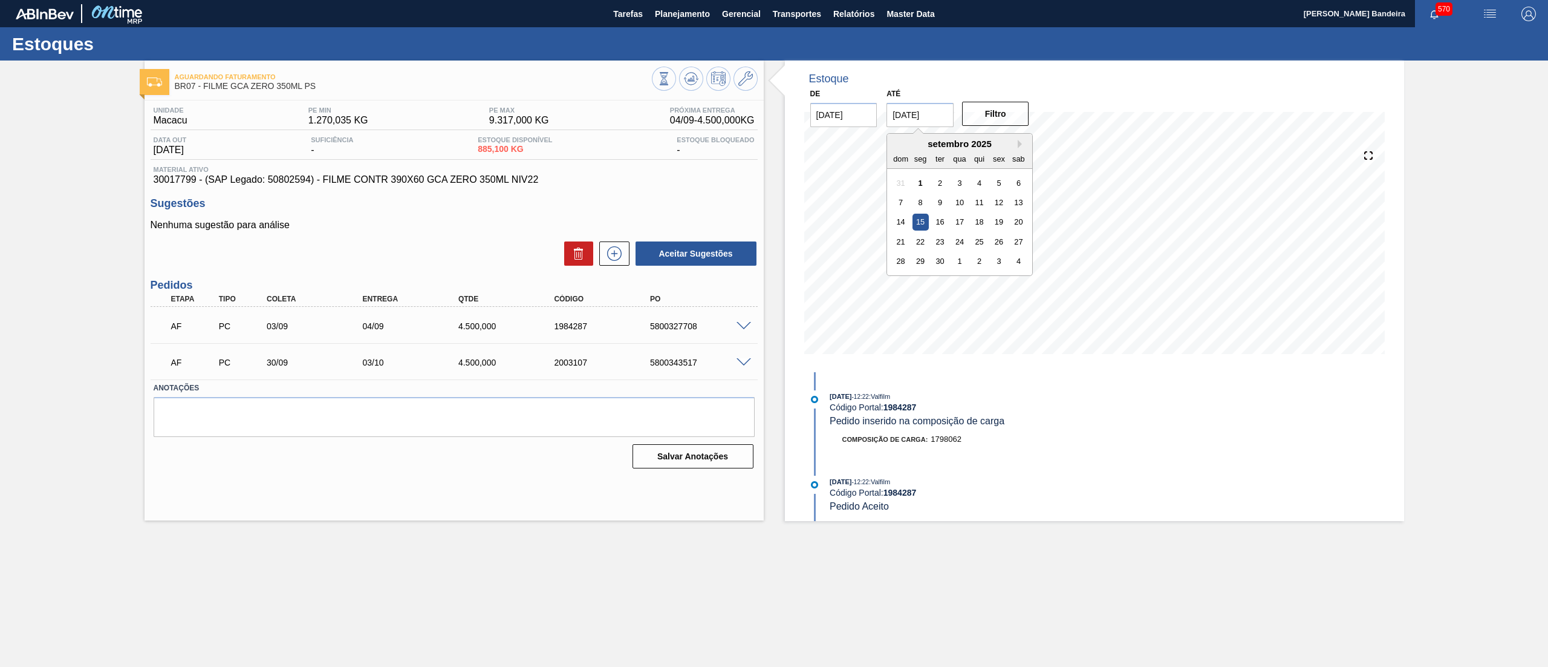
click at [927, 115] on input "[DATE]" at bounding box center [920, 115] width 67 height 24
click at [1022, 140] on button "Next Month" at bounding box center [1022, 144] width 8 height 8
click at [1022, 236] on div "25" at bounding box center [1019, 241] width 16 height 16
type input "[DATE]"
click at [1000, 118] on button "Filtro" at bounding box center [995, 114] width 67 height 24
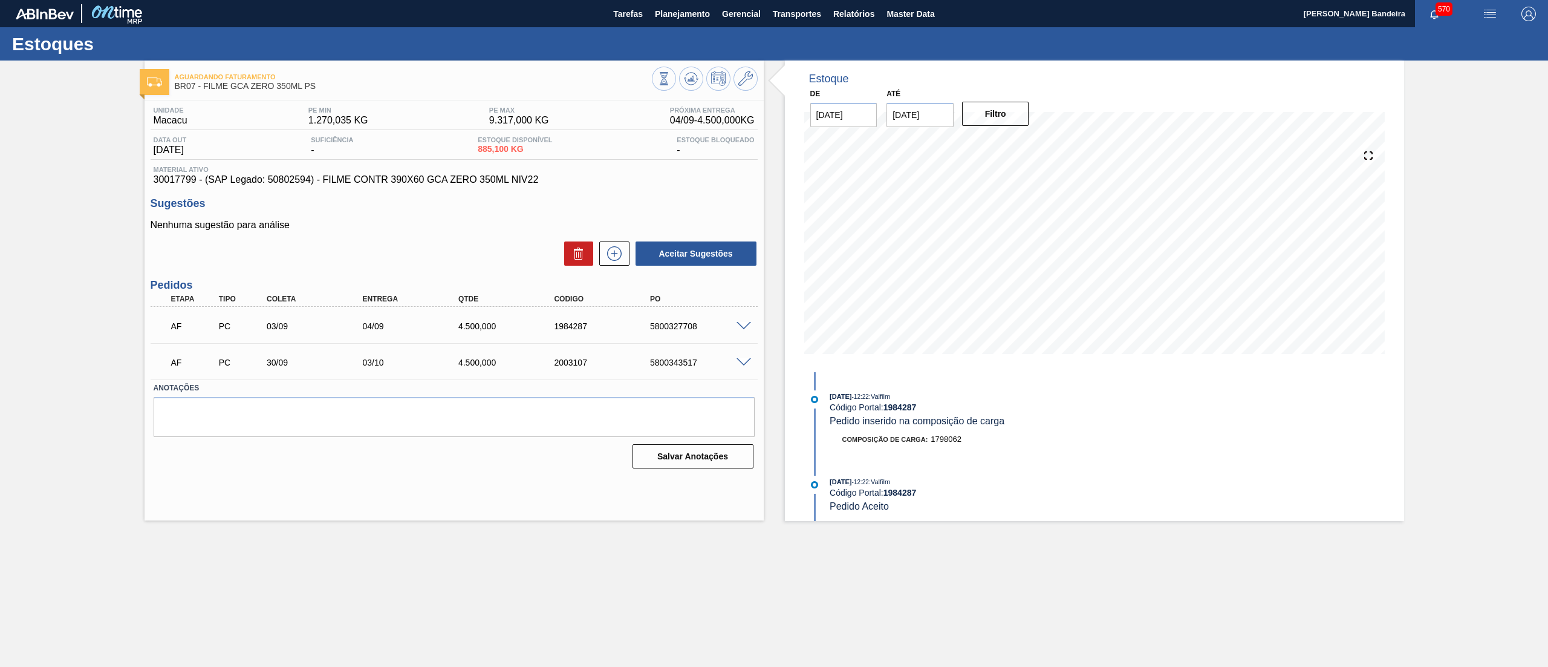
click at [780, 312] on div "Estoque De [DATE] Até [DATE] Filtro 01/09 Projeção de Estoque 885.1 [DOMAIN_NAM…" at bounding box center [1084, 290] width 641 height 460
drag, startPoint x: 556, startPoint y: 322, endPoint x: 602, endPoint y: 318, distance: 46.1
click at [602, 318] on div "AF PC 03/09 04/09 4.500,000 1984287 5800327708" at bounding box center [450, 325] width 575 height 24
copy div "1984287"
click at [691, 22] on button "Planejamento" at bounding box center [682, 13] width 67 height 27
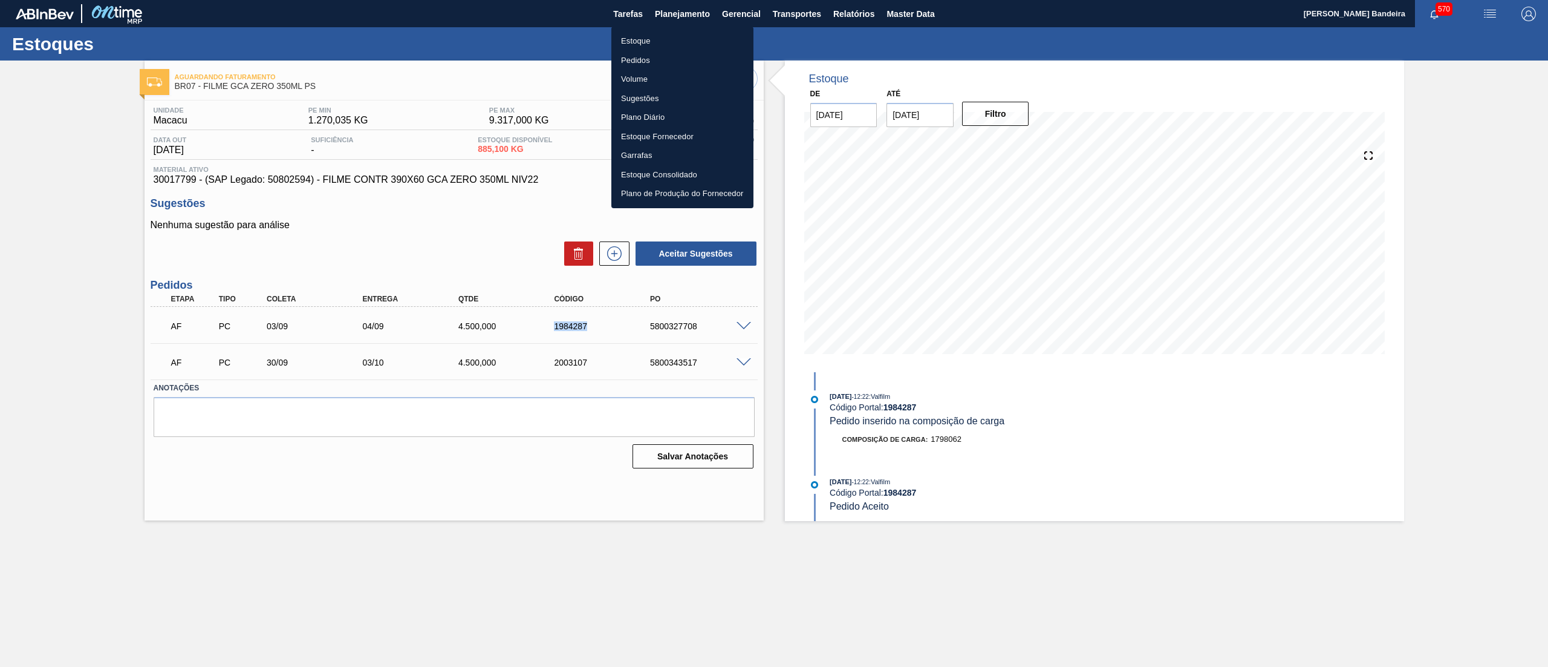
click at [659, 36] on li "Estoque" at bounding box center [682, 40] width 142 height 19
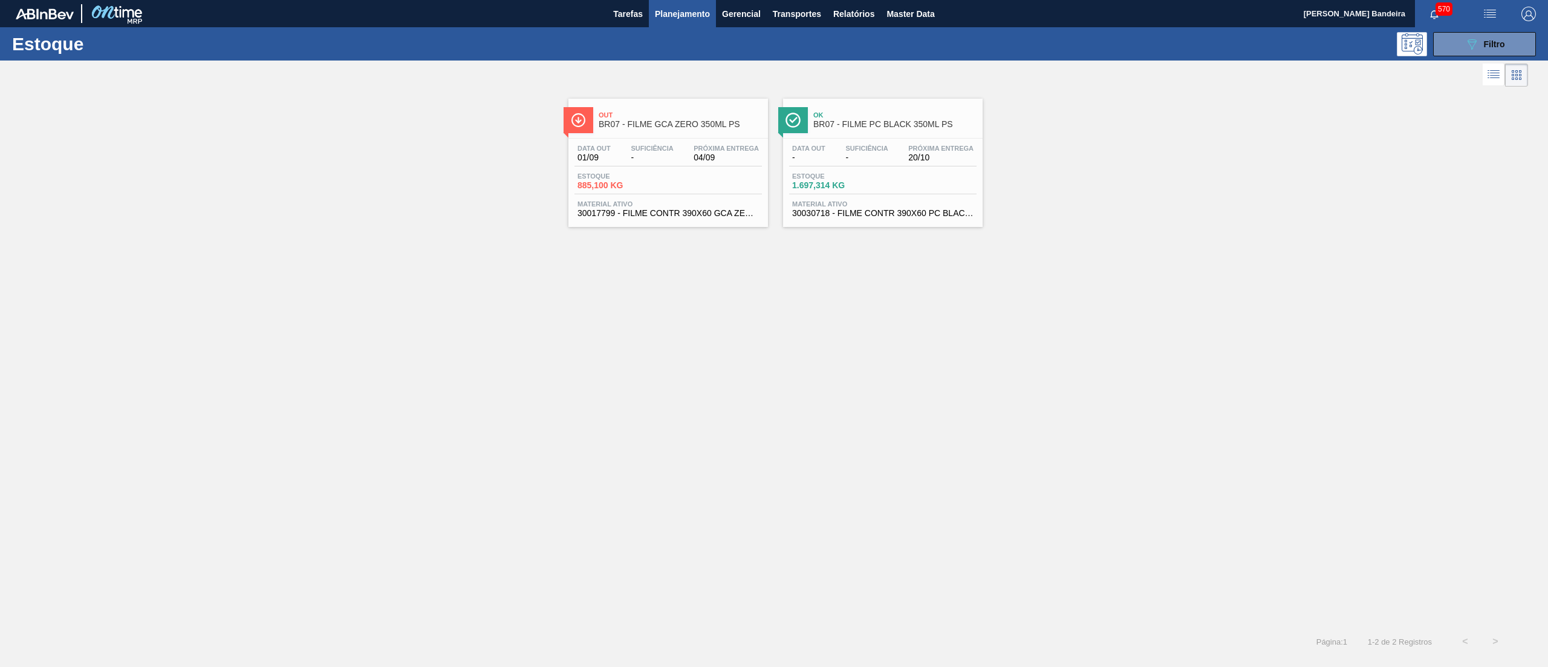
click at [907, 210] on span "30030718 - FILME CONTR 390X60 PC BLACK 350ML NIV24" at bounding box center [882, 213] width 181 height 9
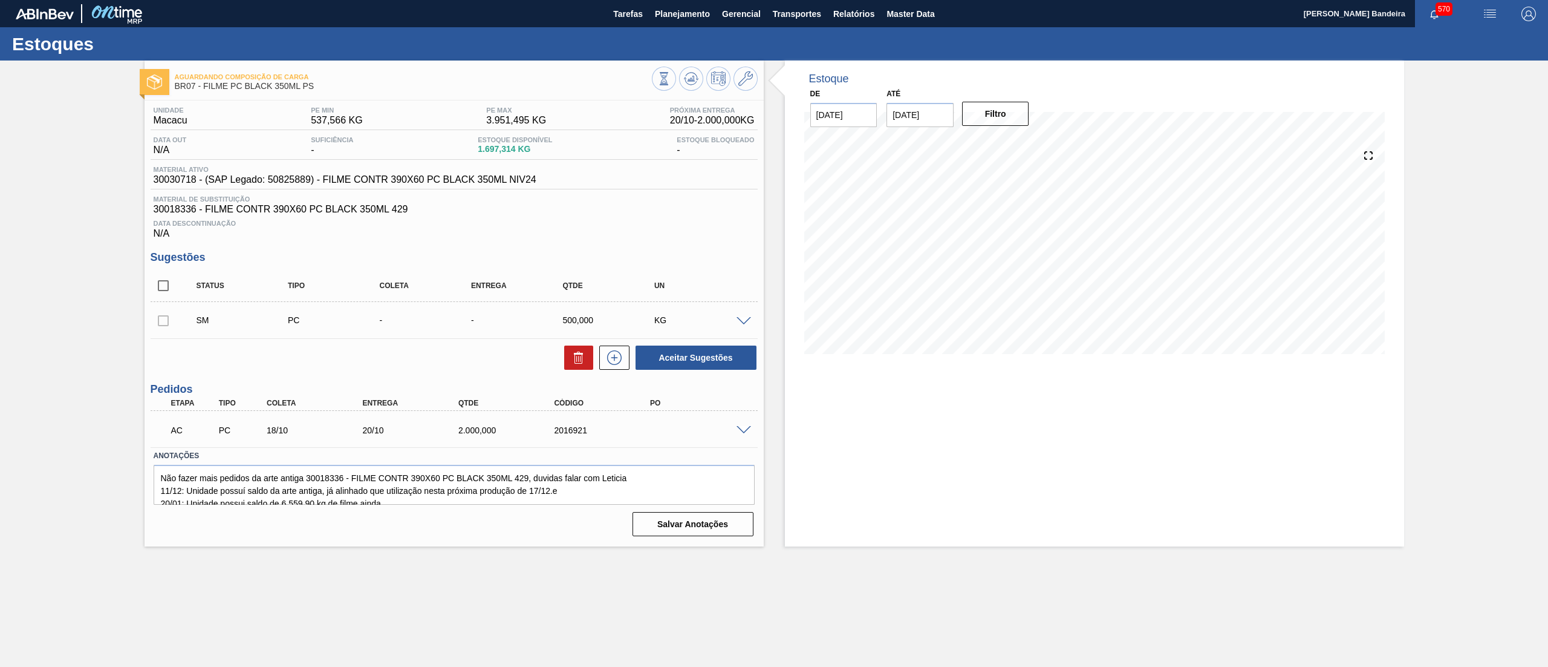
click at [738, 430] on span at bounding box center [744, 430] width 15 height 9
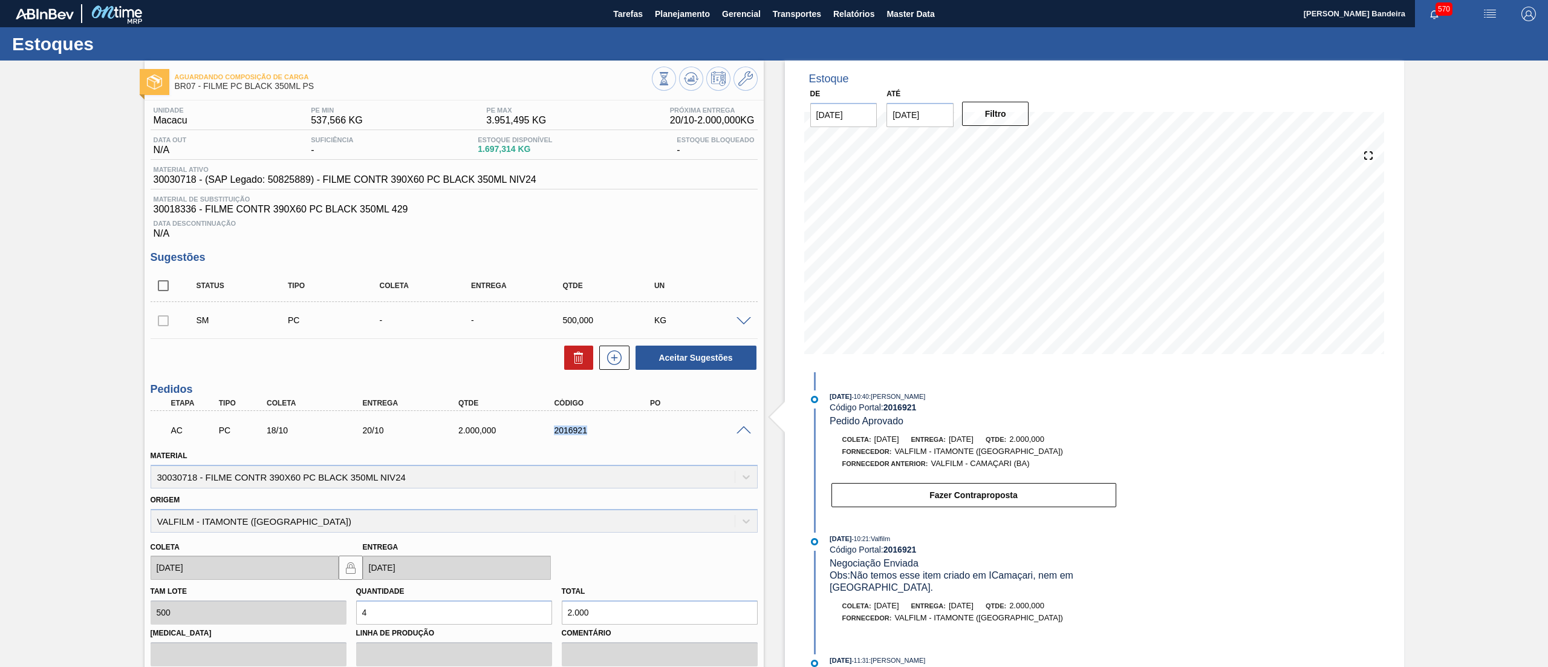
drag, startPoint x: 605, startPoint y: 420, endPoint x: 514, endPoint y: 435, distance: 92.6
click at [514, 435] on div "AC PC 18/10 20/10 2.000,000 2016921" at bounding box center [450, 429] width 575 height 24
copy div "2016921"
click at [910, 15] on span "Master Data" at bounding box center [911, 14] width 48 height 15
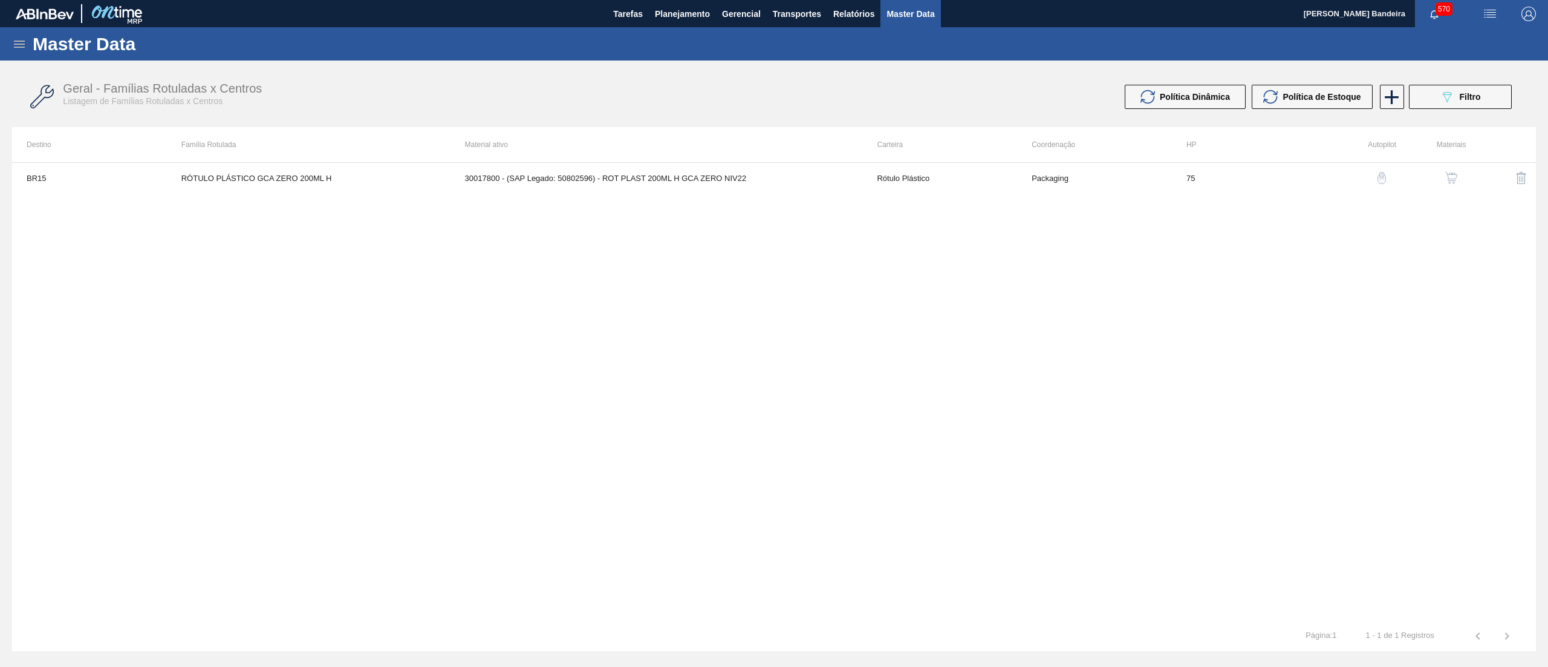
click at [12, 39] on icon at bounding box center [19, 44] width 15 height 15
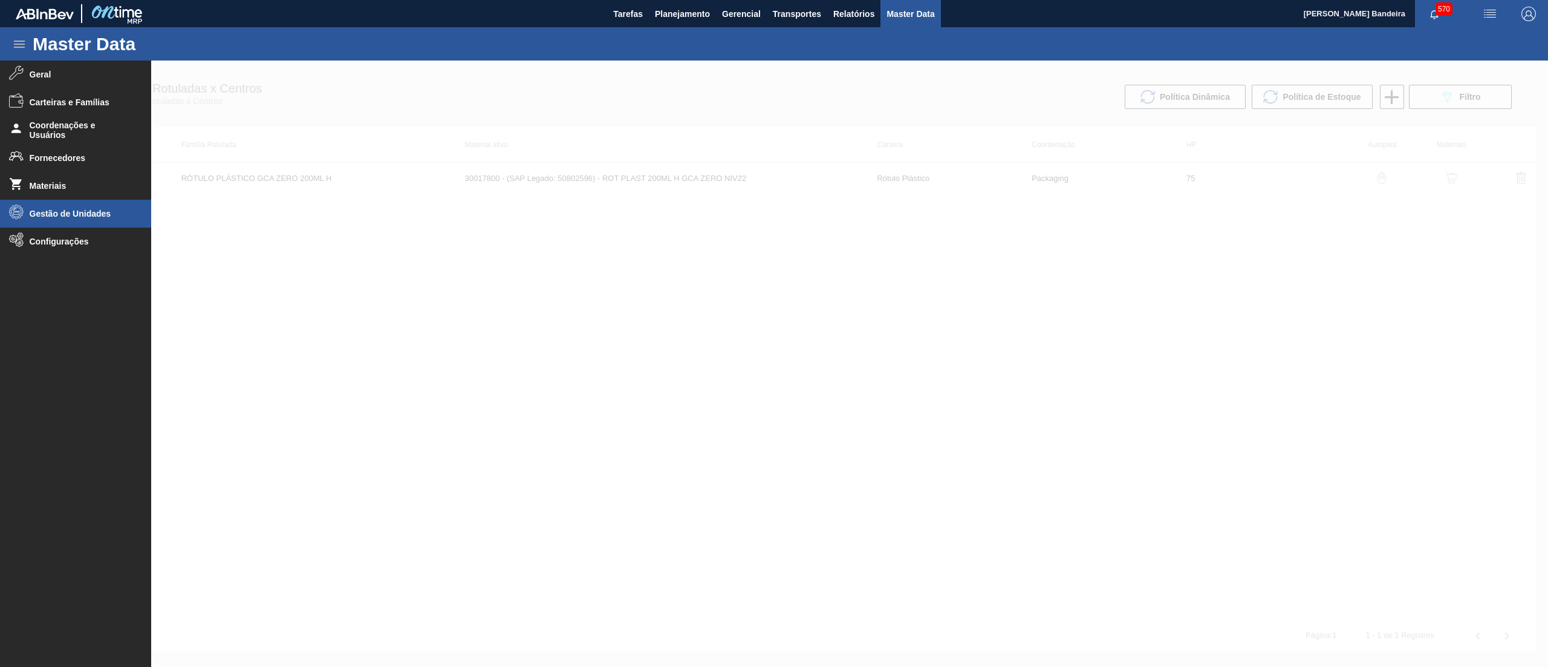
click at [59, 221] on li "Gestão de Unidades" at bounding box center [75, 214] width 151 height 28
click at [68, 285] on span "Configurações" at bounding box center [80, 290] width 100 height 10
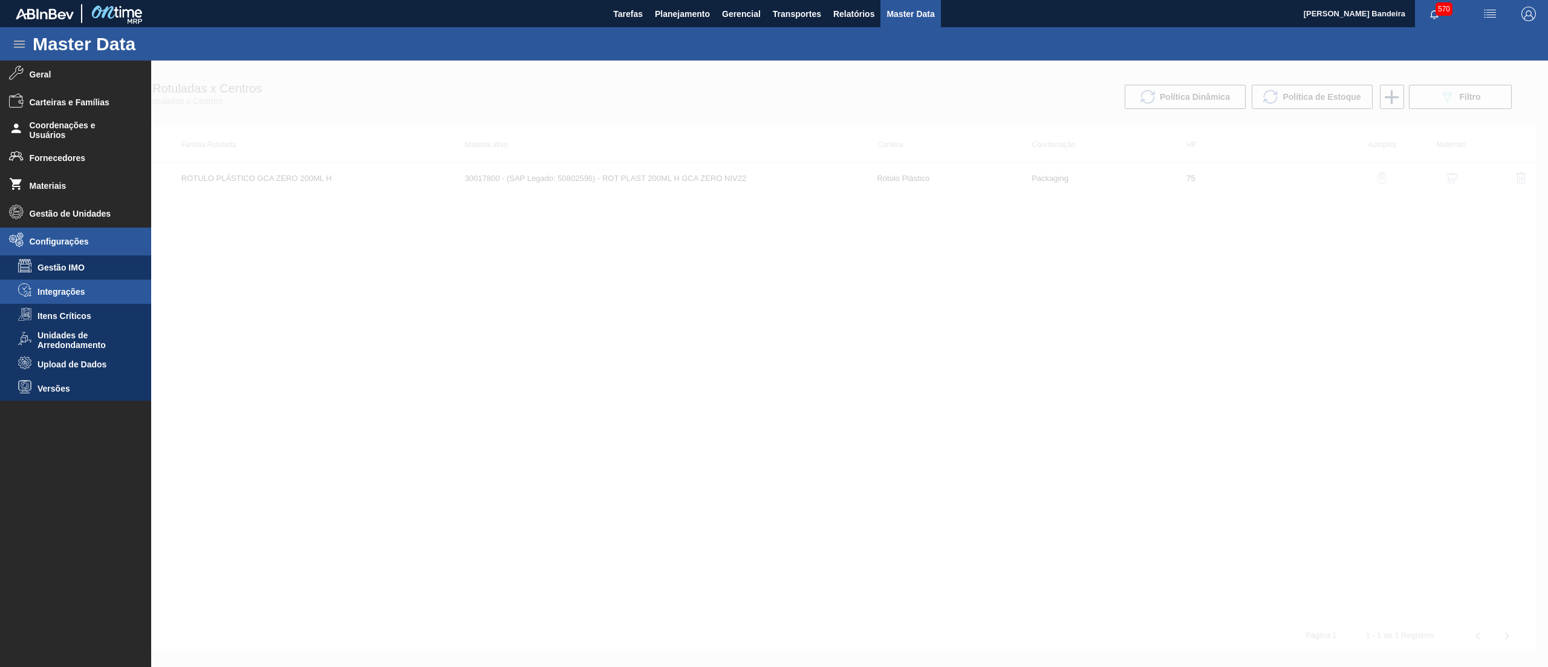
click at [77, 284] on li "Integrações" at bounding box center [75, 291] width 151 height 24
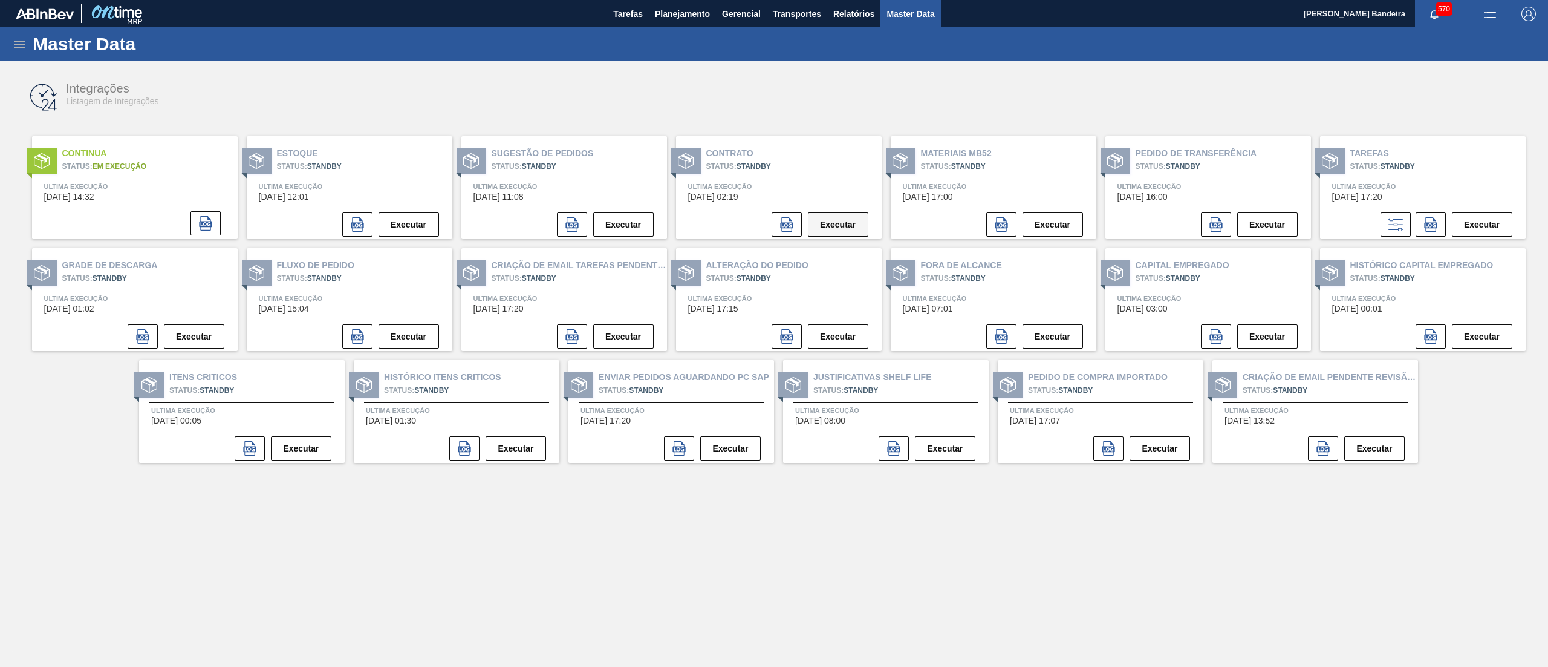
click at [853, 219] on button "Executar" at bounding box center [838, 224] width 60 height 24
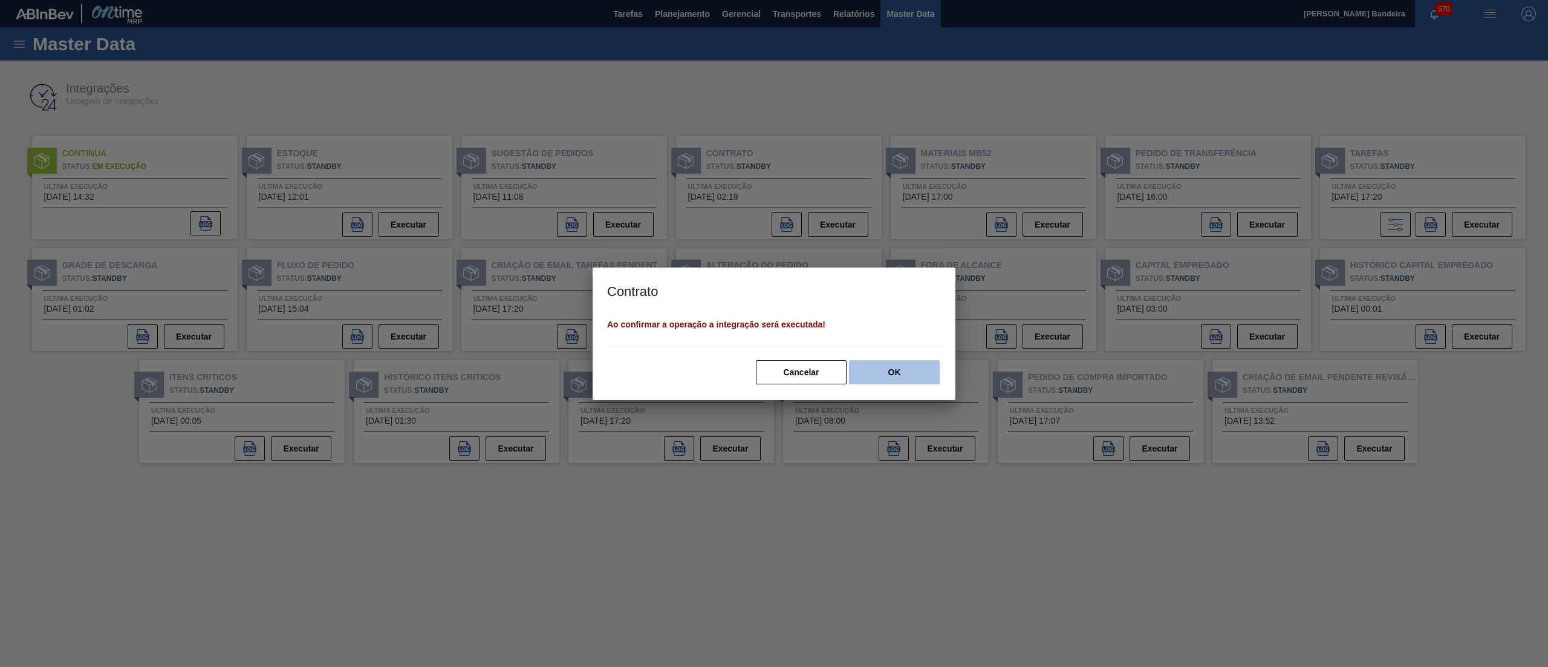
click at [884, 370] on button "OK" at bounding box center [894, 372] width 91 height 24
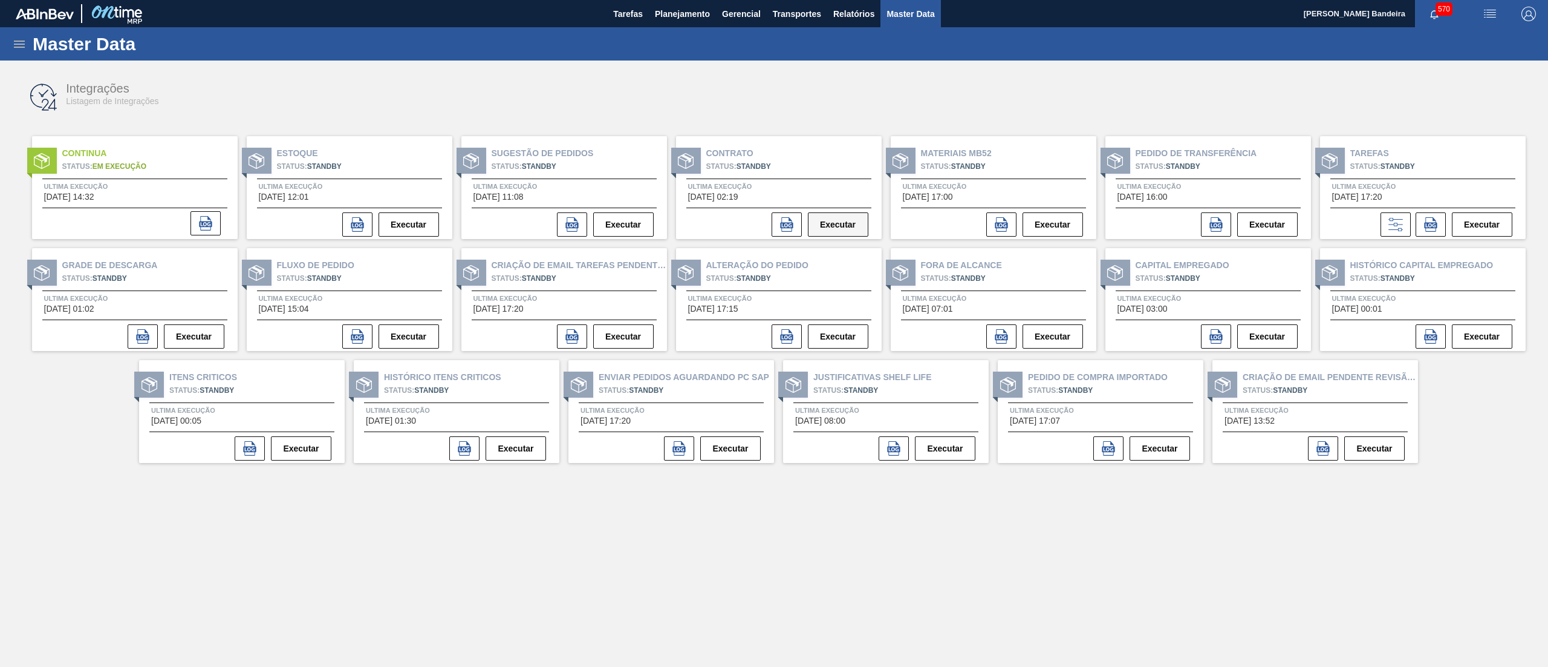
click at [850, 218] on button "Executar" at bounding box center [838, 224] width 60 height 24
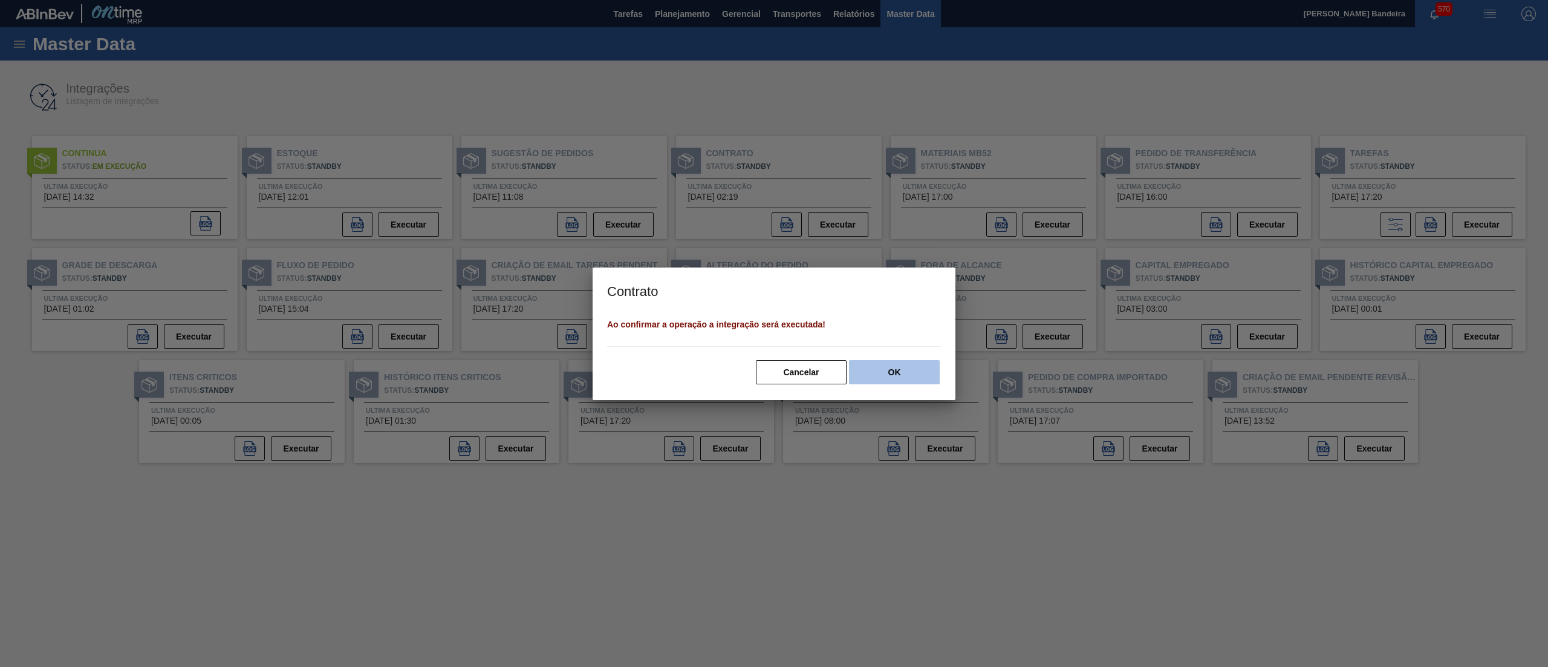
click at [893, 379] on button "OK" at bounding box center [894, 372] width 91 height 24
